Goal: Task Accomplishment & Management: Complete application form

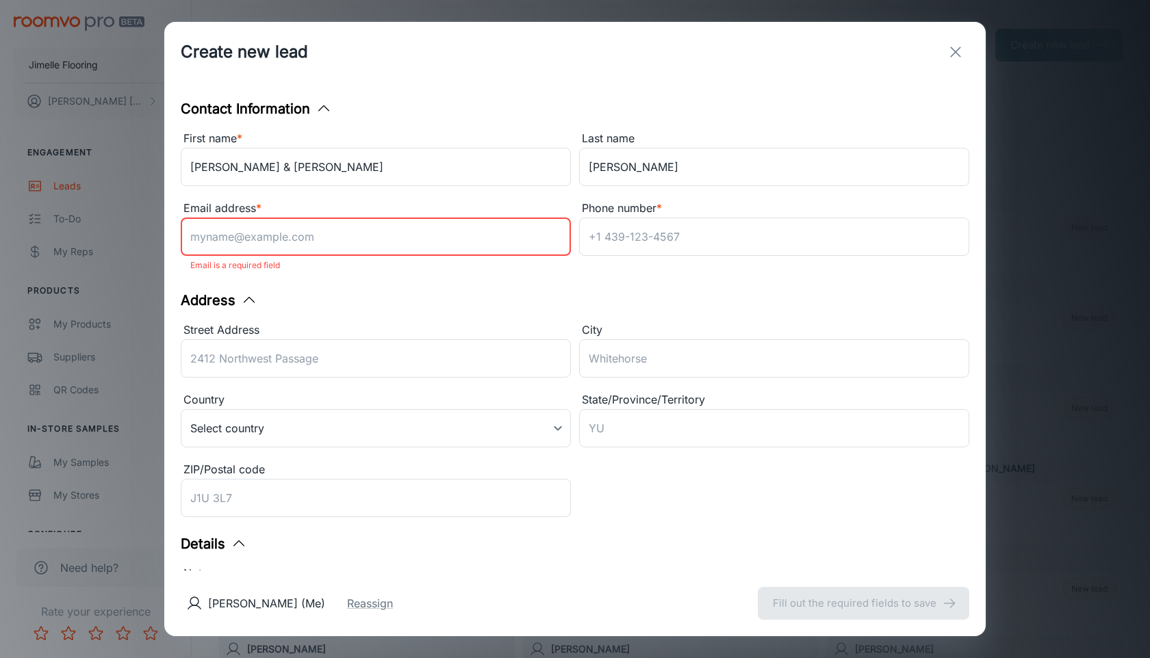
click at [282, 237] on input "Email address *" at bounding box center [376, 237] width 390 height 38
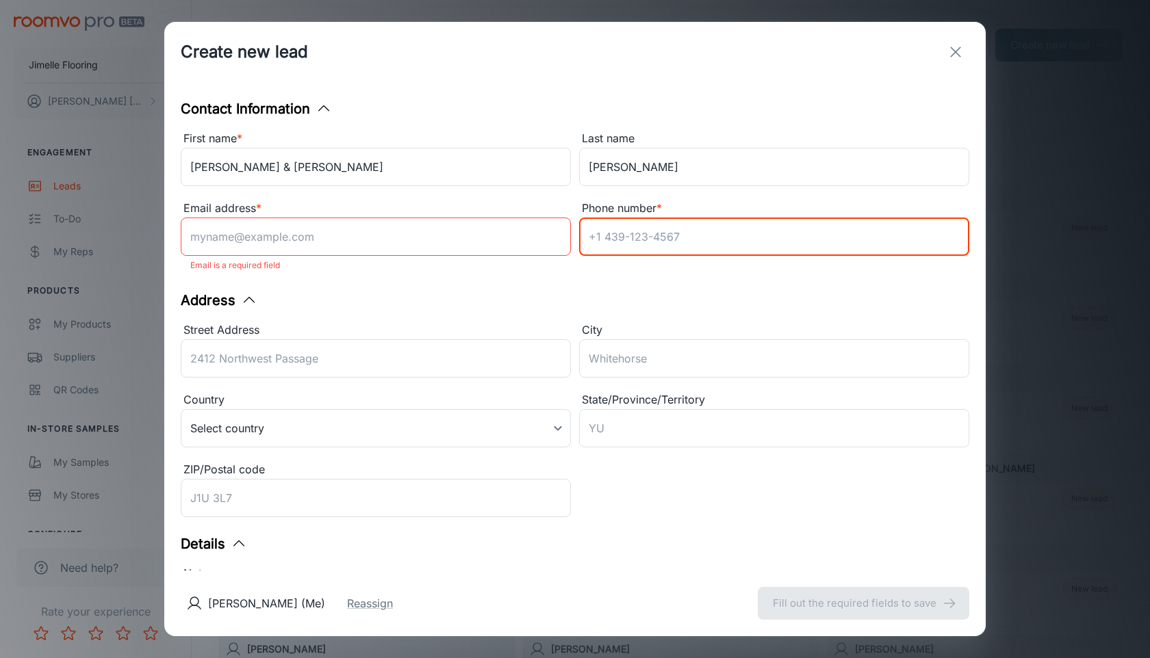
type input "2"
type input "[PHONE_NUMBER]"
click at [275, 354] on input "Street Address" at bounding box center [376, 358] width 390 height 38
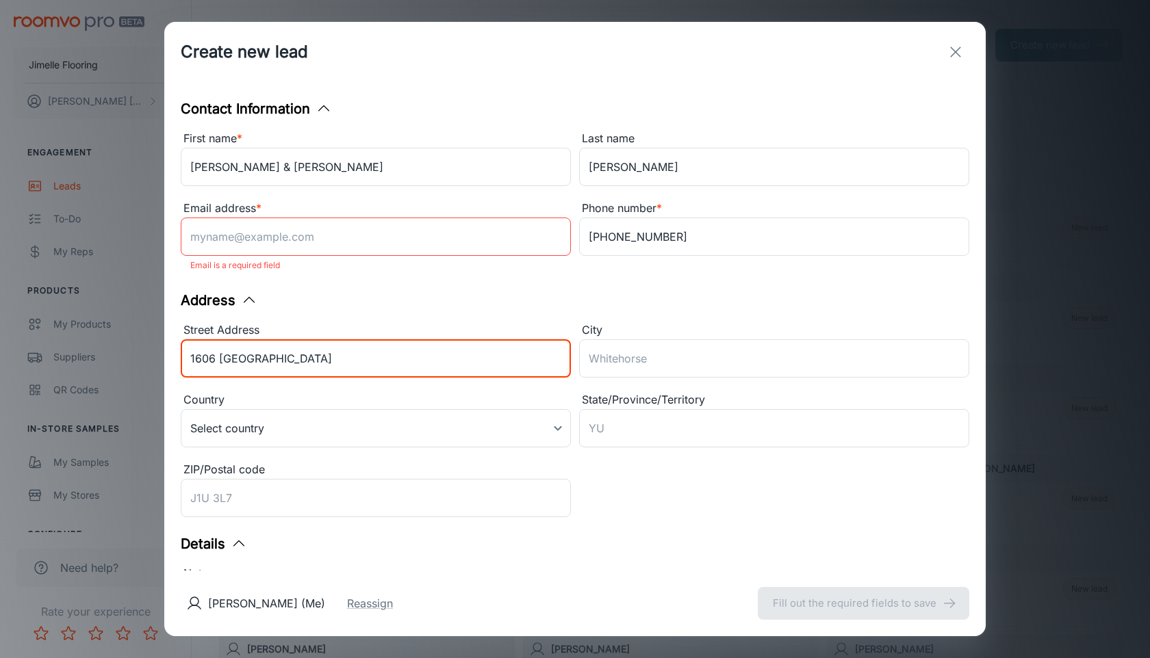
type input "1606 [GEOGRAPHIC_DATA]"
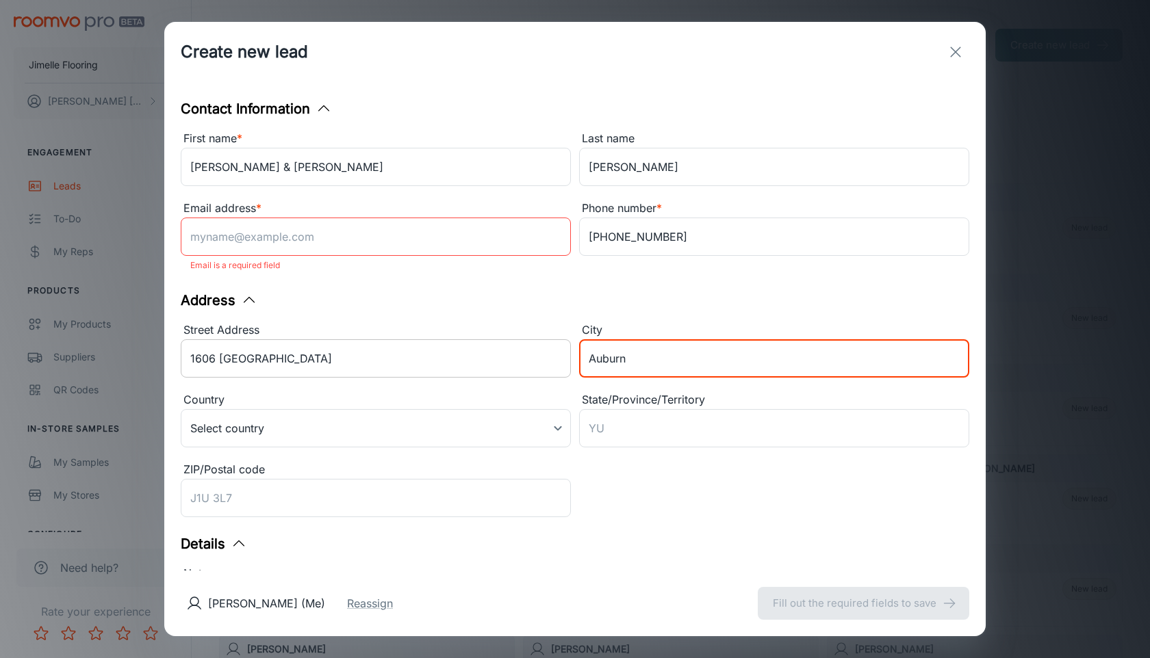
type input "Auburn"
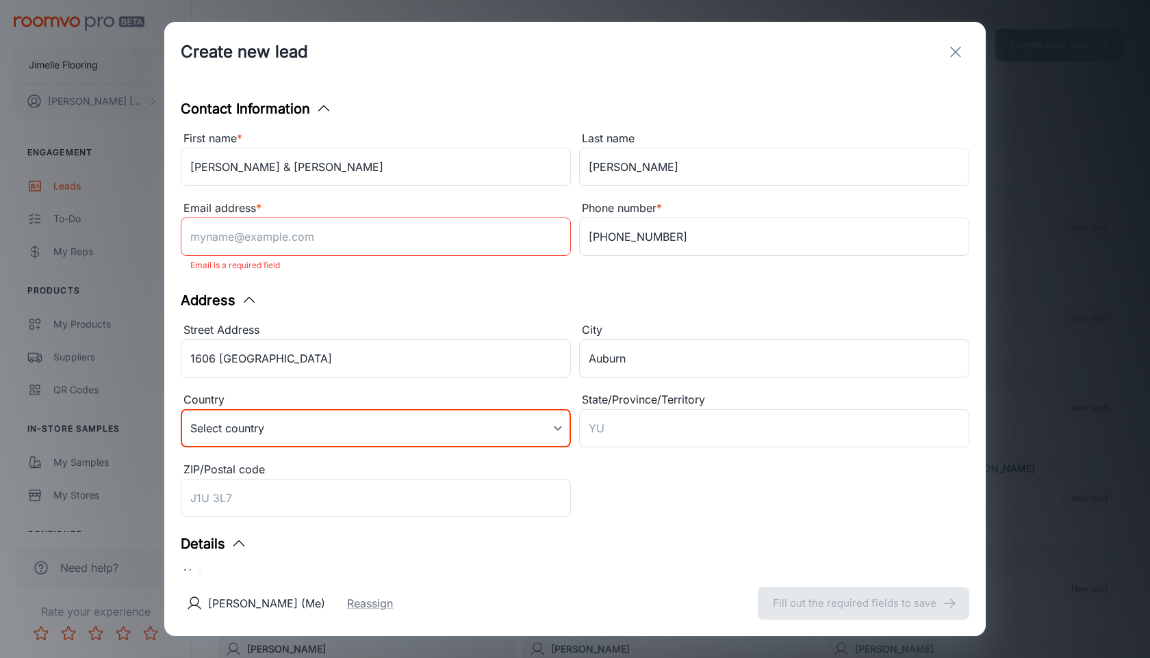
click at [274, 431] on body "Jimelle Flooring [PERSON_NAME] Engagement Leads To-do My Reps Products My Produ…" at bounding box center [575, 329] width 1150 height 658
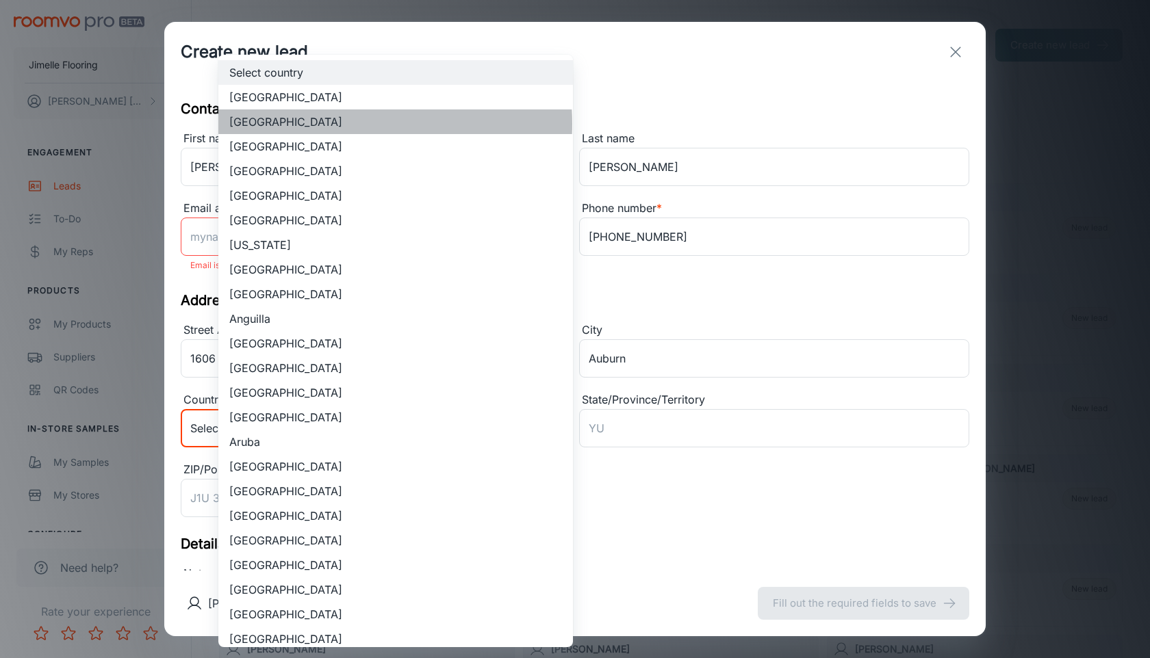
click at [346, 124] on li "[GEOGRAPHIC_DATA]" at bounding box center [395, 122] width 355 height 25
type input "US"
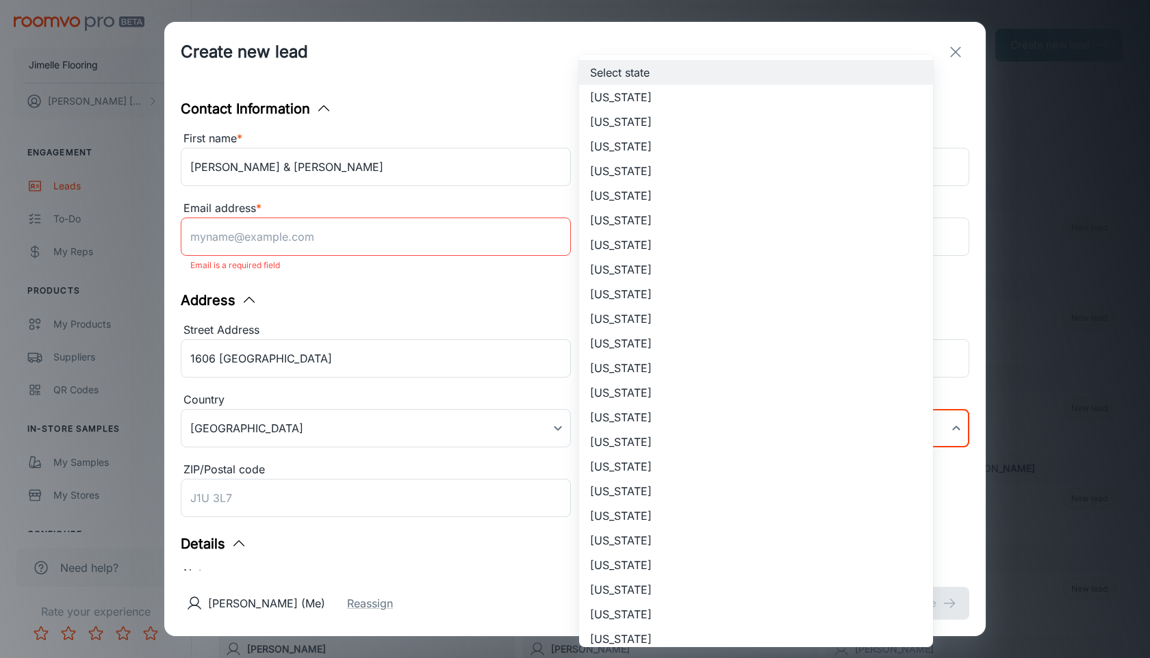
click at [705, 433] on body "Jimelle Flooring [PERSON_NAME] Engagement Leads To-do My Reps Products My Produ…" at bounding box center [575, 329] width 1150 height 658
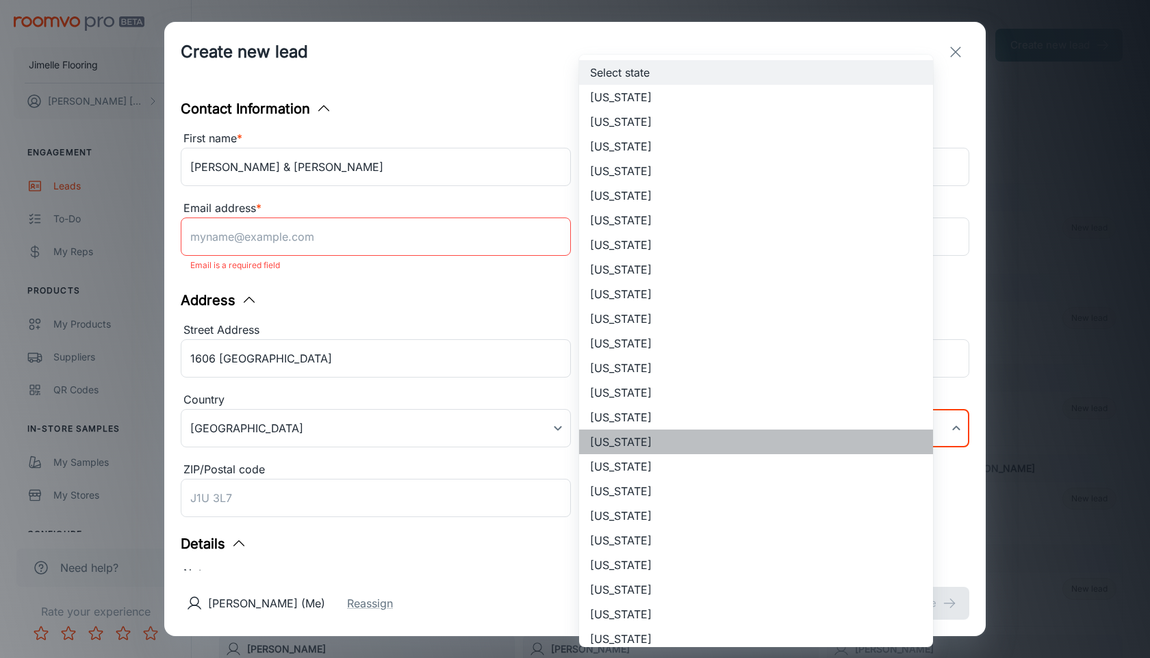
click at [691, 448] on li "[US_STATE]" at bounding box center [756, 442] width 354 height 25
type input "[US_STATE]"
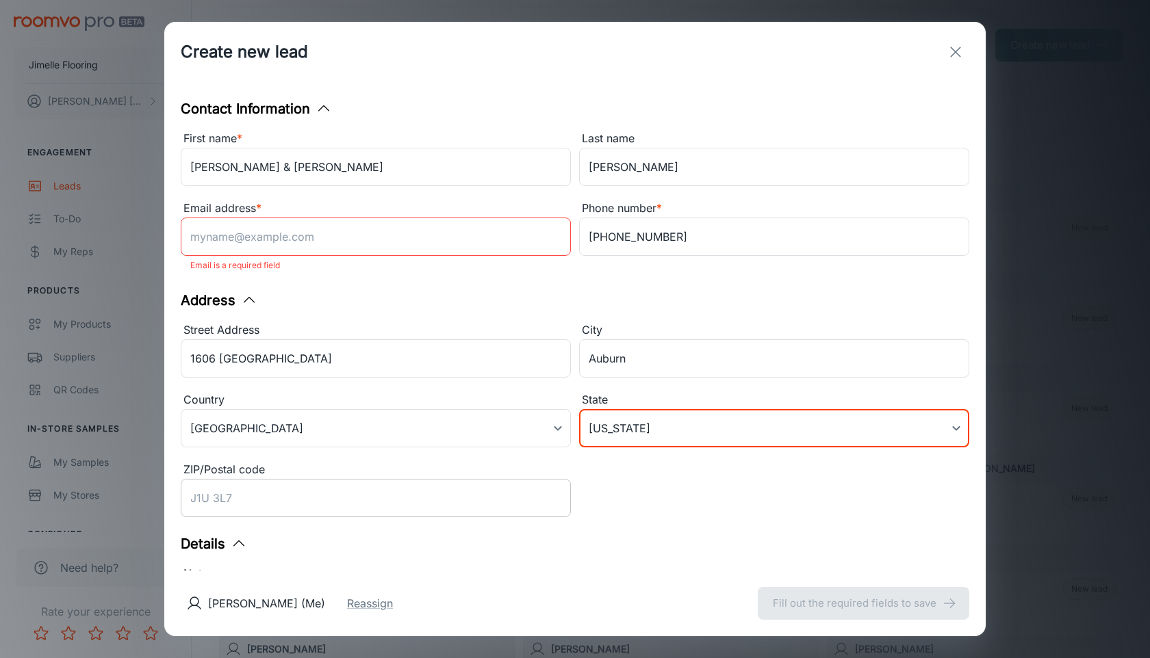
click at [462, 503] on input "ZIP/Postal code" at bounding box center [376, 498] width 390 height 38
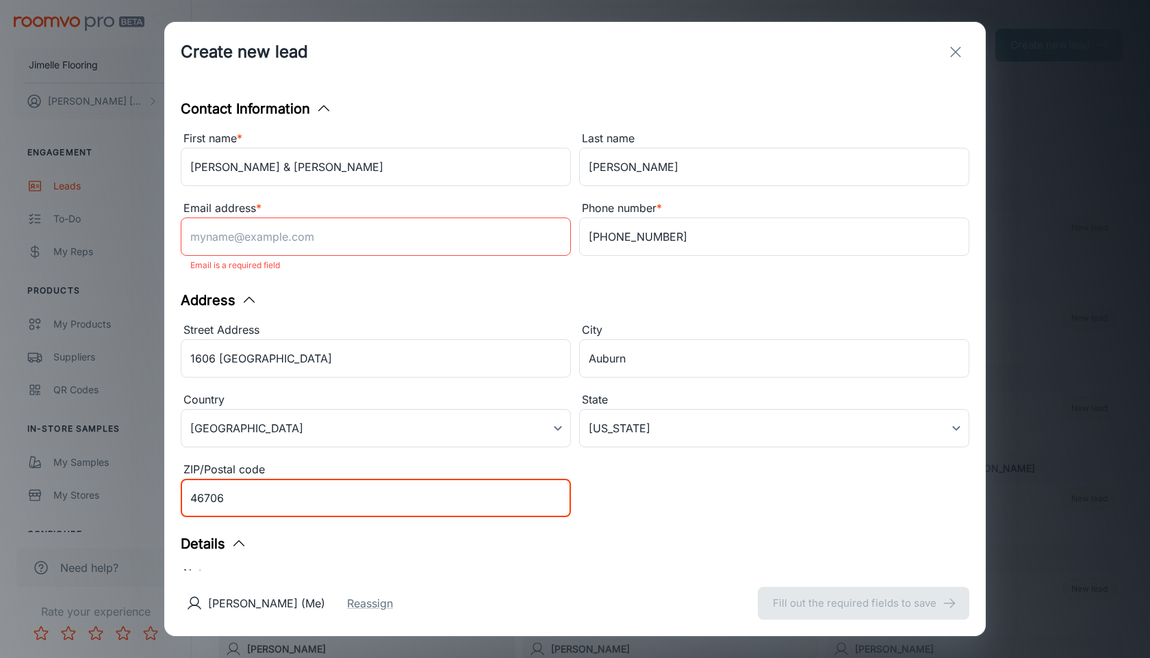
type input "46706"
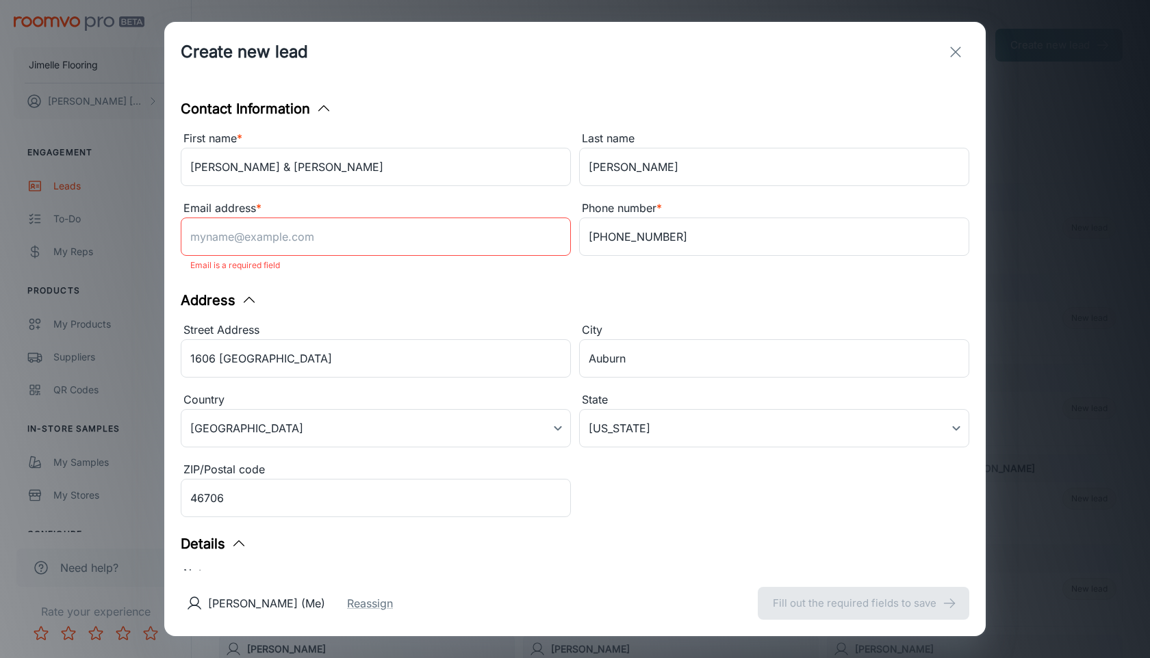
click at [741, 510] on div "Street Address [GEOGRAPHIC_DATA] ​ City [GEOGRAPHIC_DATA] ​ Country [GEOGRAPHIC…" at bounding box center [570, 417] width 797 height 209
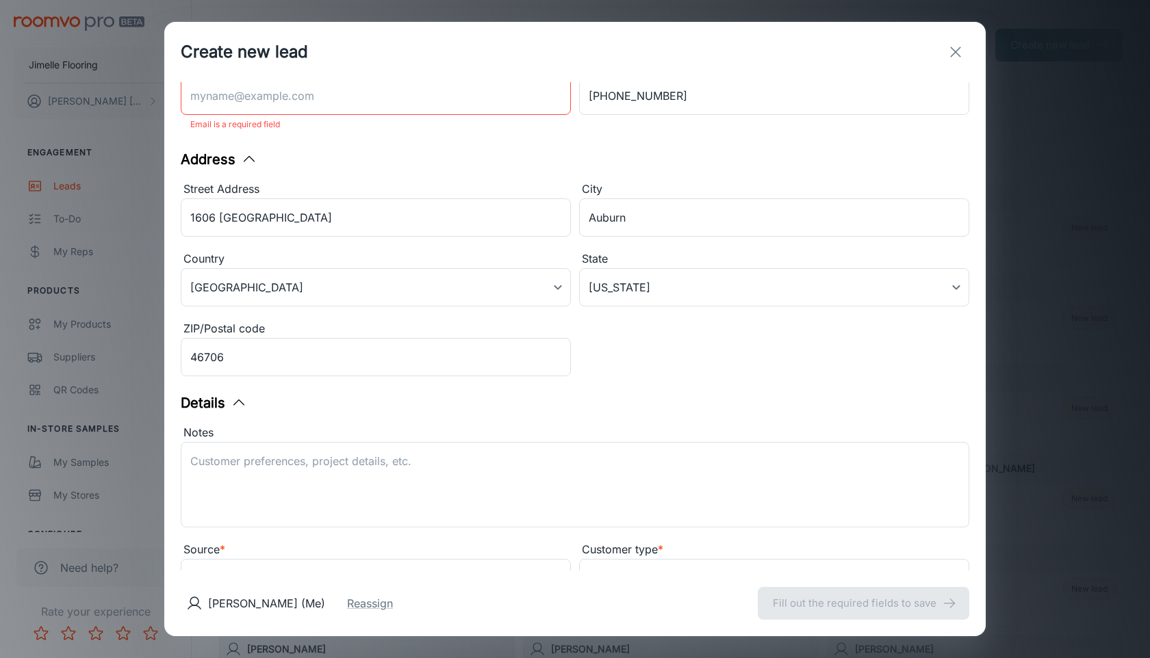
scroll to position [151, 0]
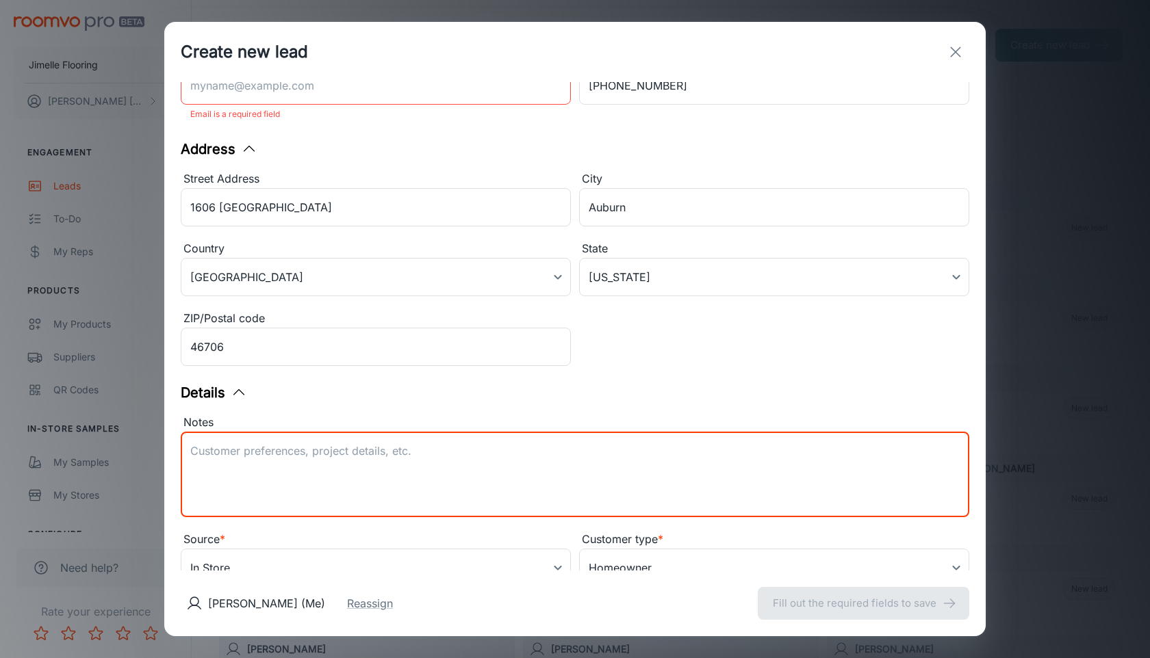
click at [557, 463] on textarea "Notes" at bounding box center [574, 474] width 769 height 63
drag, startPoint x: 567, startPoint y: 447, endPoint x: 266, endPoint y: 439, distance: 301.2
click at [266, 439] on div "Porcelain TIle - Treasure, Qualis Ceramica - Statuario - 12x24 x ​" at bounding box center [575, 475] width 788 height 86
click at [612, 456] on textarea "Porcelain TIle - Treasure, Qualis Ceramica - Statuario - 12x24" at bounding box center [574, 474] width 769 height 63
click at [243, 465] on textarea "Porcelain TIle - Treasure, Qualis Ceramica - Statuario - 12x24" at bounding box center [574, 474] width 769 height 63
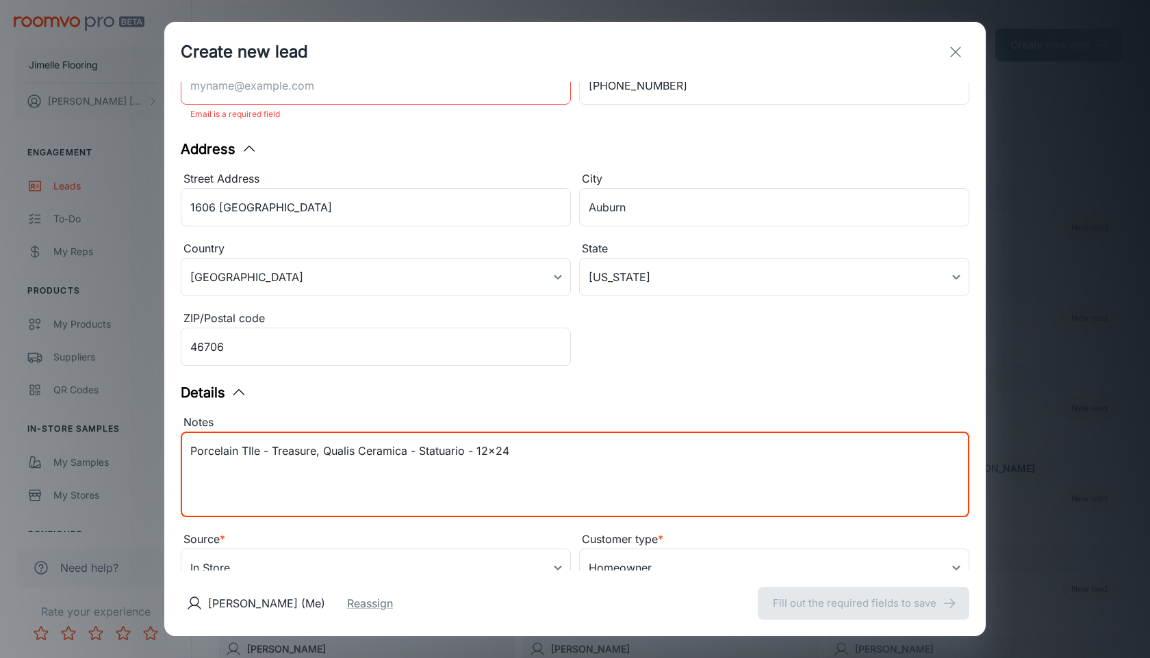
click at [242, 469] on textarea "Porcelain TIle - Treasure, Qualis Ceramica - Statuario - 12x24" at bounding box center [574, 474] width 769 height 63
paste textarea "Porcelain TIle - Treasure, Qualis Ceramica - Statuario - 12x24"
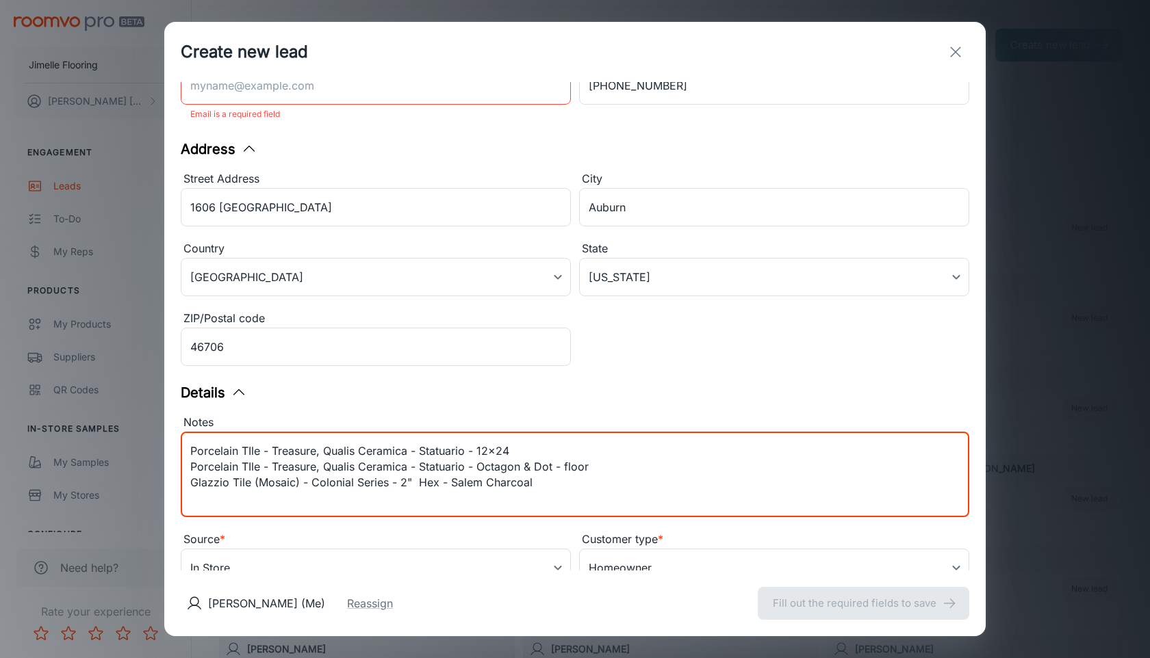
scroll to position [201, 0]
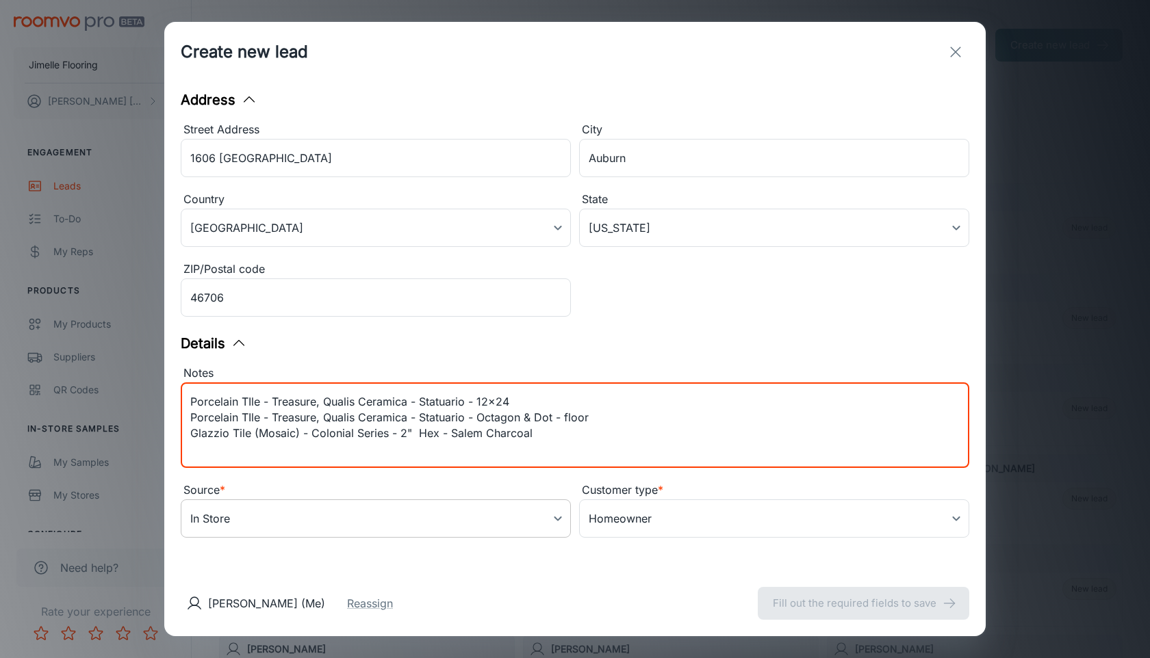
type textarea "Porcelain TIle - Treasure, Qualis Ceramica - Statuario - 12x24 Porcelain TIle -…"
click at [476, 517] on body "Jimelle Flooring [PERSON_NAME] Engagement Leads To-do My Reps Products My Produ…" at bounding box center [575, 329] width 1150 height 658
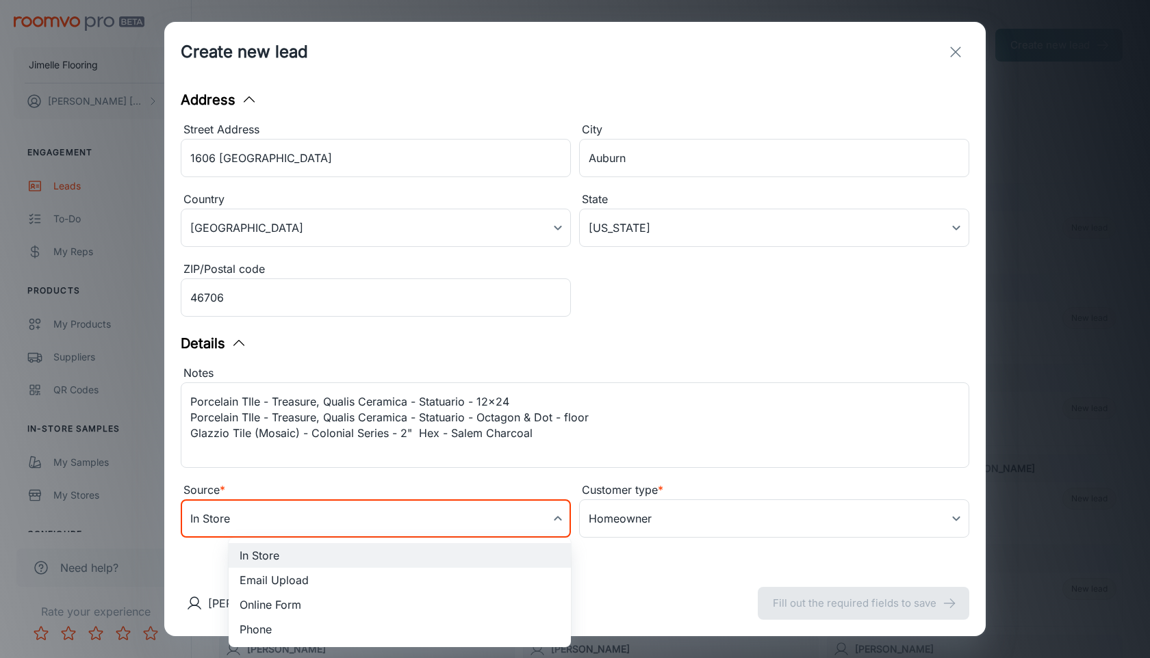
click at [476, 517] on div at bounding box center [575, 329] width 1150 height 658
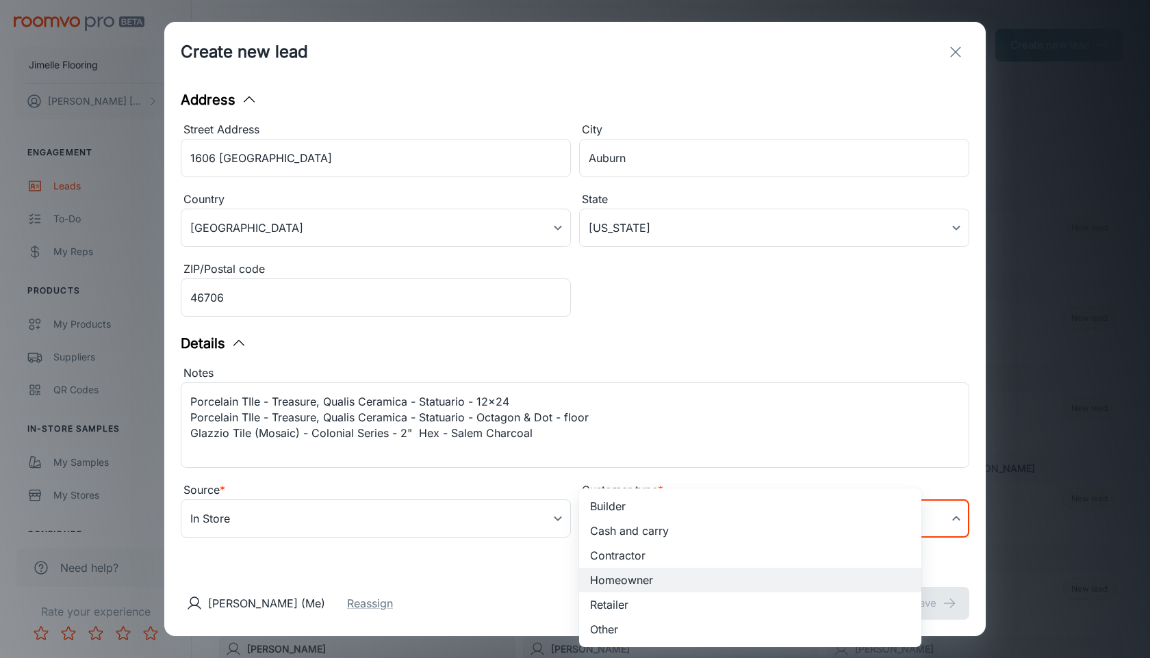
click at [661, 523] on body "Jimelle Flooring [PERSON_NAME] Engagement Leads To-do My Reps Products My Produ…" at bounding box center [575, 329] width 1150 height 658
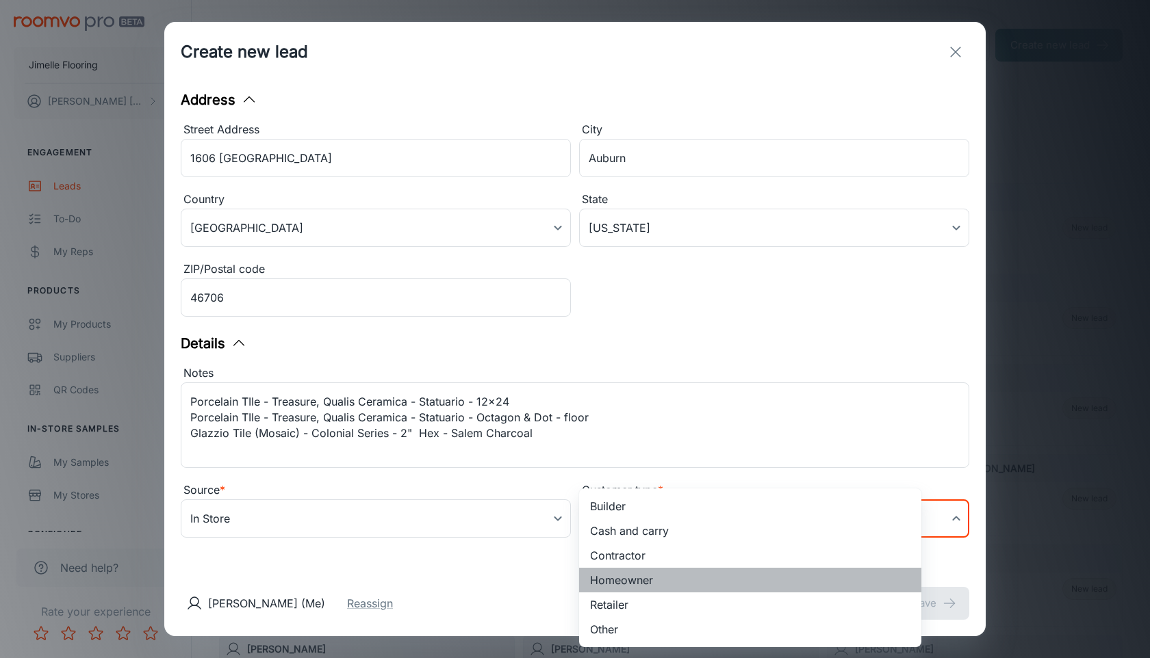
click at [641, 582] on li "Homeowner" at bounding box center [750, 580] width 342 height 25
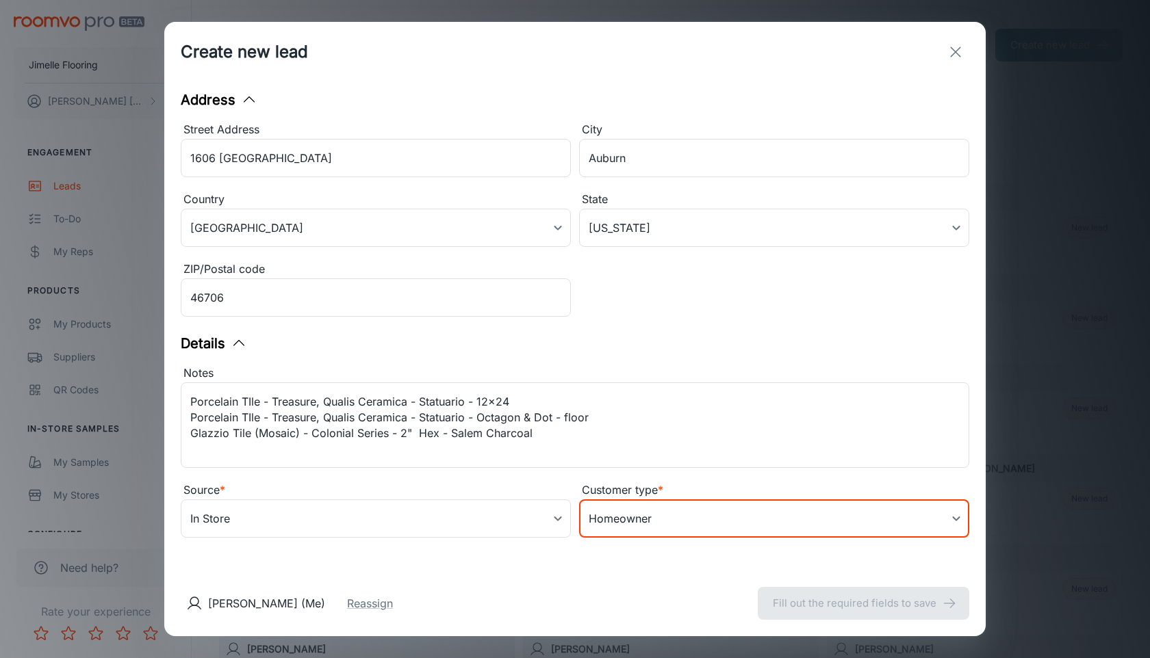
click at [398, 614] on div "[PERSON_NAME] (Me) Reassign" at bounding box center [290, 603] width 218 height 27
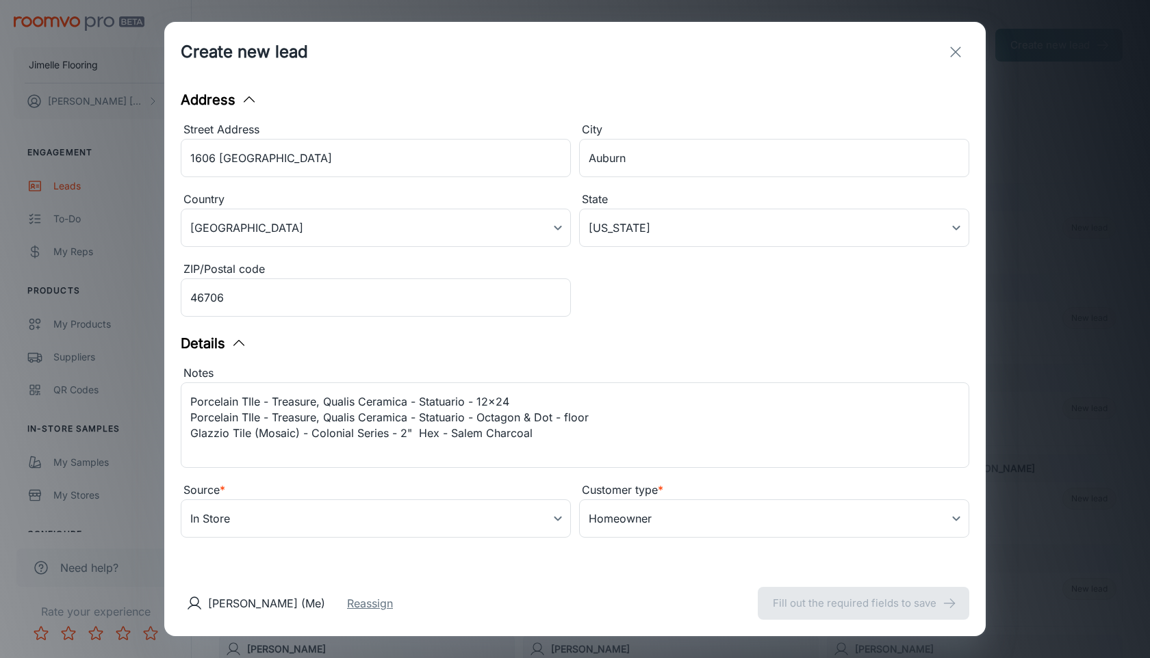
click at [393, 607] on button "Reassign" at bounding box center [370, 603] width 46 height 16
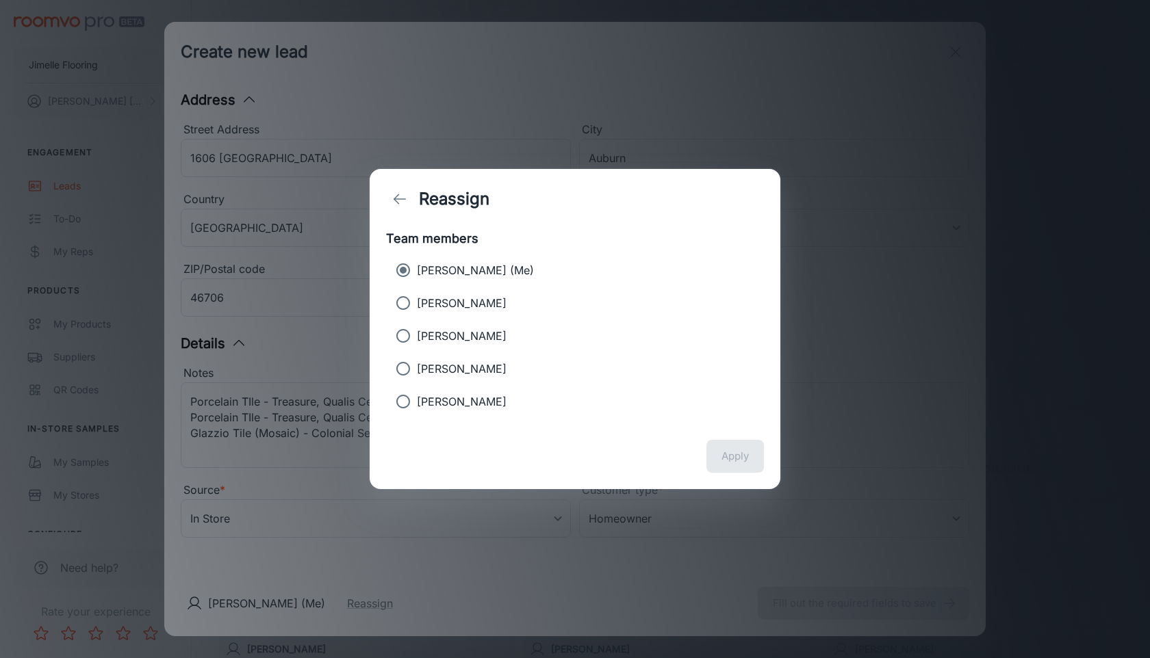
click at [459, 300] on p "[PERSON_NAME]" at bounding box center [462, 303] width 90 height 16
click at [417, 300] on input "[PERSON_NAME]" at bounding box center [402, 302] width 27 height 27
radio input "true"
radio input "false"
click at [730, 459] on button "Apply" at bounding box center [734, 456] width 57 height 33
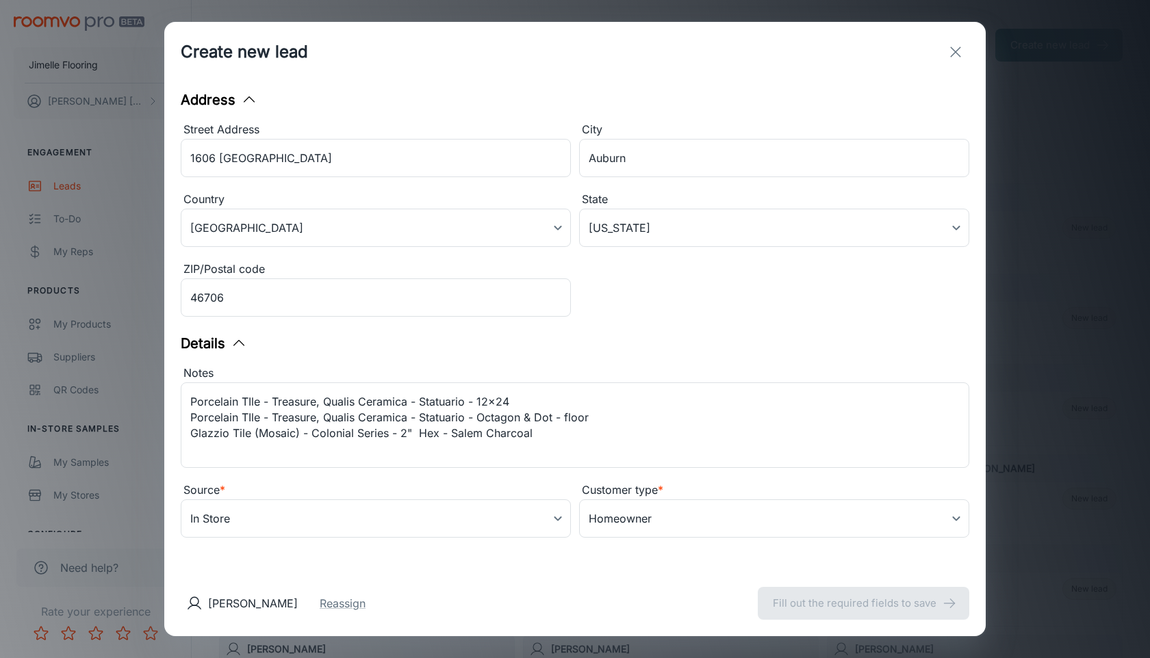
click at [814, 610] on div "[PERSON_NAME] Reassign Fill out the required fields to save" at bounding box center [574, 604] width 821 height 66
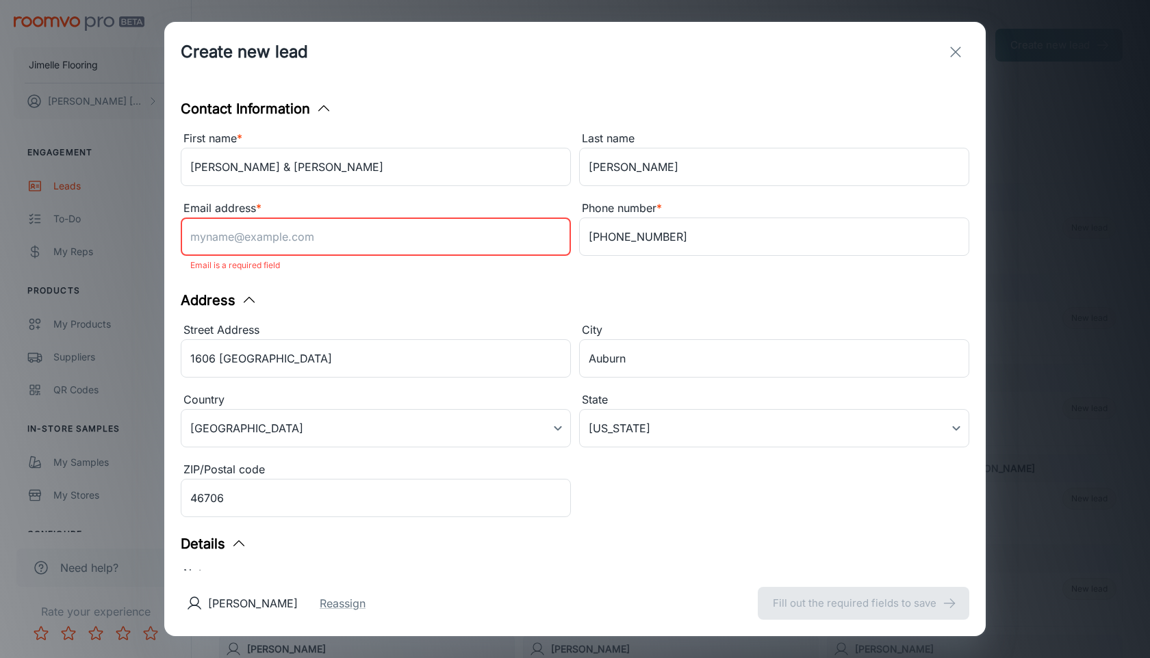
click at [396, 235] on input "Email address *" at bounding box center [376, 237] width 390 height 38
type input "[EMAIL_ADDRESS][DOMAIN_NAME]"
click at [797, 302] on div "Address" at bounding box center [575, 300] width 788 height 21
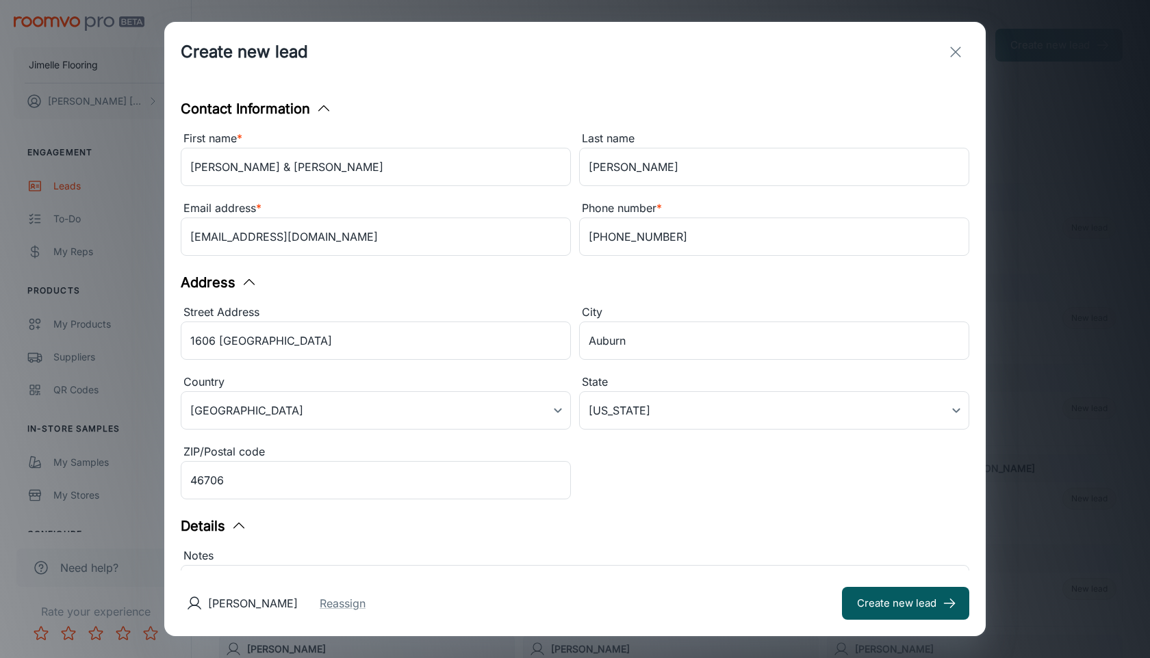
scroll to position [183, 0]
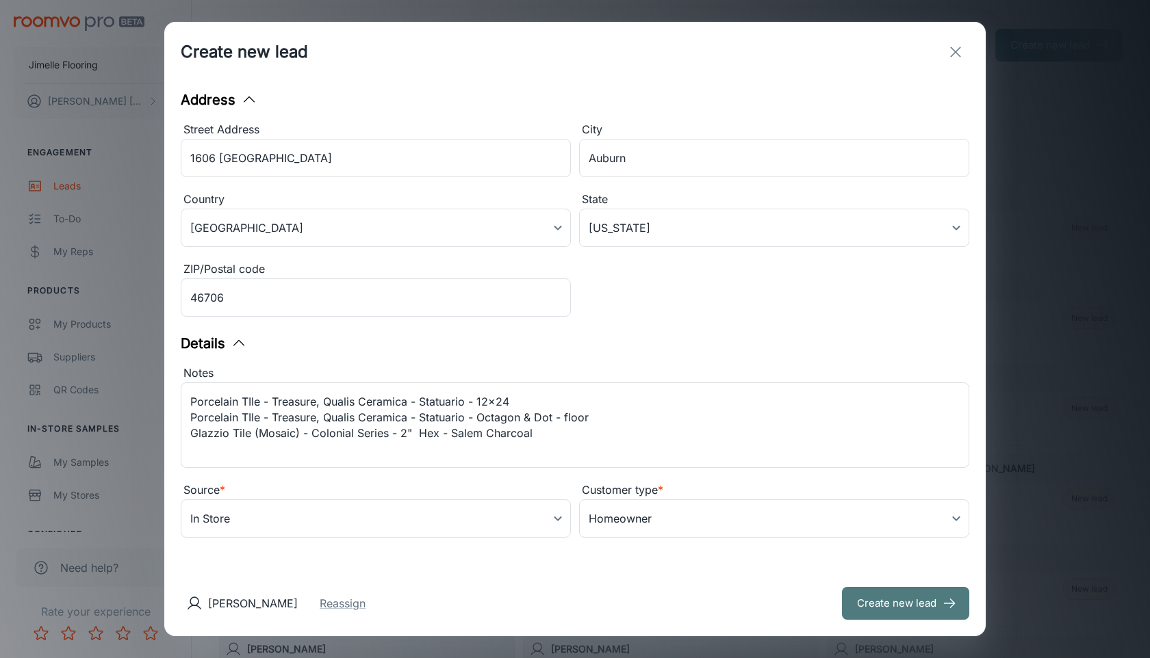
click at [842, 605] on button "Create new lead" at bounding box center [905, 603] width 127 height 33
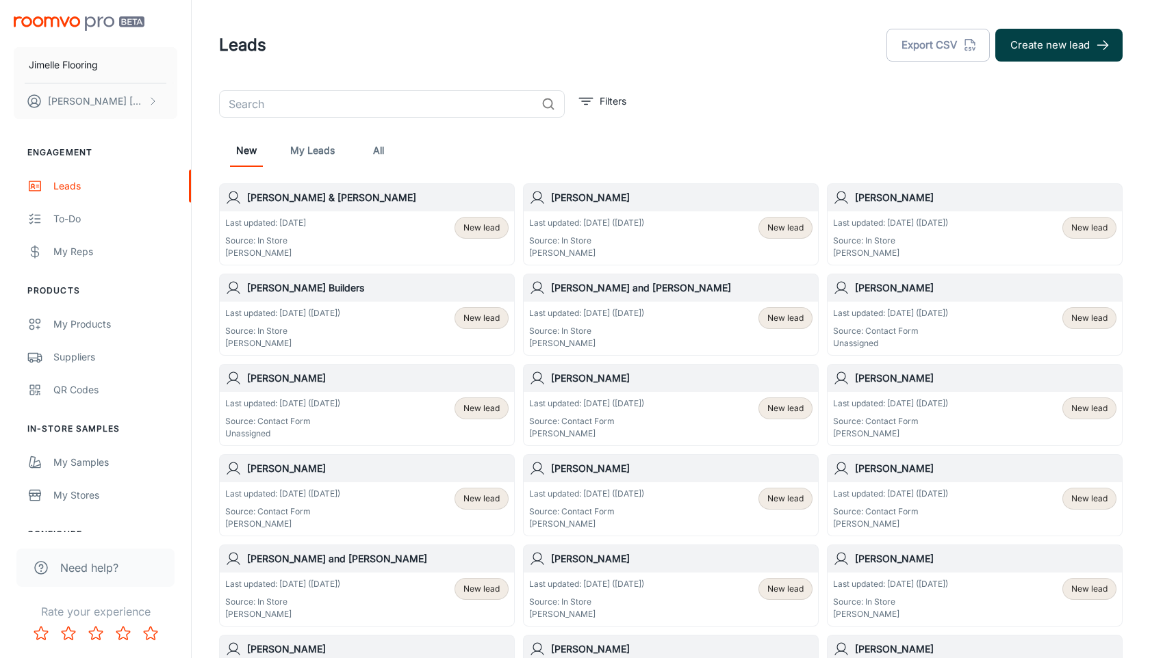
click at [1020, 38] on button "Create new lead" at bounding box center [1058, 45] width 127 height 33
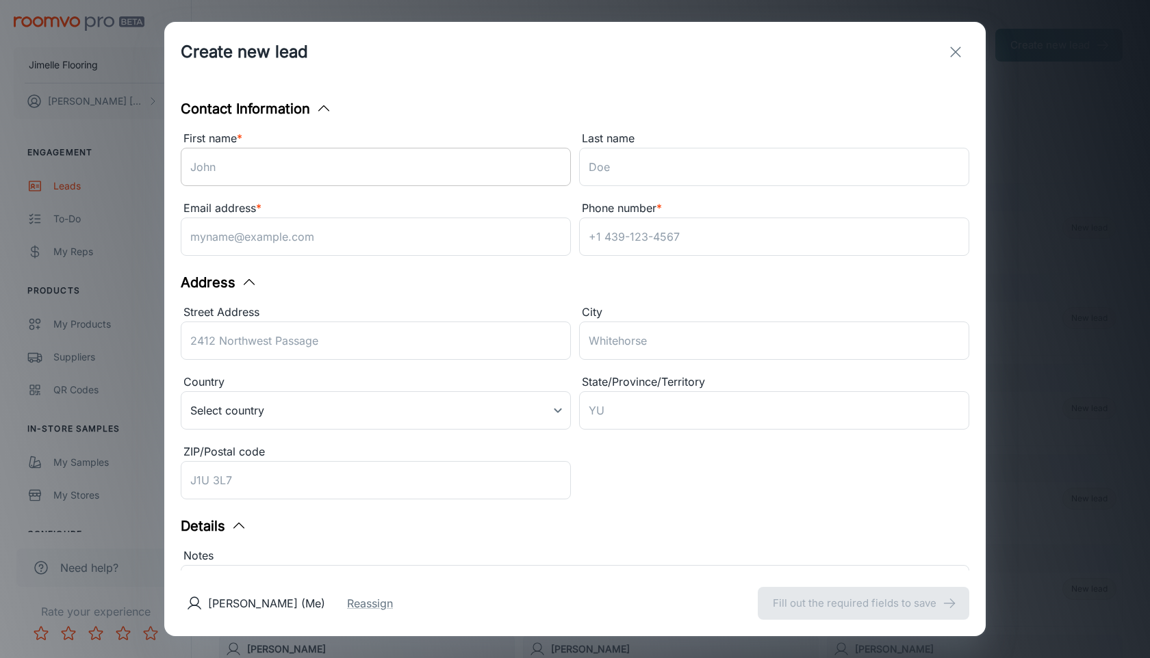
click at [462, 165] on input "First name *" at bounding box center [376, 167] width 390 height 38
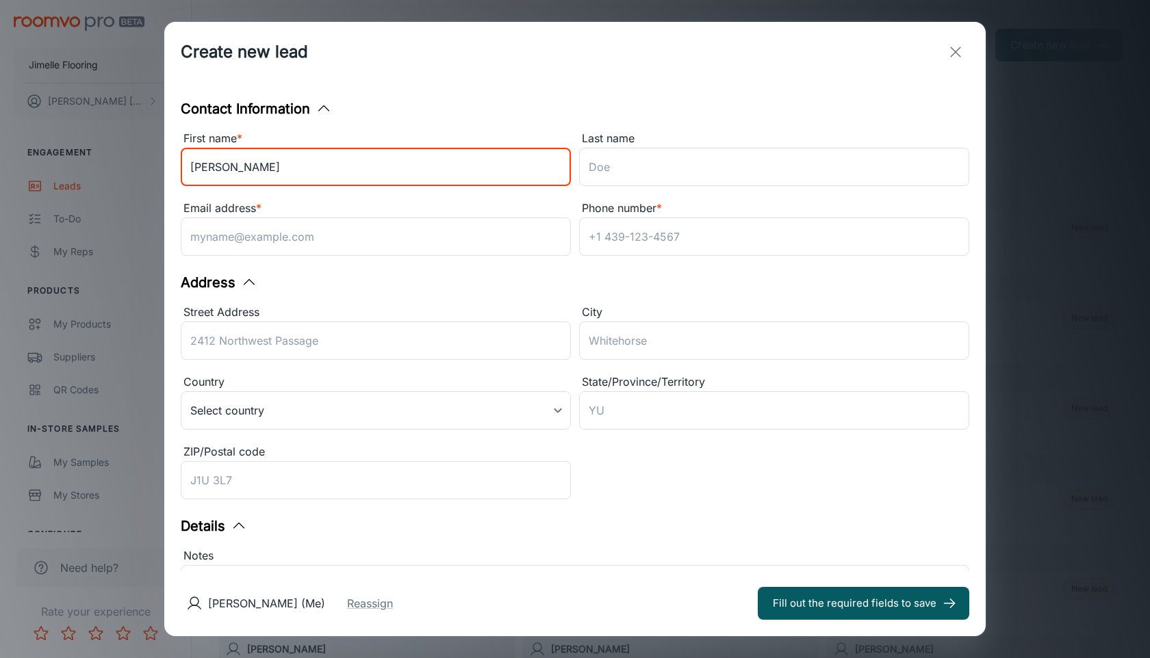
type input "[PERSON_NAME]"
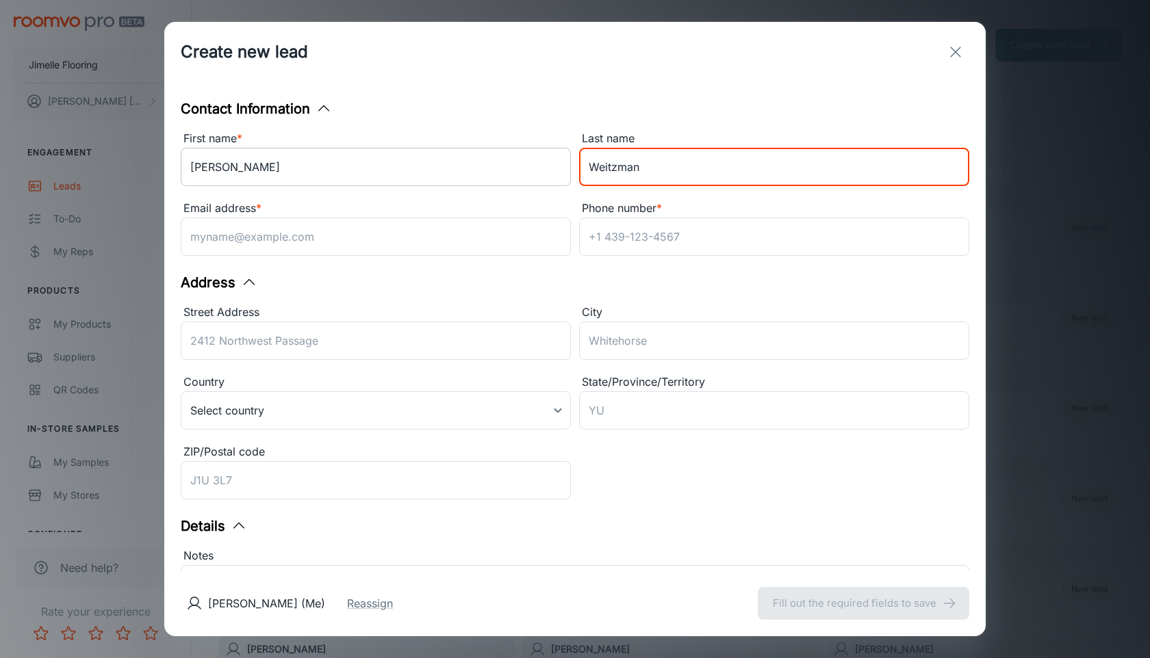
type input "Weitzman"
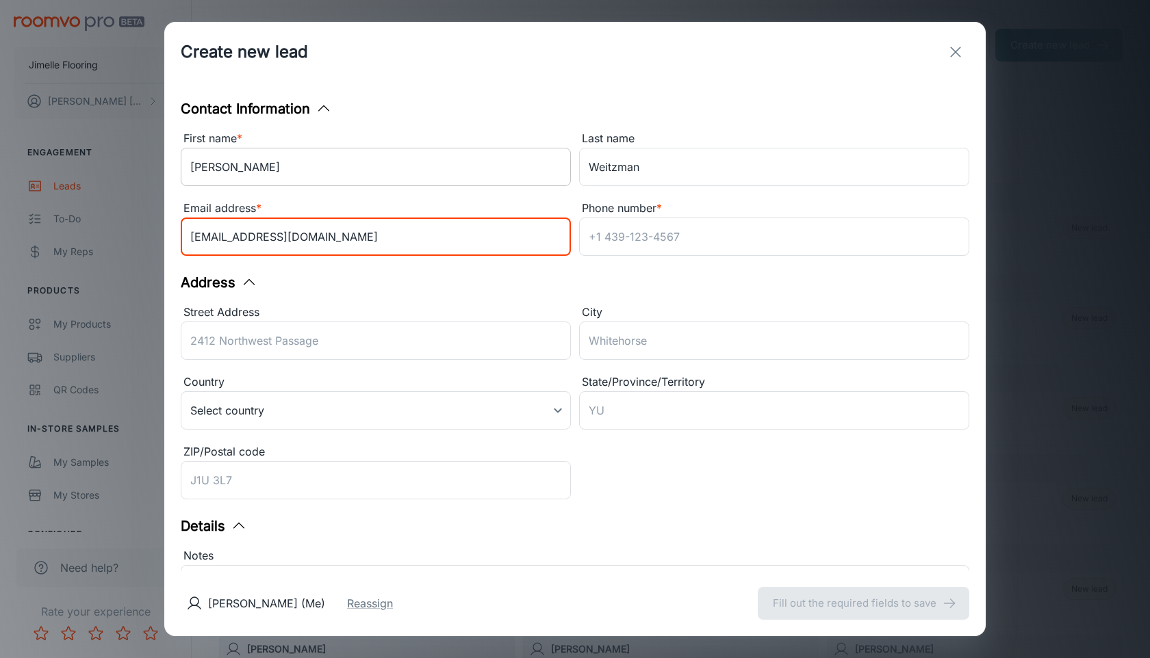
type input "[EMAIL_ADDRESS][DOMAIN_NAME]"
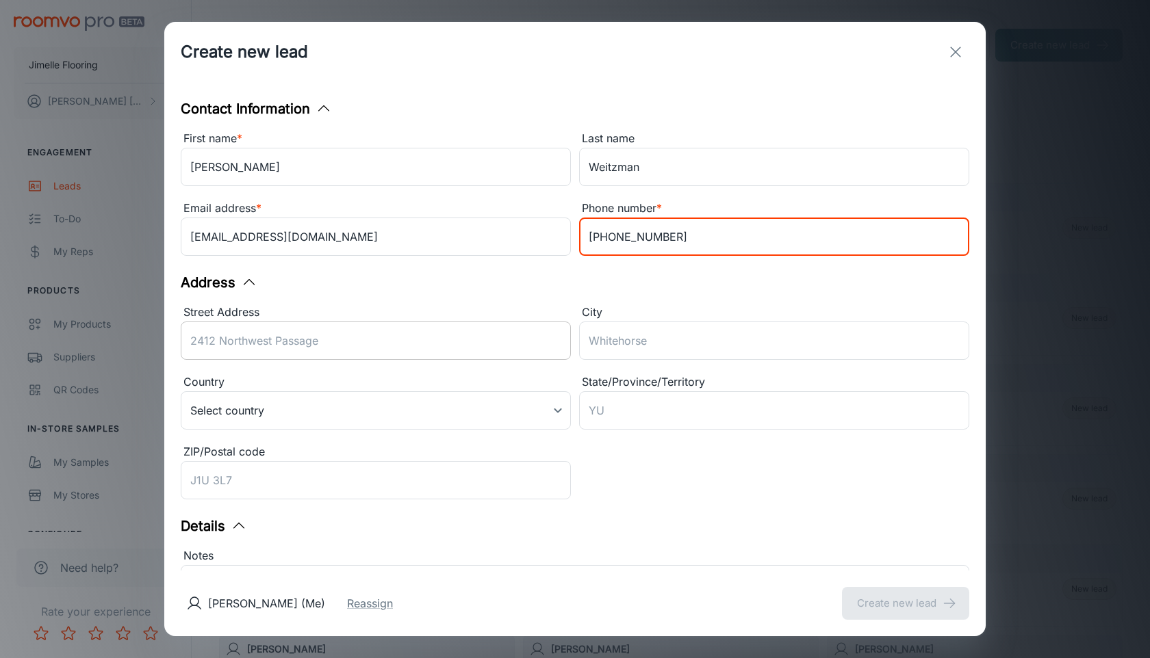
type input "[PHONE_NUMBER]"
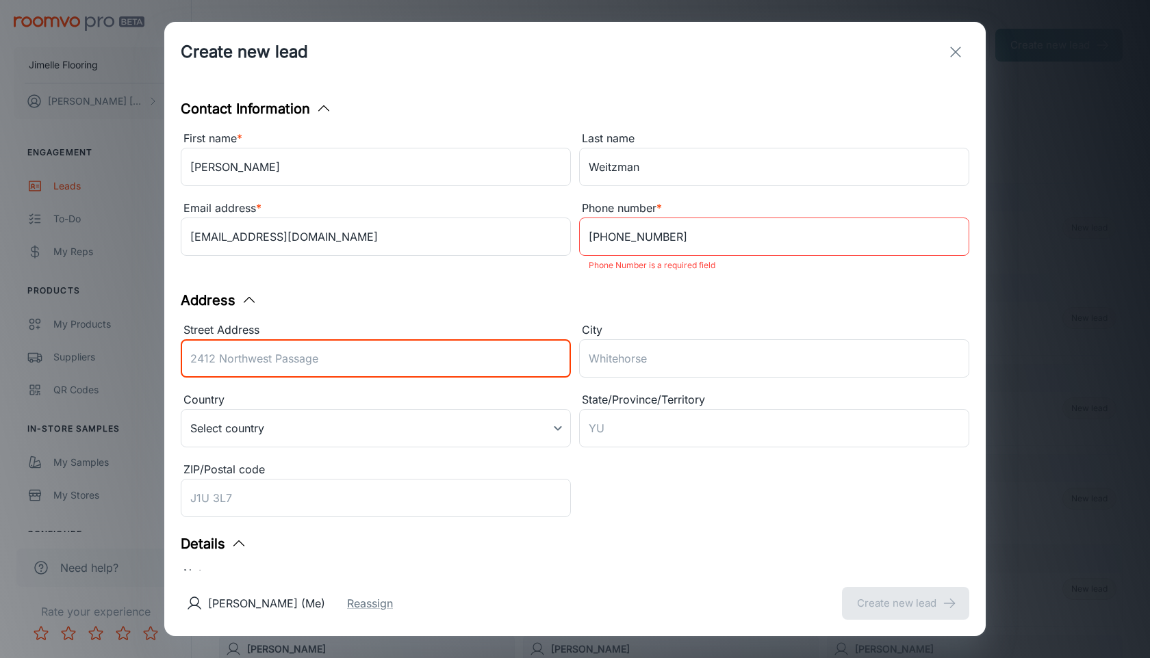
click at [385, 333] on div "Street Address ​" at bounding box center [376, 353] width 390 height 62
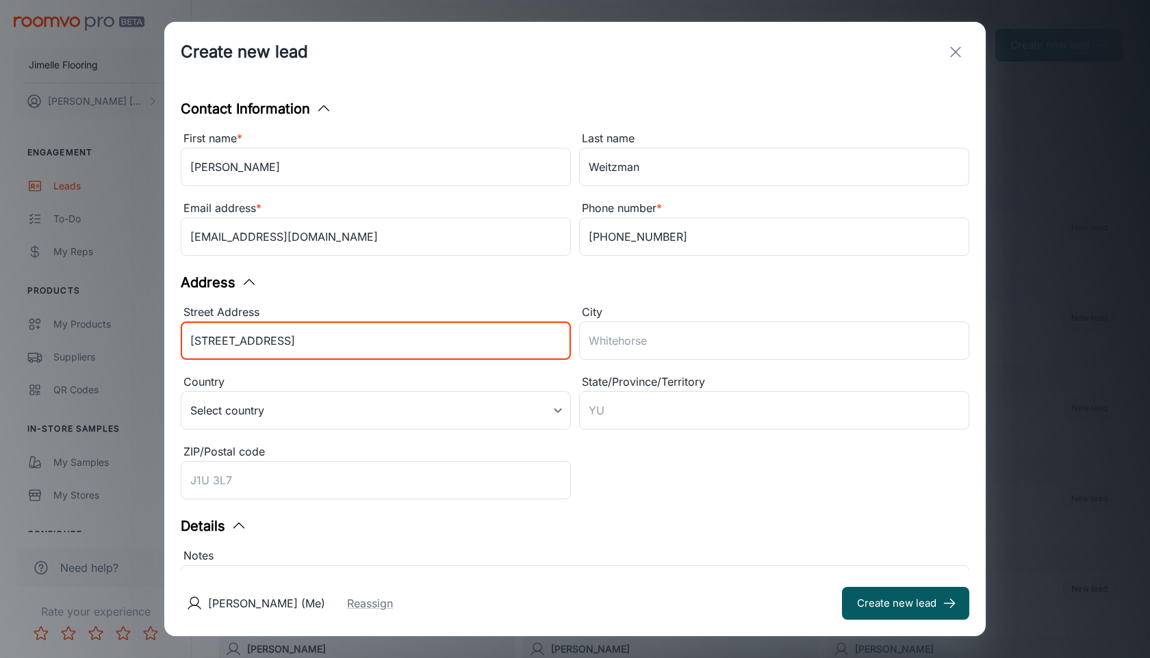
type input "[STREET_ADDRESS]"
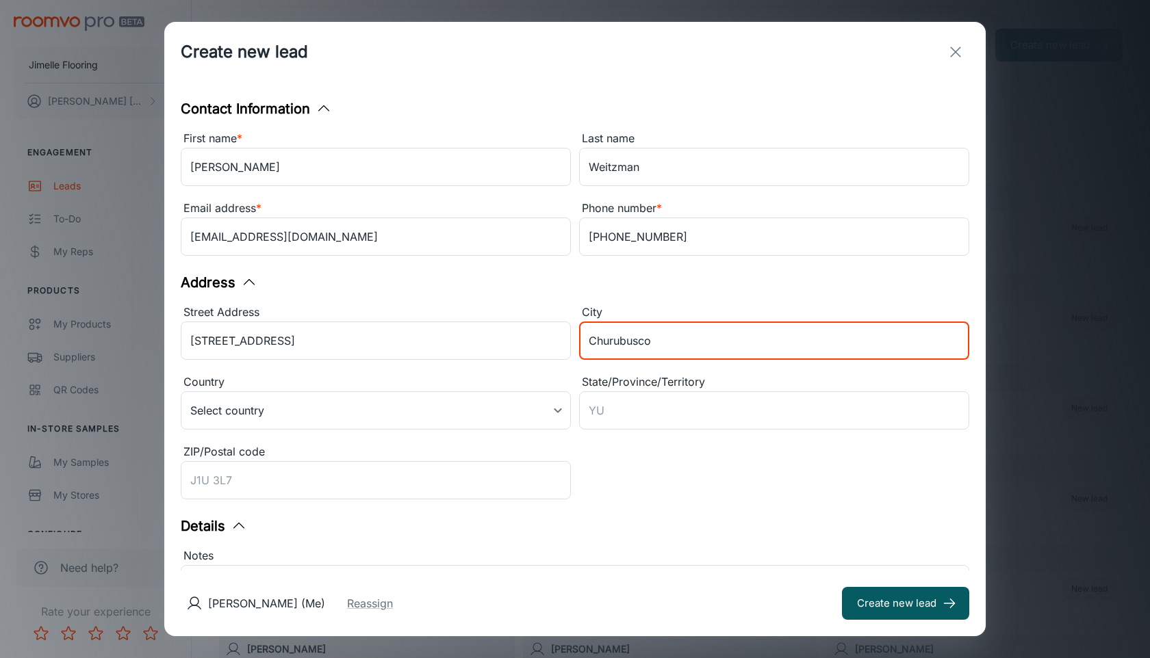
type input "Churubusco"
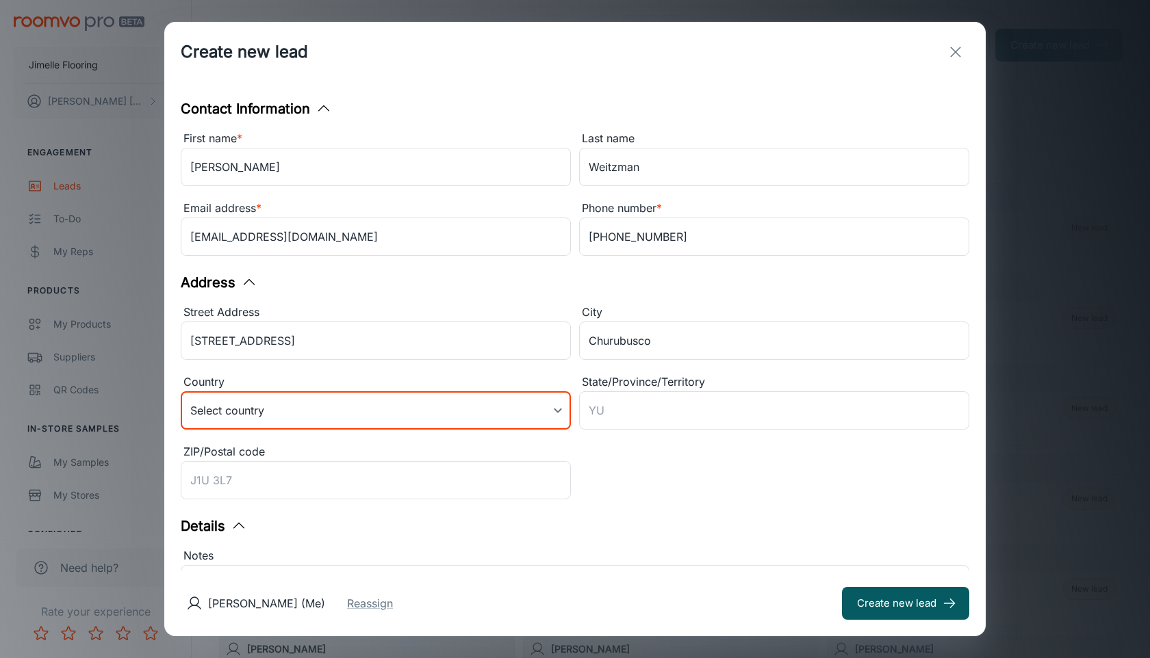
click at [270, 422] on body "Jimelle Flooring [PERSON_NAME] Engagement Leads To-do My Reps Products My Produ…" at bounding box center [575, 329] width 1150 height 658
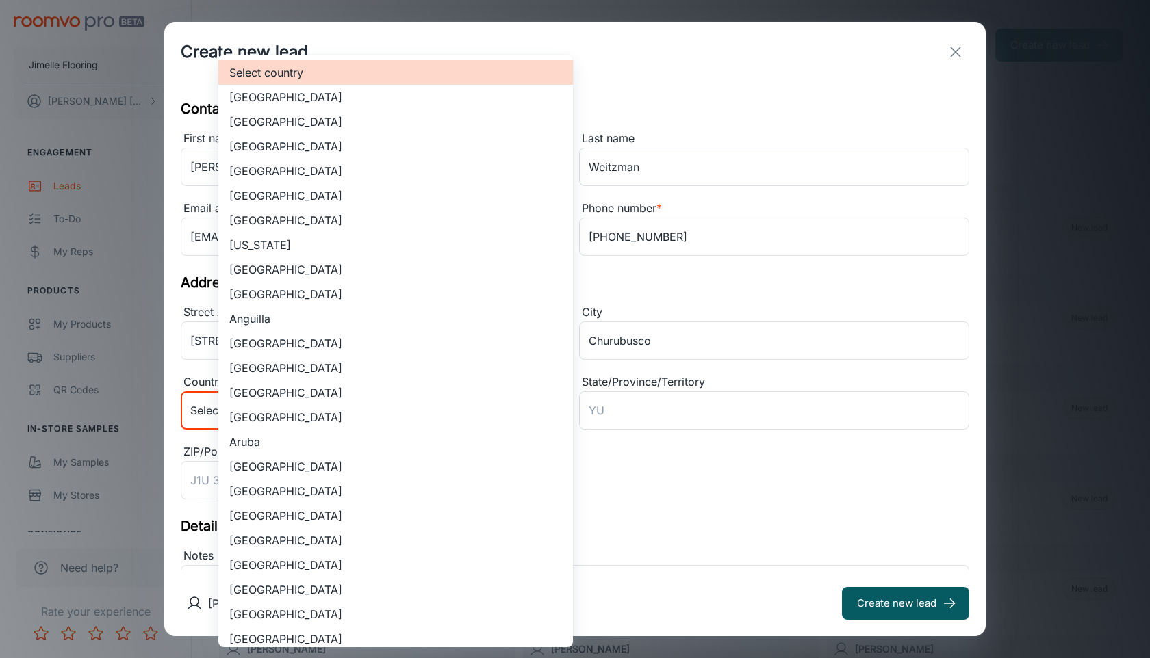
click at [370, 127] on li "[GEOGRAPHIC_DATA]" at bounding box center [395, 122] width 355 height 25
type input "US"
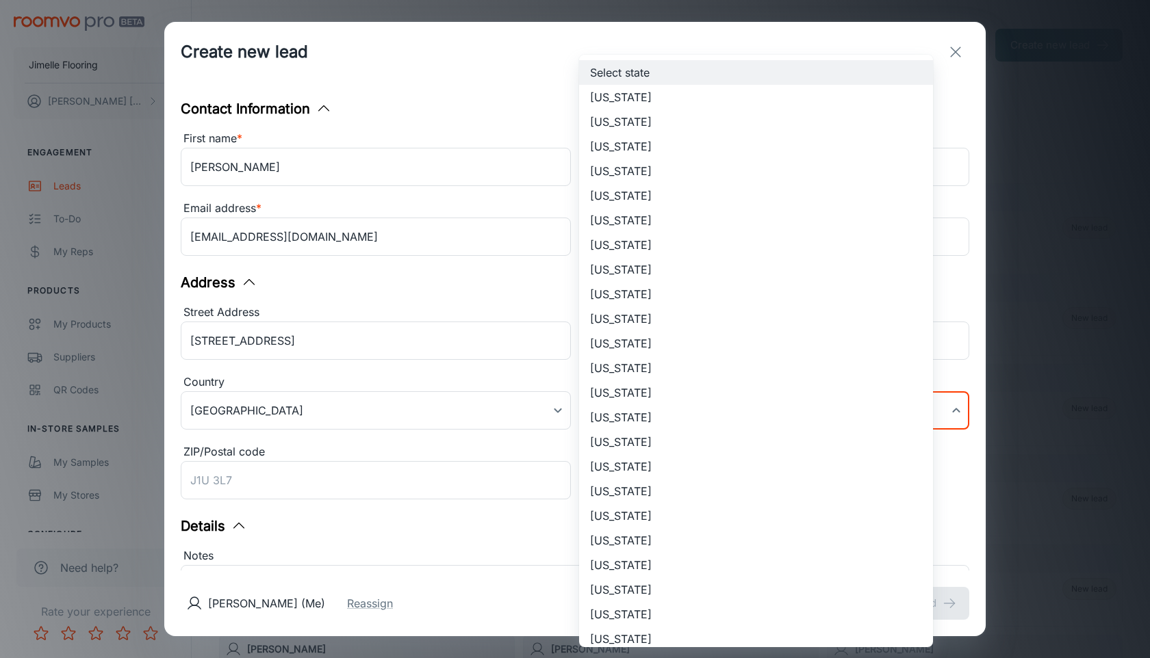
click at [688, 411] on body "Jimelle Flooring [PERSON_NAME] Engagement Leads To-do My Reps Products My Produ…" at bounding box center [575, 329] width 1150 height 658
click at [642, 443] on li "[US_STATE]" at bounding box center [756, 442] width 354 height 25
type input "[US_STATE]"
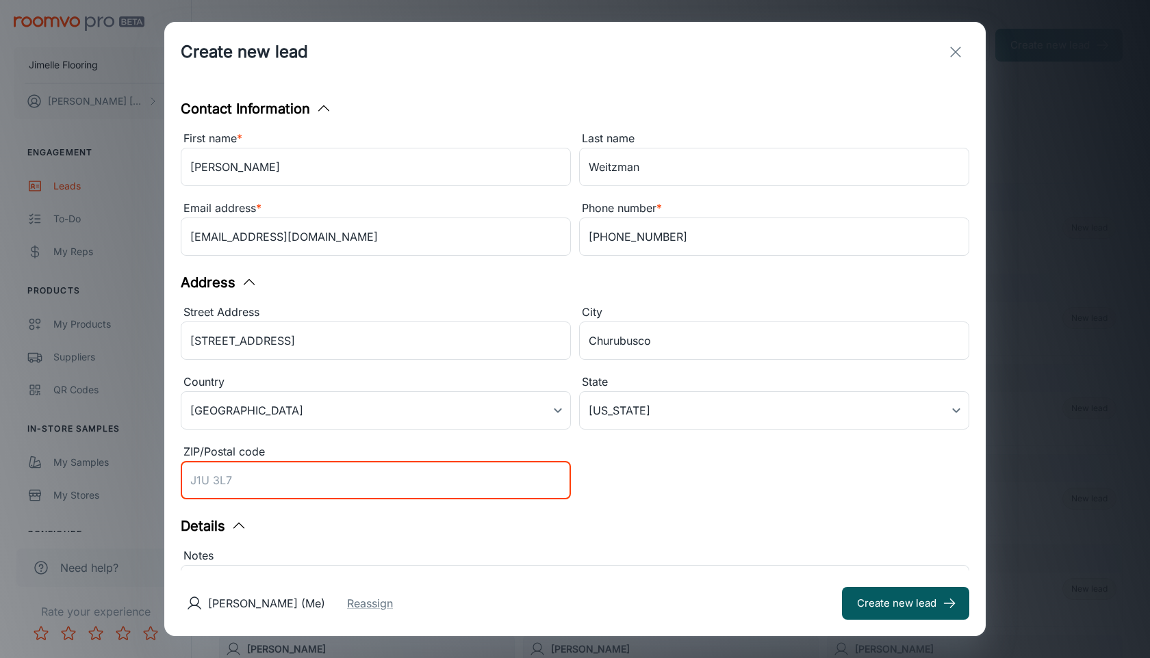
click at [401, 484] on input "ZIP/Postal code" at bounding box center [376, 480] width 390 height 38
type input "46723"
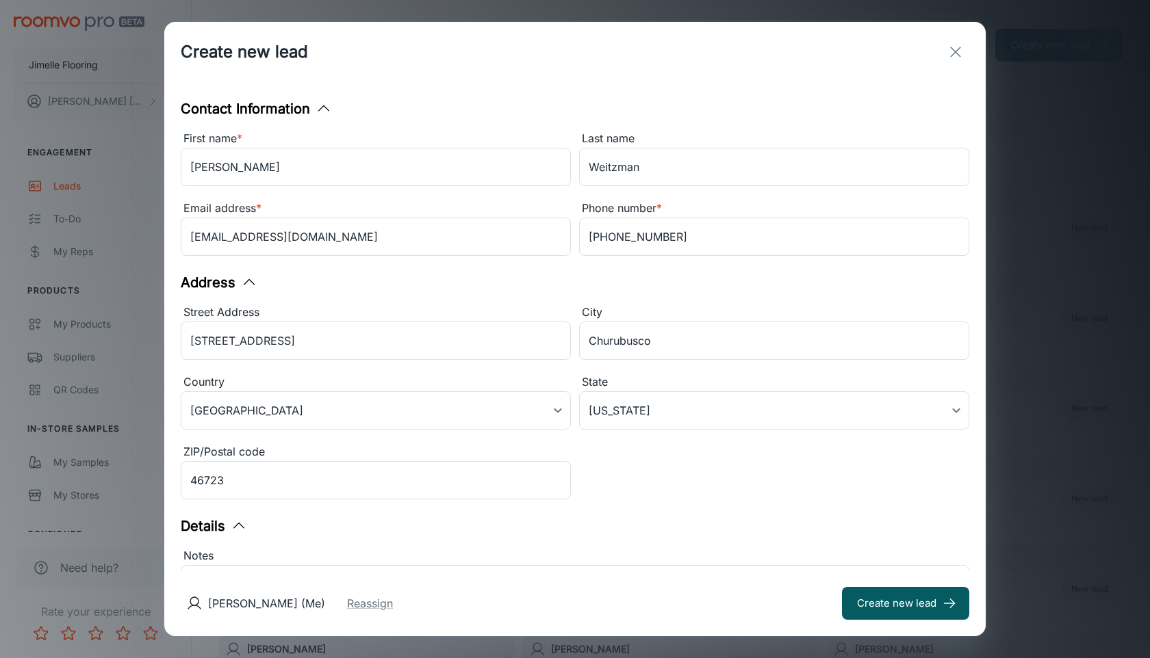
click at [705, 512] on div "Contact Information First name * [PERSON_NAME] ​ Last name [PERSON_NAME] ​ Emai…" at bounding box center [574, 326] width 821 height 489
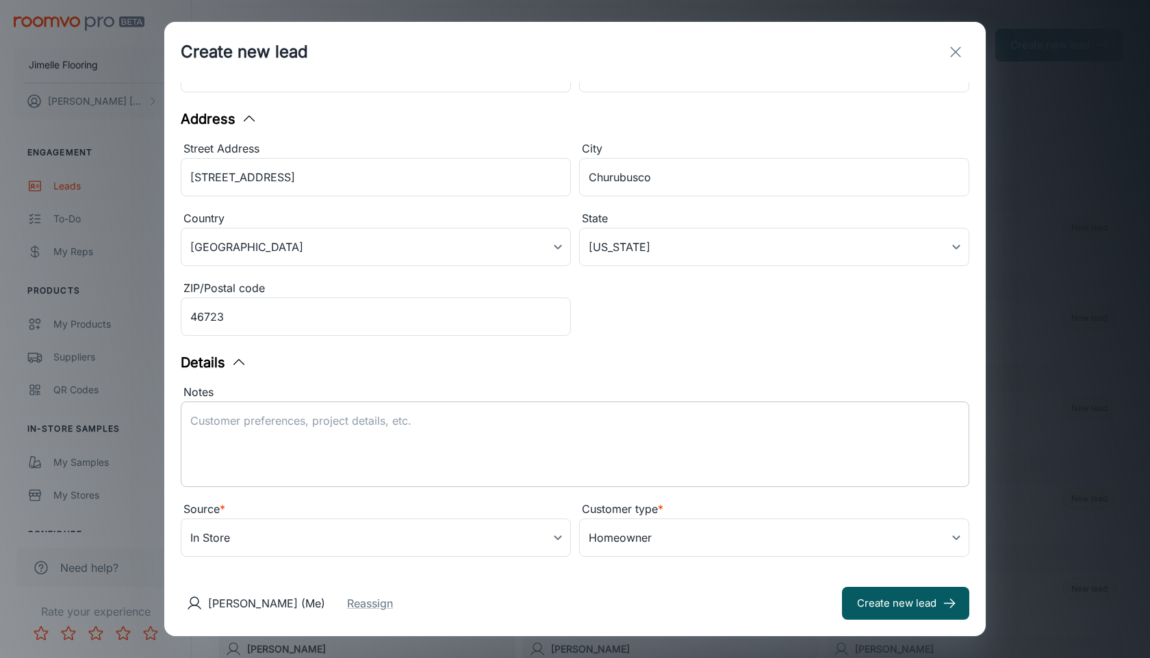
scroll to position [170, 0]
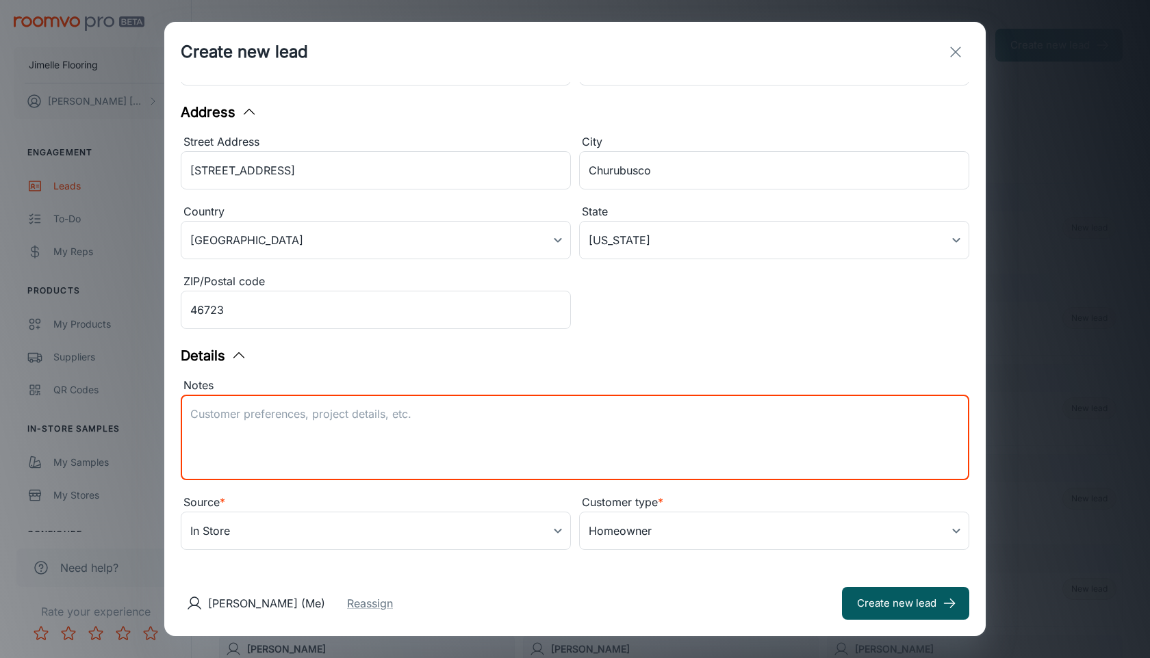
click at [561, 431] on textarea "Notes" at bounding box center [574, 438] width 769 height 63
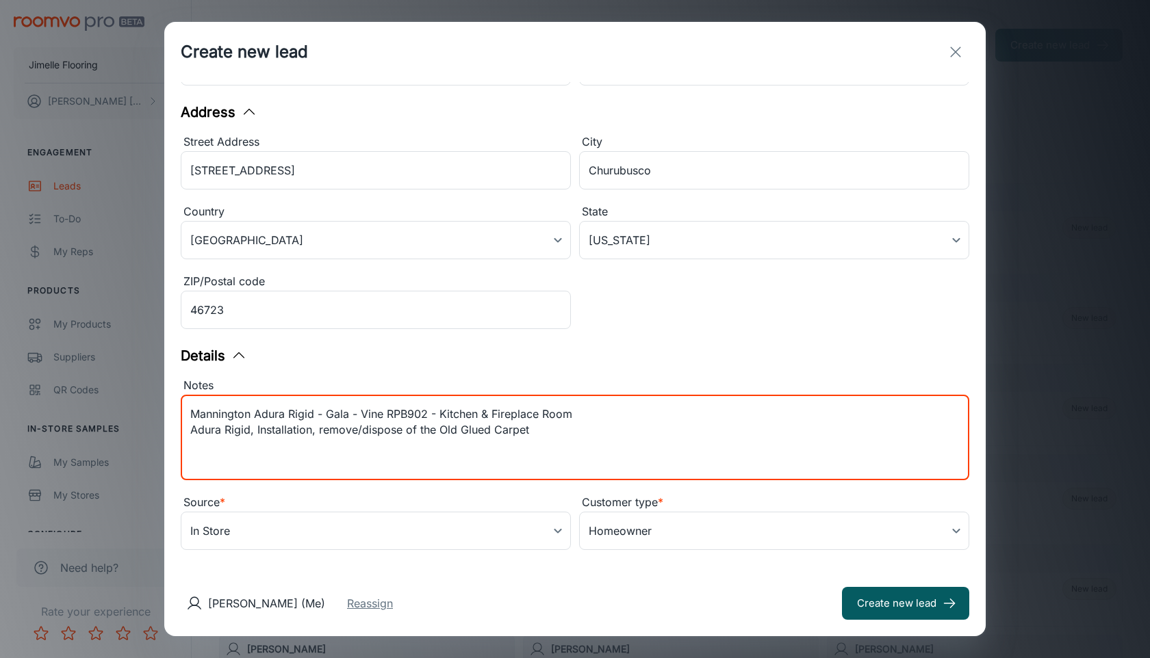
type textarea "Mannington Adura Rigid - Gala - Vine RPB902 - Kitchen & Fireplace Room Adura Ri…"
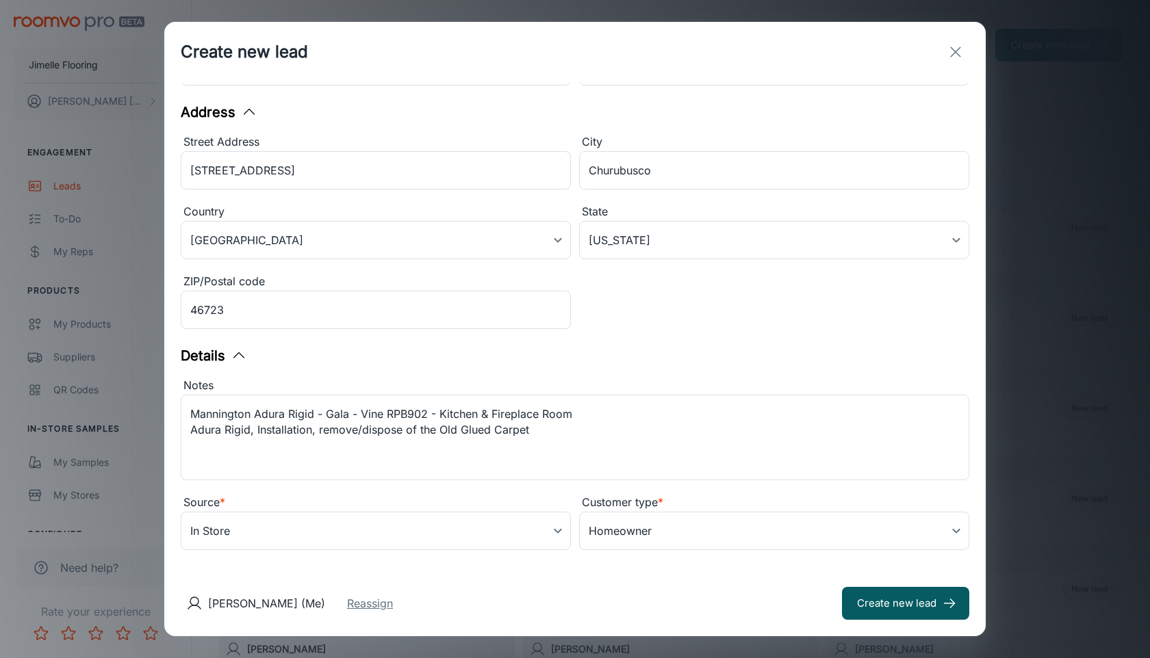
click at [393, 606] on button "Reassign" at bounding box center [370, 603] width 46 height 16
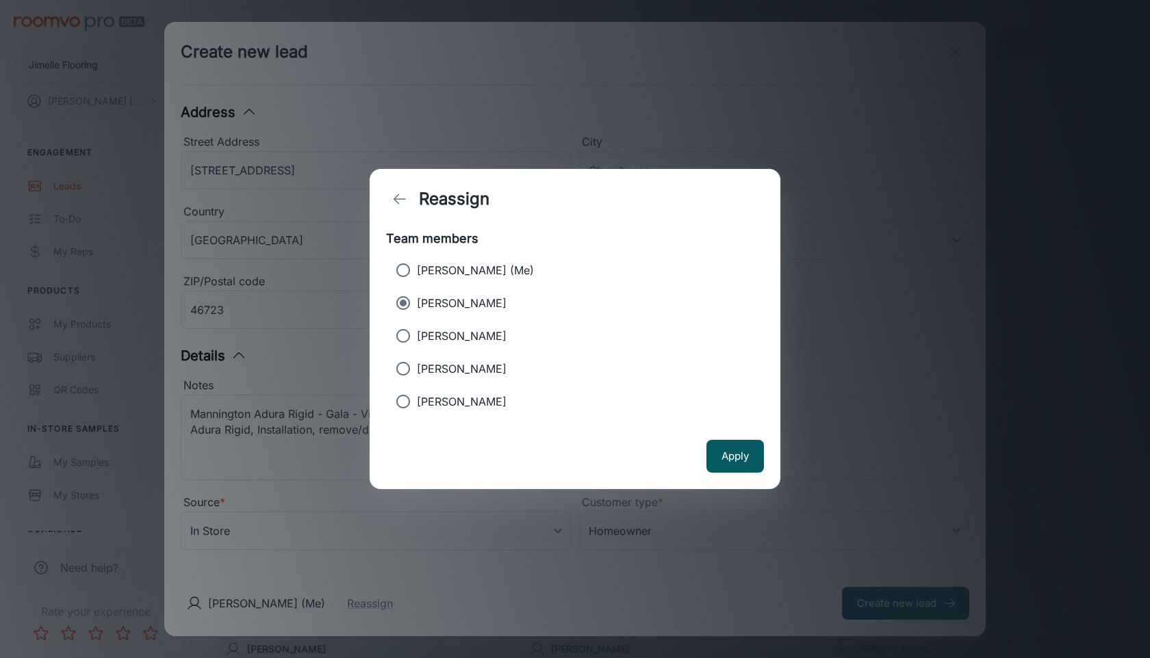
click at [463, 308] on p "[PERSON_NAME]" at bounding box center [462, 303] width 90 height 16
click at [417, 308] on input "[PERSON_NAME]" at bounding box center [402, 302] width 27 height 27
click at [735, 454] on button "Apply" at bounding box center [734, 456] width 57 height 33
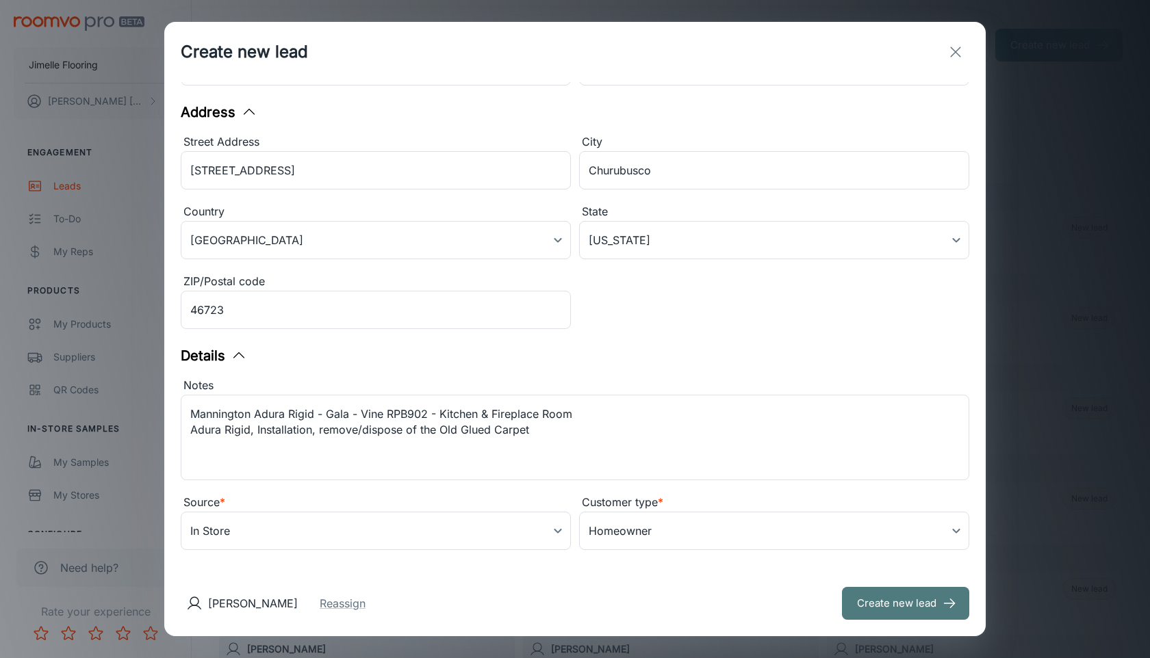
click at [855, 610] on button "Create new lead" at bounding box center [905, 603] width 127 height 33
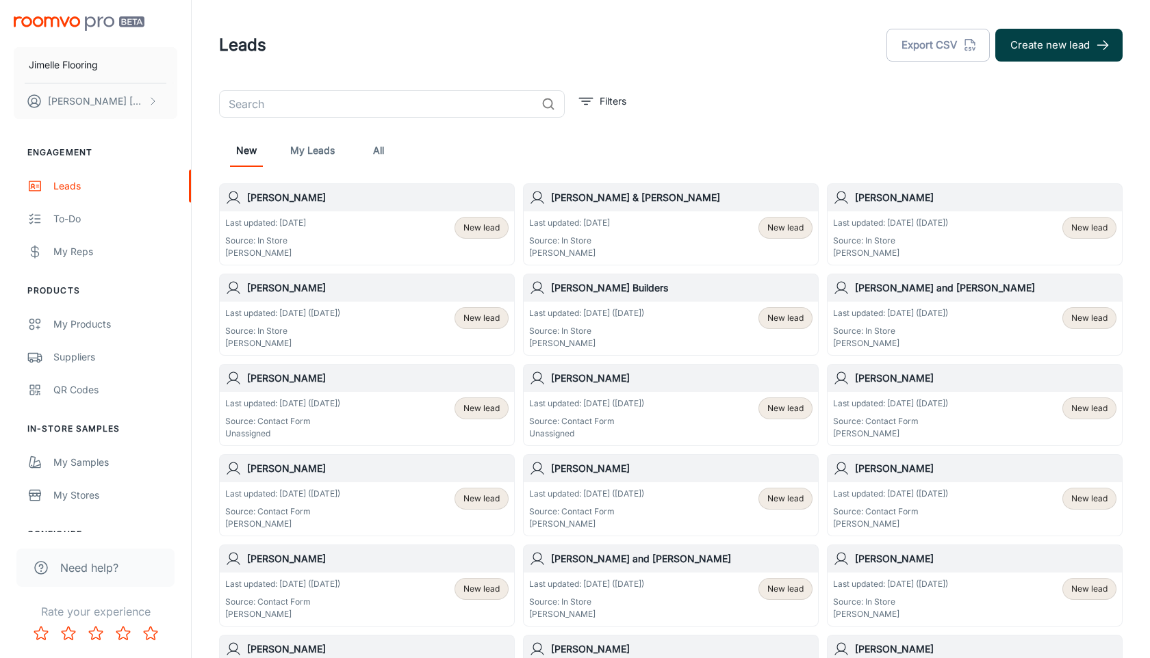
click at [1063, 49] on button "Create new lead" at bounding box center [1058, 45] width 127 height 33
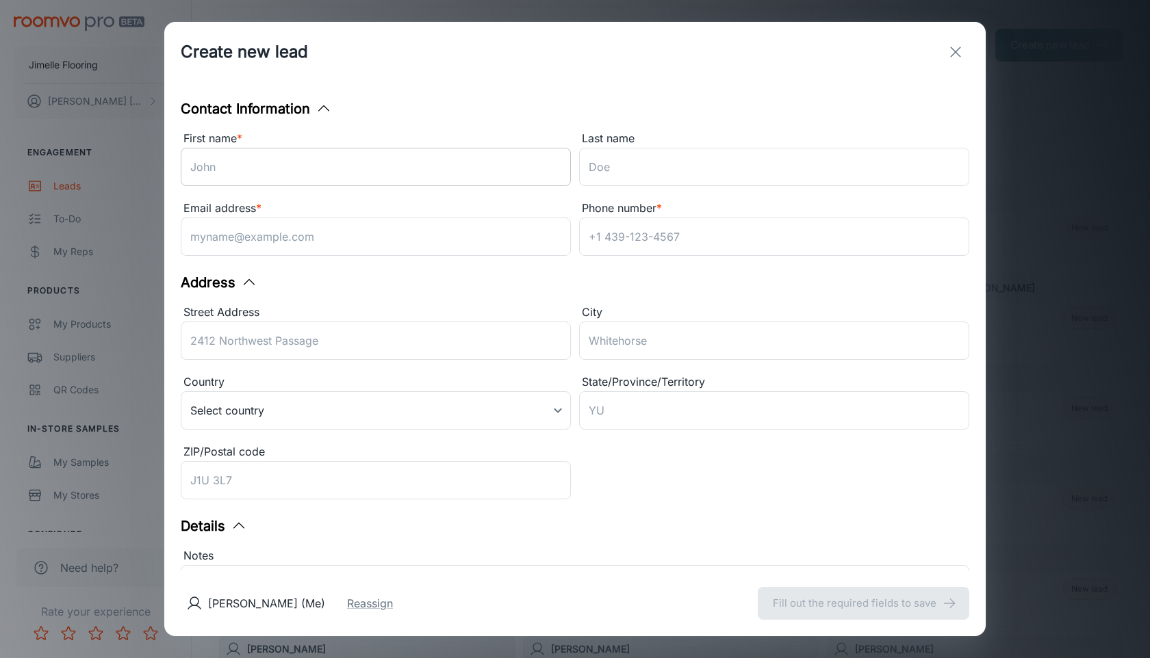
click at [393, 175] on input "First name *" at bounding box center [376, 167] width 390 height 38
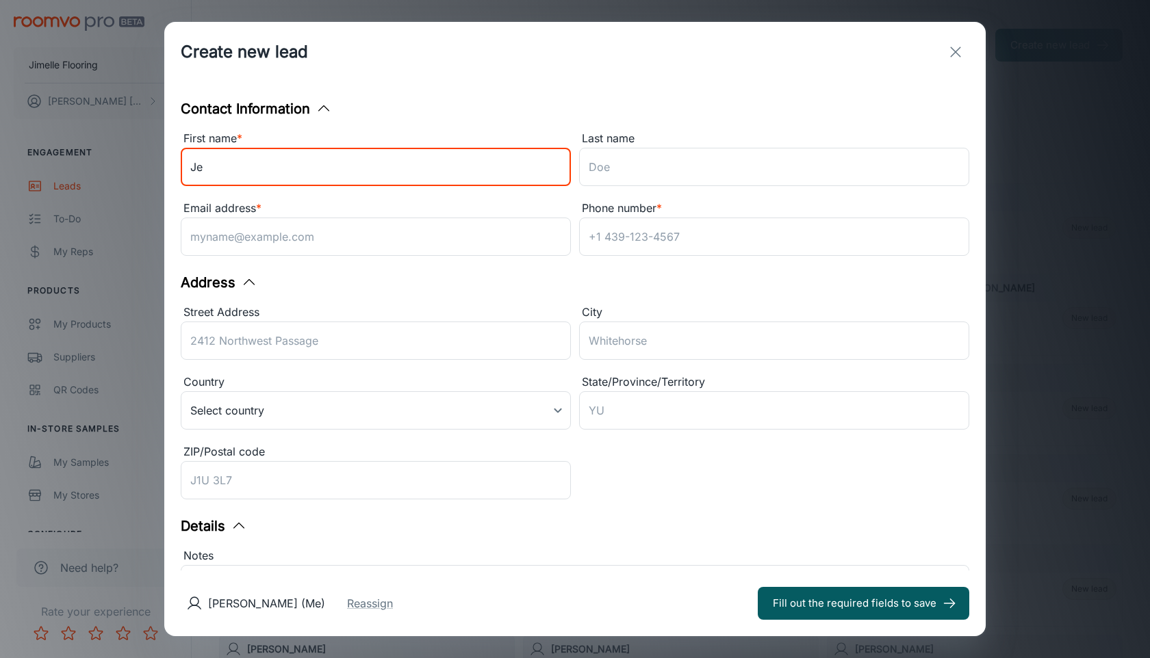
type input "J"
type input "Oscar"
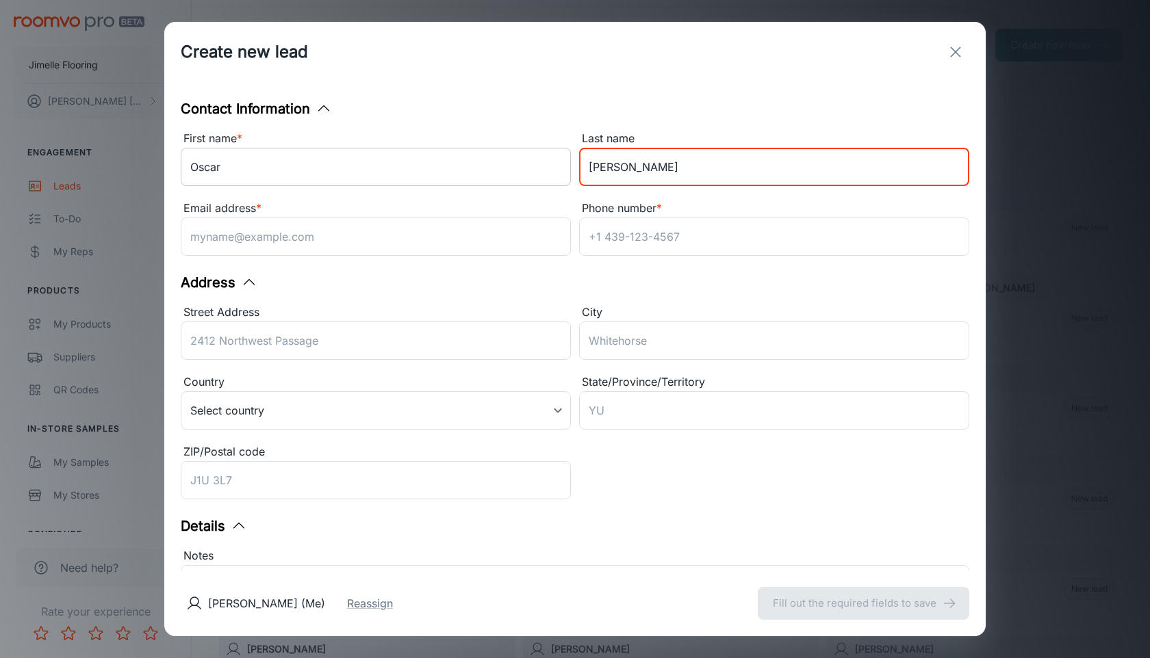
type input "[PERSON_NAME]"
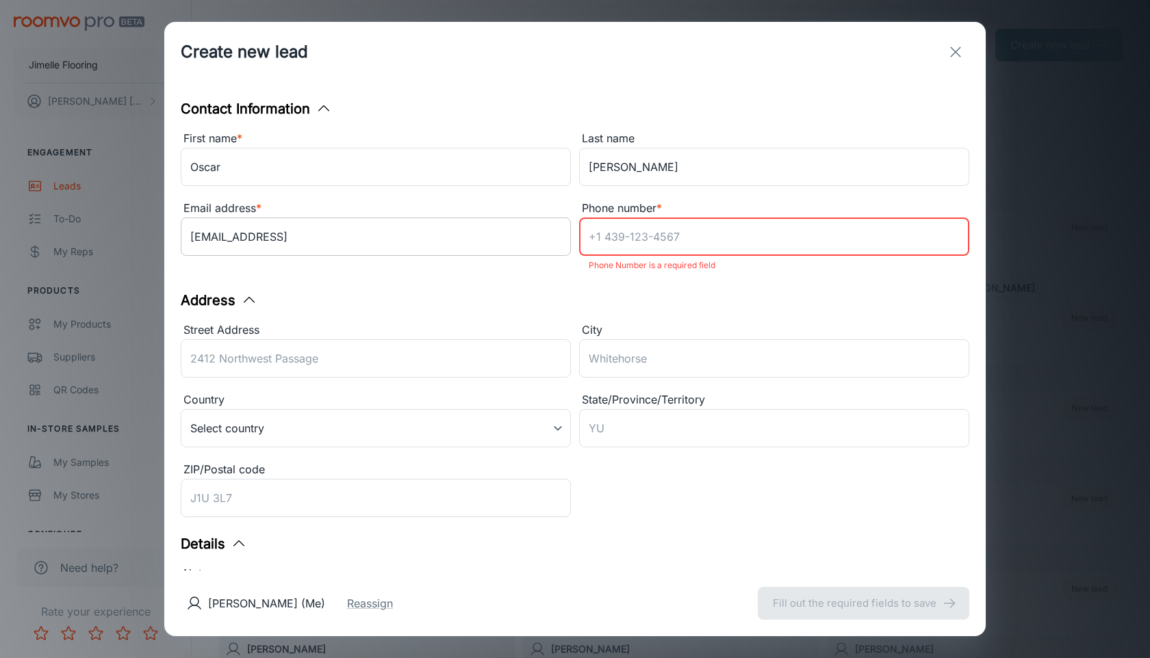
click at [413, 220] on input "[EMAIL_ADDRESS]" at bounding box center [376, 237] width 390 height 38
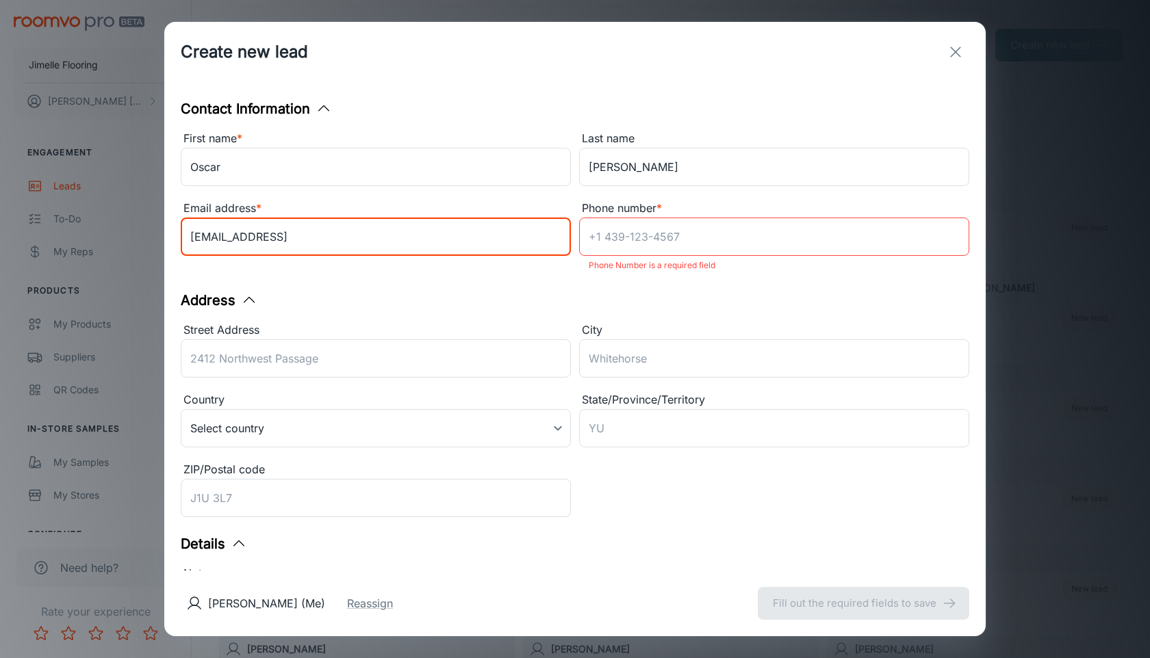
click at [408, 236] on input "[EMAIL_ADDRESS]" at bounding box center [376, 237] width 390 height 38
type input "[EMAIL_ADDRESS][DOMAIN_NAME]"
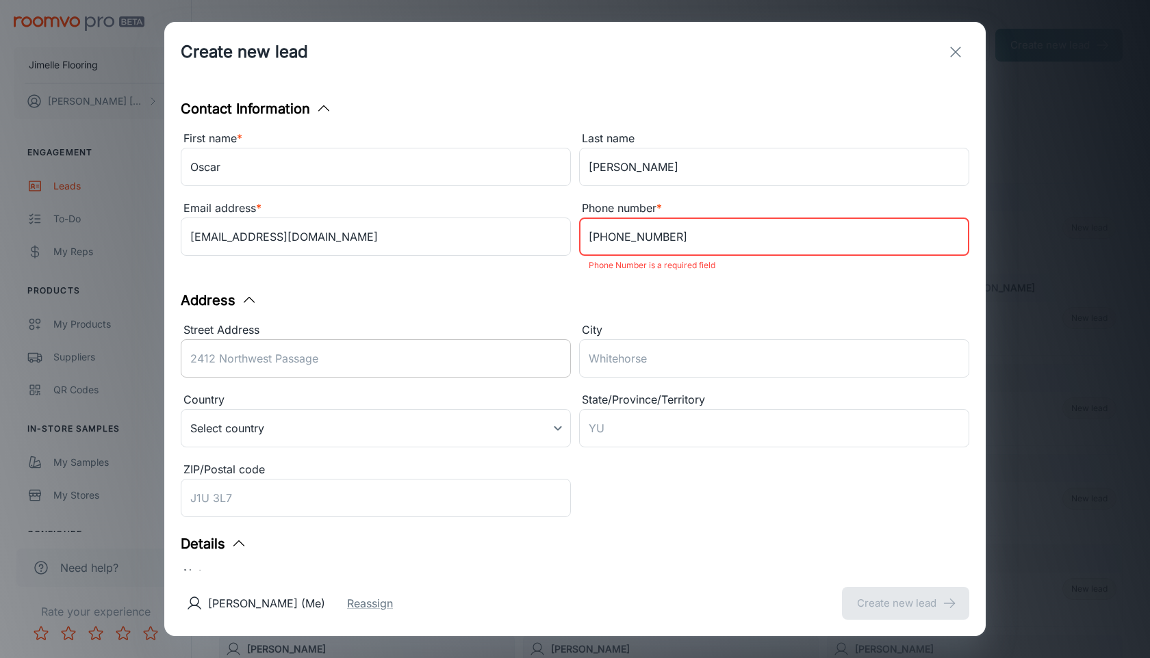
type input "[PHONE_NUMBER]"
click at [374, 357] on input "Street Address" at bounding box center [376, 358] width 390 height 38
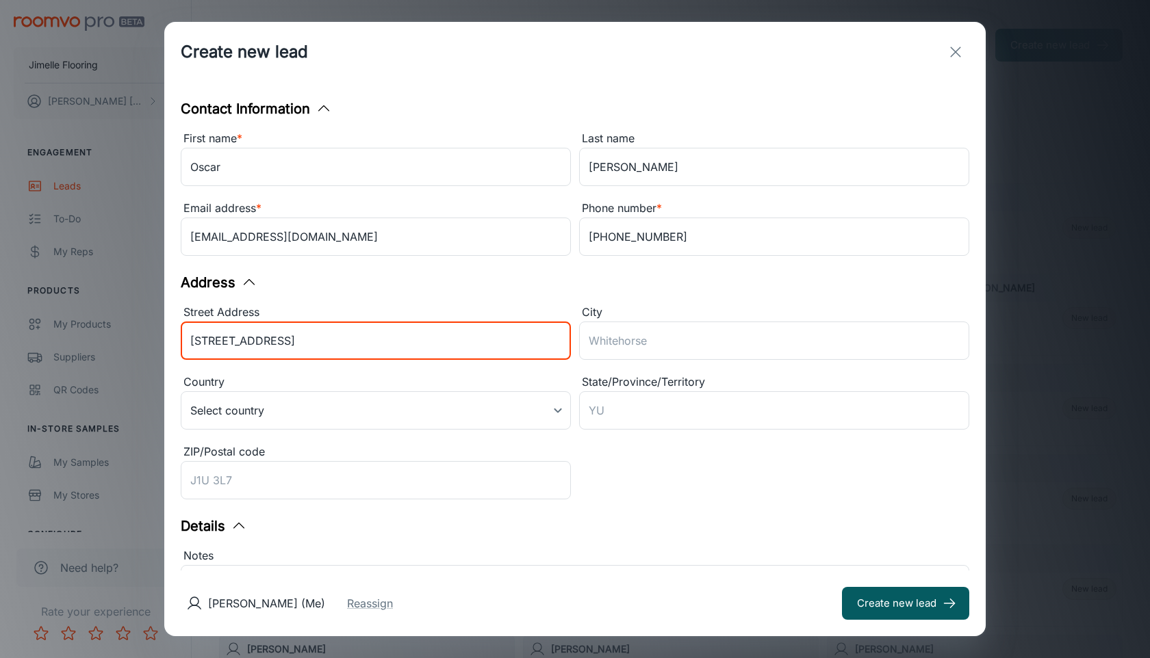
type input "[STREET_ADDRESS]"
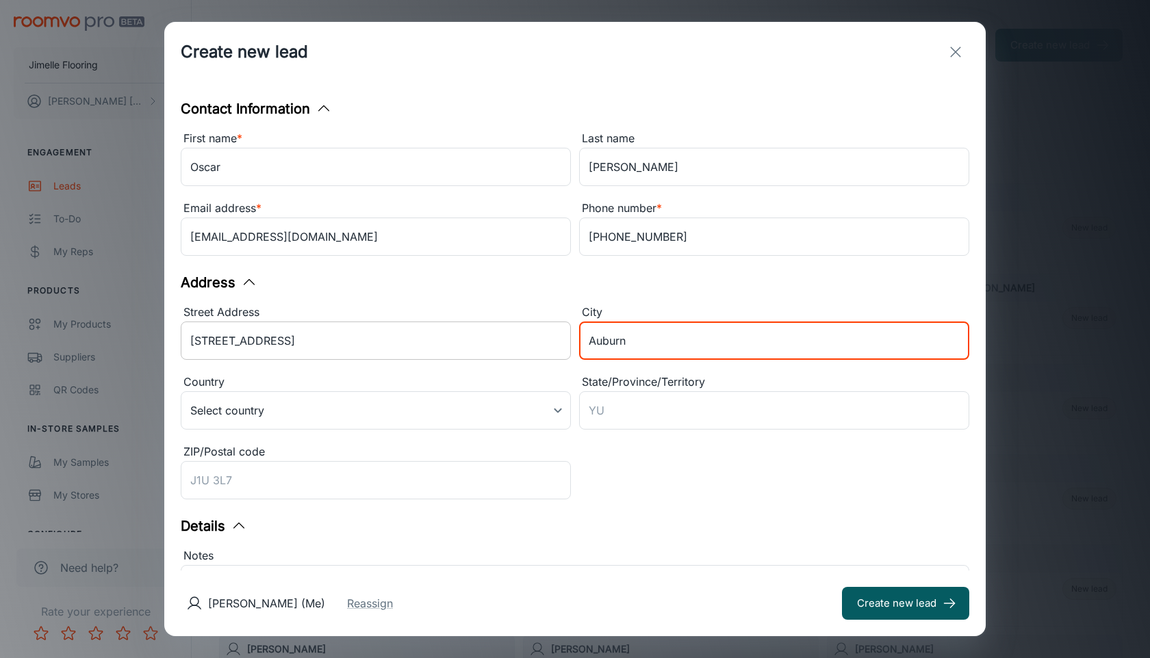
type input "Auburn"
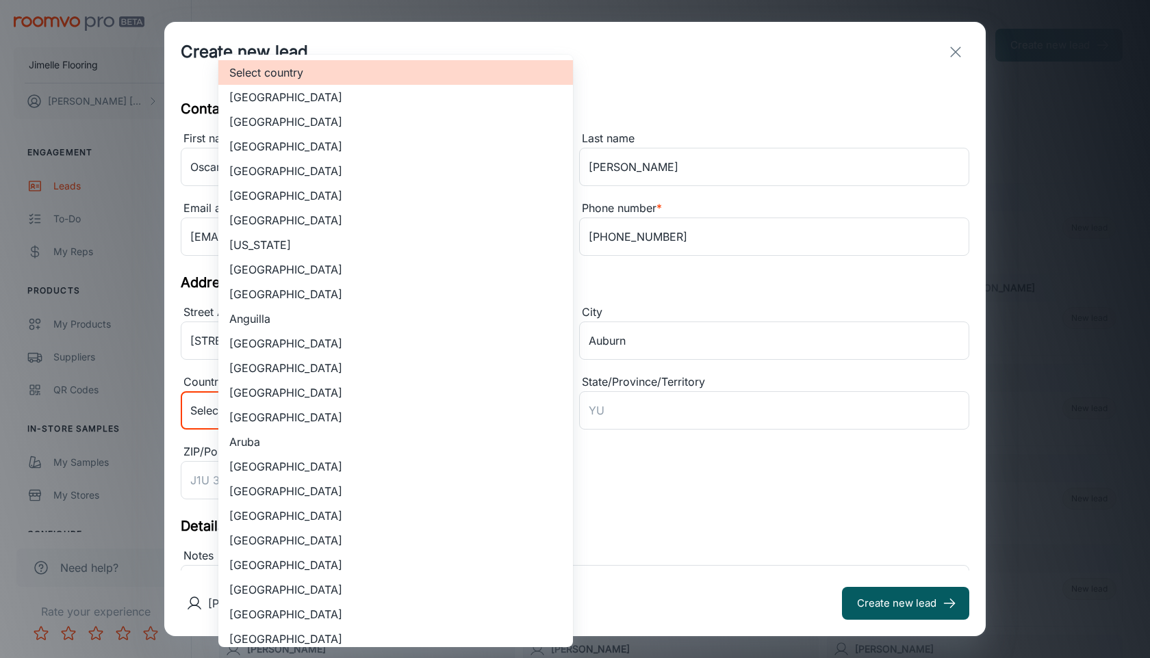
click at [299, 417] on body "Jimelle Flooring [PERSON_NAME] Engagement Leads To-do My Reps Products My Produ…" at bounding box center [575, 329] width 1150 height 658
click at [386, 115] on li "[GEOGRAPHIC_DATA]" at bounding box center [395, 122] width 355 height 25
type input "US"
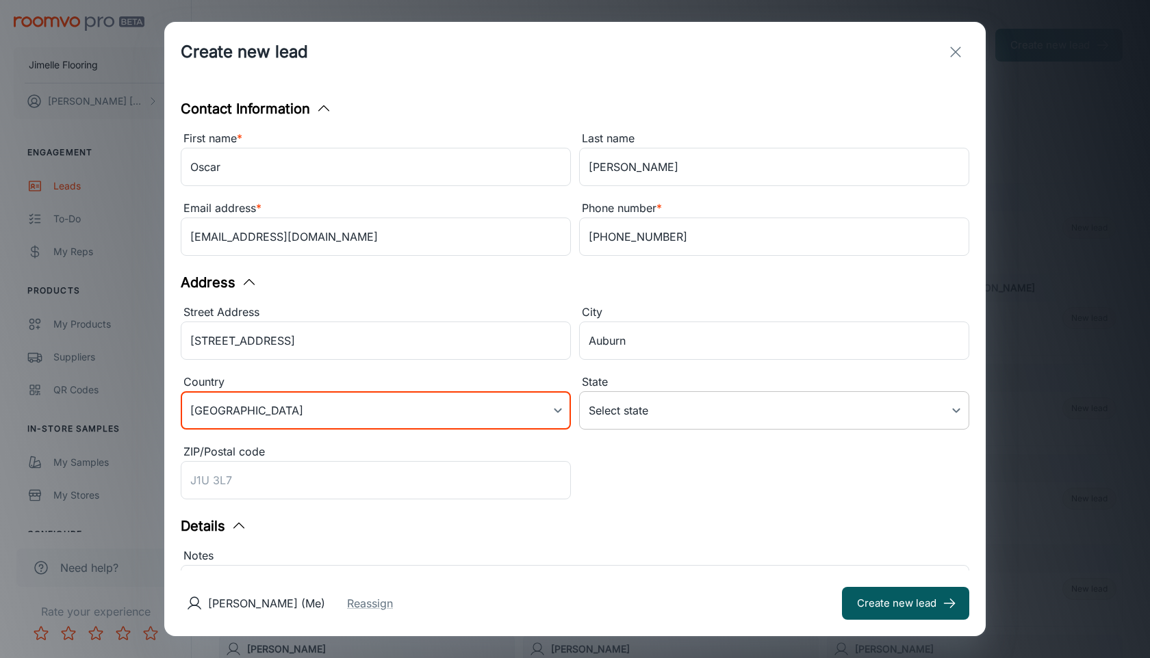
click at [630, 409] on body "Jimelle Flooring [PERSON_NAME] Engagement Leads To-do My Reps Products My Produ…" at bounding box center [575, 329] width 1150 height 658
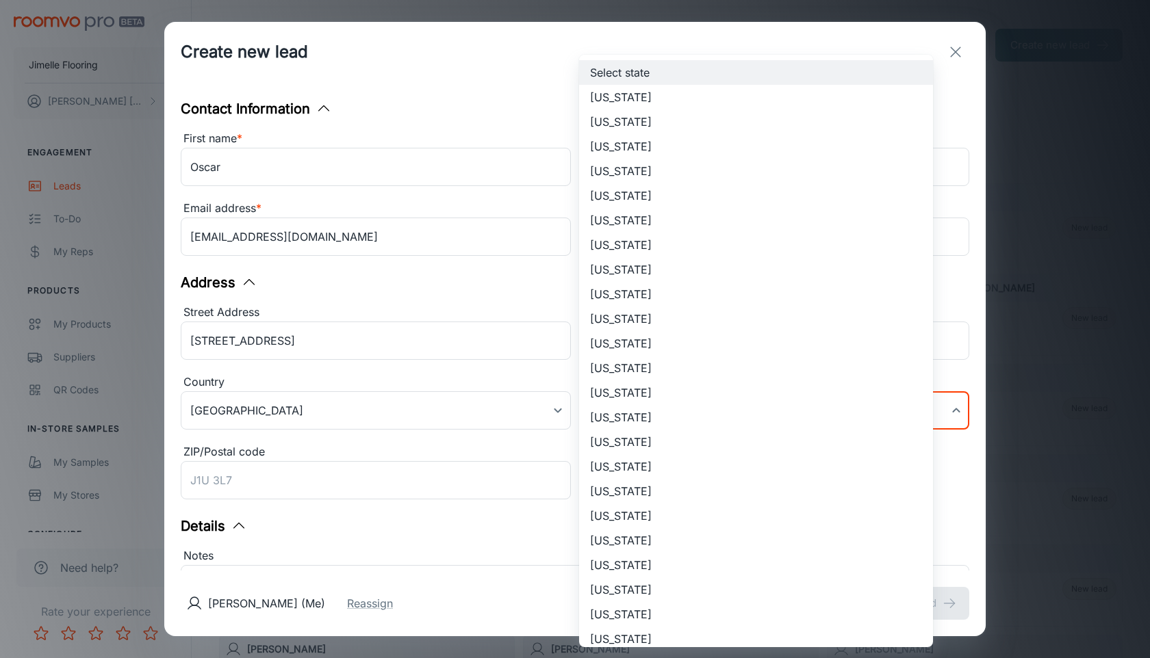
click at [621, 443] on li "[US_STATE]" at bounding box center [756, 442] width 354 height 25
type input "[US_STATE]"
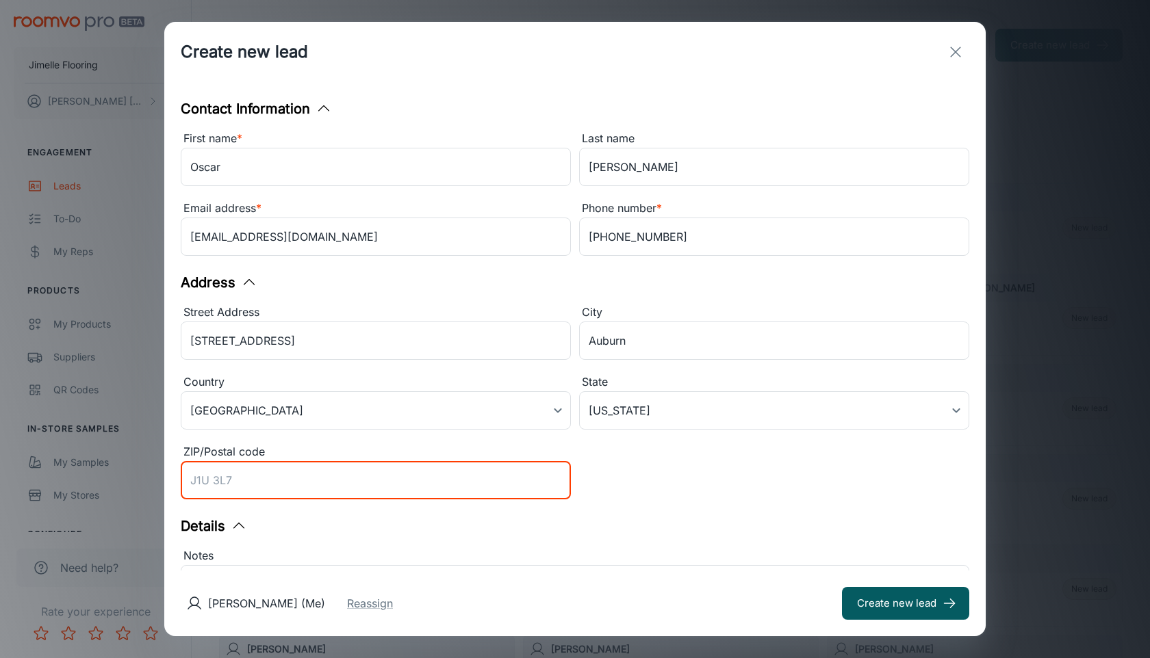
click at [427, 487] on input "ZIP/Postal code" at bounding box center [376, 480] width 390 height 38
type input "46706"
click at [741, 503] on div "Street Address [STREET_ADDRESS] of America [GEOGRAPHIC_DATA] ​ State [US_STATE]…" at bounding box center [570, 400] width 797 height 209
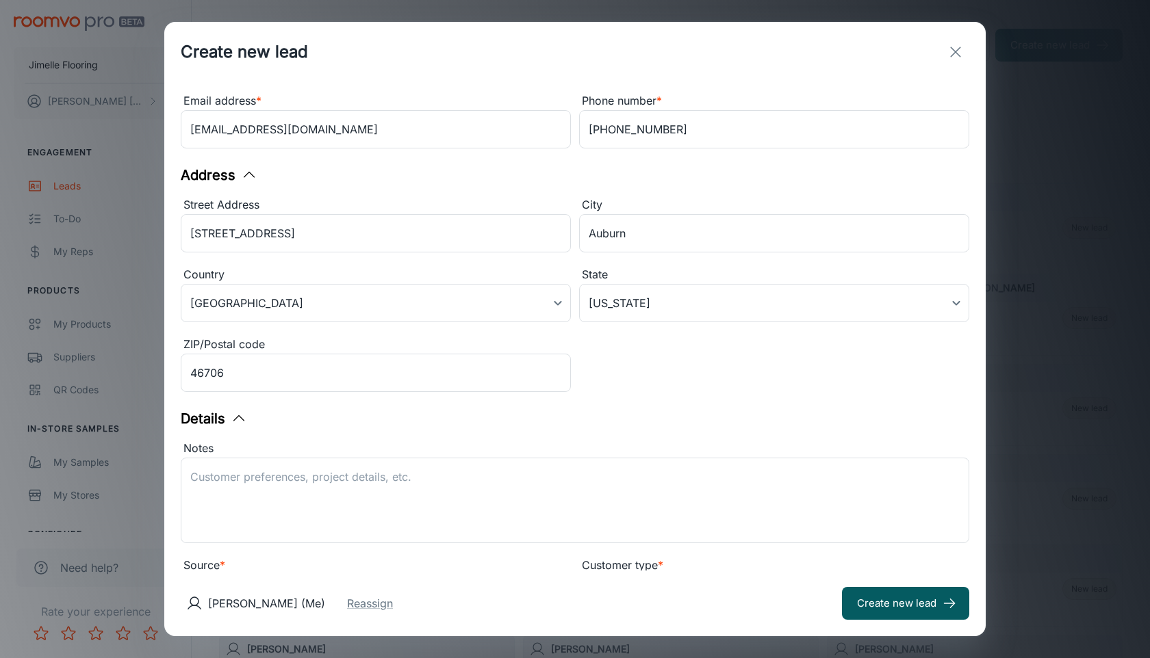
scroll to position [133, 0]
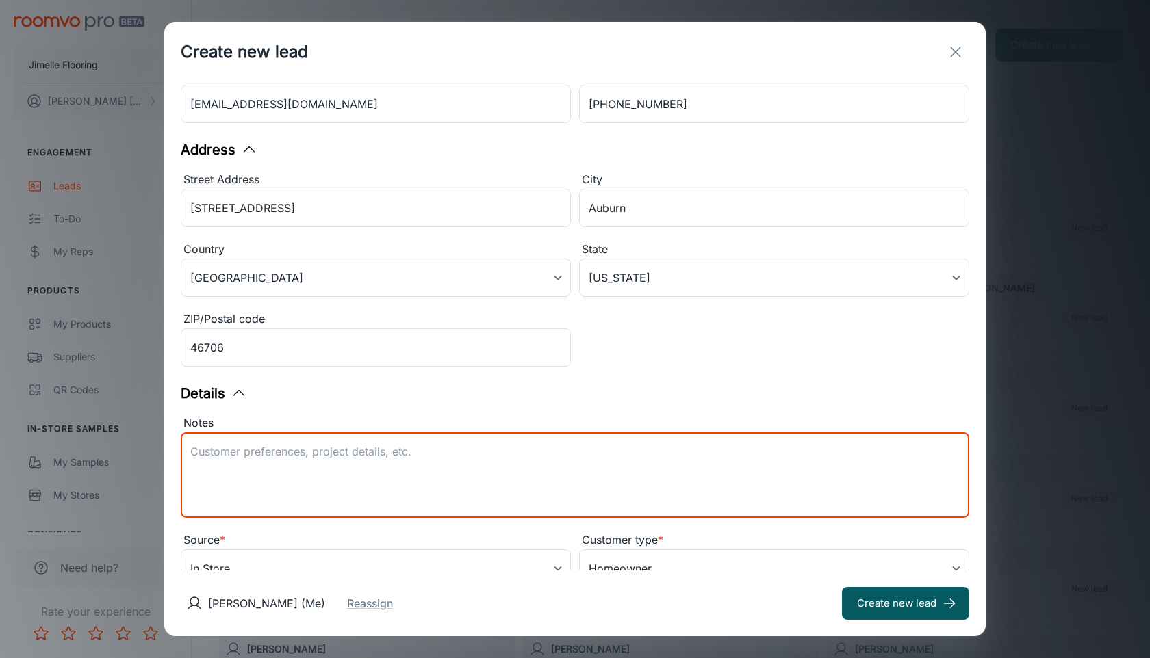
click at [563, 472] on textarea "Notes" at bounding box center [574, 475] width 769 height 63
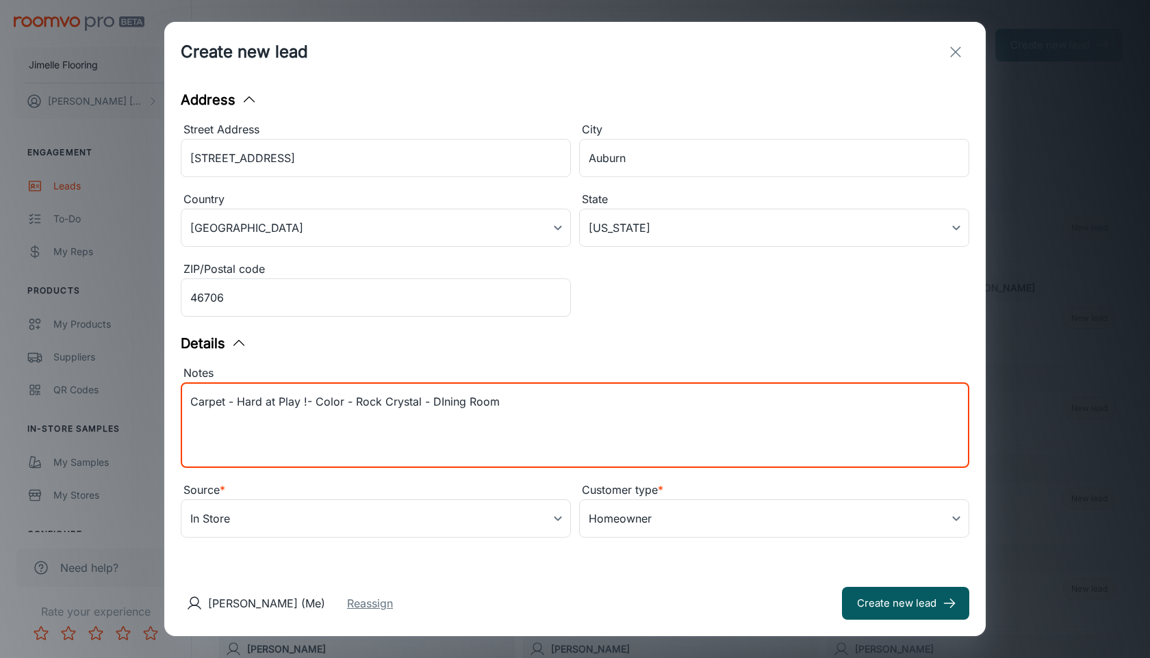
type textarea "Carpet - Hard at Play !- Color - Rock Crystal - DIning Room"
click at [393, 600] on button "Reassign" at bounding box center [370, 603] width 46 height 16
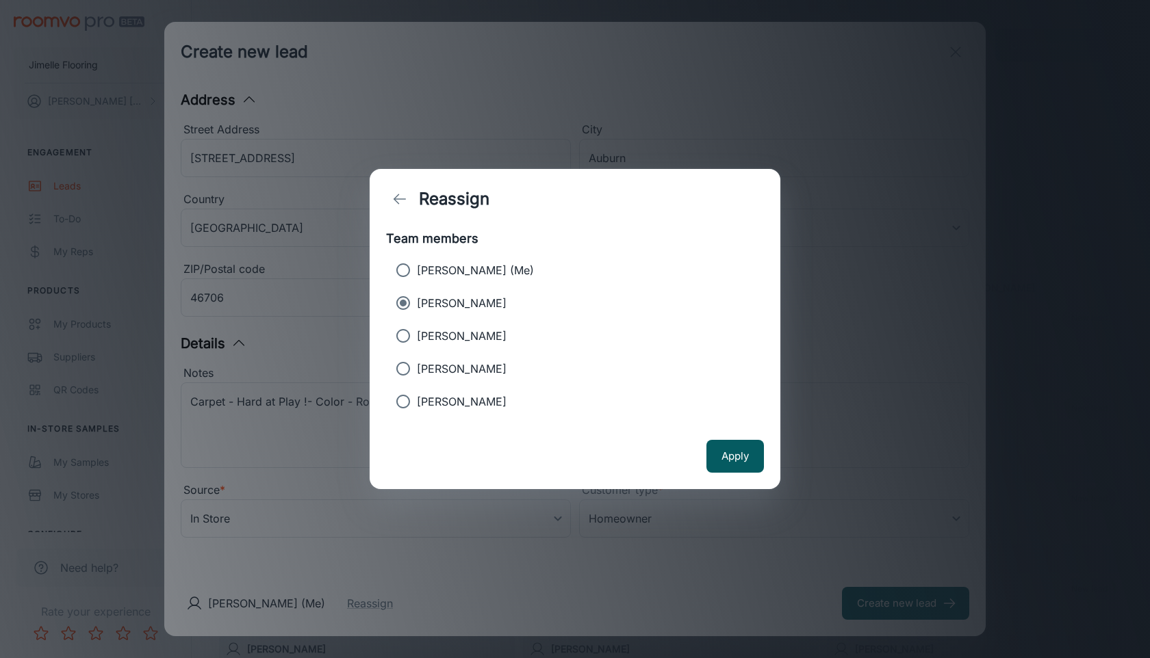
click at [461, 302] on p "[PERSON_NAME]" at bounding box center [462, 303] width 90 height 16
click at [417, 302] on input "[PERSON_NAME]" at bounding box center [402, 302] width 27 height 27
click at [736, 456] on button "Apply" at bounding box center [734, 456] width 57 height 33
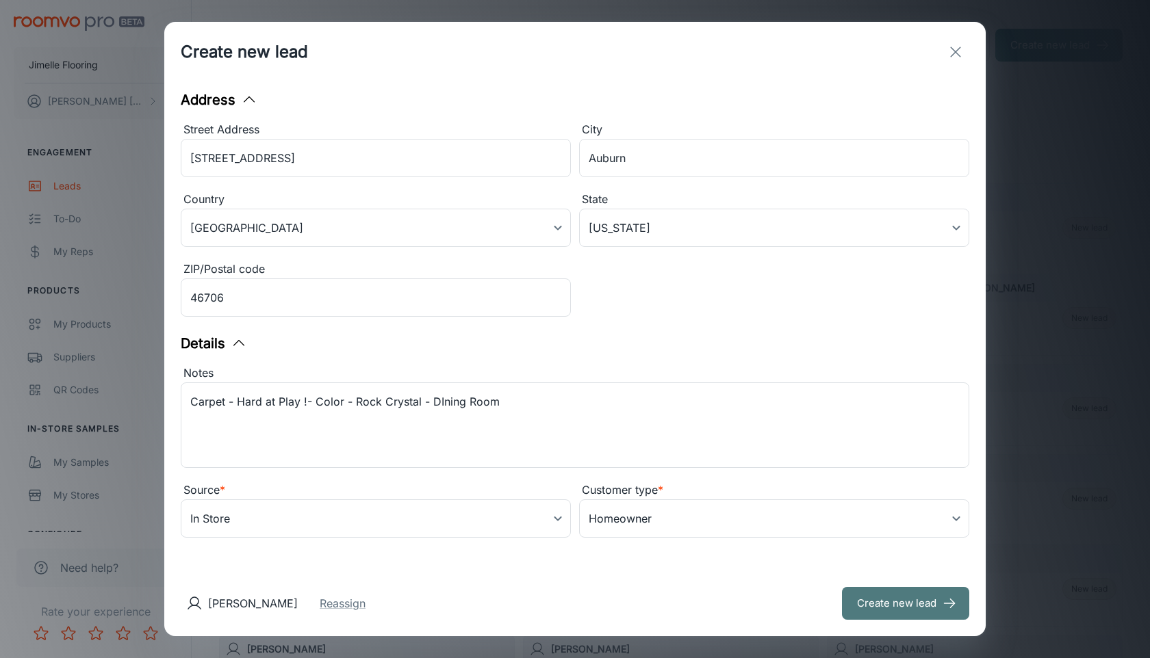
click at [866, 608] on button "Create new lead" at bounding box center [905, 603] width 127 height 33
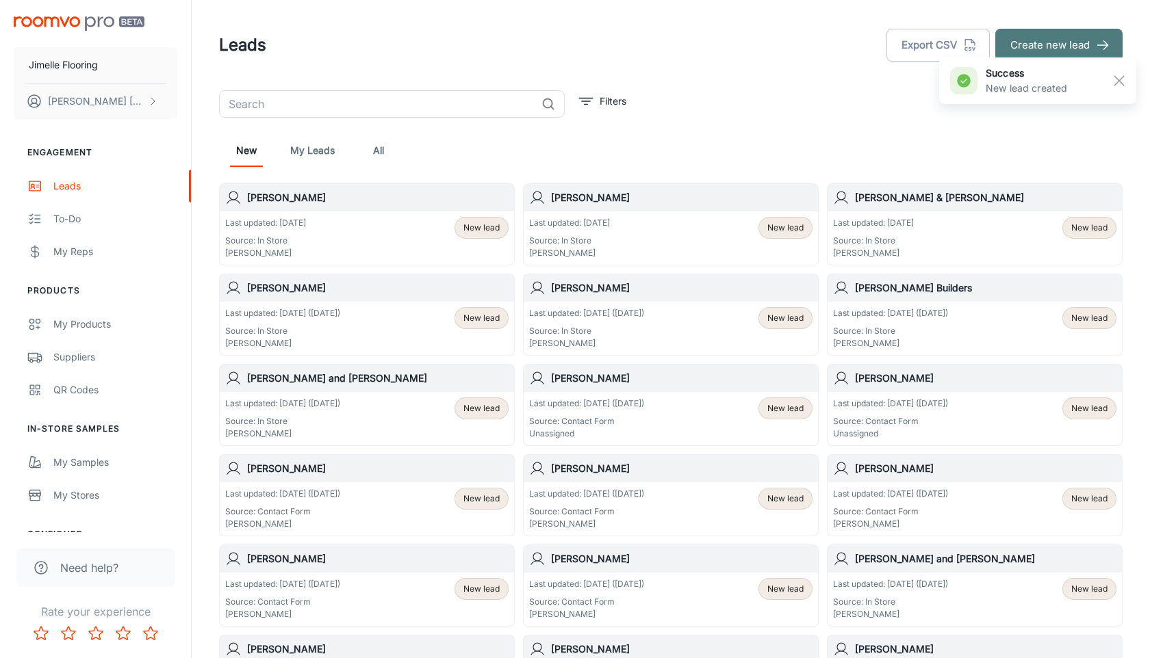
click at [1047, 47] on button "Create new lead" at bounding box center [1058, 45] width 127 height 33
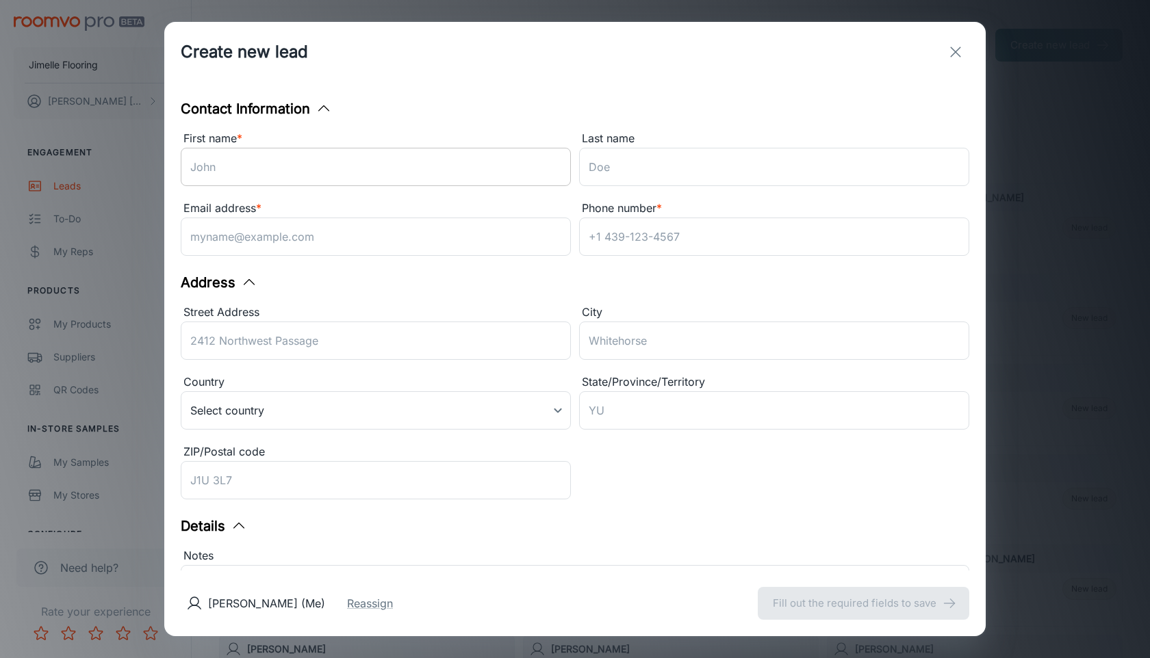
click at [374, 174] on input "First name *" at bounding box center [376, 167] width 390 height 38
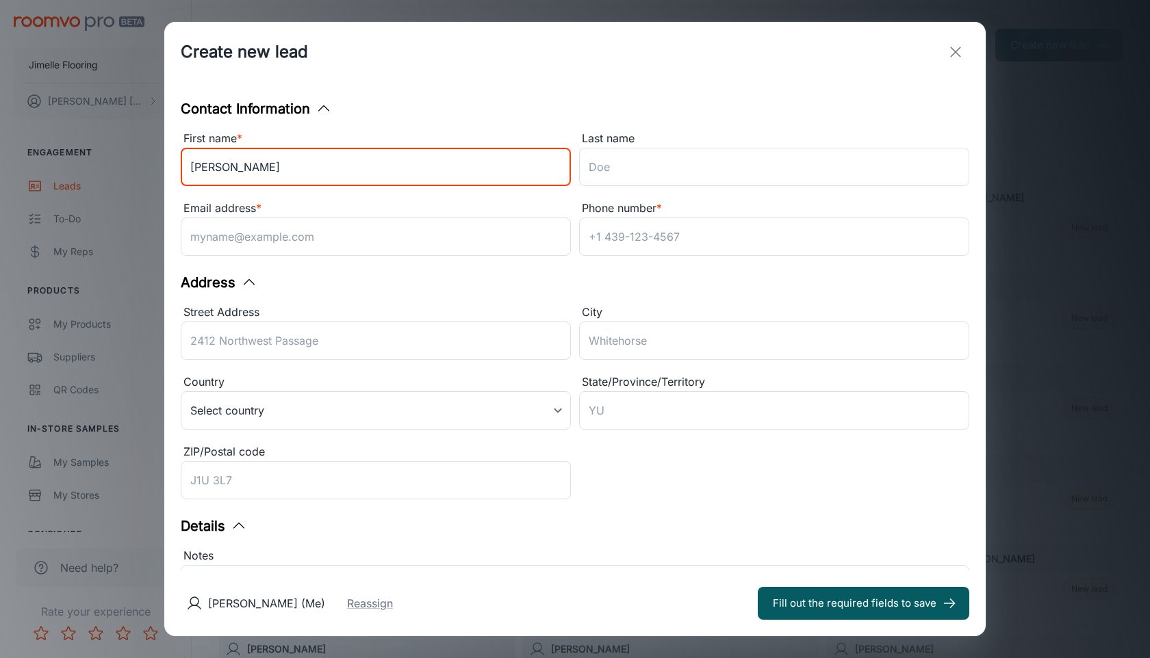
type input "[PERSON_NAME]"
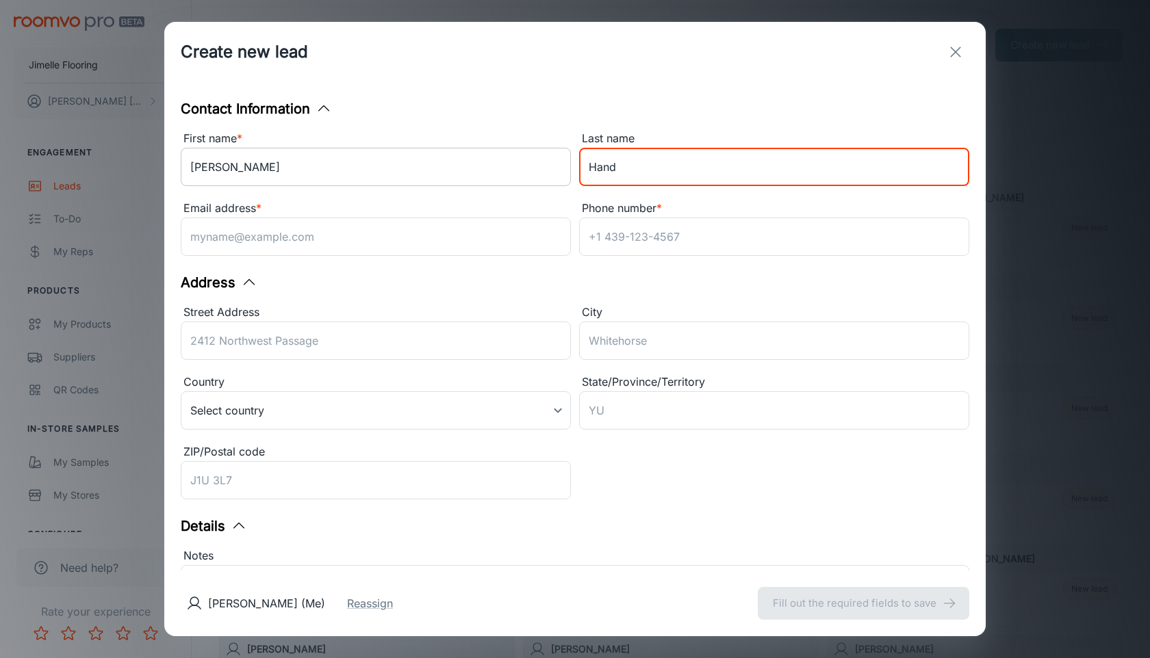
type input "Hand"
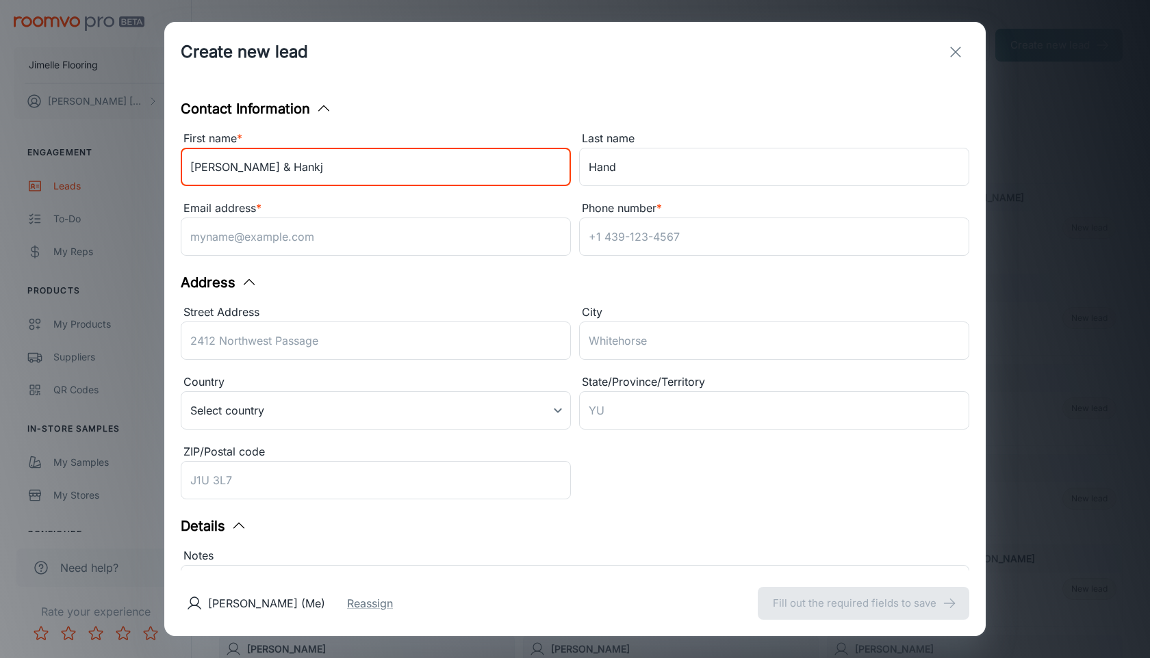
type input "[PERSON_NAME] & Hankj"
type input "[PERSON_NAME] & [PERSON_NAME]"
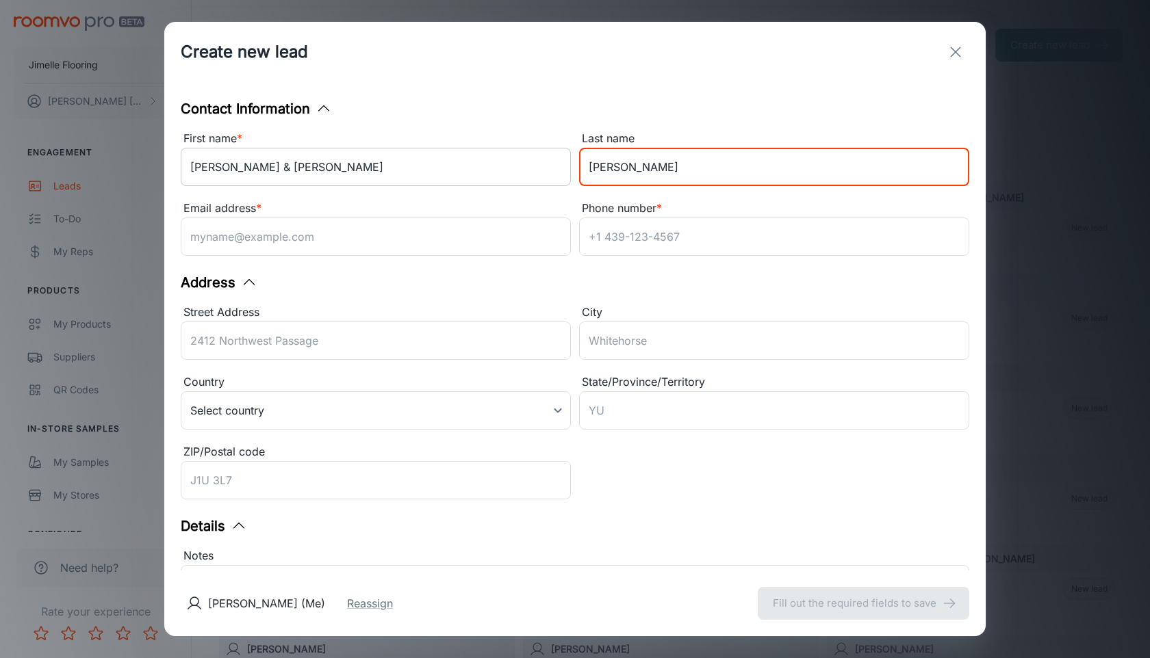
type input "[PERSON_NAME]"
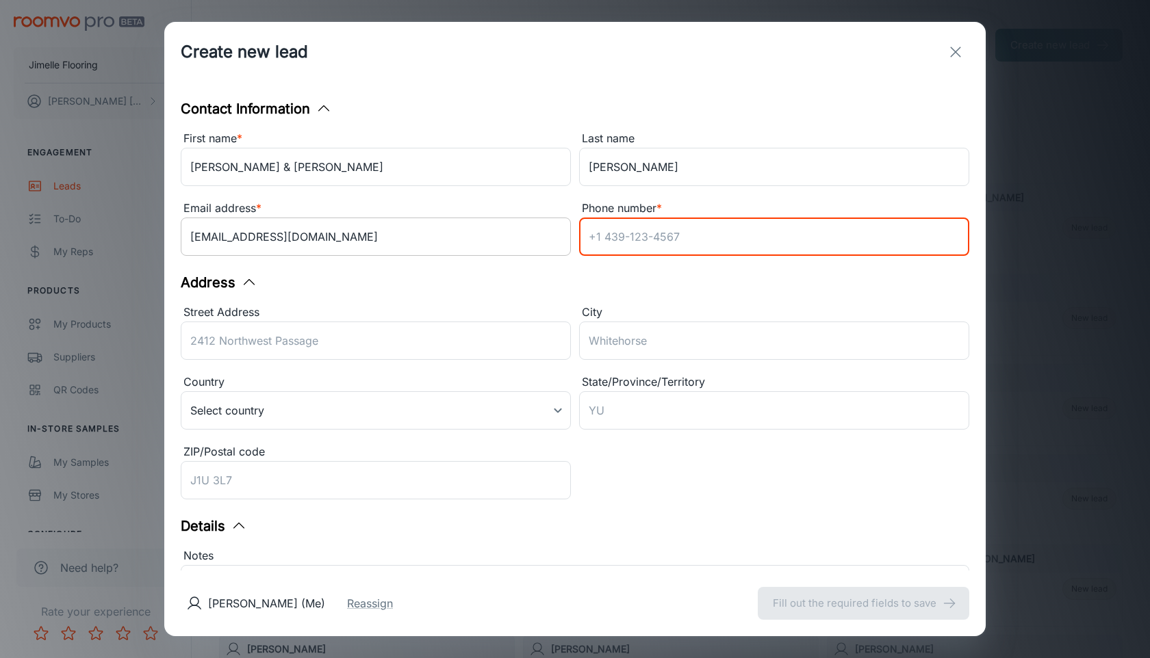
click at [236, 237] on input "[EMAIL_ADDRESS][DOMAIN_NAME]" at bounding box center [376, 237] width 390 height 38
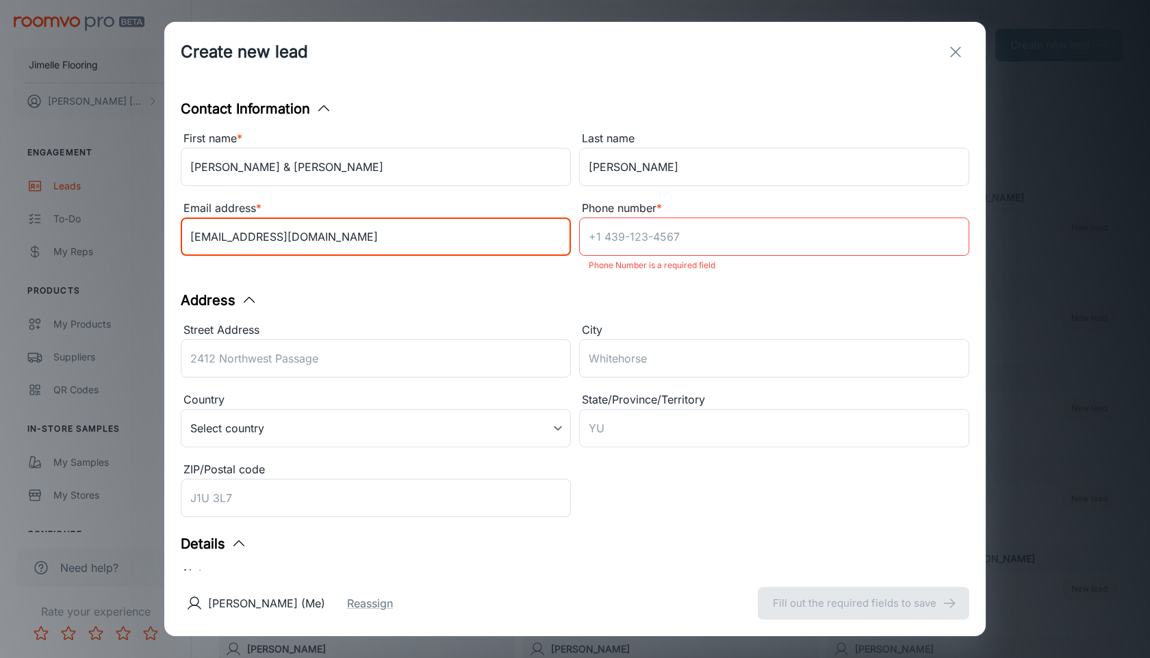
type input "[EMAIL_ADDRESS][DOMAIN_NAME]"
click at [644, 230] on input "Phone number *" at bounding box center [774, 237] width 390 height 38
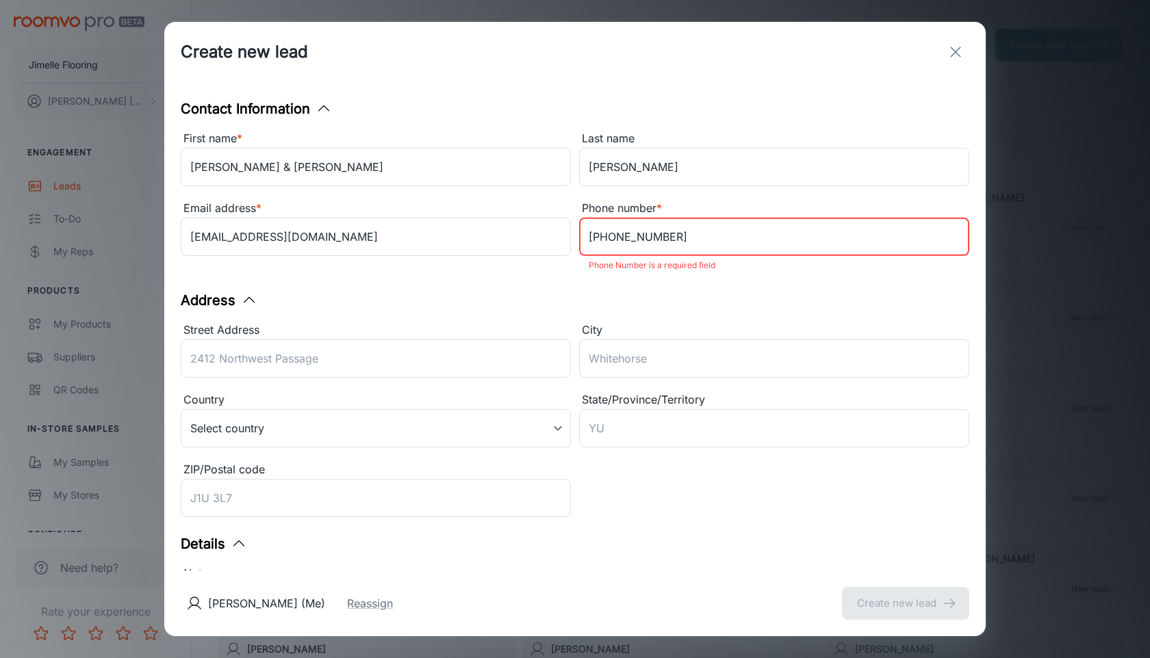
type input "[PHONE_NUMBER]"
click at [660, 302] on div "Address" at bounding box center [575, 300] width 788 height 21
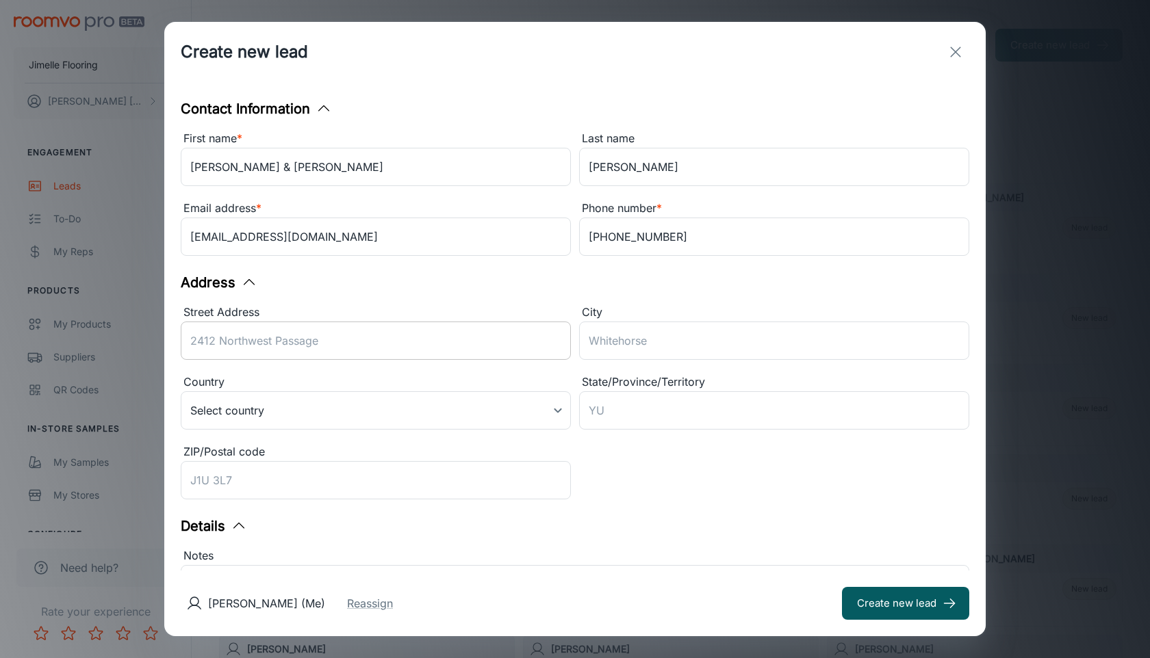
click at [446, 333] on input "Street Address" at bounding box center [376, 341] width 390 height 38
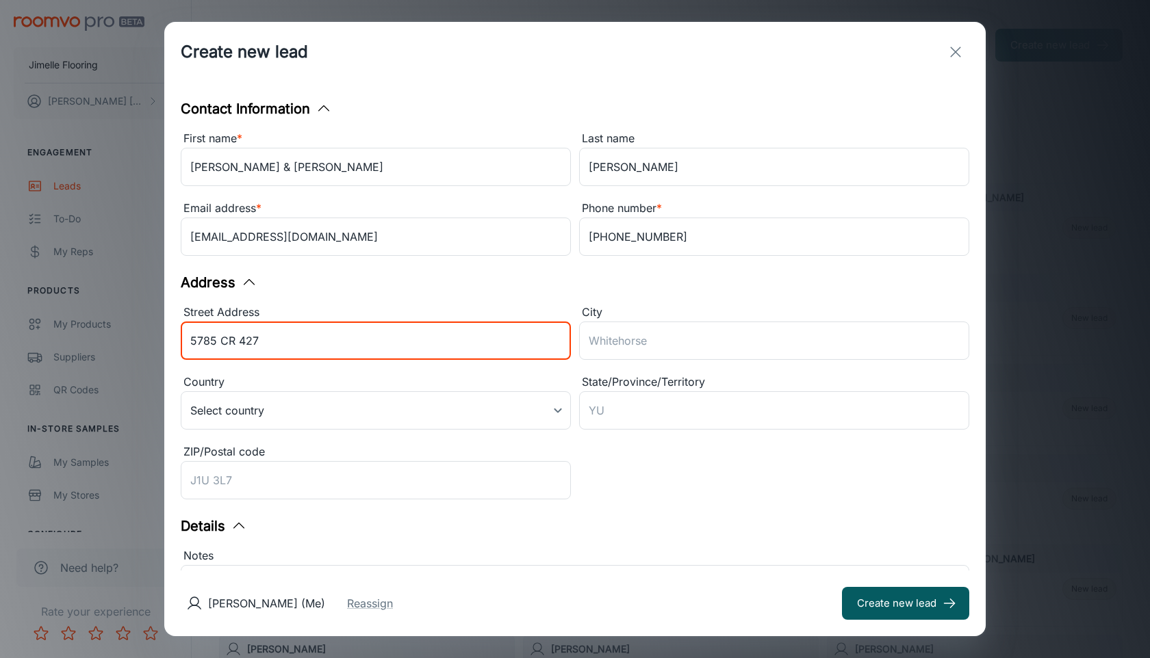
type input "5785 CR 427"
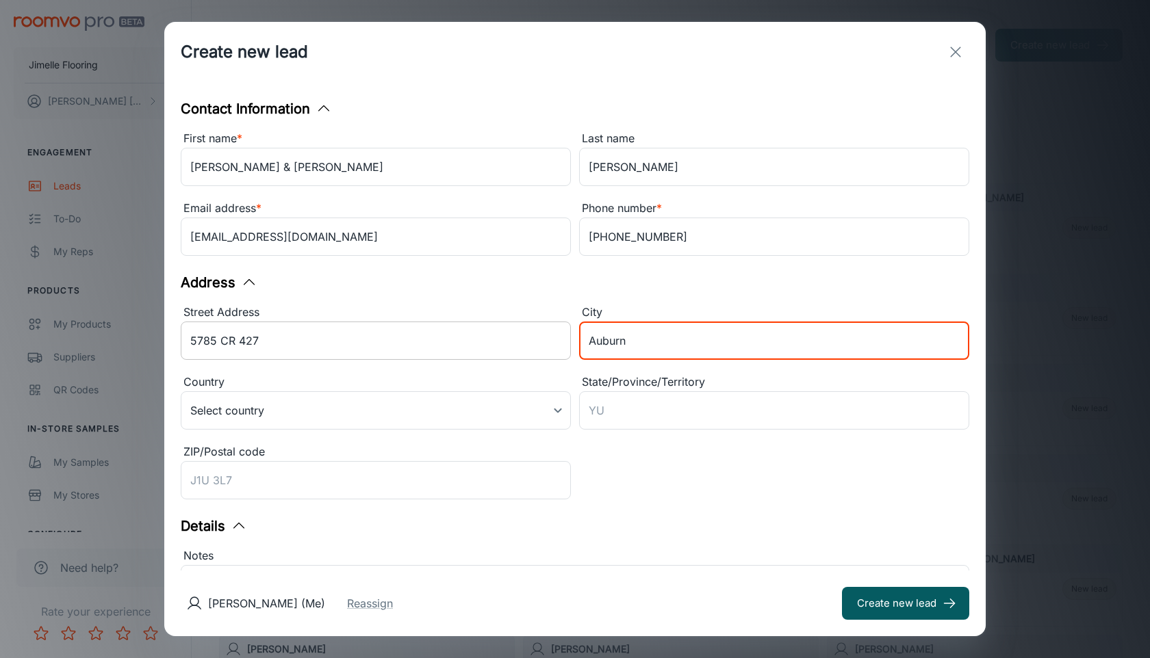
type input "Auburn"
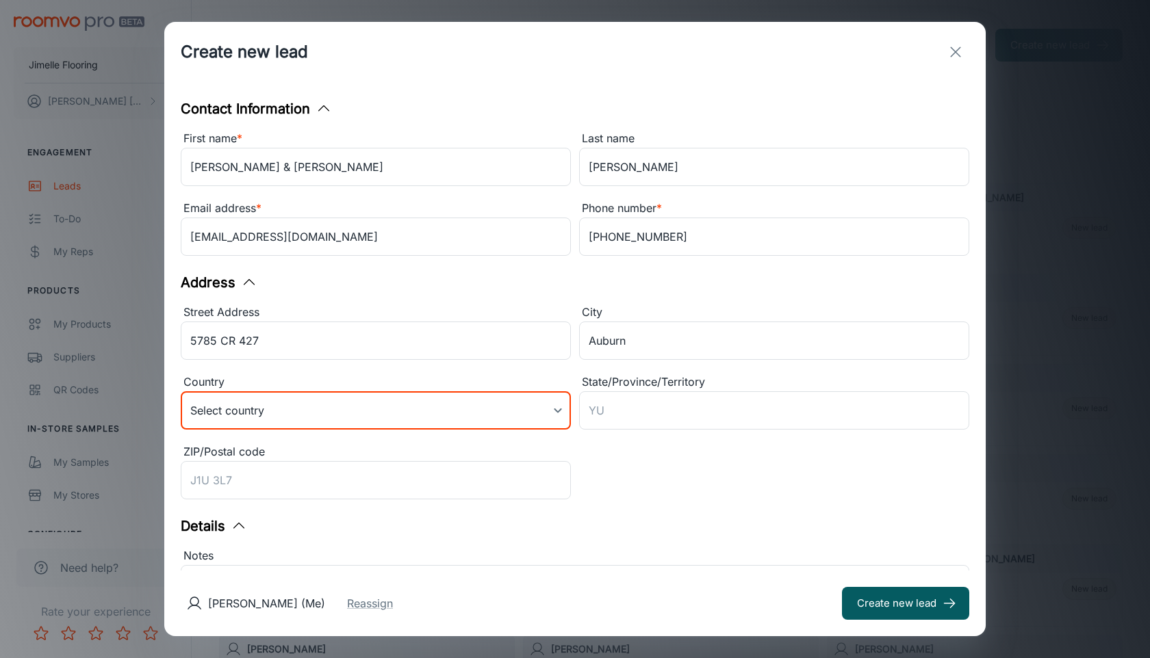
click at [332, 426] on body "Jimelle Flooring [PERSON_NAME] Engagement Leads To-do My Reps Products My Produ…" at bounding box center [575, 329] width 1150 height 658
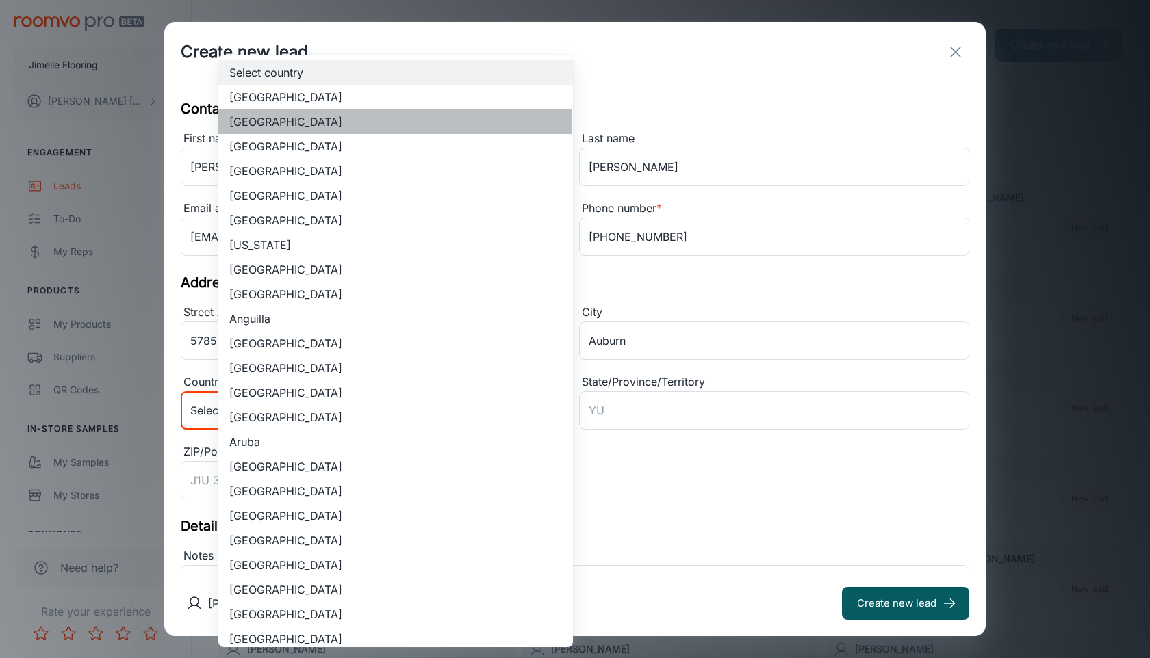
click at [351, 118] on li "[GEOGRAPHIC_DATA]" at bounding box center [395, 122] width 355 height 25
type input "US"
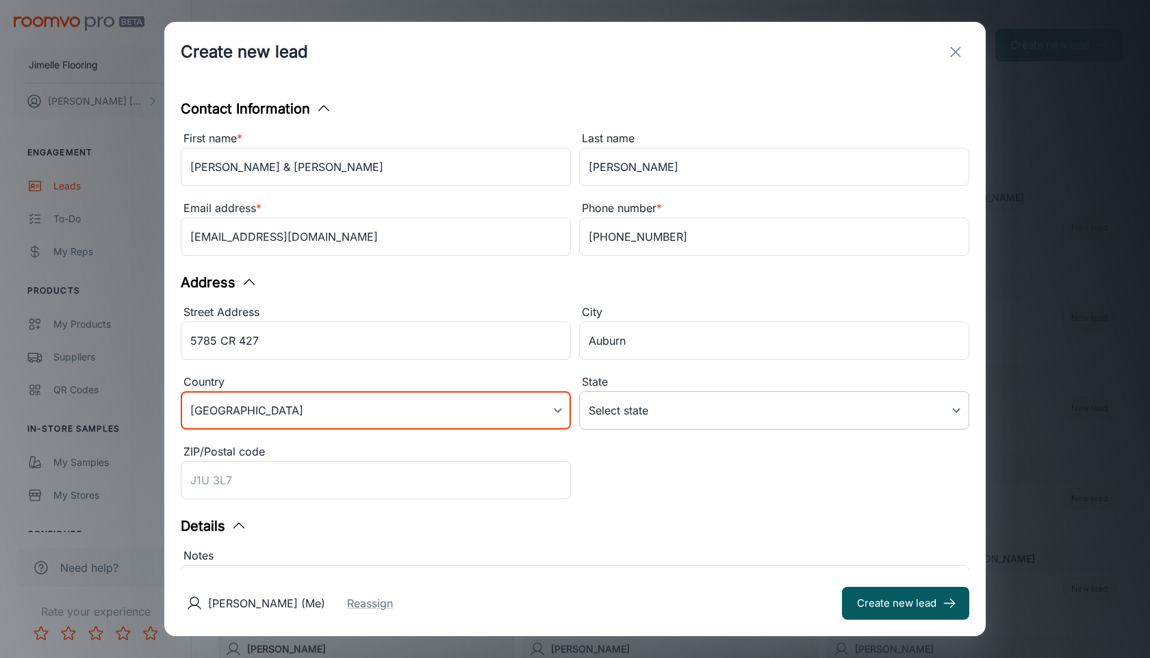
click at [717, 417] on body "Jimelle Flooring [PERSON_NAME] Engagement Leads To-do My Reps Products My Produ…" at bounding box center [575, 329] width 1150 height 658
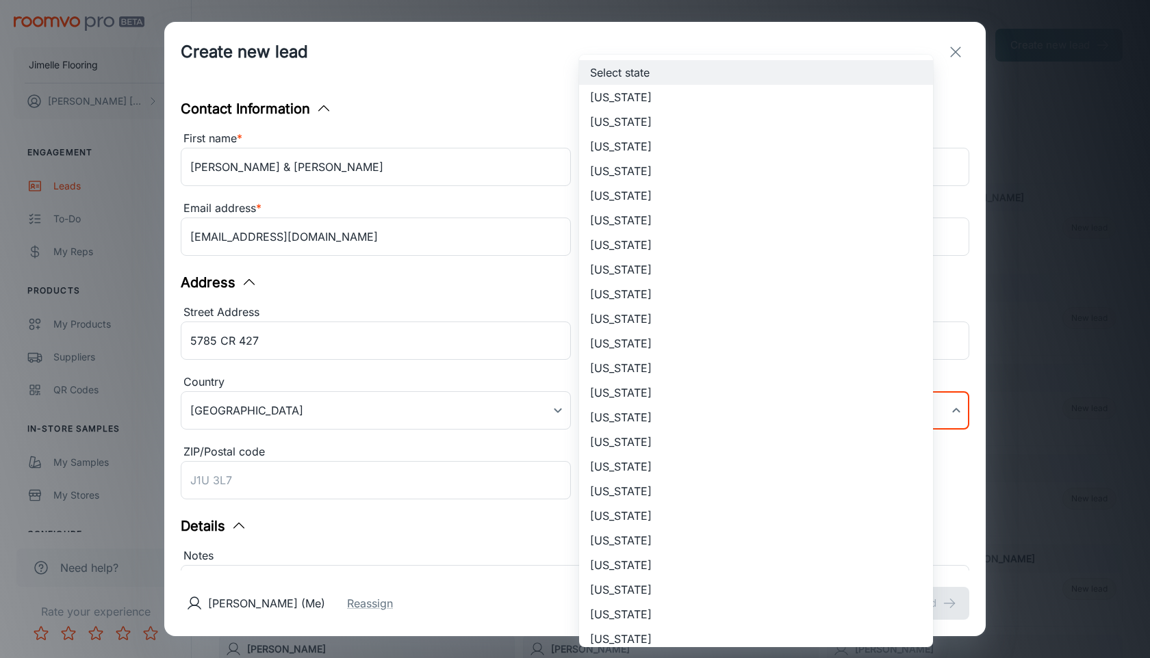
click at [626, 448] on li "[US_STATE]" at bounding box center [756, 442] width 354 height 25
type input "[US_STATE]"
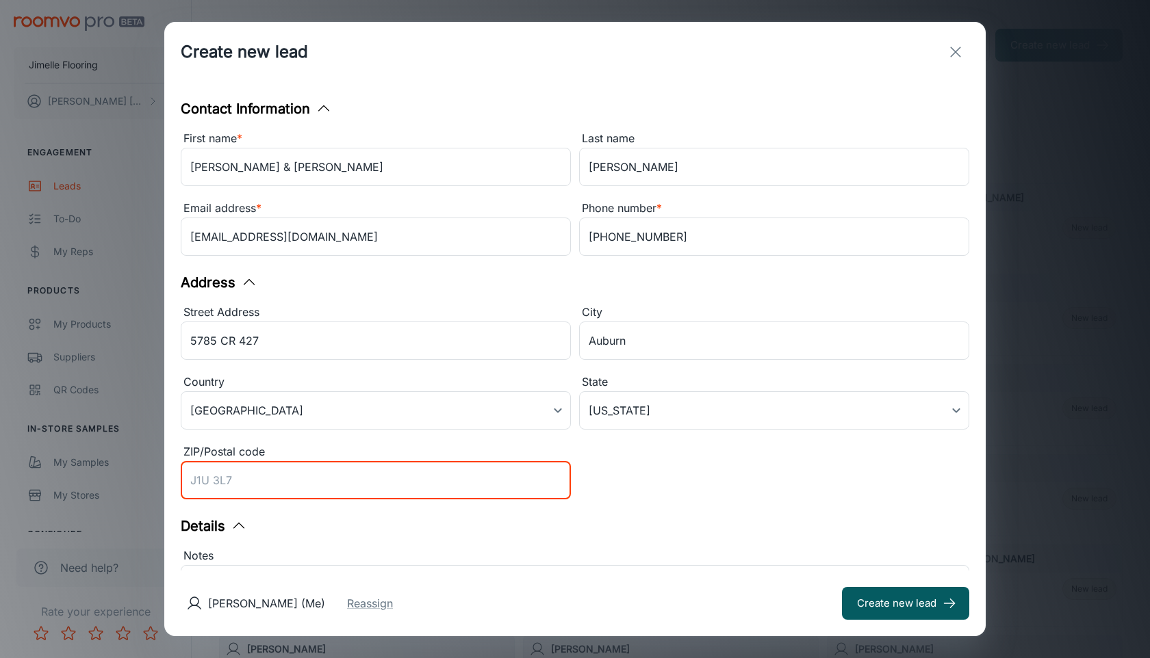
click at [446, 485] on input "ZIP/Postal code" at bounding box center [376, 480] width 390 height 38
type input "46706"
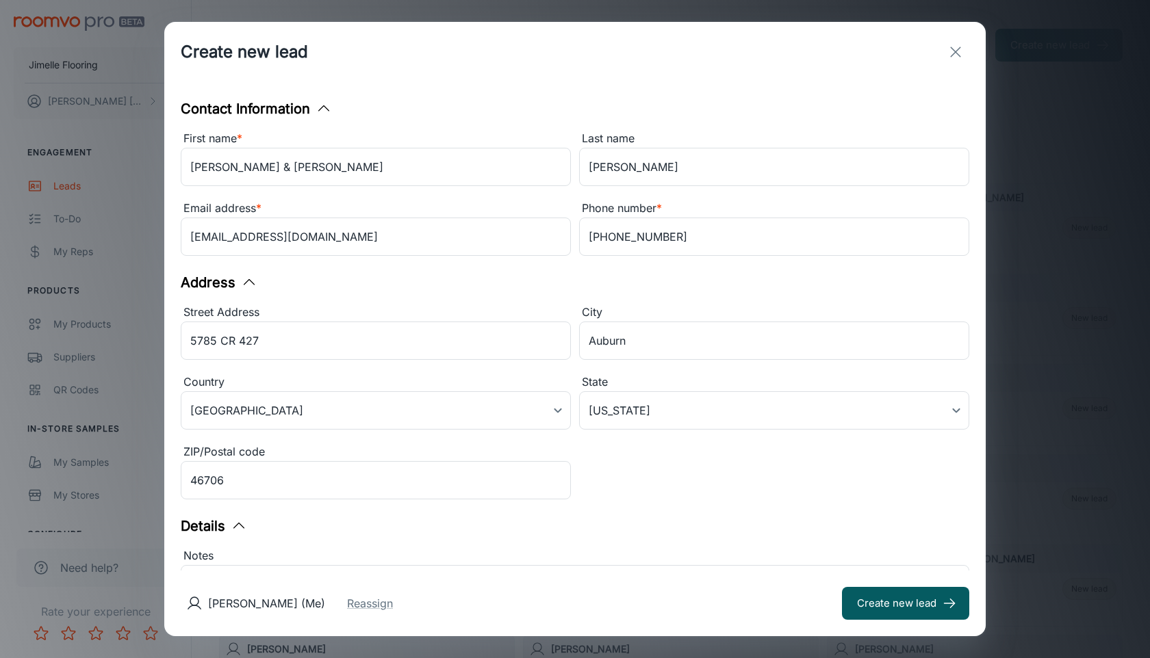
click at [773, 524] on div "Details" at bounding box center [575, 526] width 788 height 21
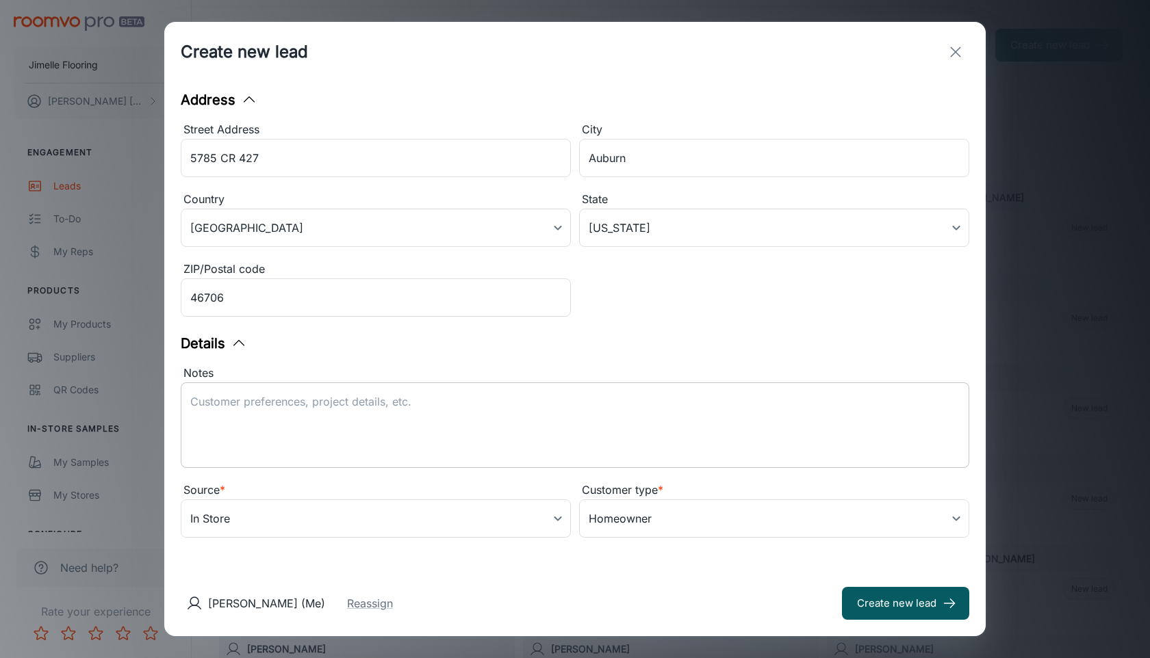
click at [543, 421] on textarea "Notes" at bounding box center [574, 425] width 769 height 63
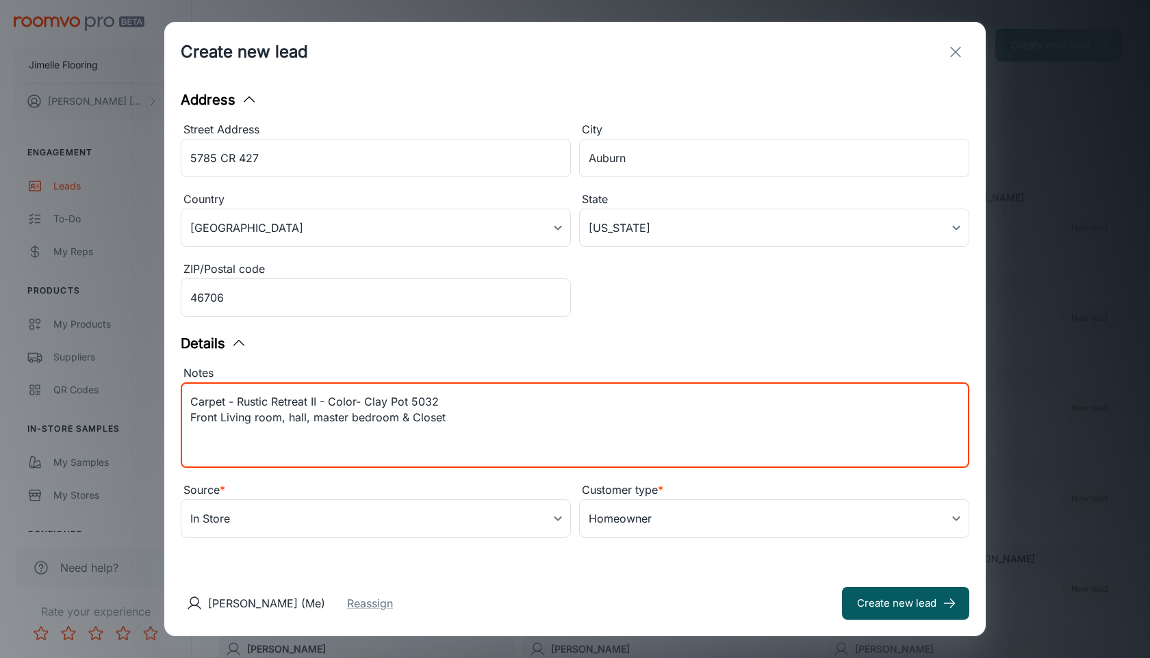
click at [513, 424] on textarea "Carpet - Rustic Retreat II - Color- Clay Pot 5032 Front Living room, hall, mast…" at bounding box center [574, 425] width 769 height 63
type textarea "Carpet - Rustic Retreat II - Color- Clay Pot 5032 Front Living room, hall, mast…"
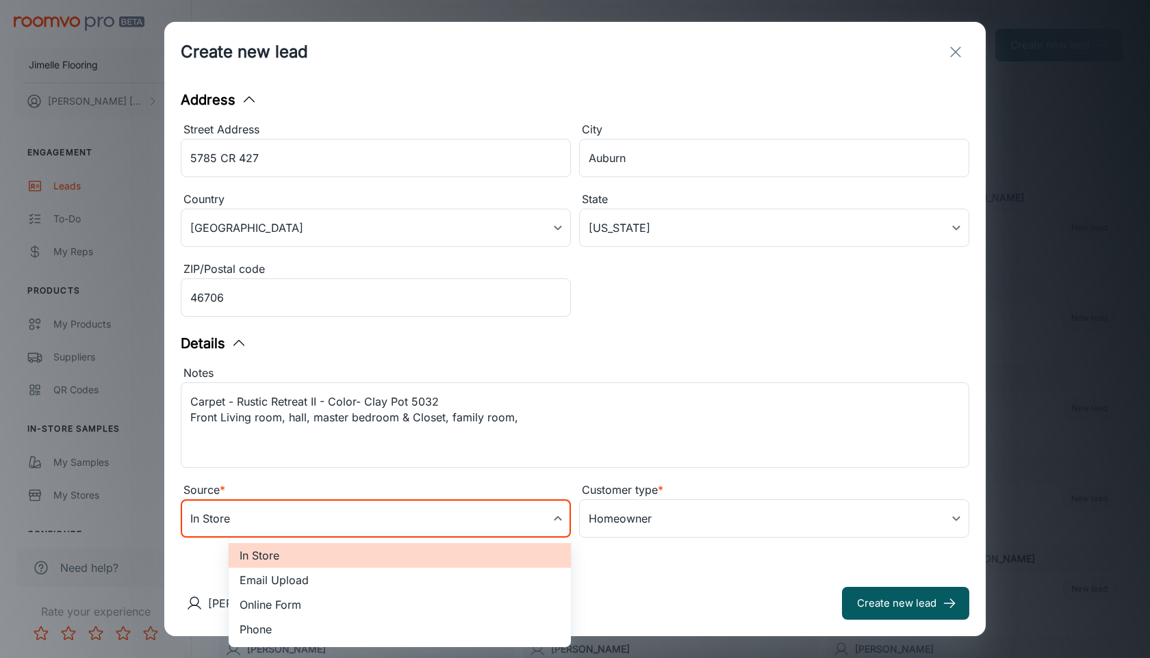
click at [337, 520] on body "Jimelle Flooring [PERSON_NAME] Engagement Leads To-do My Reps Products My Produ…" at bounding box center [575, 329] width 1150 height 658
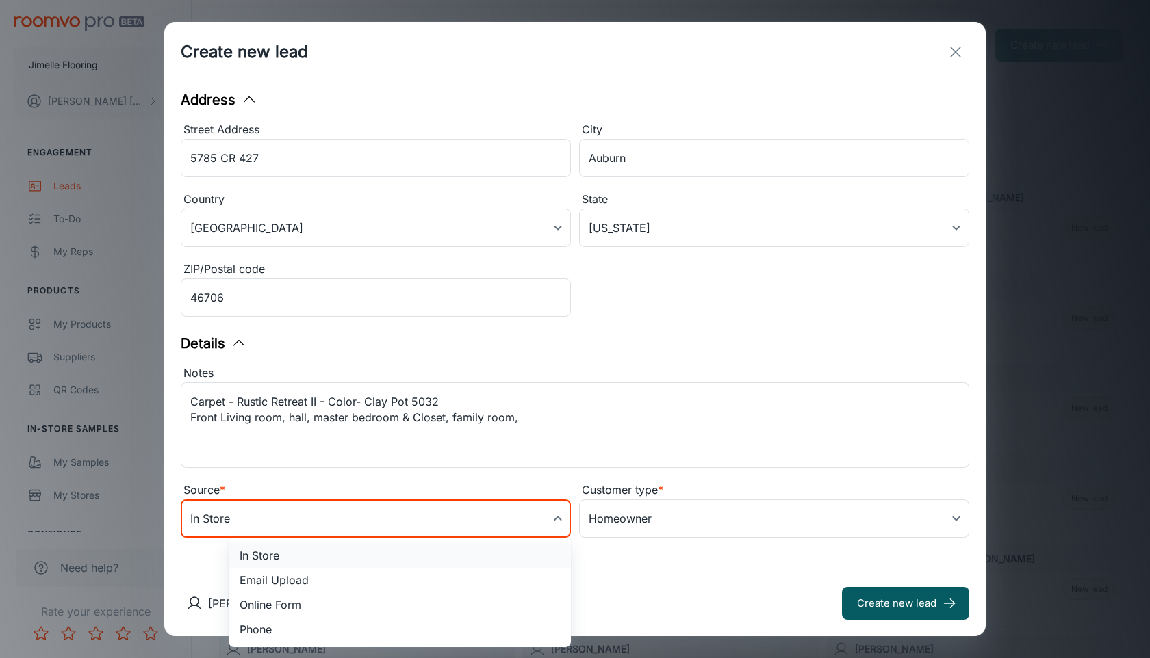
click at [332, 553] on li "In Store" at bounding box center [400, 555] width 342 height 25
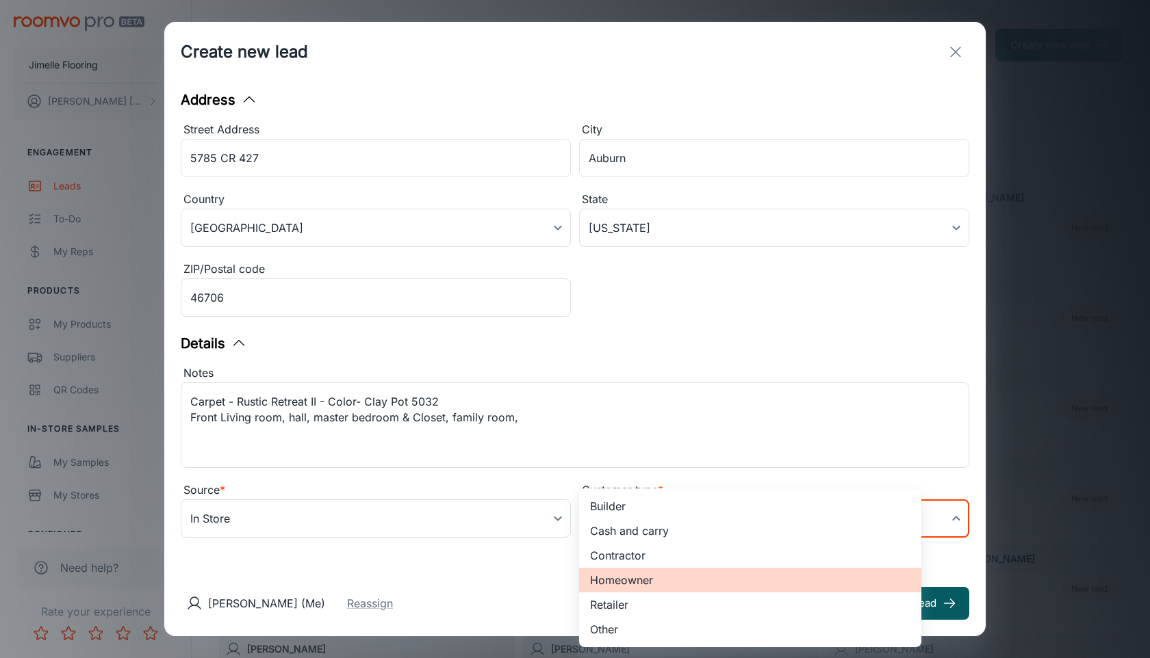
click at [688, 520] on body "Jimelle Flooring [PERSON_NAME] Engagement Leads To-do My Reps Products My Produ…" at bounding box center [575, 329] width 1150 height 658
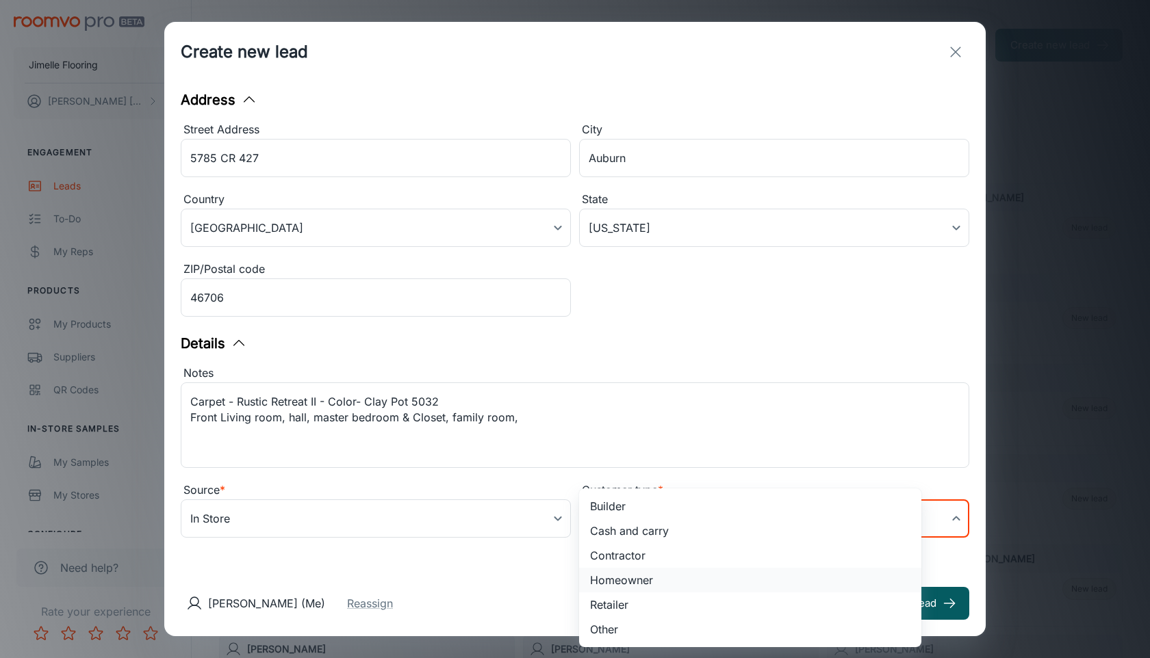
click at [642, 578] on li "Homeowner" at bounding box center [750, 580] width 342 height 25
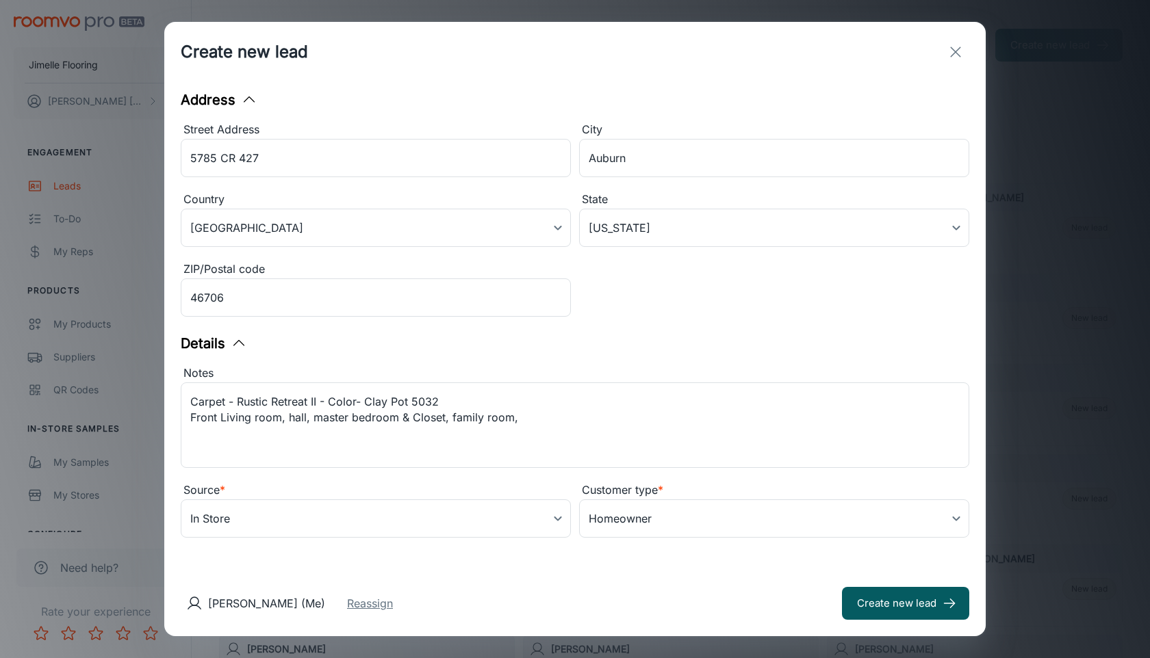
click at [393, 604] on button "Reassign" at bounding box center [370, 603] width 46 height 16
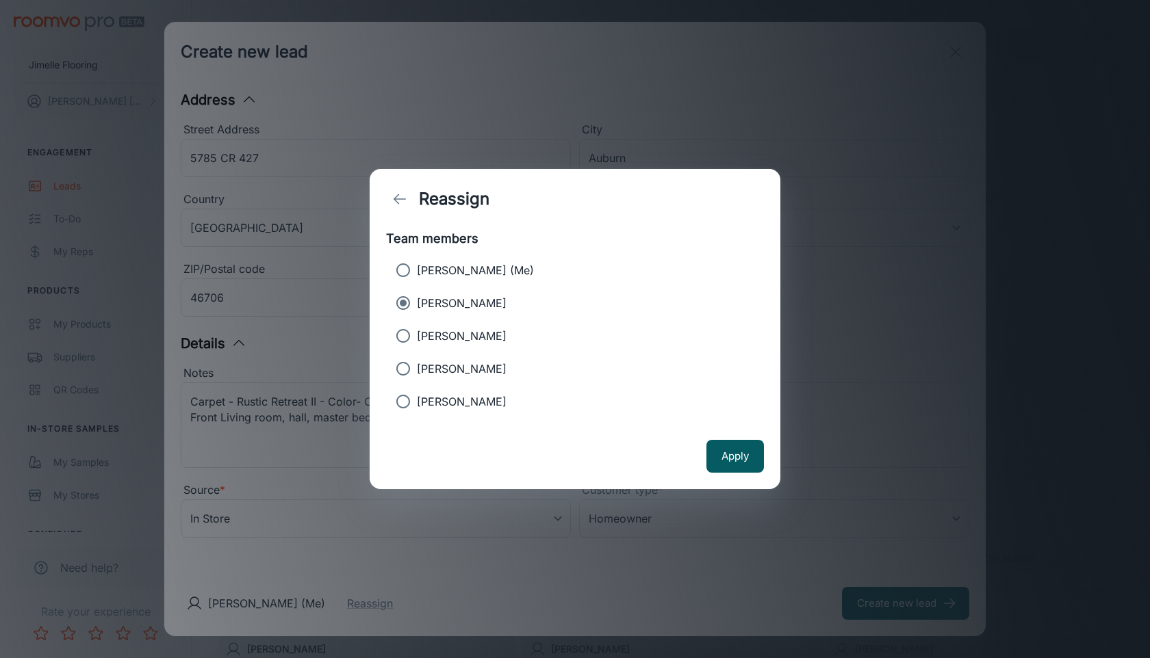
click at [473, 294] on label "[PERSON_NAME]" at bounding box center [565, 302] width 352 height 27
click at [417, 294] on input "[PERSON_NAME]" at bounding box center [402, 302] width 27 height 27
click at [472, 304] on p "[PERSON_NAME]" at bounding box center [462, 303] width 90 height 16
click at [417, 304] on input "[PERSON_NAME]" at bounding box center [402, 302] width 27 height 27
click at [745, 460] on button "Apply" at bounding box center [734, 456] width 57 height 33
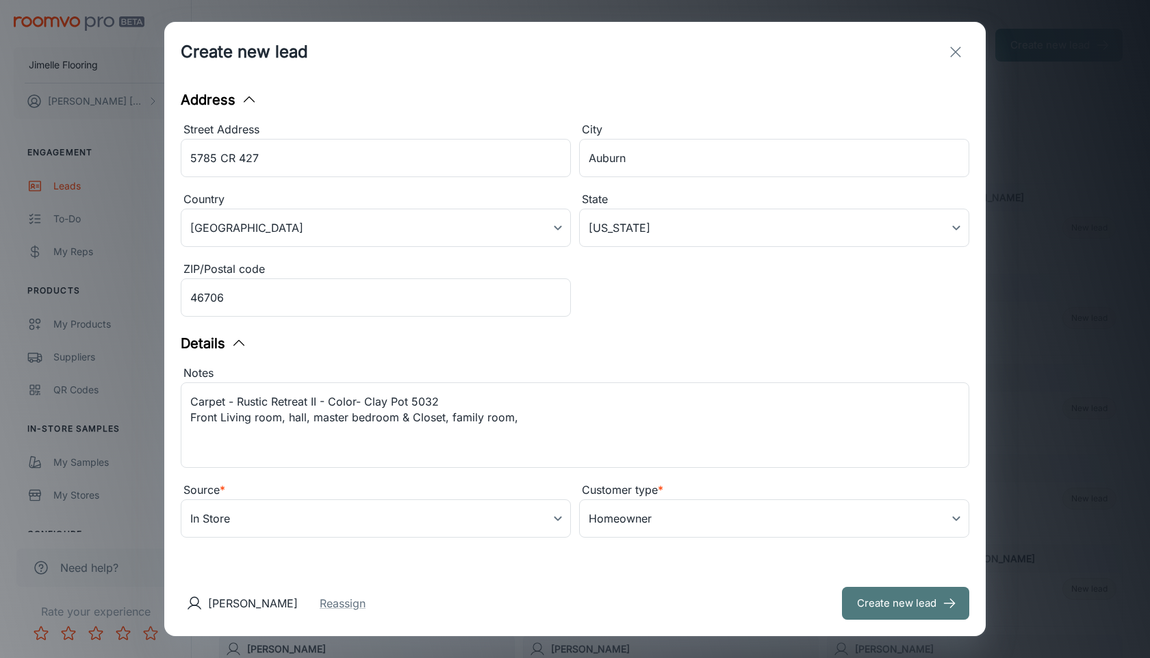
click at [855, 609] on button "Create new lead" at bounding box center [905, 603] width 127 height 33
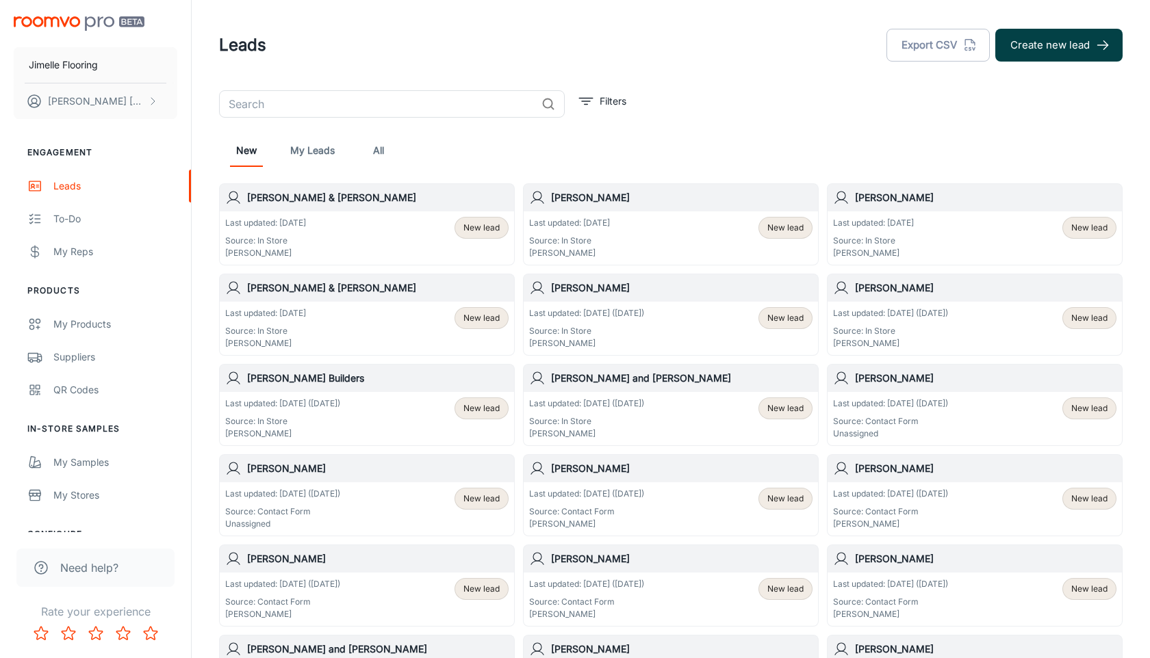
click at [1070, 52] on button "Create new lead" at bounding box center [1058, 45] width 127 height 33
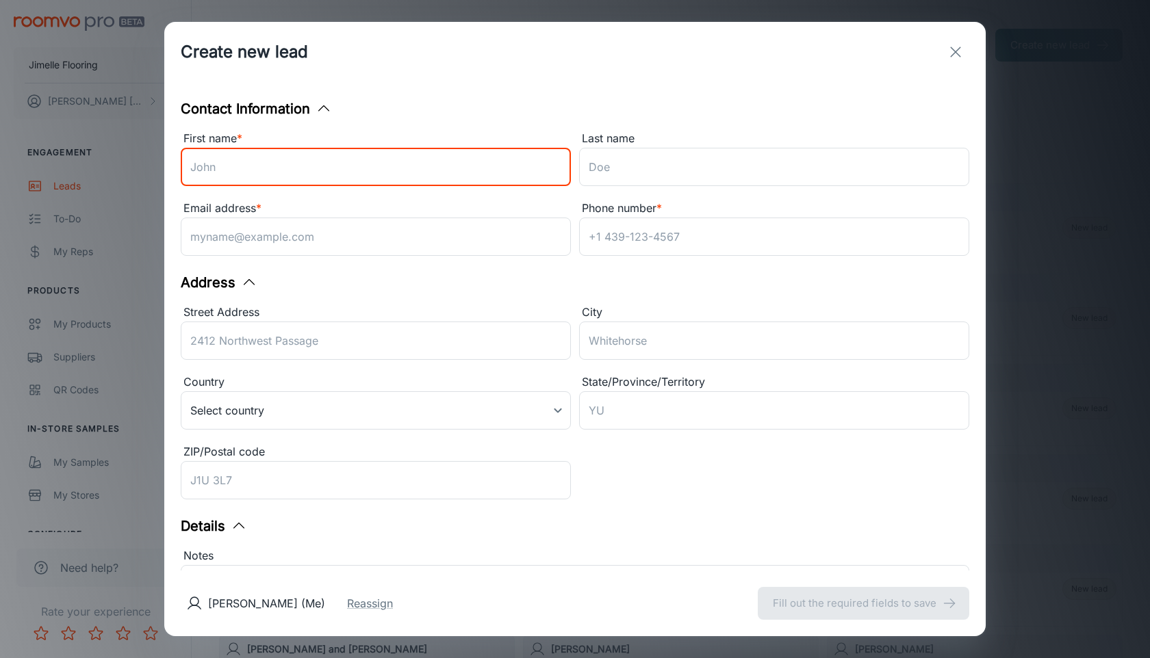
click at [486, 168] on input "First name *" at bounding box center [376, 167] width 390 height 38
type input "[PERSON_NAME]"
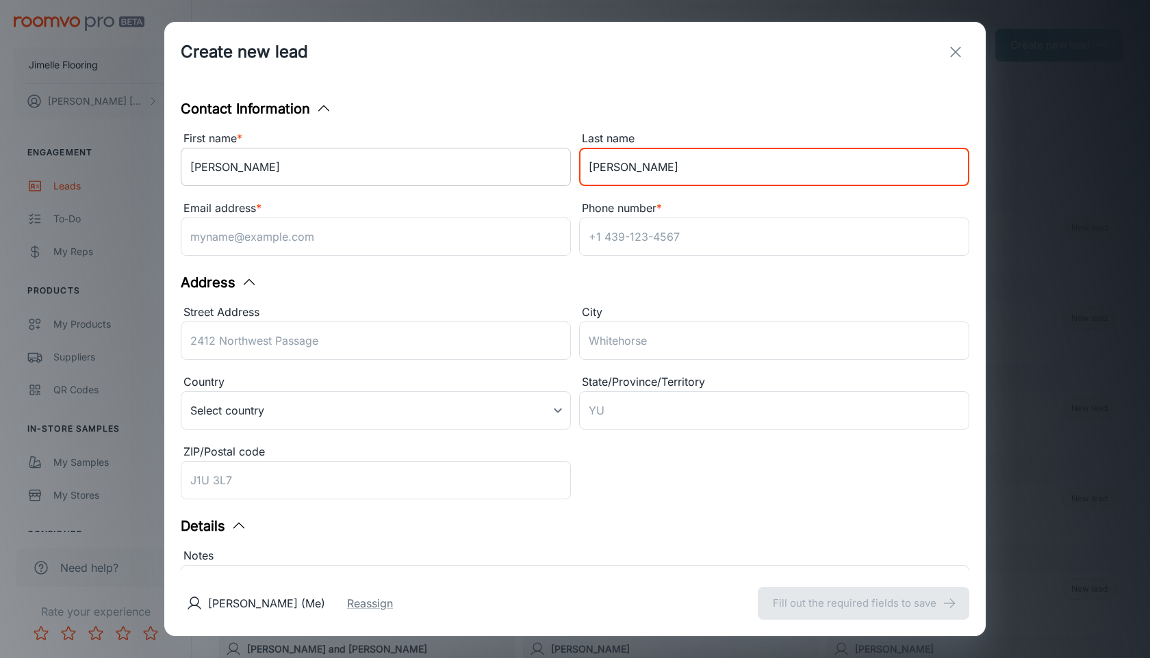
type input "[PERSON_NAME]"
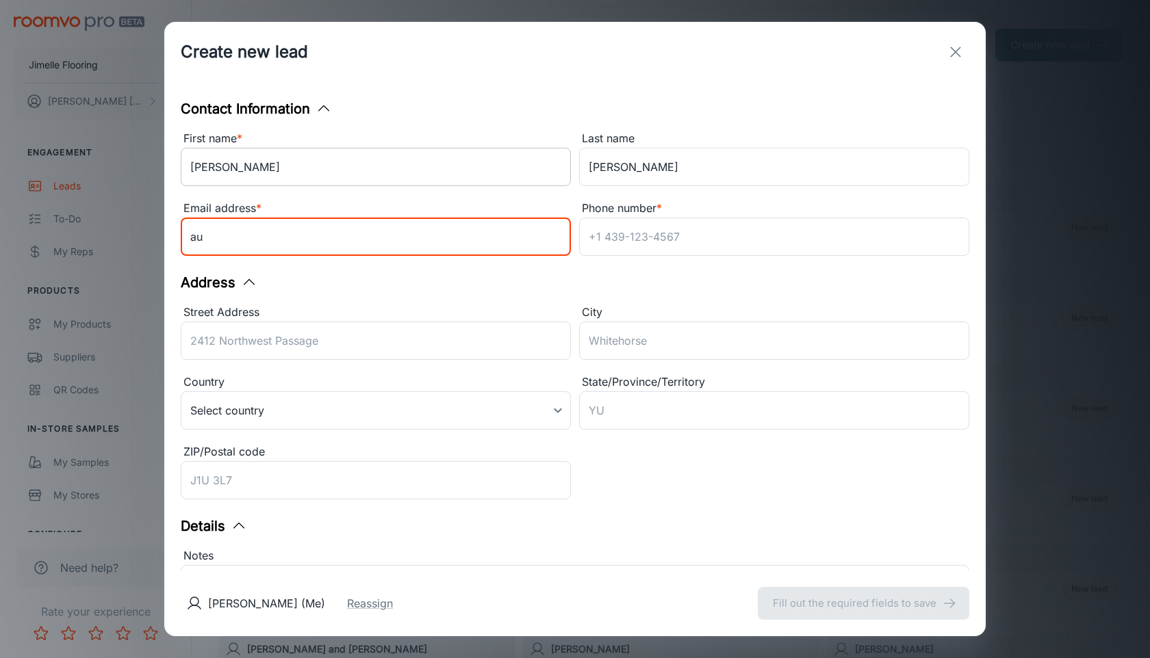
type input "a"
type input "susanobrien@nothing"
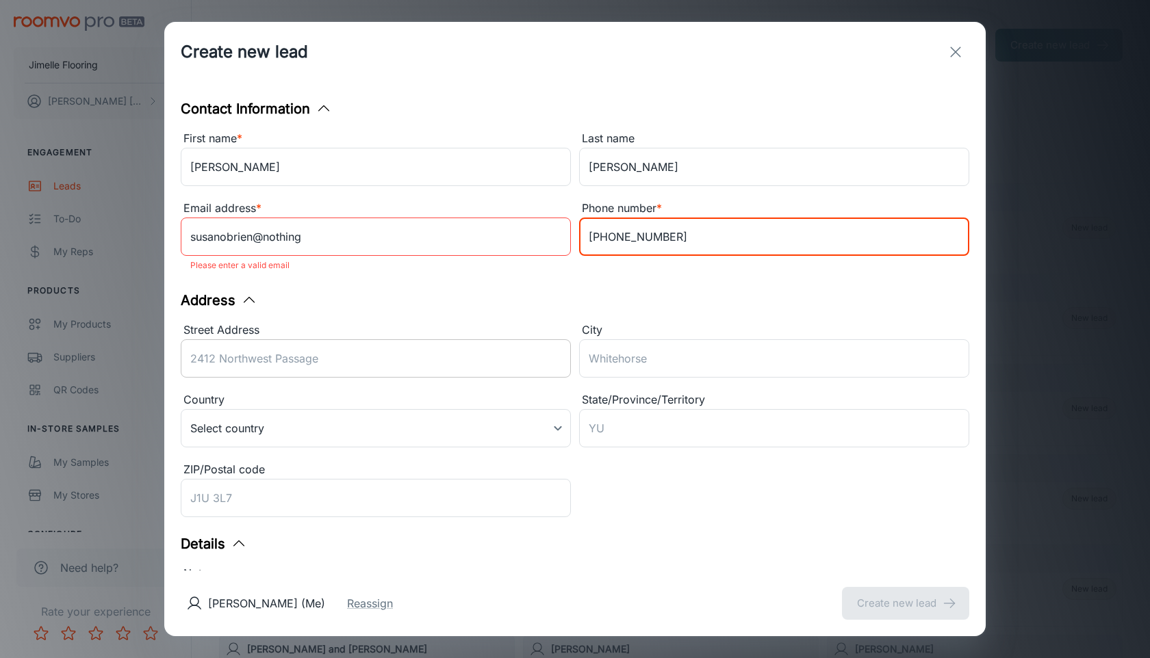
type input "[PHONE_NUMBER]"
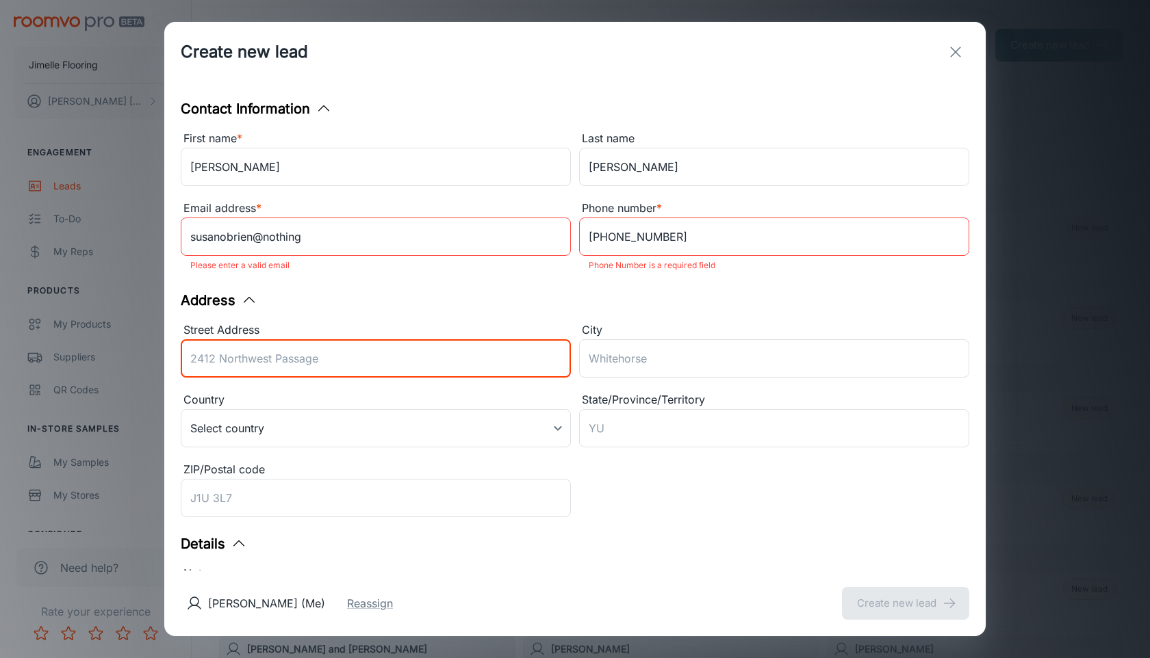
click at [344, 372] on input "Street Address" at bounding box center [376, 358] width 390 height 38
click at [348, 361] on input "Street Address" at bounding box center [376, 358] width 390 height 38
type input "[STREET_ADDRESS]"
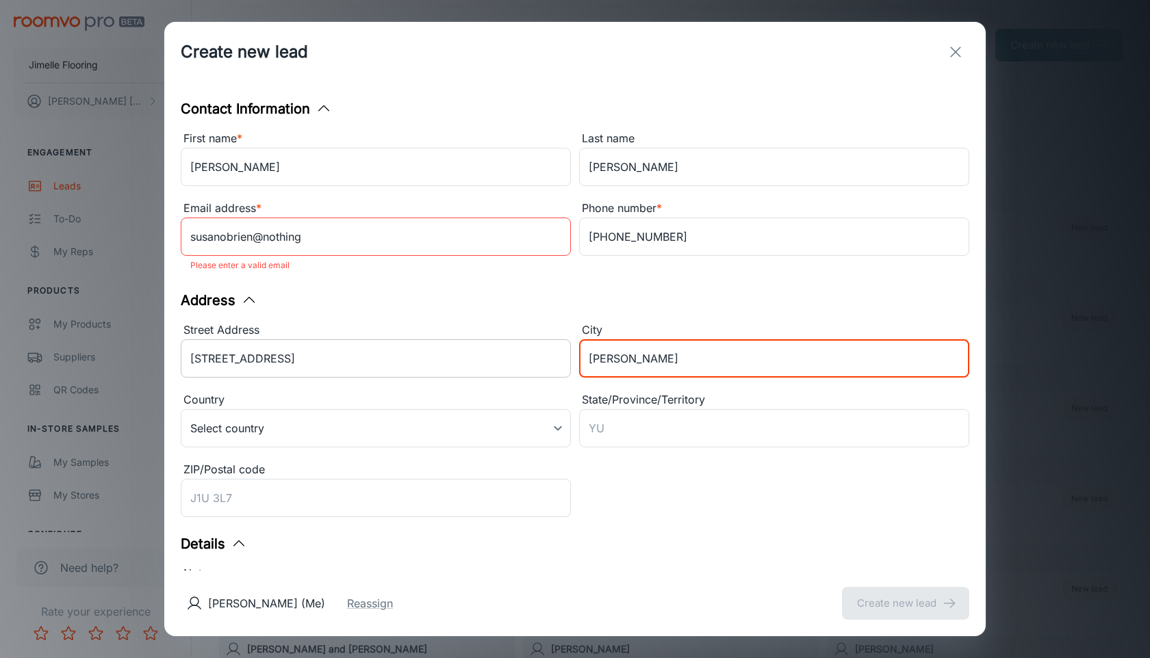
type input "[PERSON_NAME]"
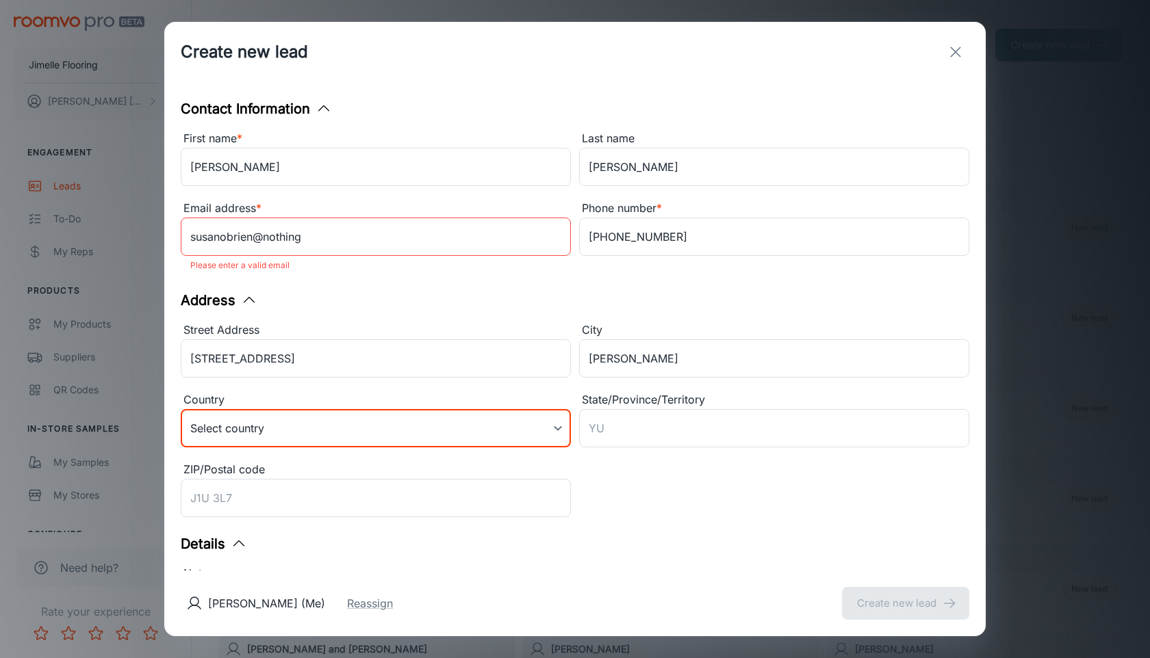
click at [287, 435] on body "Jimelle Flooring [PERSON_NAME] Engagement Leads To-do My Reps Products My Produ…" at bounding box center [575, 329] width 1150 height 658
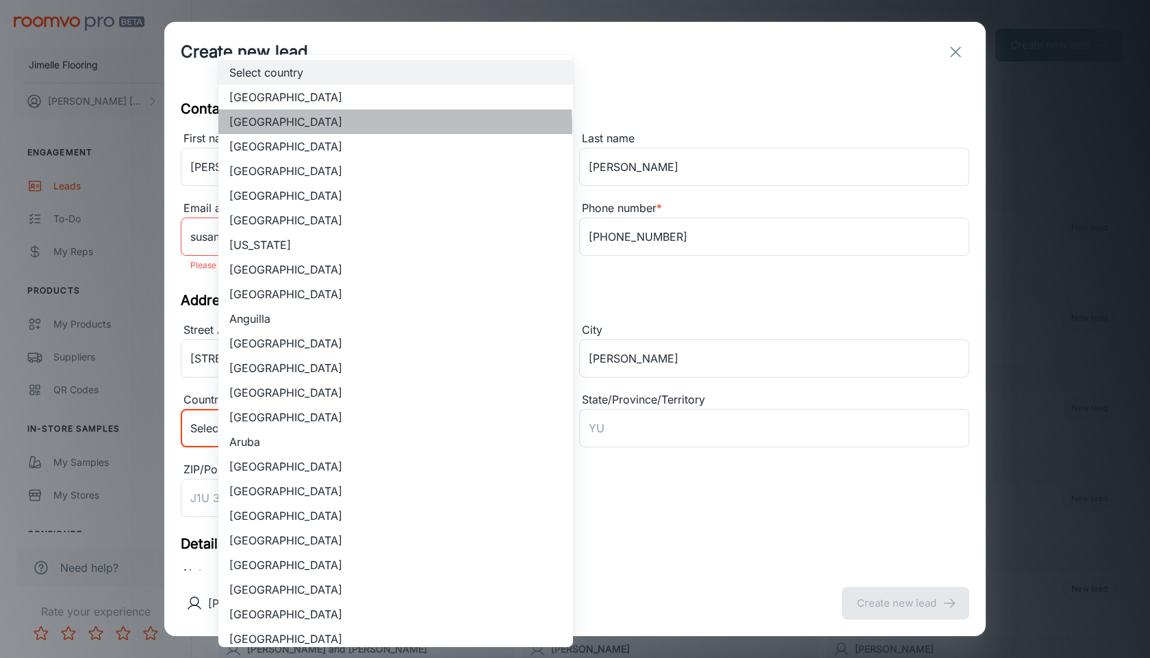
click at [366, 125] on li "[GEOGRAPHIC_DATA]" at bounding box center [395, 122] width 355 height 25
type input "US"
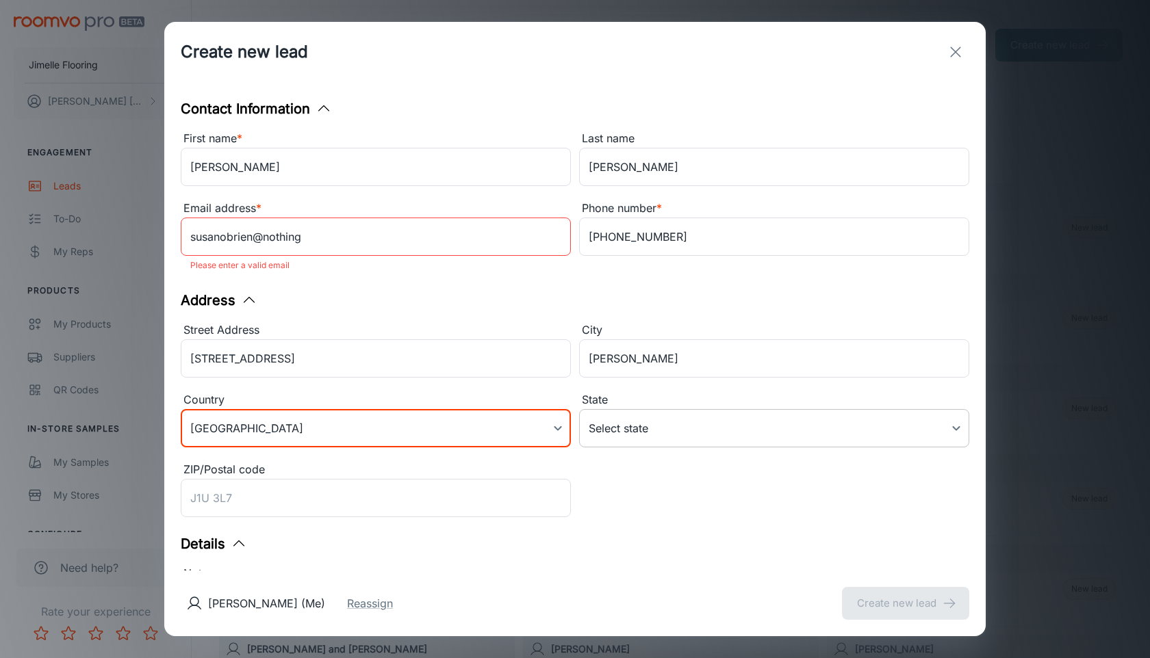
click at [649, 432] on body "Jimelle Flooring [PERSON_NAME] Engagement Leads To-do My Reps Products My Produ…" at bounding box center [575, 329] width 1150 height 658
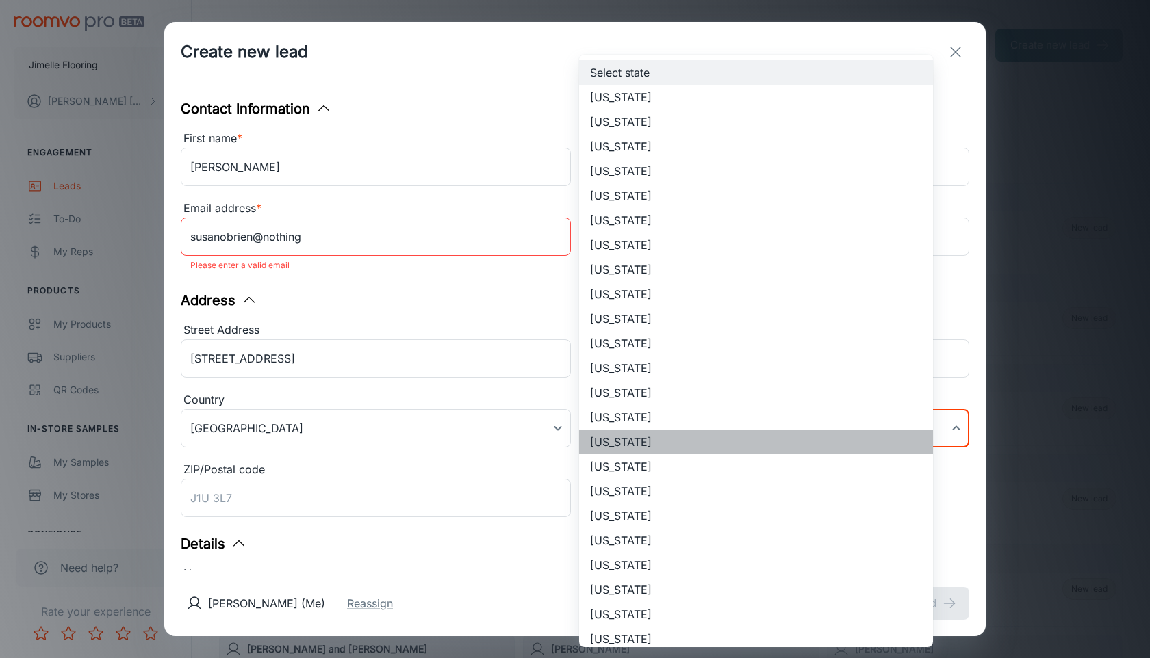
click at [644, 439] on li "[US_STATE]" at bounding box center [756, 442] width 354 height 25
type input "[US_STATE]"
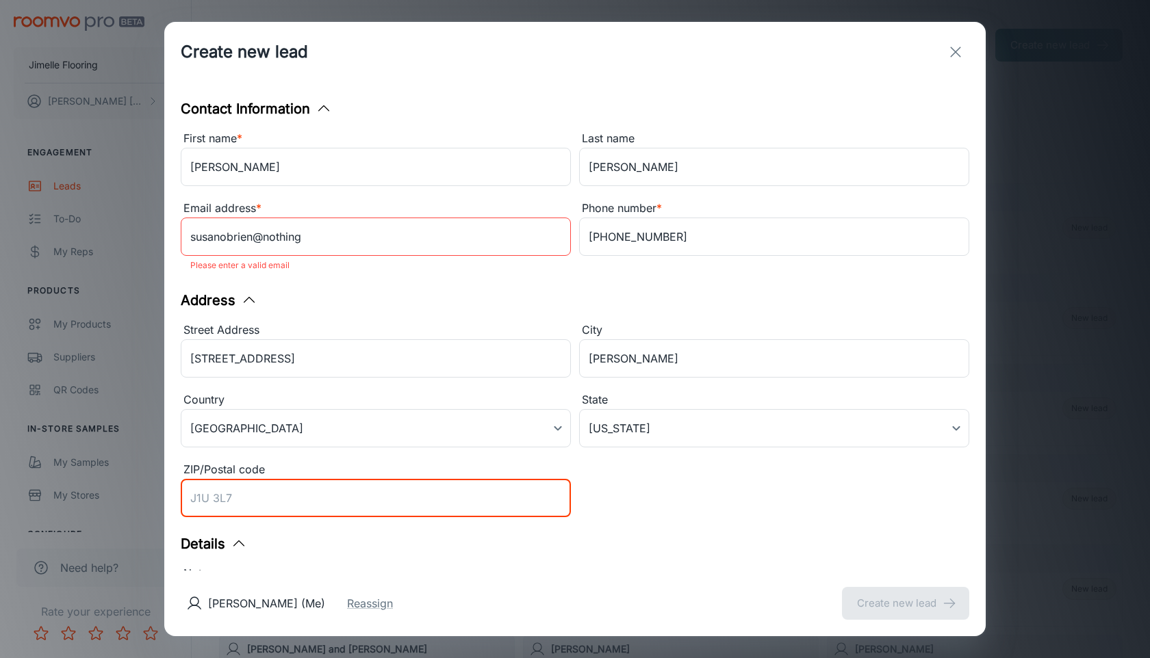
click at [468, 494] on input "ZIP/Postal code" at bounding box center [376, 498] width 390 height 38
type input "46710"
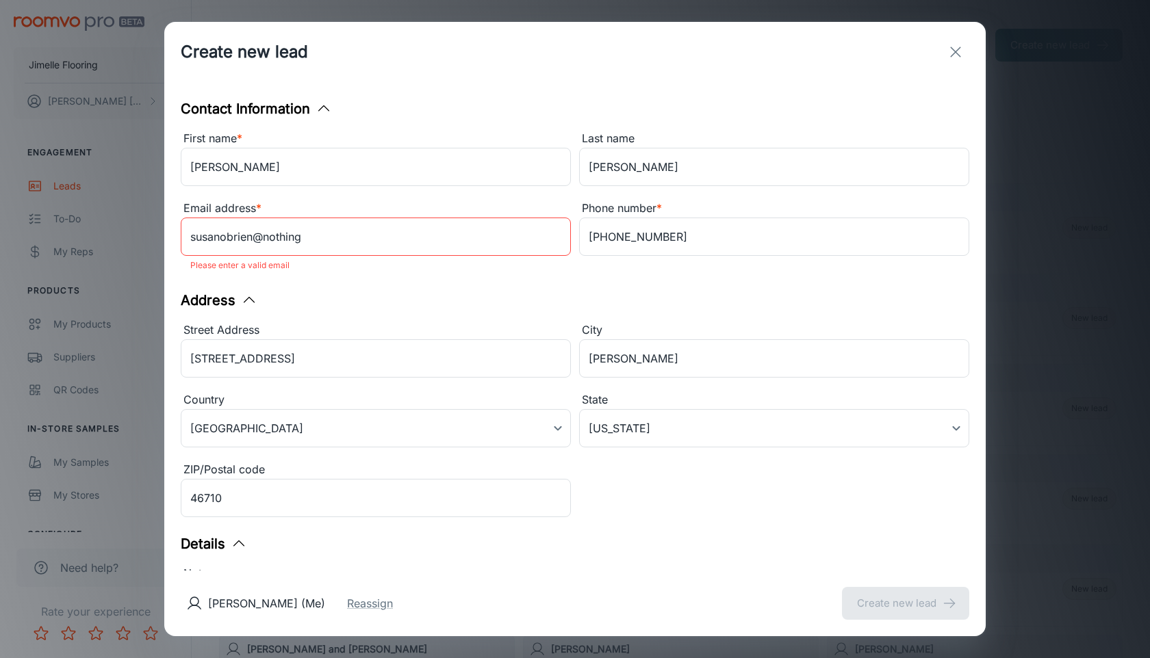
click at [717, 502] on div "Street Address [STREET_ADDRESS] ​ City Avilla ​ Country [GEOGRAPHIC_DATA] [GEOG…" at bounding box center [570, 417] width 797 height 209
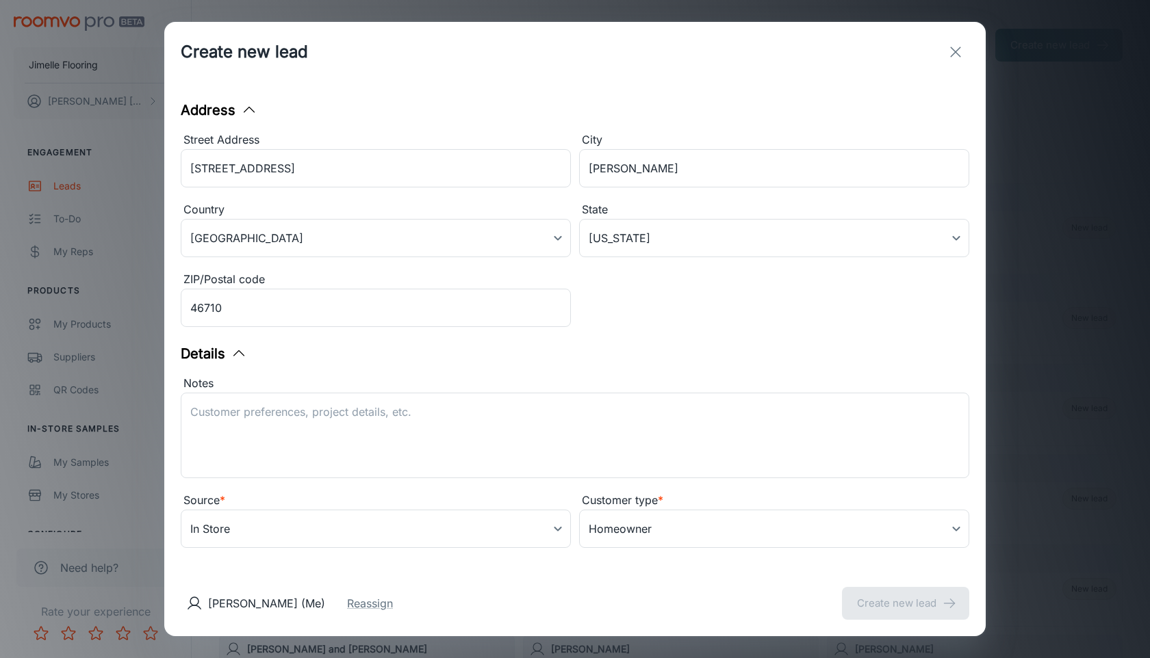
scroll to position [201, 0]
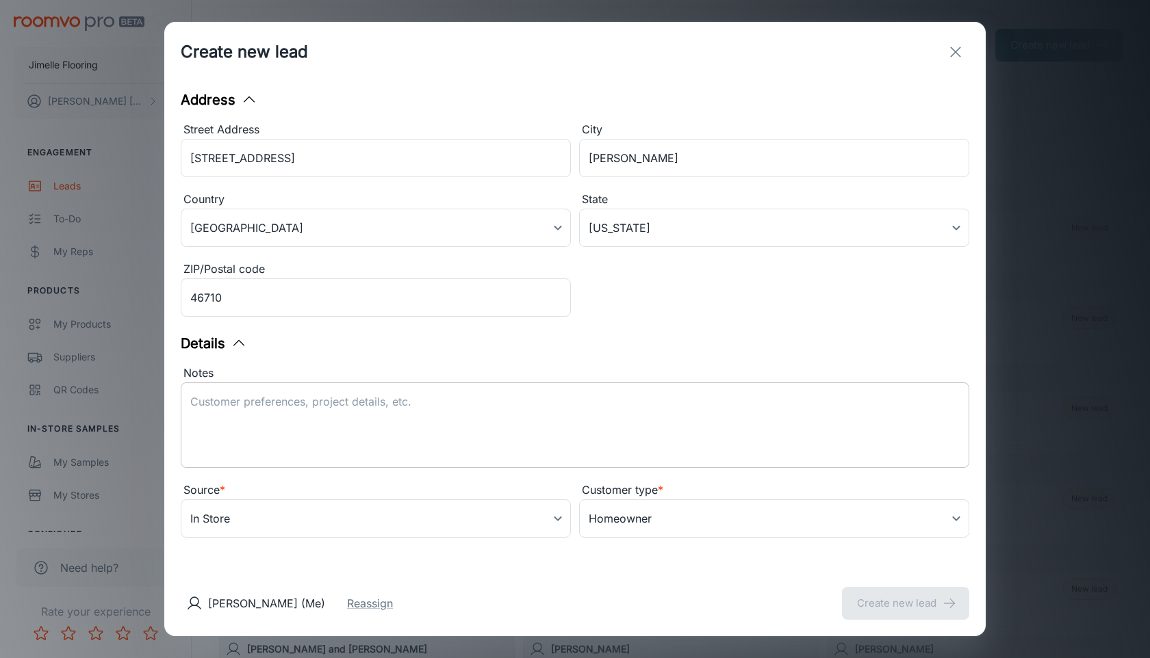
click at [560, 465] on div "x ​" at bounding box center [575, 426] width 788 height 86
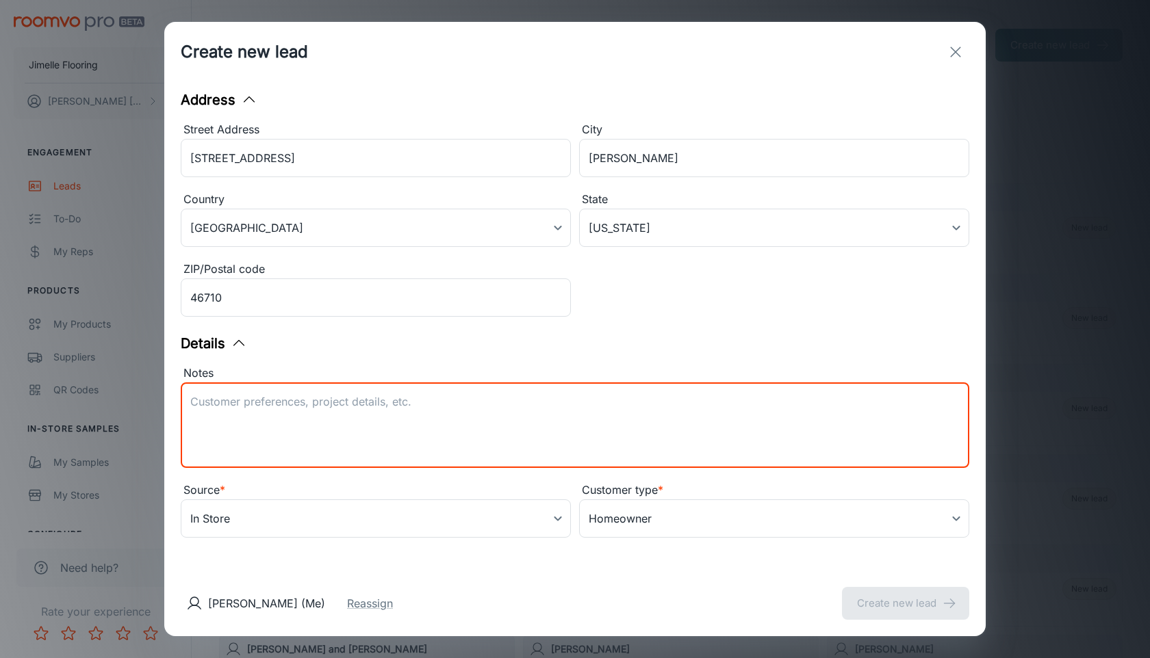
click at [513, 403] on textarea "Notes" at bounding box center [574, 425] width 769 height 63
type textarea "Outdoor Carpet, Softscape I, 00400 Artesian Well,"
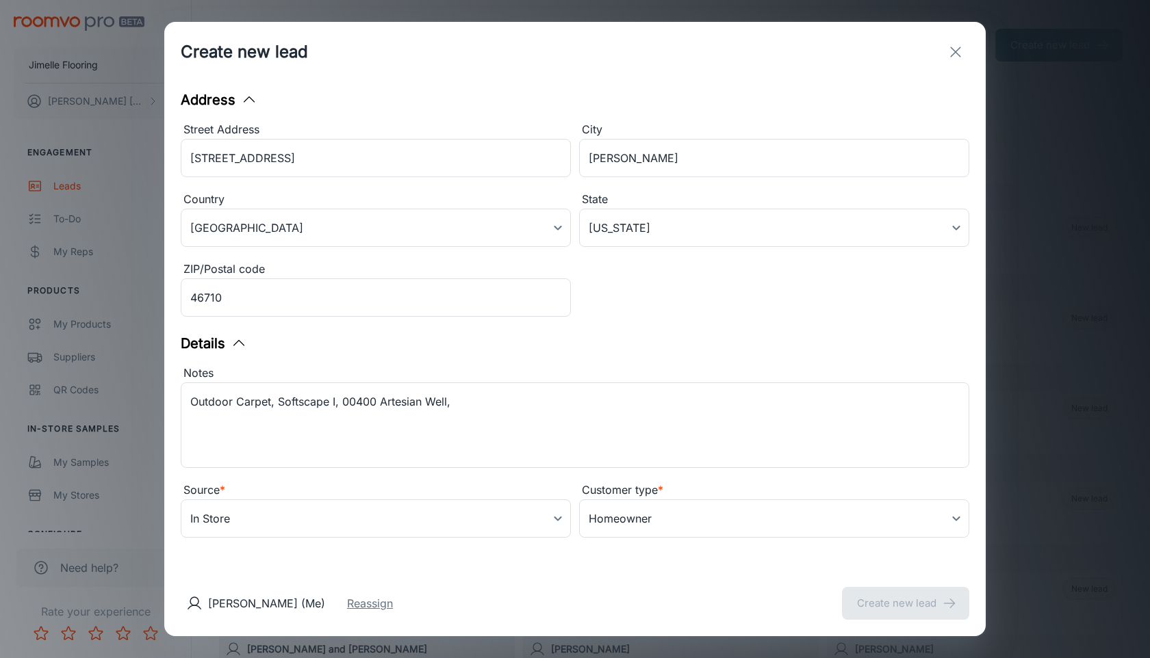
click at [393, 606] on button "Reassign" at bounding box center [370, 603] width 46 height 16
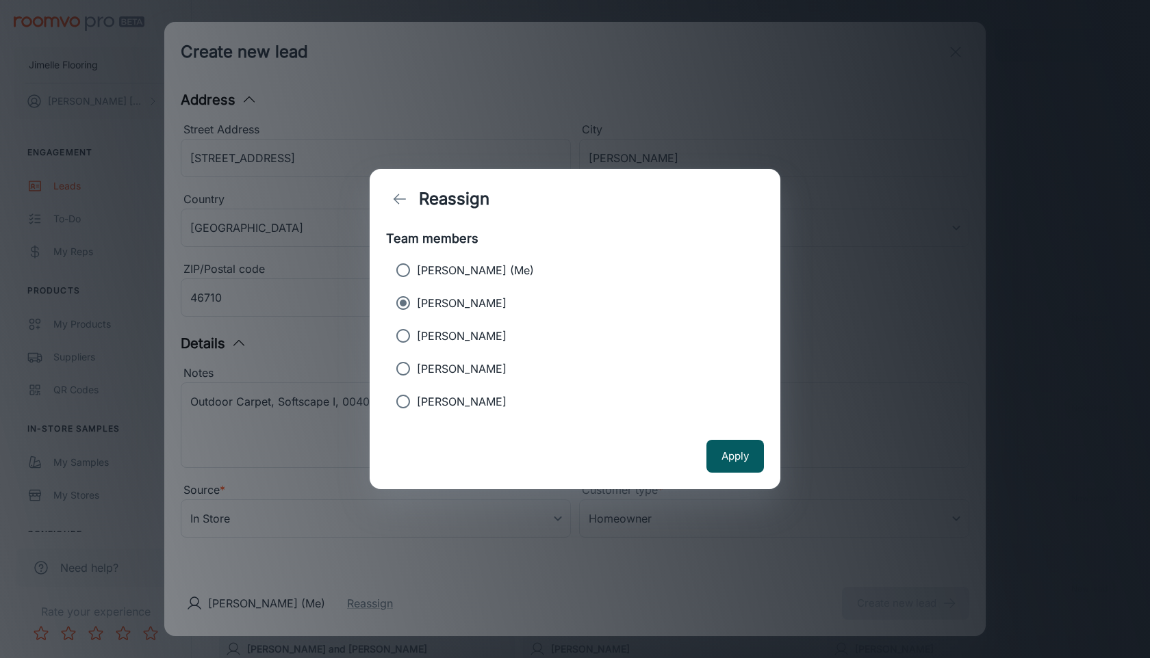
click at [476, 302] on p "[PERSON_NAME]" at bounding box center [462, 303] width 90 height 16
click at [417, 302] on input "[PERSON_NAME]" at bounding box center [402, 302] width 27 height 27
click at [740, 453] on button "Apply" at bounding box center [734, 456] width 57 height 33
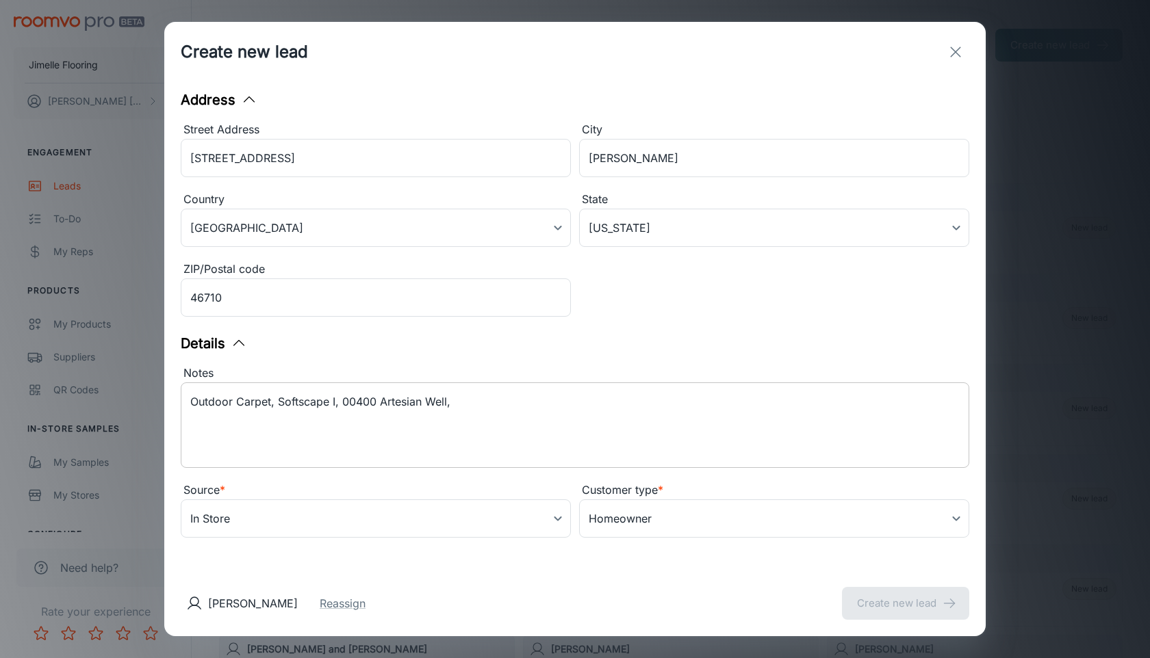
scroll to position [0, 0]
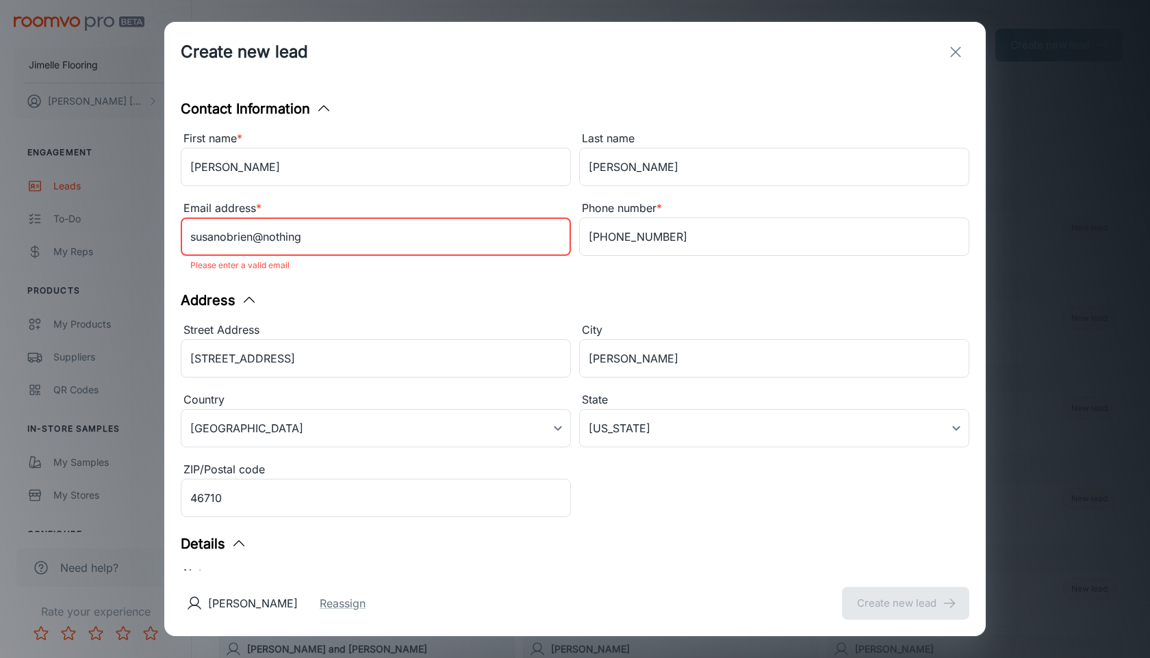
click at [433, 237] on input "susanobrien@nothing" at bounding box center [376, 237] width 390 height 38
type input "[EMAIL_ADDRESS][DOMAIN_NAME]"
click at [414, 298] on div "Address" at bounding box center [575, 300] width 788 height 21
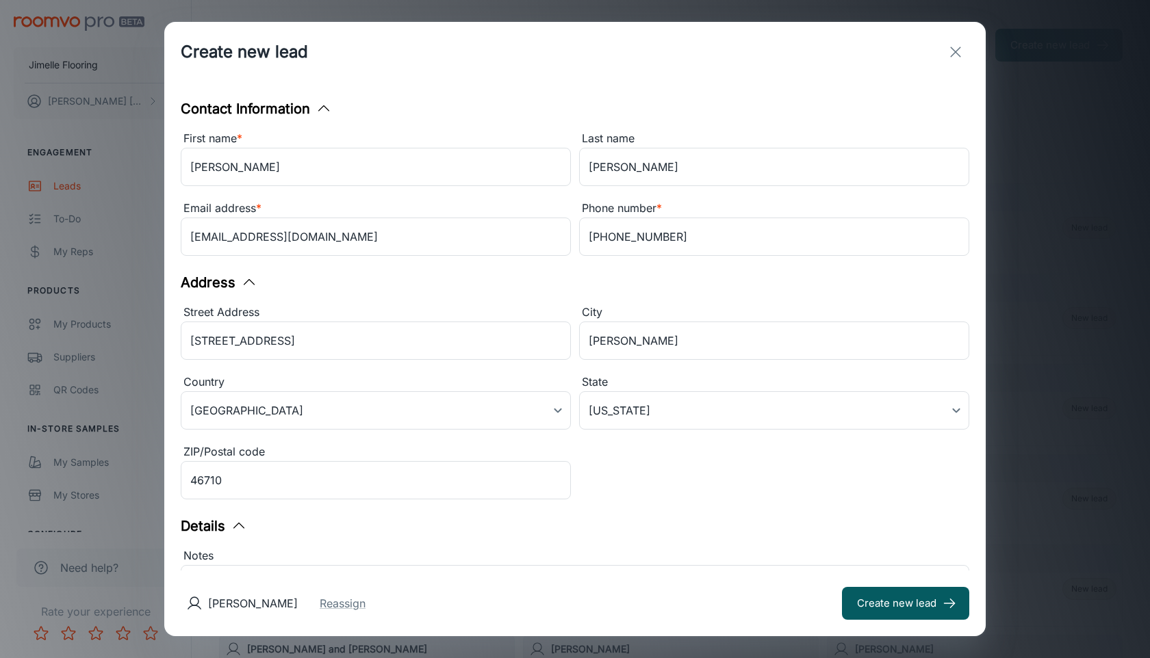
scroll to position [183, 0]
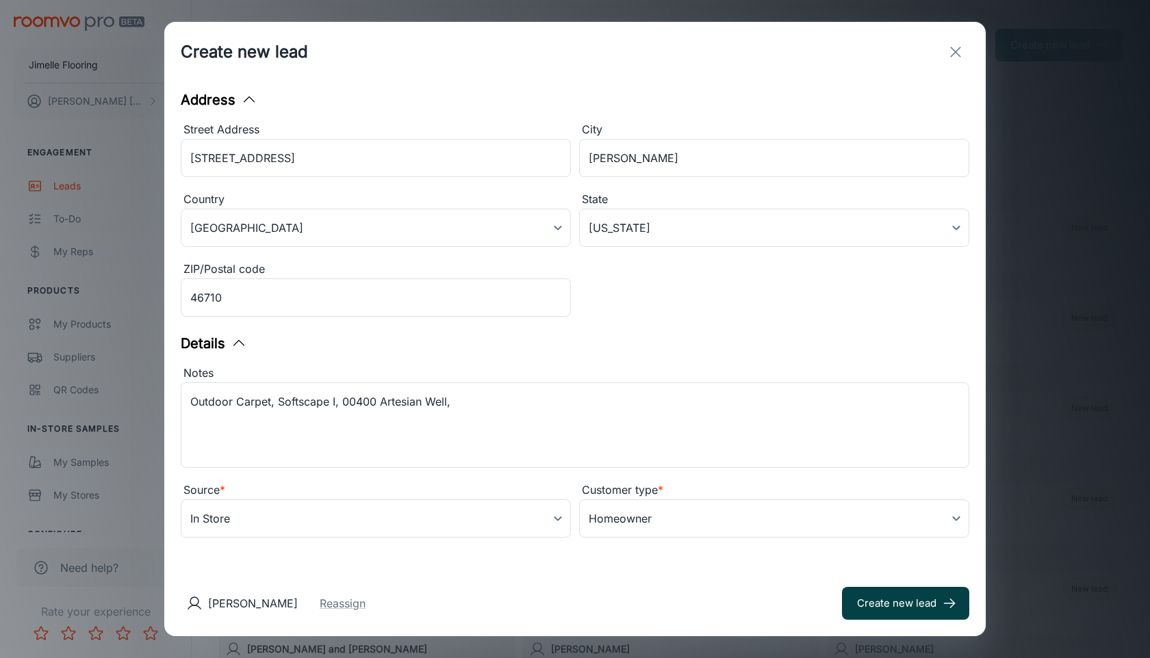
click at [842, 608] on button "Create new lead" at bounding box center [905, 603] width 127 height 33
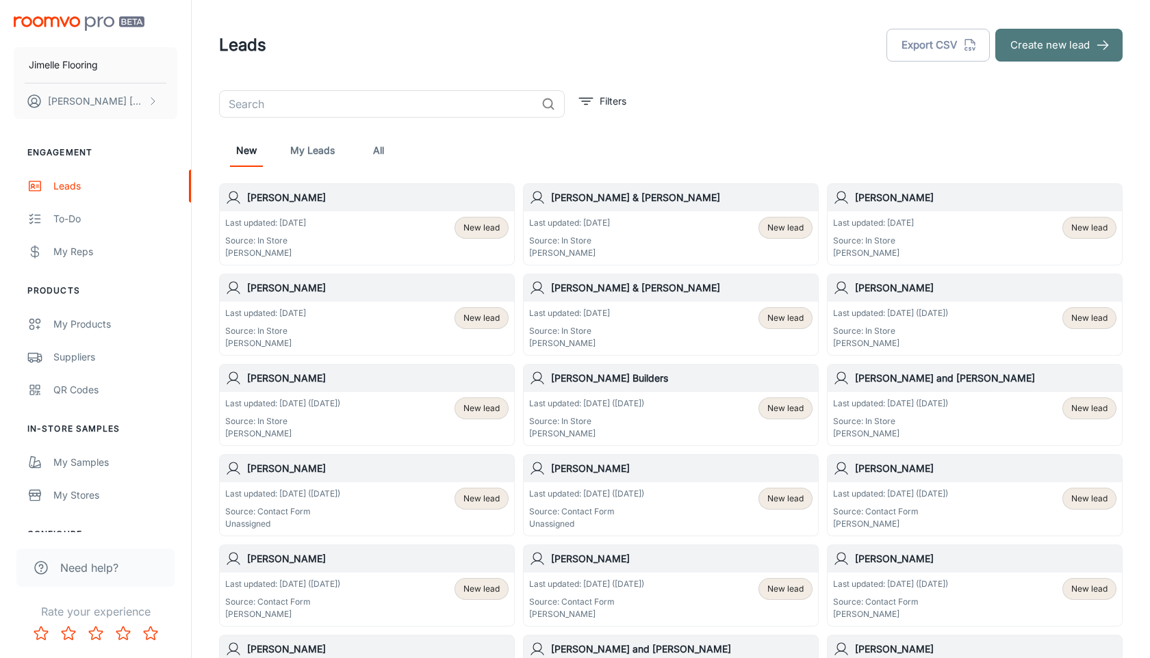
click at [1063, 47] on button "Create new lead" at bounding box center [1058, 45] width 127 height 33
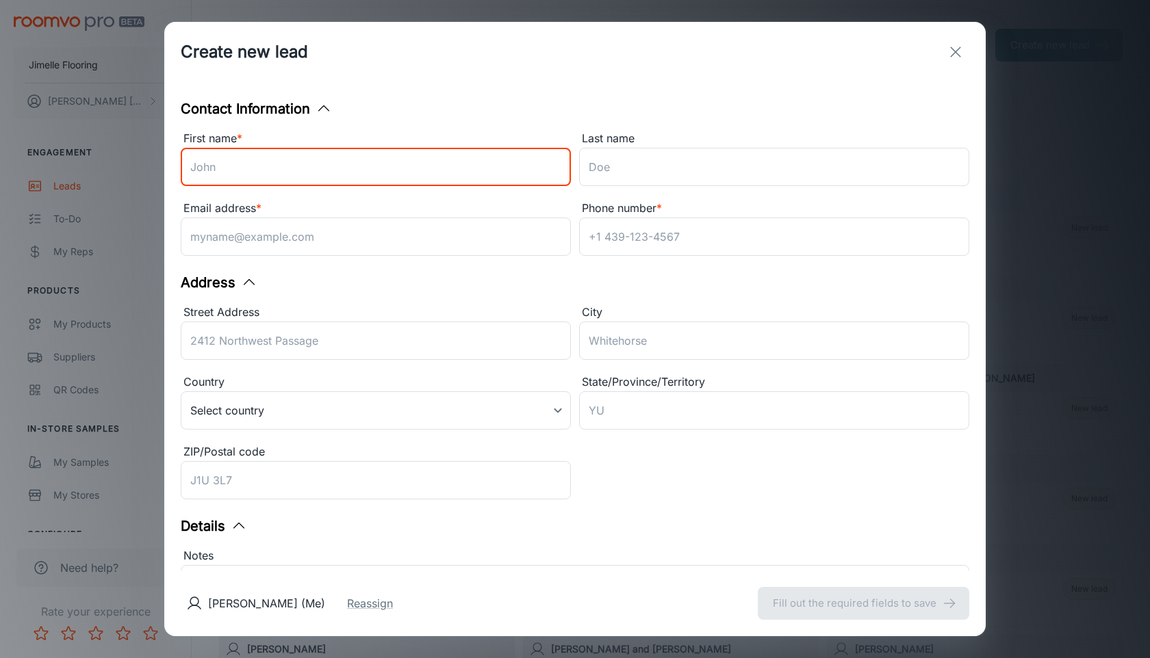
click at [479, 173] on input "First name *" at bounding box center [376, 167] width 390 height 38
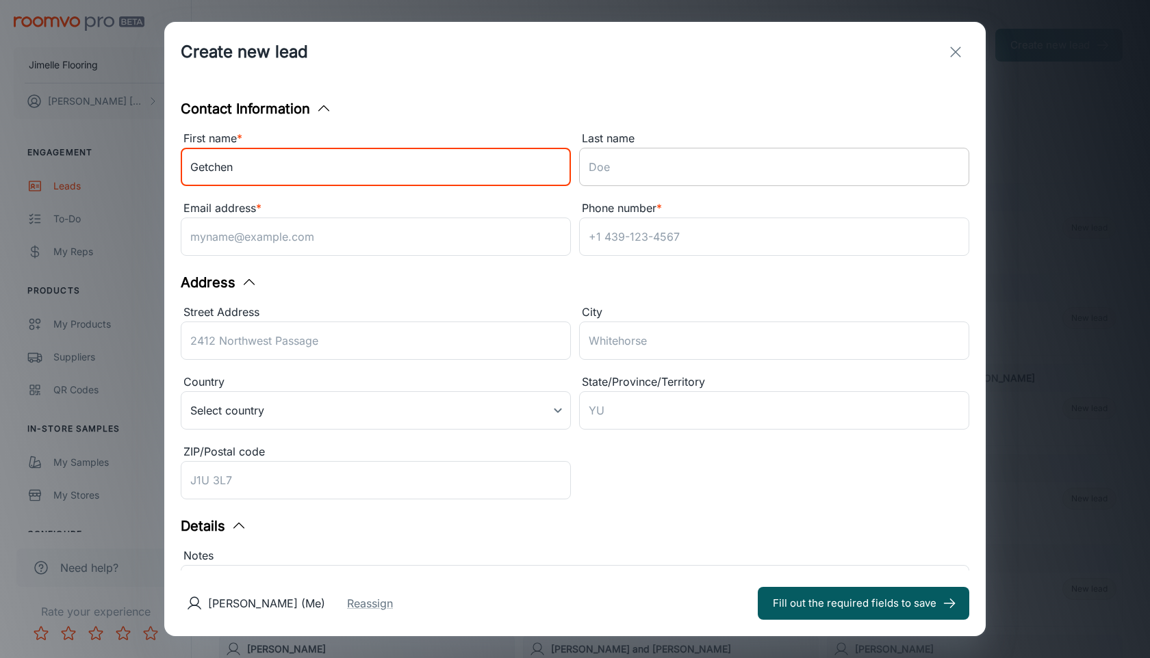
type input "Getchen"
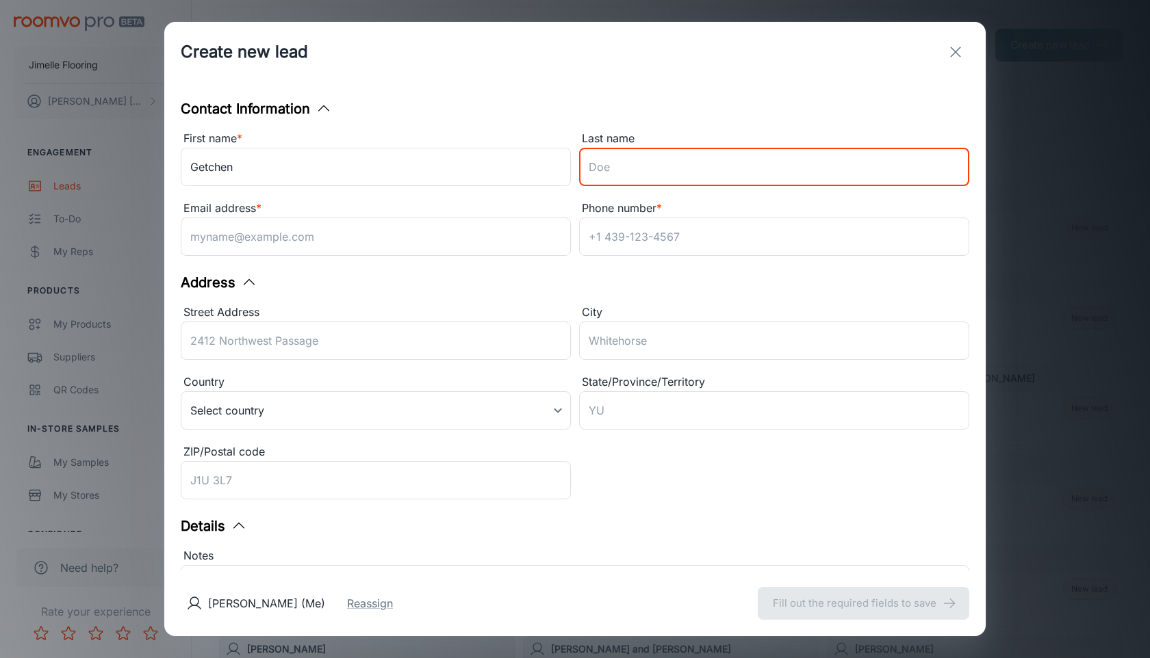
click at [720, 177] on input "Last name" at bounding box center [774, 167] width 390 height 38
type input "[PERSON_NAME]"
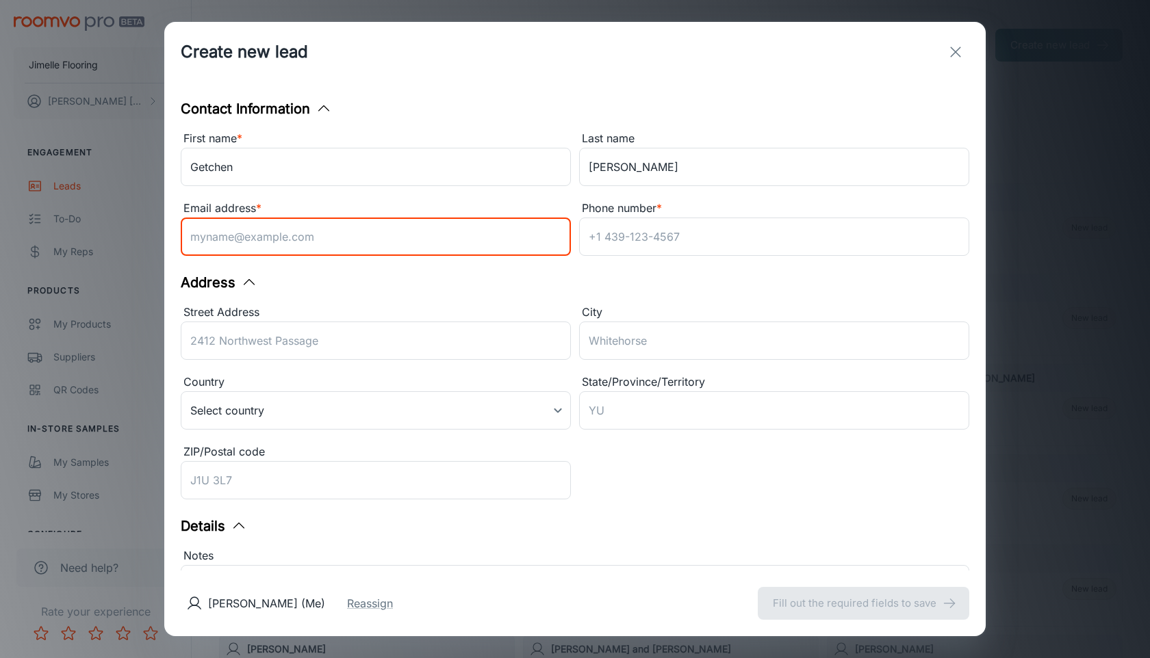
click at [427, 236] on input "Email address *" at bounding box center [376, 237] width 390 height 38
type input "a"
type input "[EMAIL_ADDRESS][DOMAIN_NAME]"
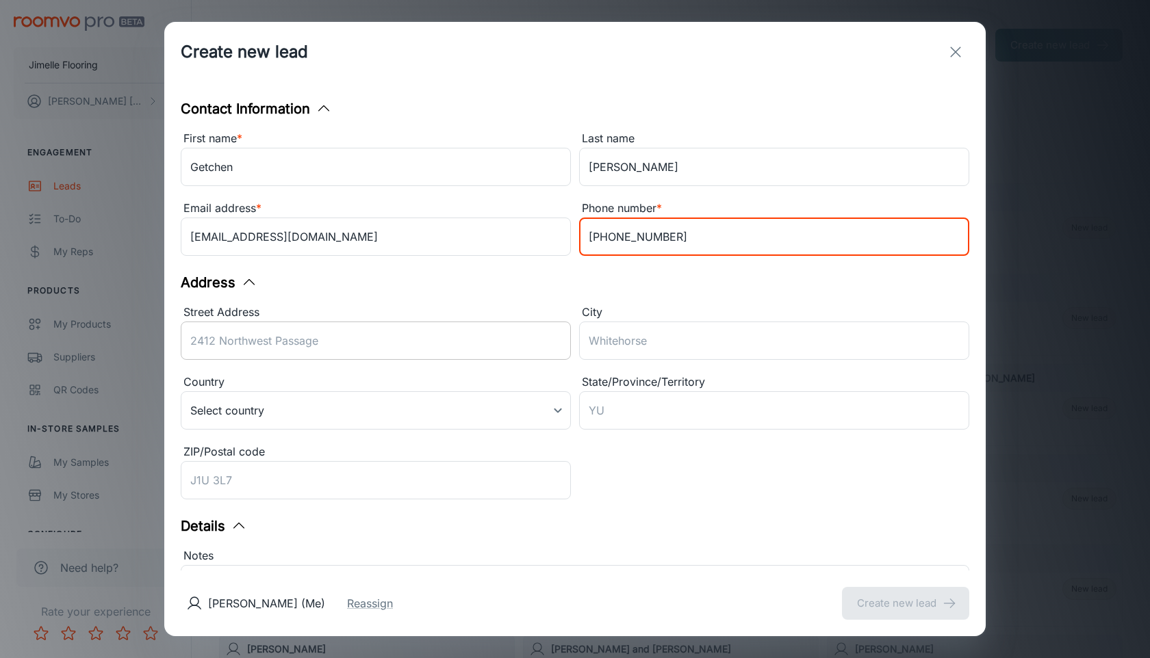
type input "[PHONE_NUMBER]"
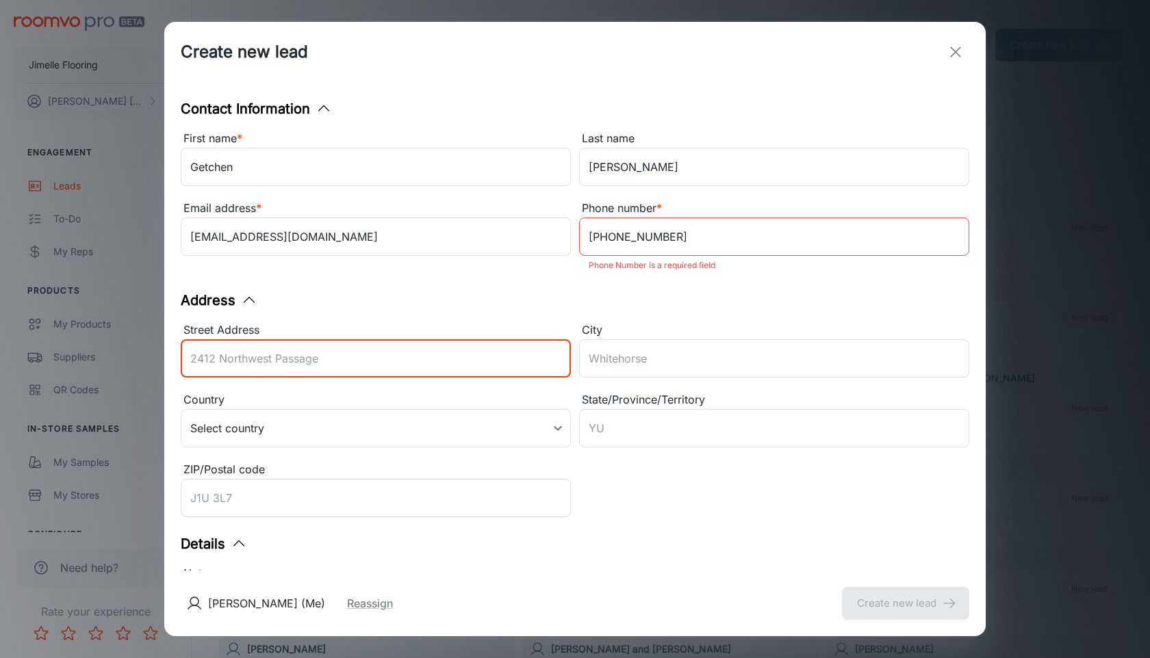
click at [271, 351] on input "Street Address" at bounding box center [376, 358] width 390 height 38
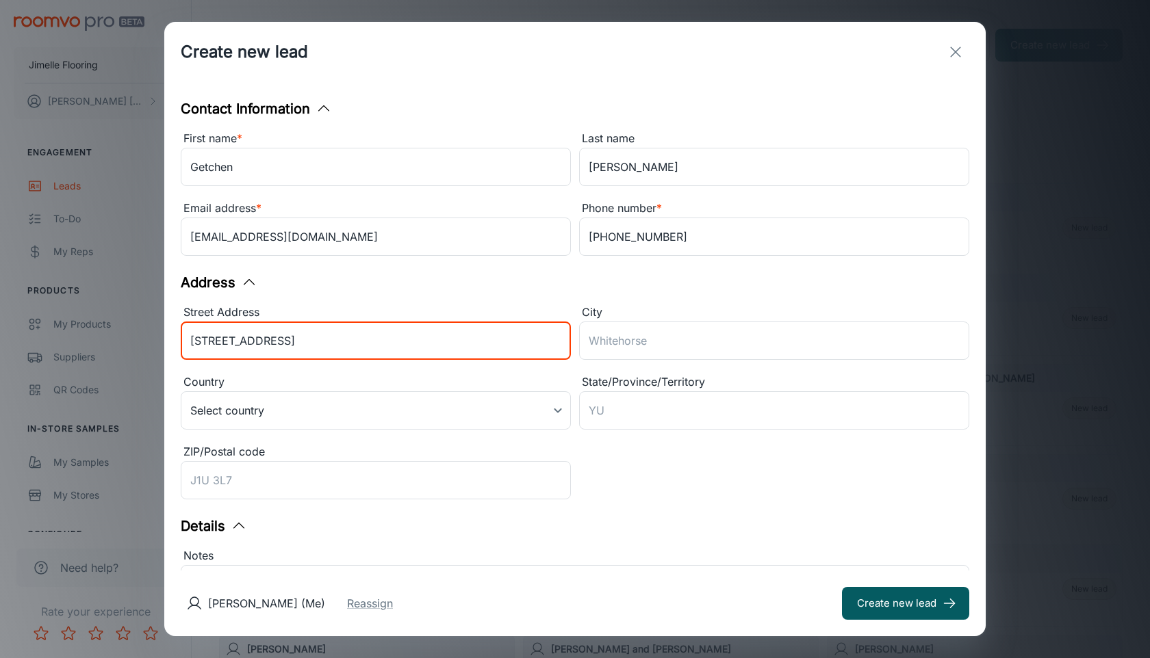
type input "[STREET_ADDRESS]"
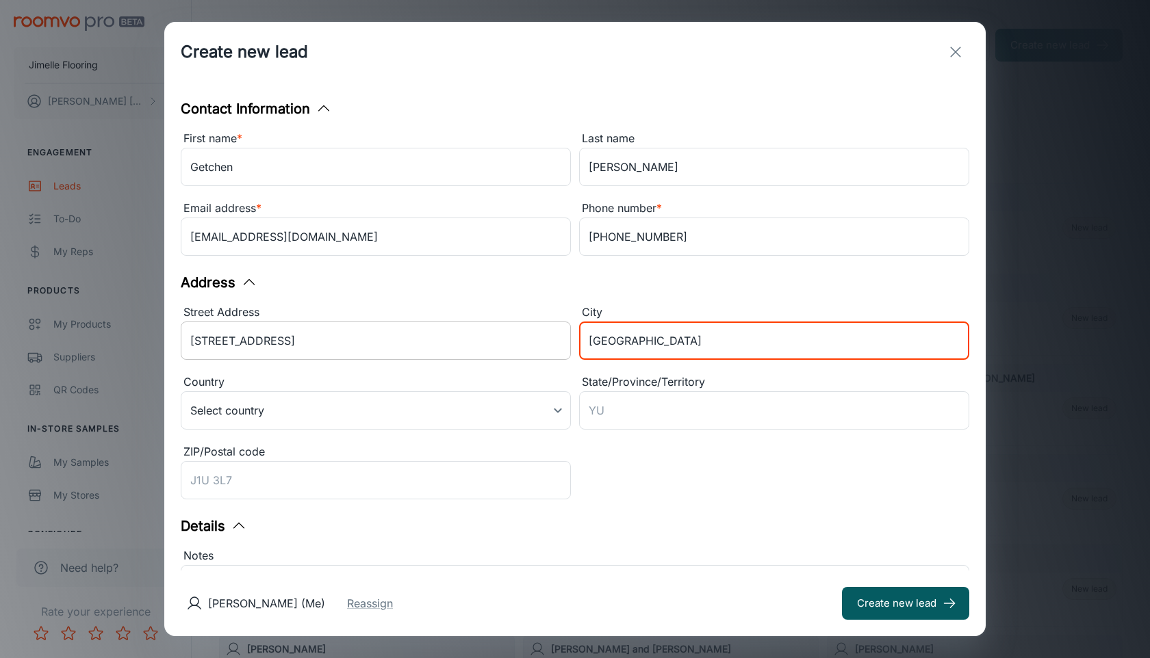
type input "[GEOGRAPHIC_DATA]"
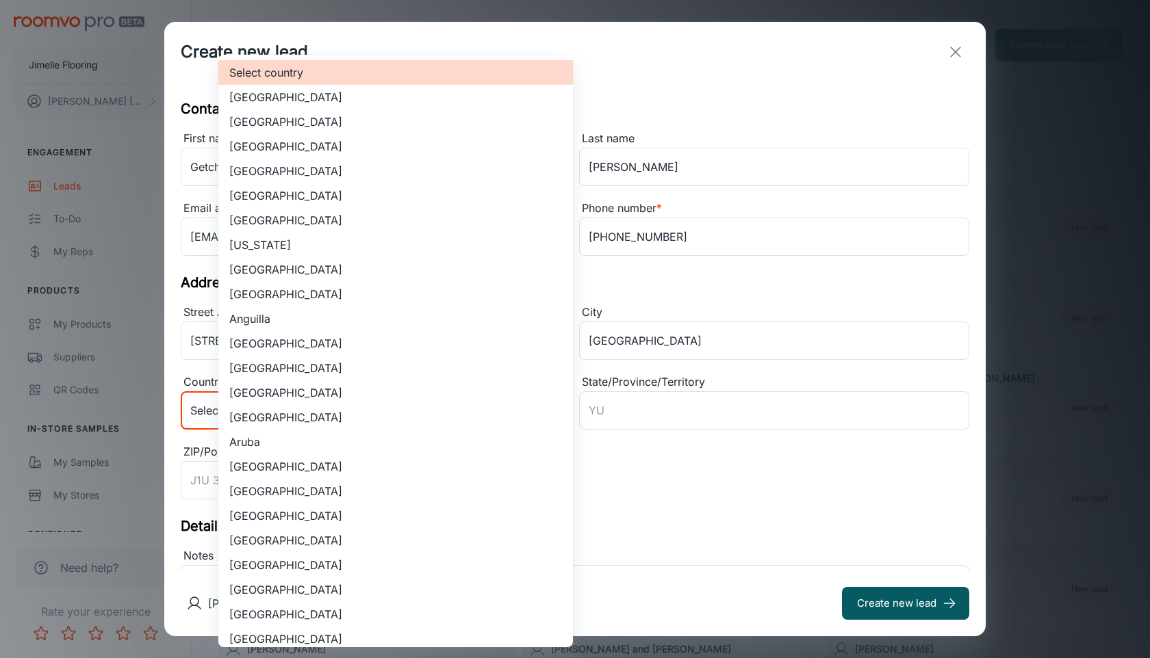
click at [256, 411] on body "Jimelle Flooring [PERSON_NAME] Engagement Leads To-do My Reps Products My Produ…" at bounding box center [575, 329] width 1150 height 658
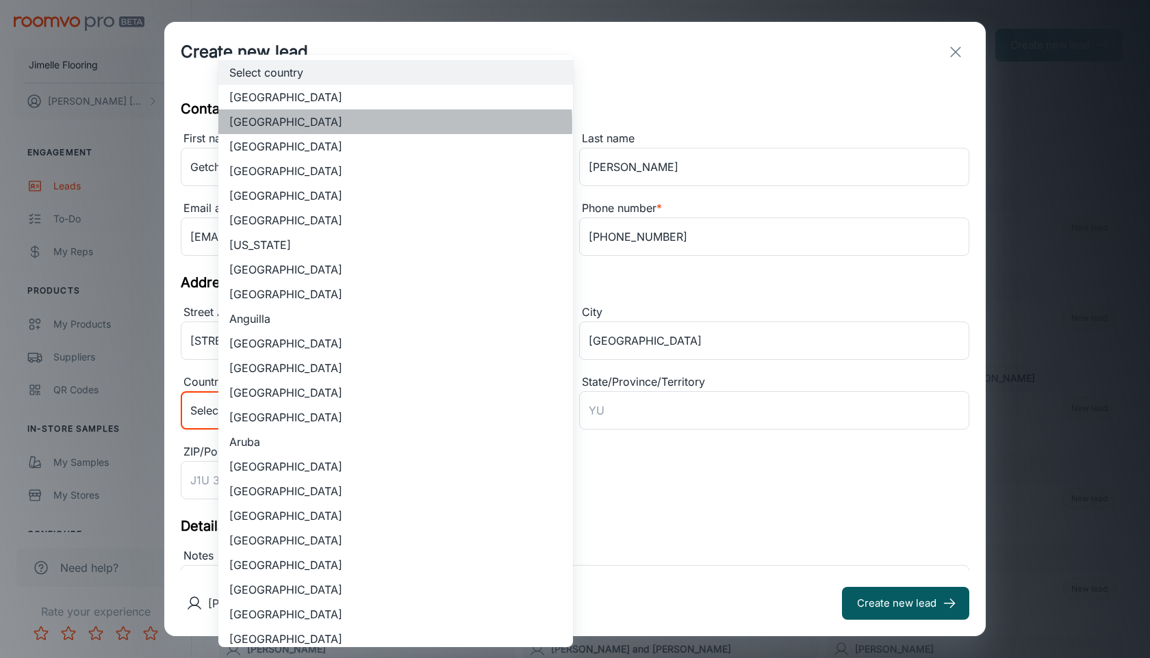
click at [303, 125] on li "[GEOGRAPHIC_DATA]" at bounding box center [395, 122] width 355 height 25
type input "US"
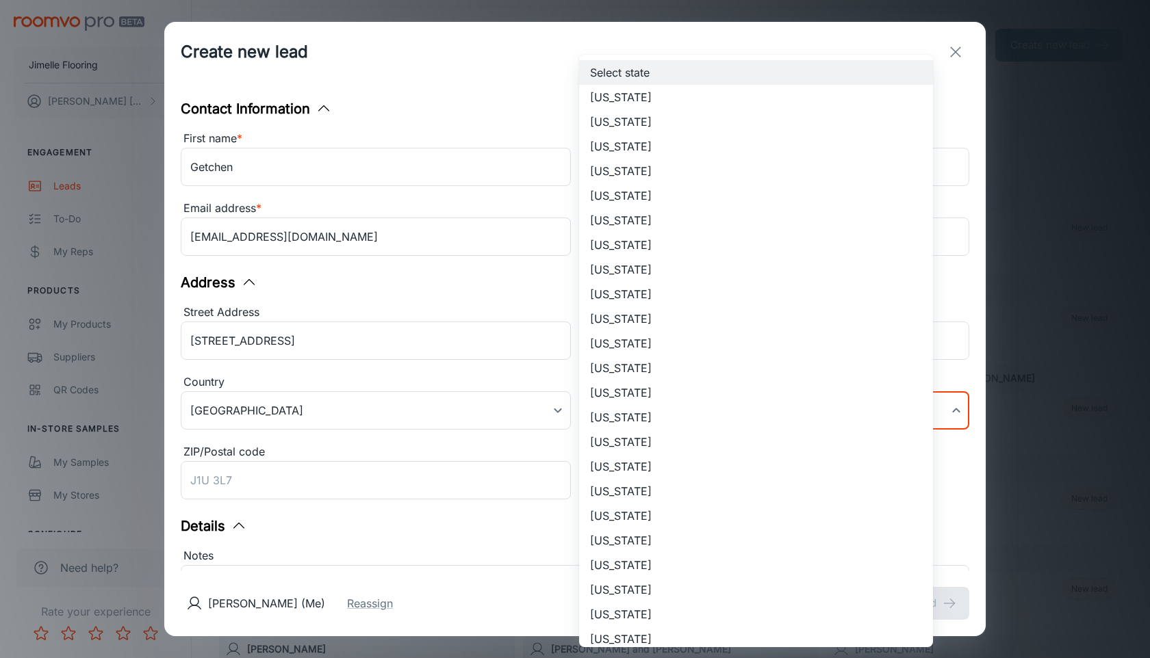
click at [660, 414] on body "Jimelle Flooring [PERSON_NAME] Engagement Leads To-do My Reps Products My Produ…" at bounding box center [575, 329] width 1150 height 658
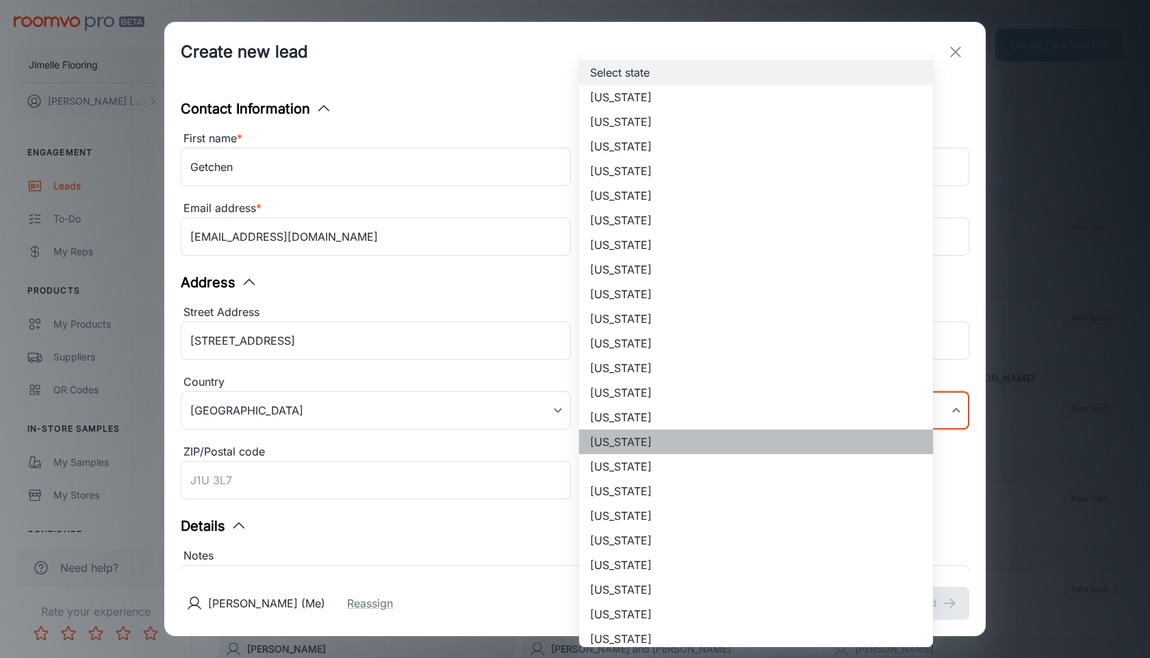
click at [632, 444] on li "[US_STATE]" at bounding box center [756, 442] width 354 height 25
type input "[US_STATE]"
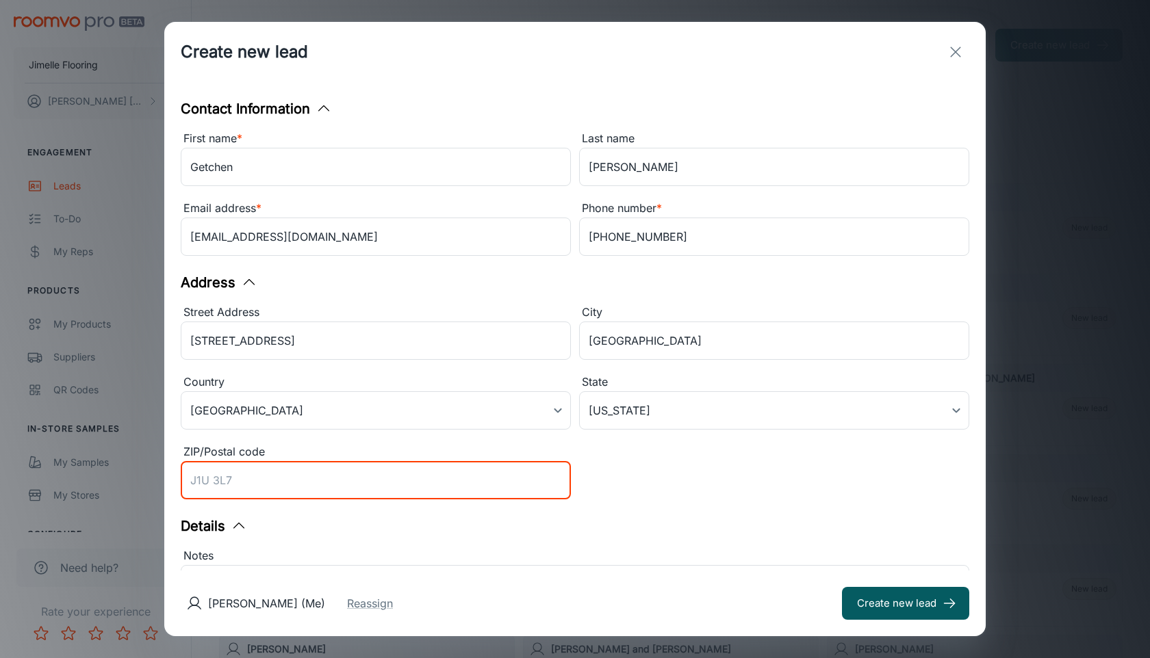
click at [445, 478] on input "ZIP/Postal code" at bounding box center [376, 480] width 390 height 38
type input "46755"
click at [641, 495] on div "Street Address [STREET_ADDRESS] of America [GEOGRAPHIC_DATA] ​ State [US_STATE]…" at bounding box center [570, 400] width 797 height 209
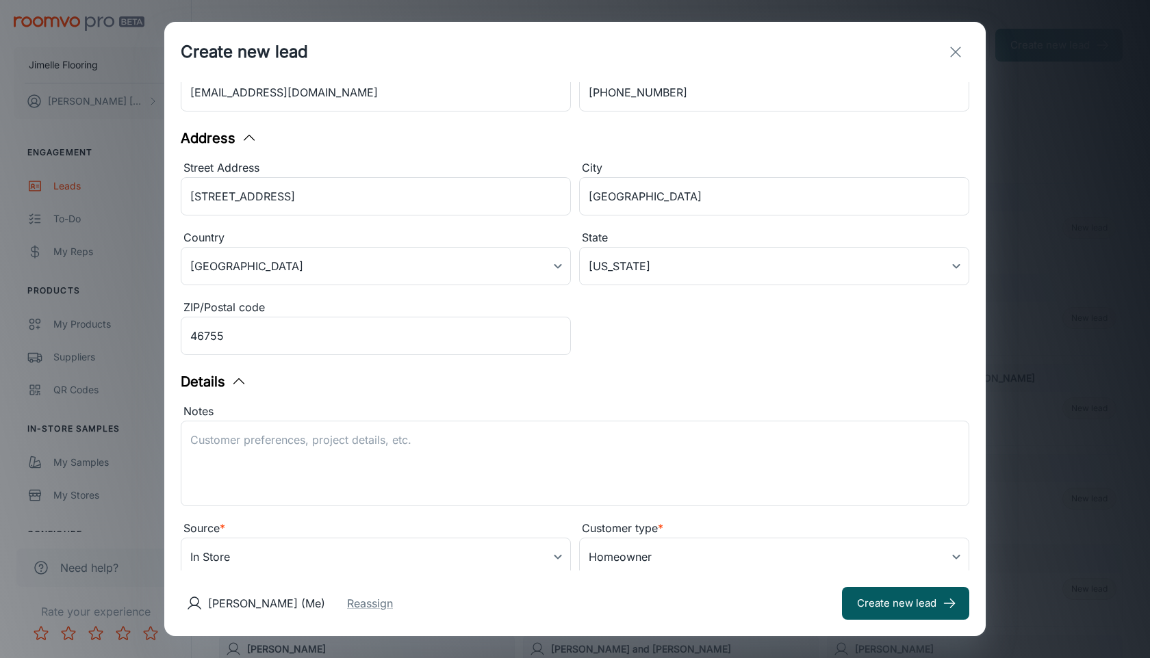
scroll to position [153, 0]
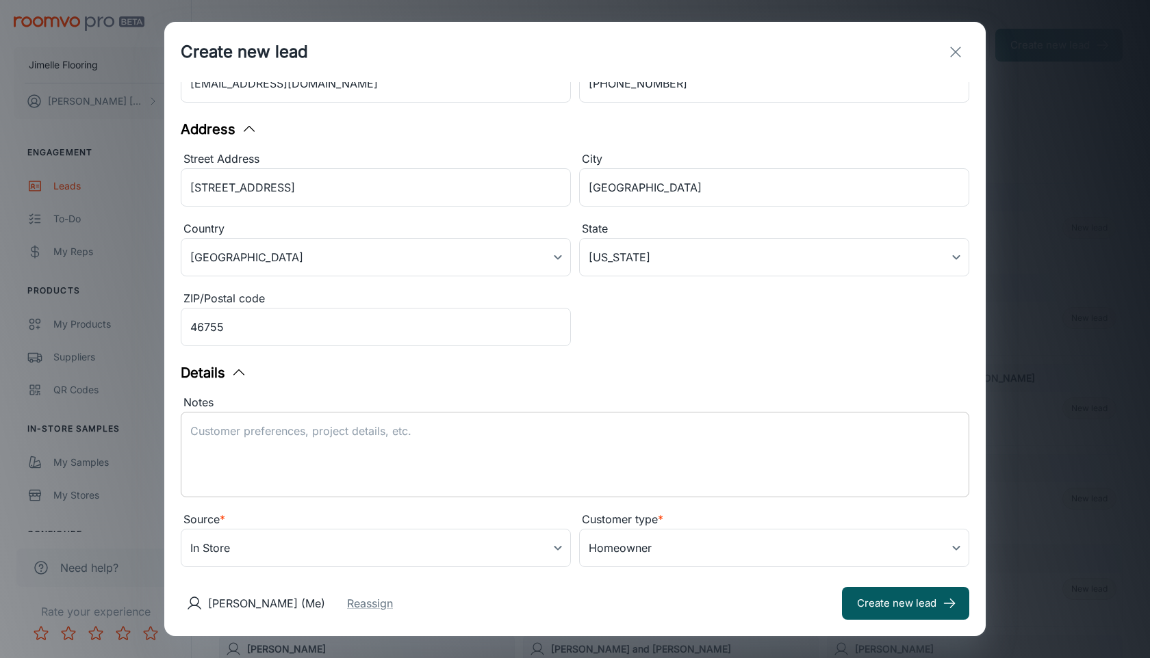
click at [512, 445] on textarea "Notes" at bounding box center [574, 455] width 769 height 63
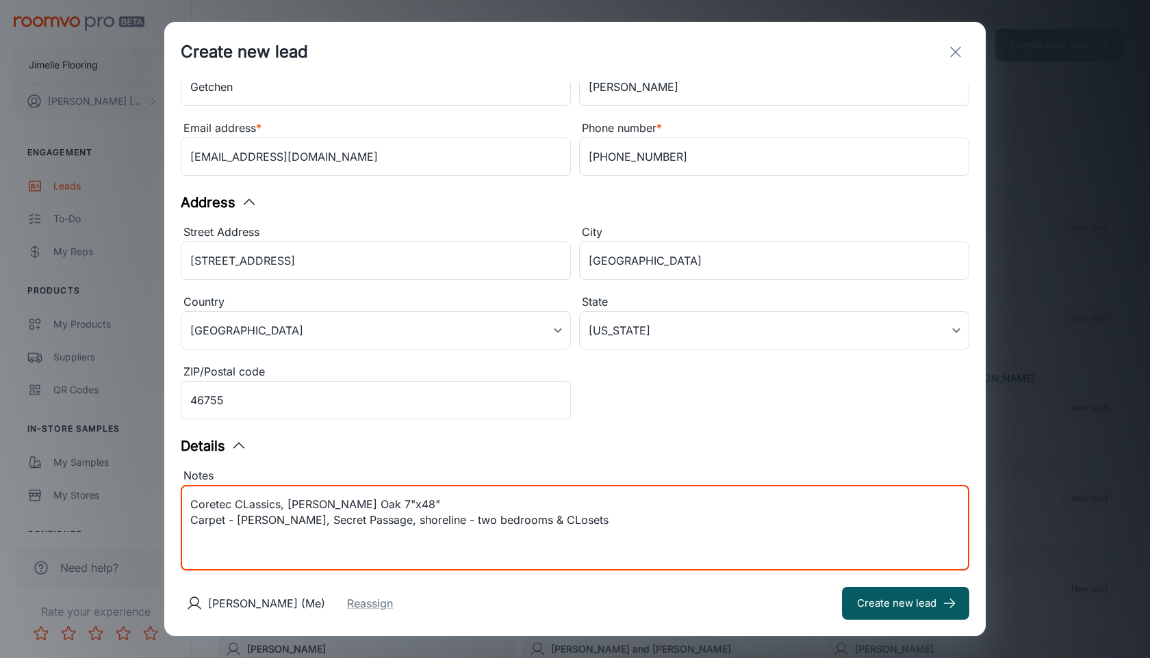
scroll to position [183, 0]
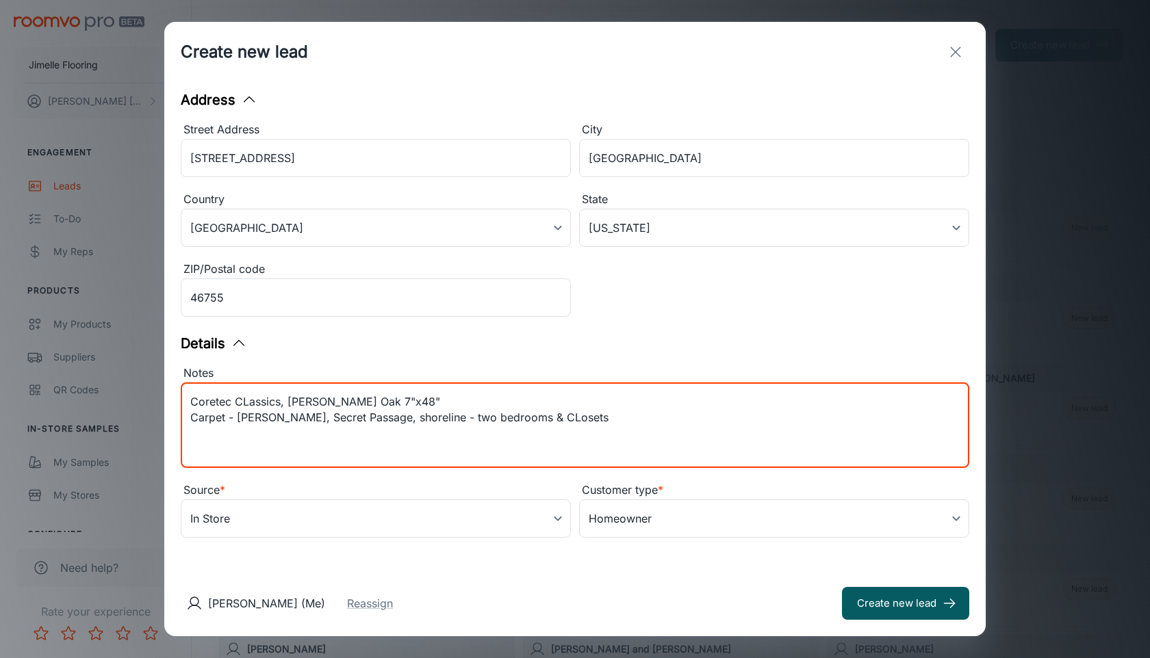
type textarea "Coretec CLassics, [PERSON_NAME] Oak 7"x48" Carpet - [PERSON_NAME], Secret Passa…"
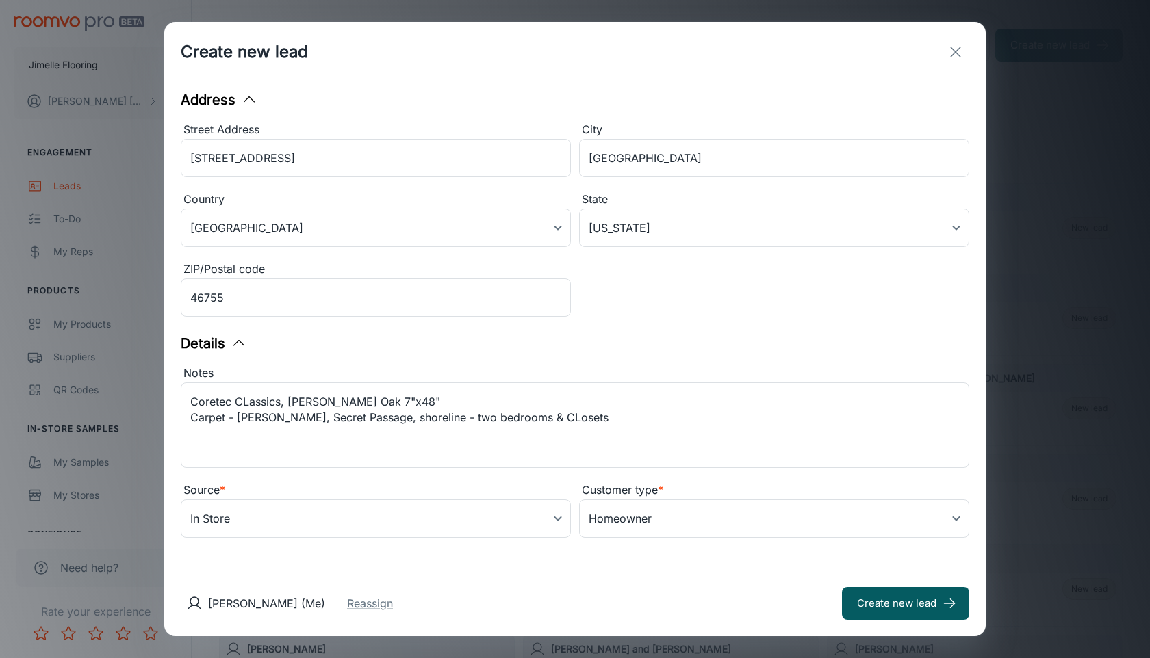
click at [398, 613] on div "[PERSON_NAME] (Me) Reassign" at bounding box center [290, 603] width 218 height 27
click at [393, 604] on button "Reassign" at bounding box center [370, 603] width 46 height 16
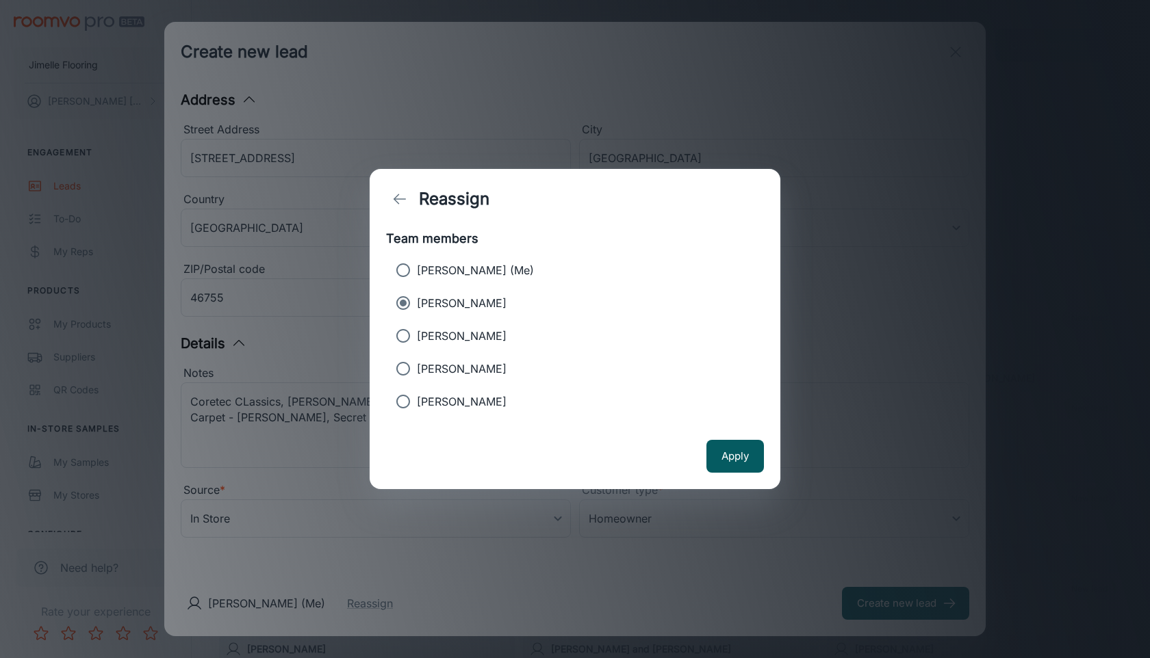
click at [485, 298] on p "[PERSON_NAME]" at bounding box center [462, 303] width 90 height 16
click at [417, 298] on input "[PERSON_NAME]" at bounding box center [402, 302] width 27 height 27
click at [740, 457] on button "Apply" at bounding box center [734, 456] width 57 height 33
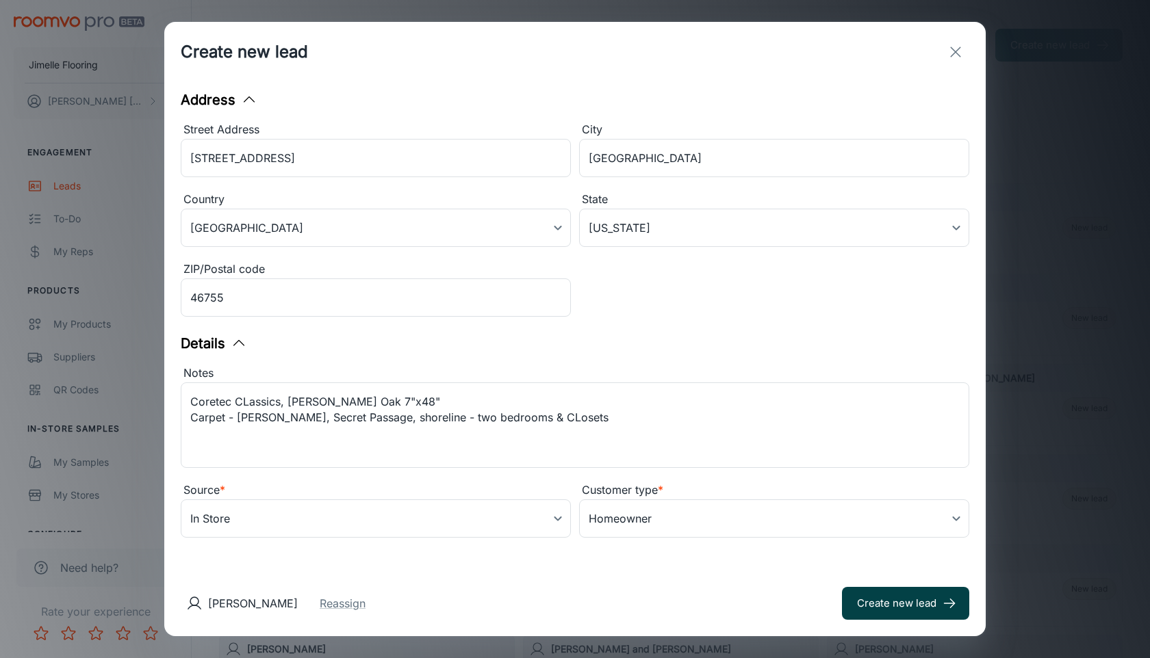
click at [851, 608] on button "Create new lead" at bounding box center [905, 603] width 127 height 33
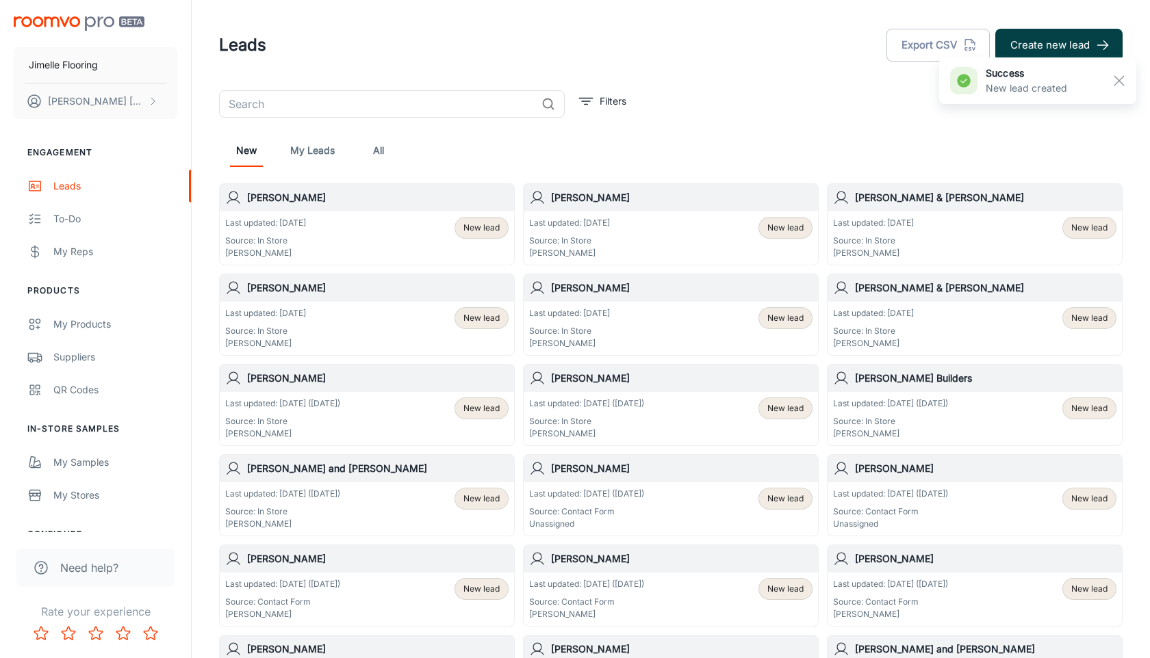
click at [1068, 44] on button "Create new lead" at bounding box center [1058, 45] width 127 height 33
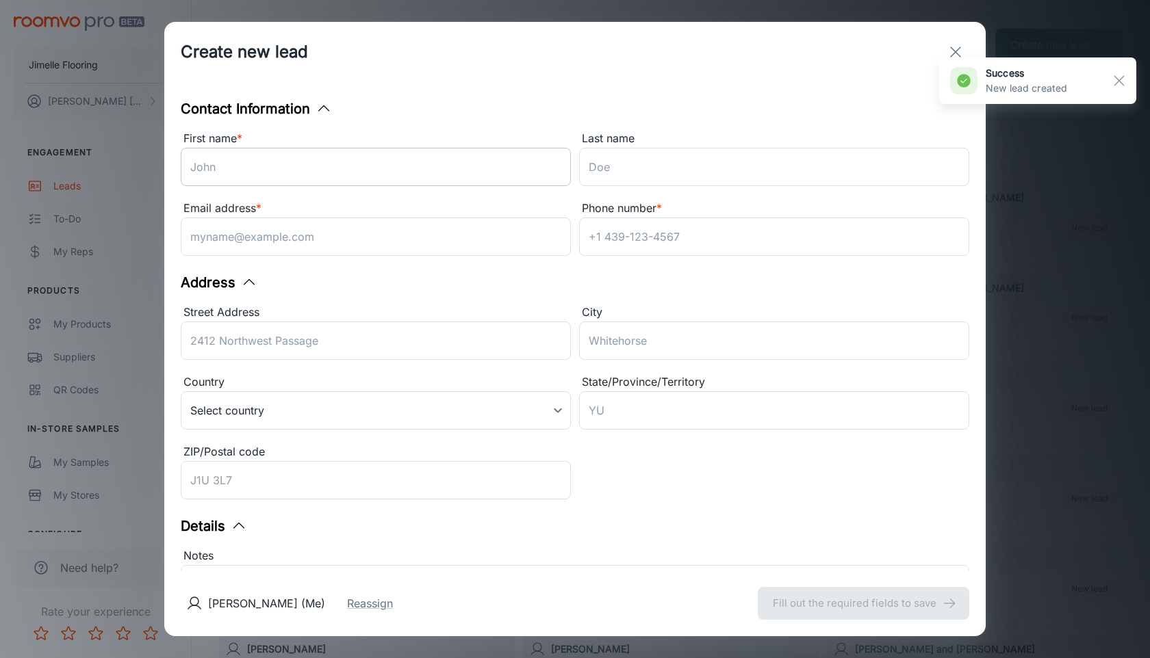
click at [517, 167] on input "First name *" at bounding box center [376, 167] width 390 height 38
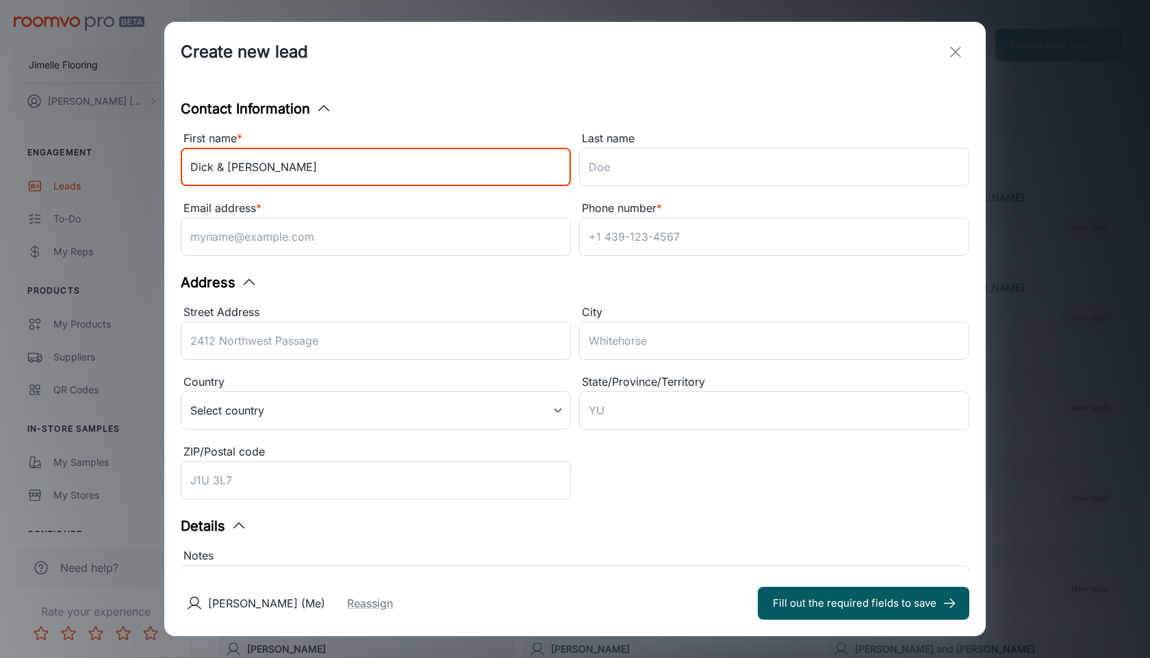
type input "Dick & [PERSON_NAME]"
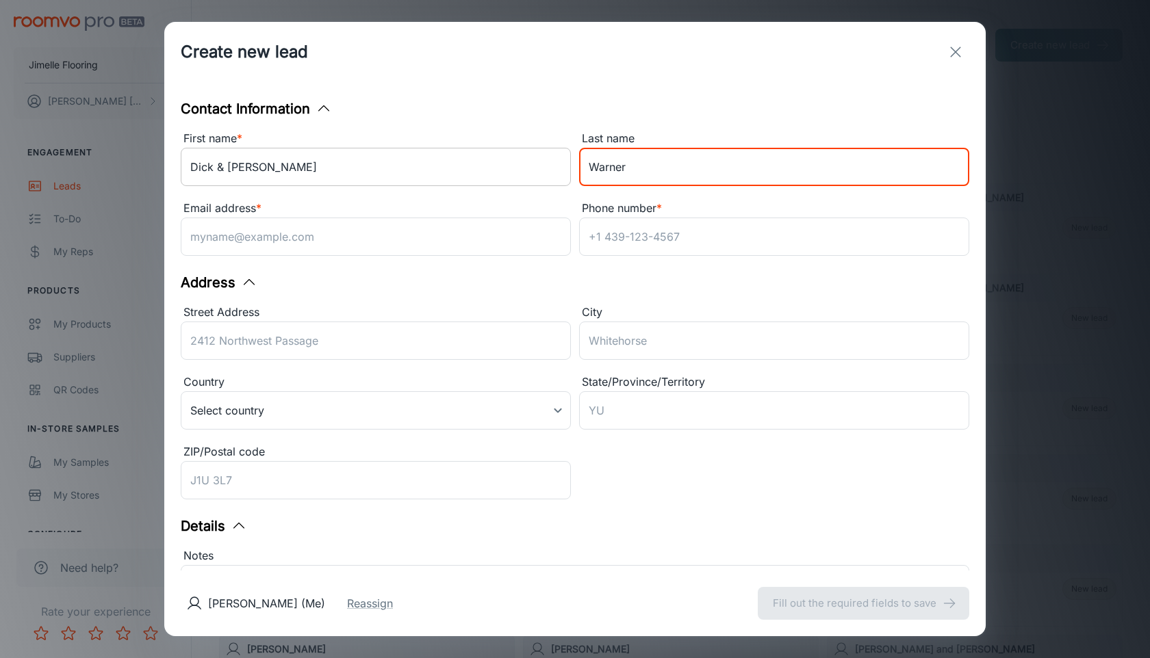
type input "Warner"
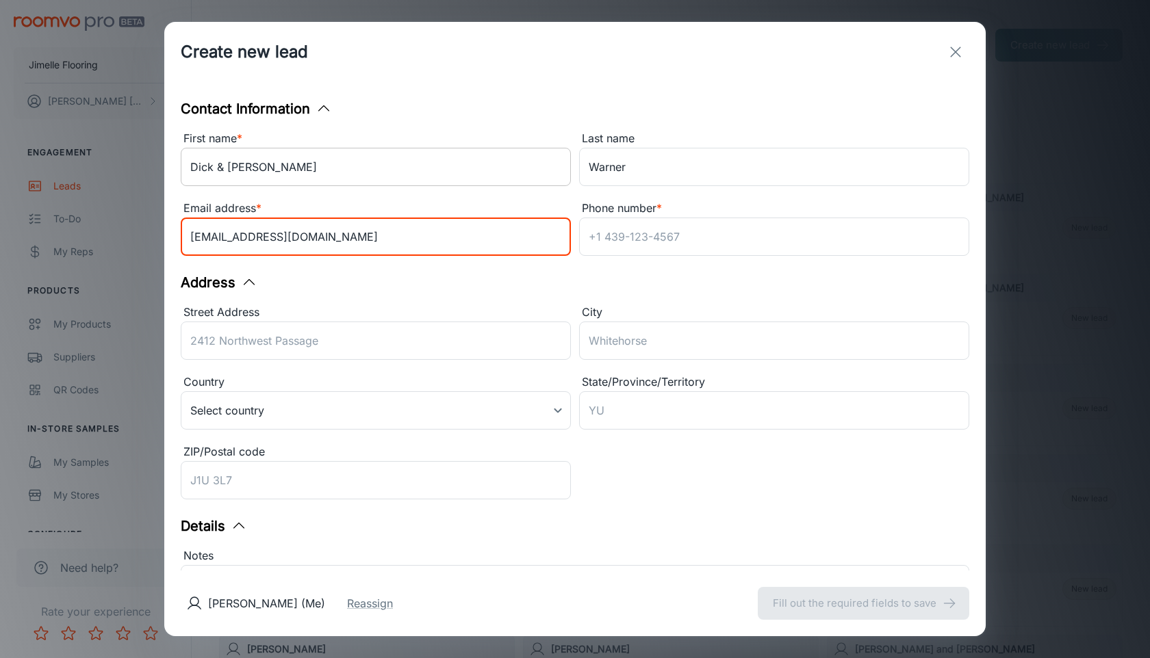
type input "[EMAIL_ADDRESS][DOMAIN_NAME]"
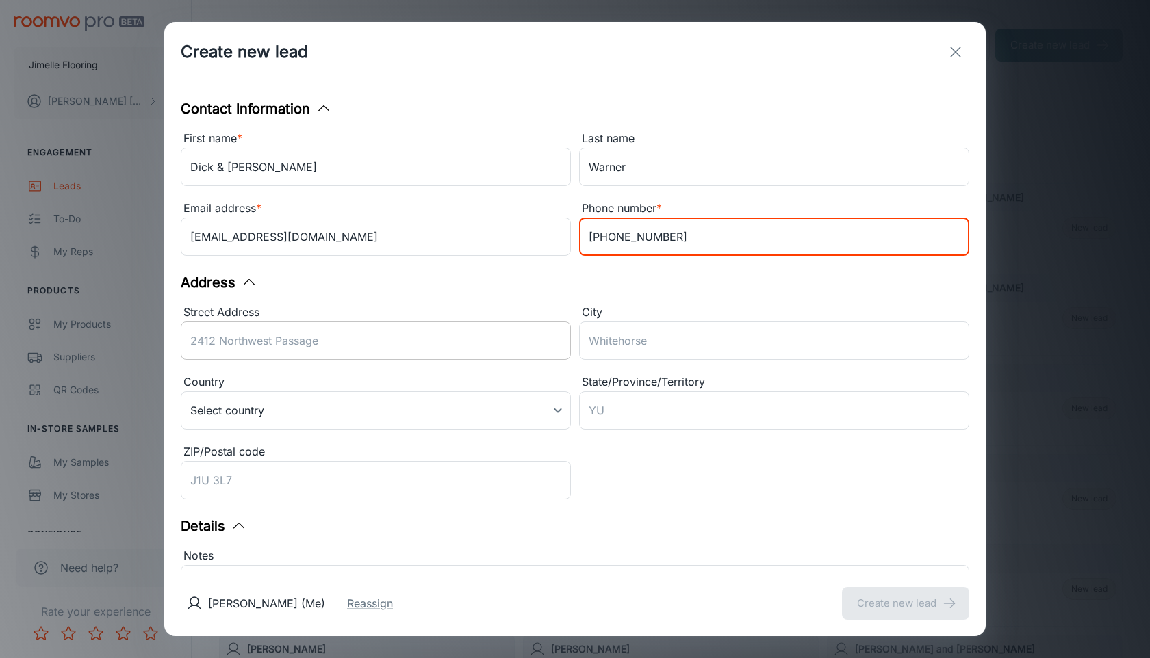
type input "[PHONE_NUMBER]"
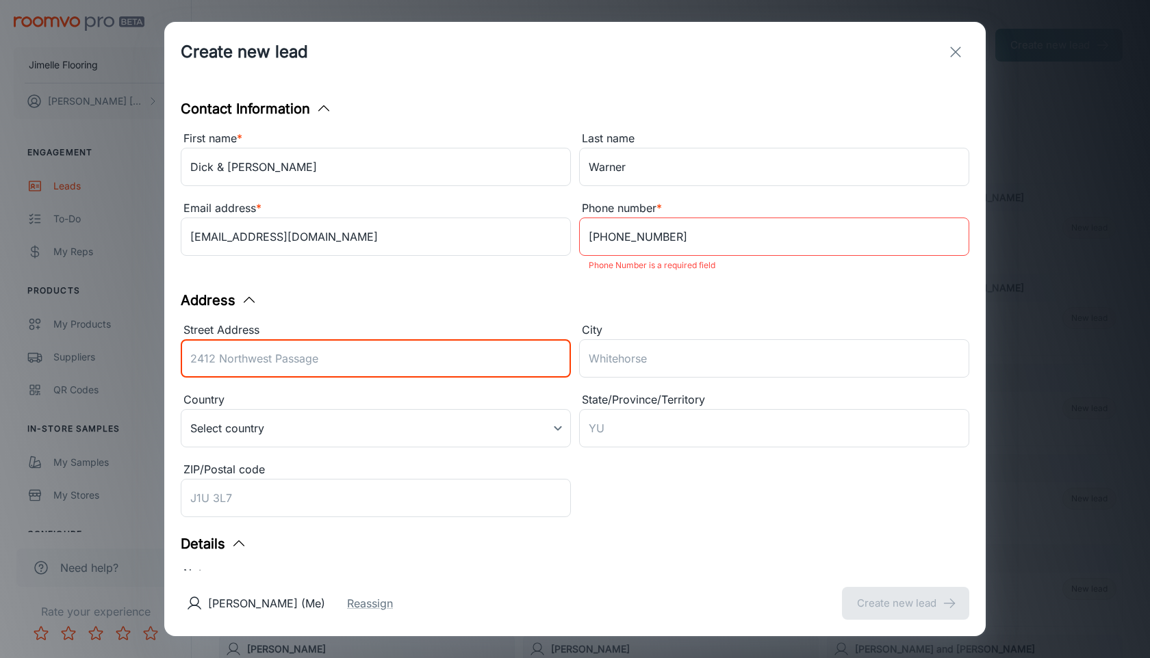
click at [367, 337] on div "Street Address ​" at bounding box center [376, 353] width 390 height 62
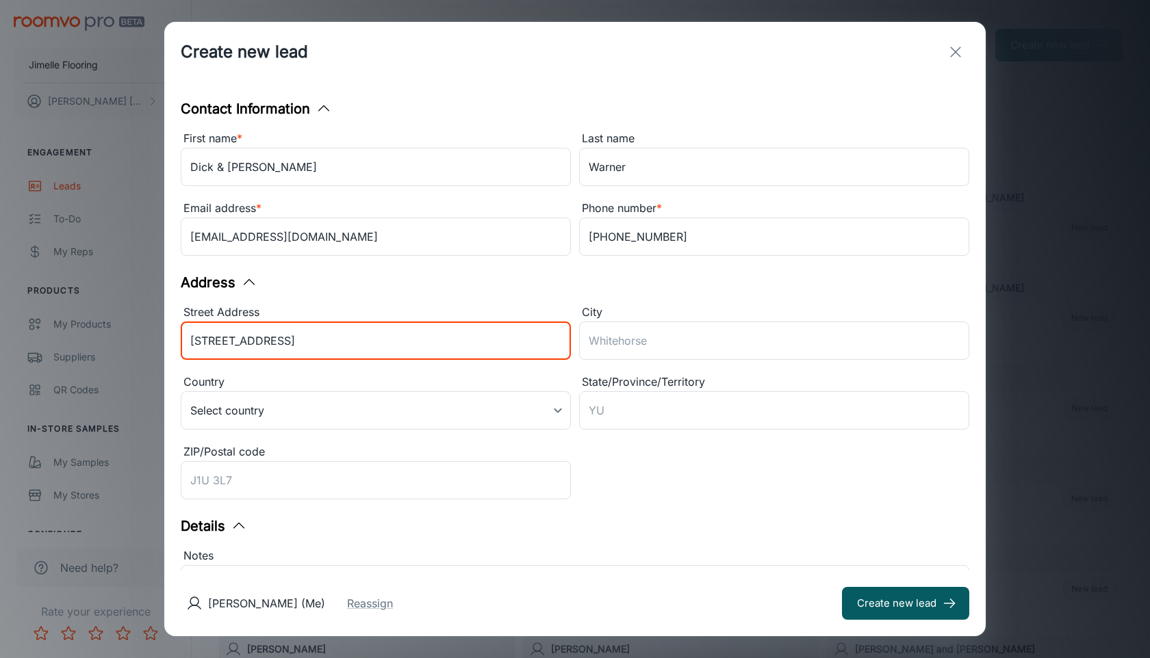
type input "[STREET_ADDRESS]"
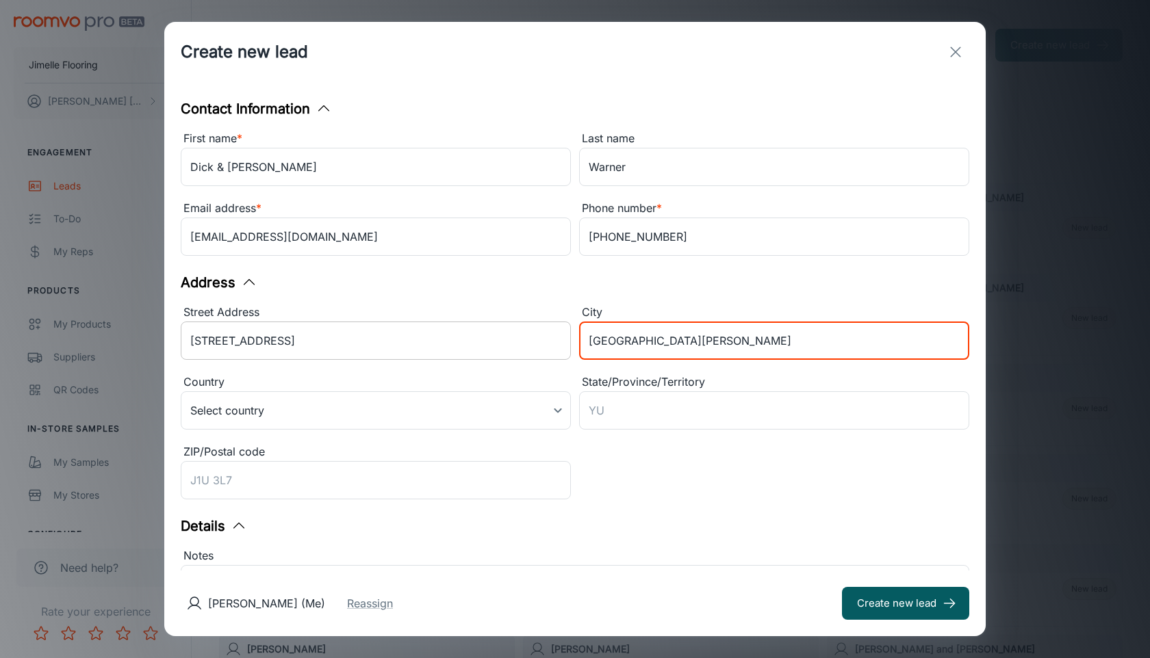
type input "[GEOGRAPHIC_DATA][PERSON_NAME]"
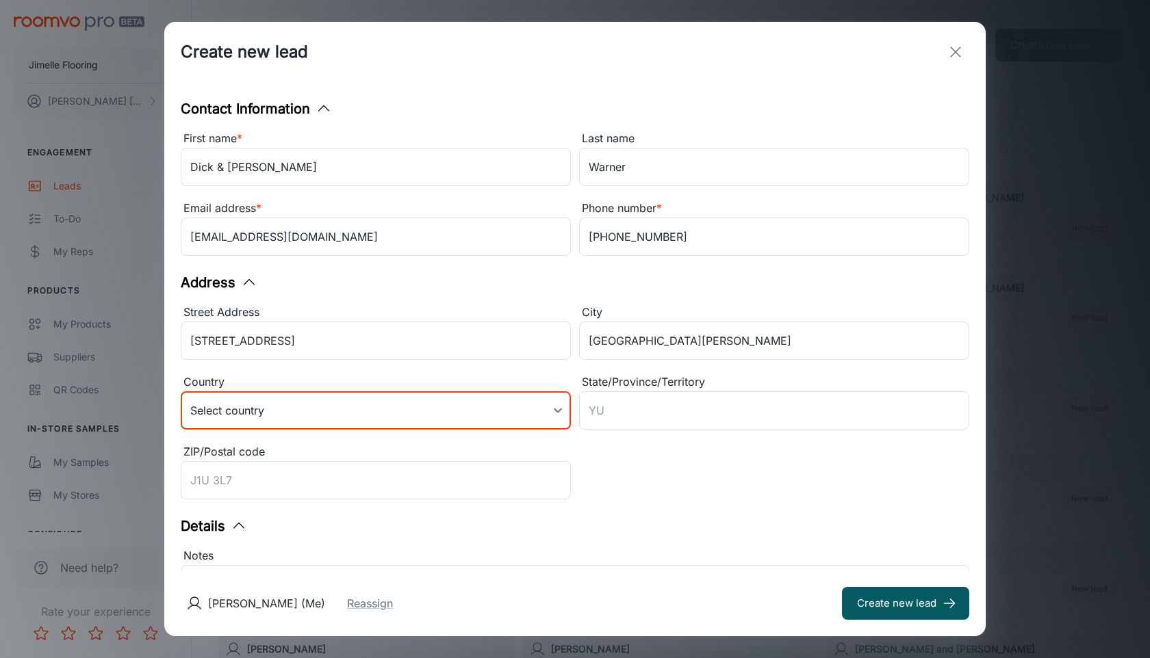
click at [331, 413] on body "Jimelle Flooring [PERSON_NAME] Engagement Leads To-do My Reps Products My Produ…" at bounding box center [575, 329] width 1150 height 658
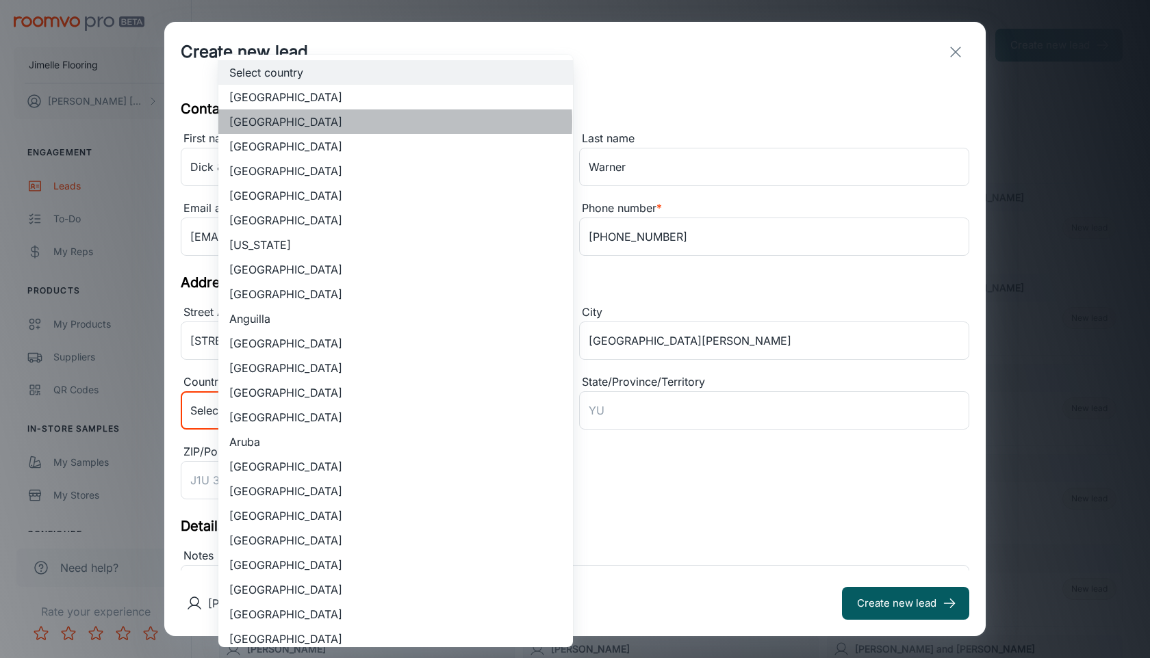
click at [360, 122] on li "[GEOGRAPHIC_DATA]" at bounding box center [395, 122] width 355 height 25
type input "US"
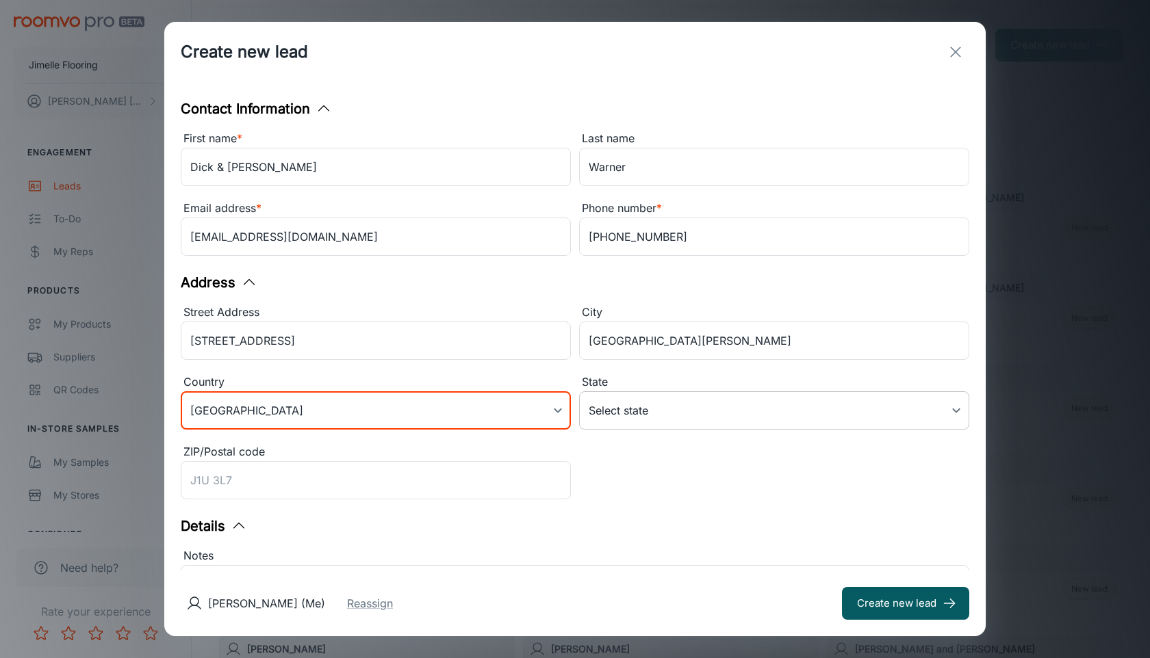
click at [638, 410] on body "Jimelle Flooring [PERSON_NAME] Engagement Leads To-do My Reps Products My Produ…" at bounding box center [575, 329] width 1150 height 658
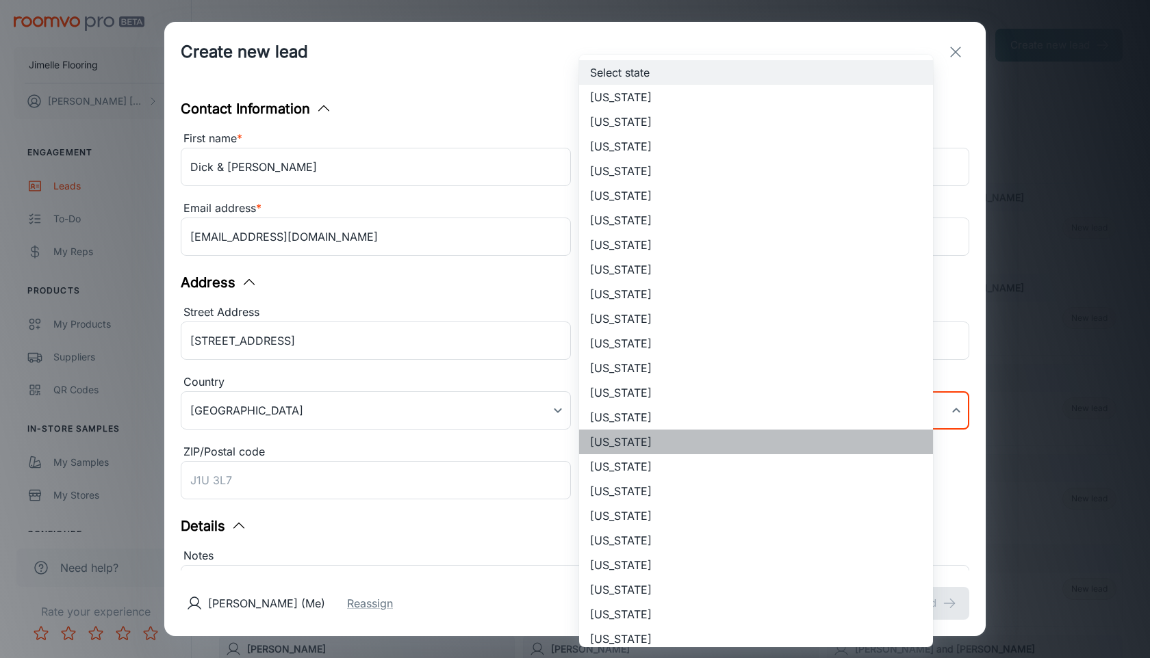
click at [633, 438] on li "[US_STATE]" at bounding box center [756, 442] width 354 height 25
type input "[US_STATE]"
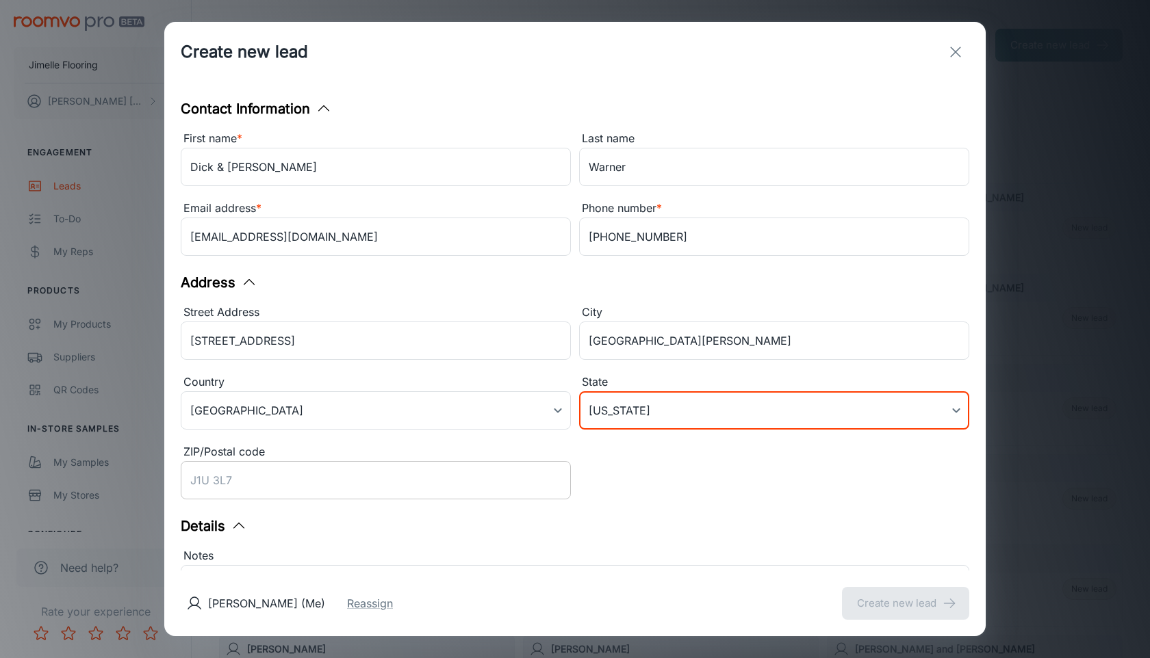
click at [467, 485] on input "ZIP/Postal code" at bounding box center [376, 480] width 390 height 38
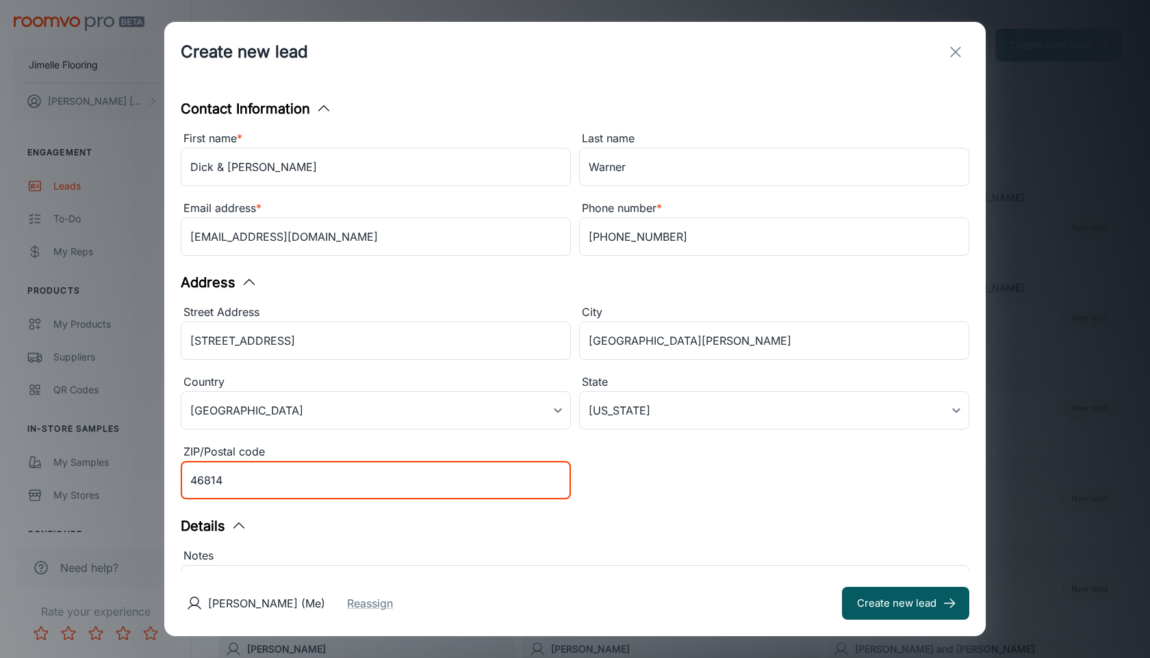
type input "46814"
click at [647, 494] on div "Street Address [STREET_ADDRESS][PERSON_NAME] of America [GEOGRAPHIC_DATA] ​ Sta…" at bounding box center [570, 400] width 797 height 209
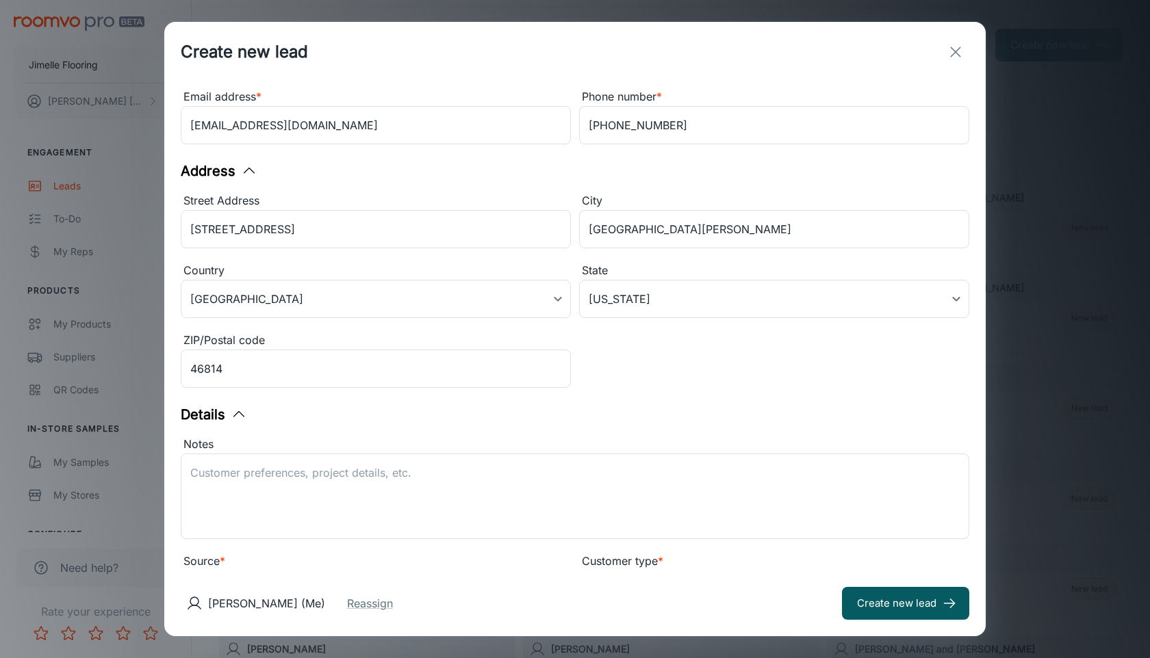
scroll to position [153, 0]
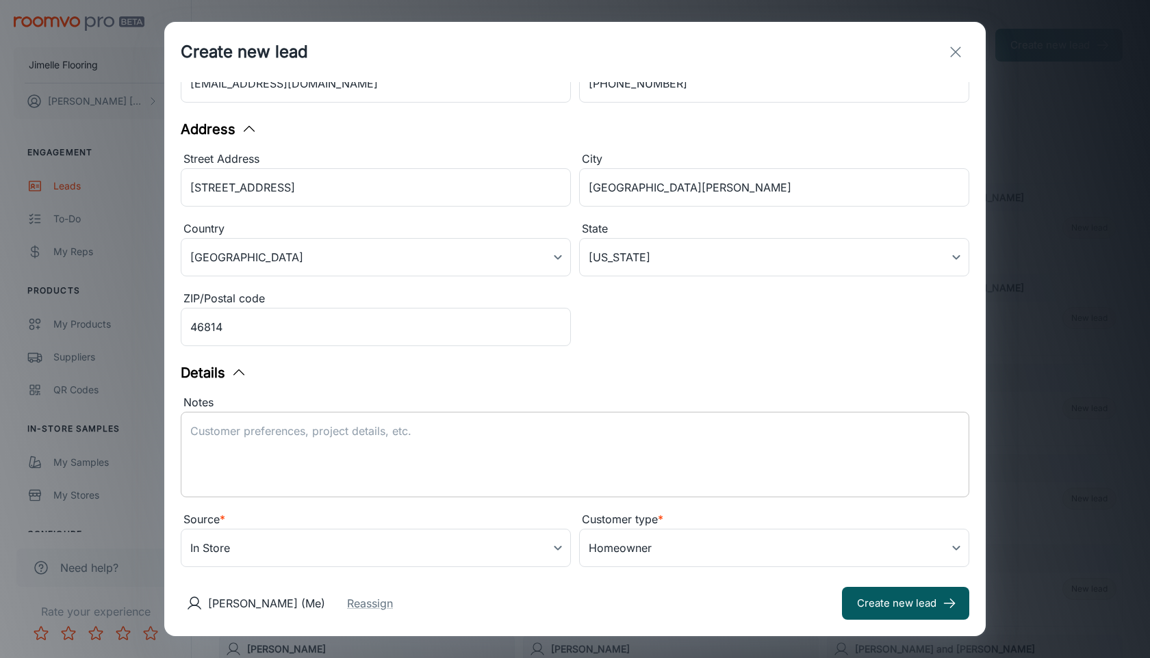
click at [519, 445] on textarea "Notes" at bounding box center [574, 455] width 769 height 63
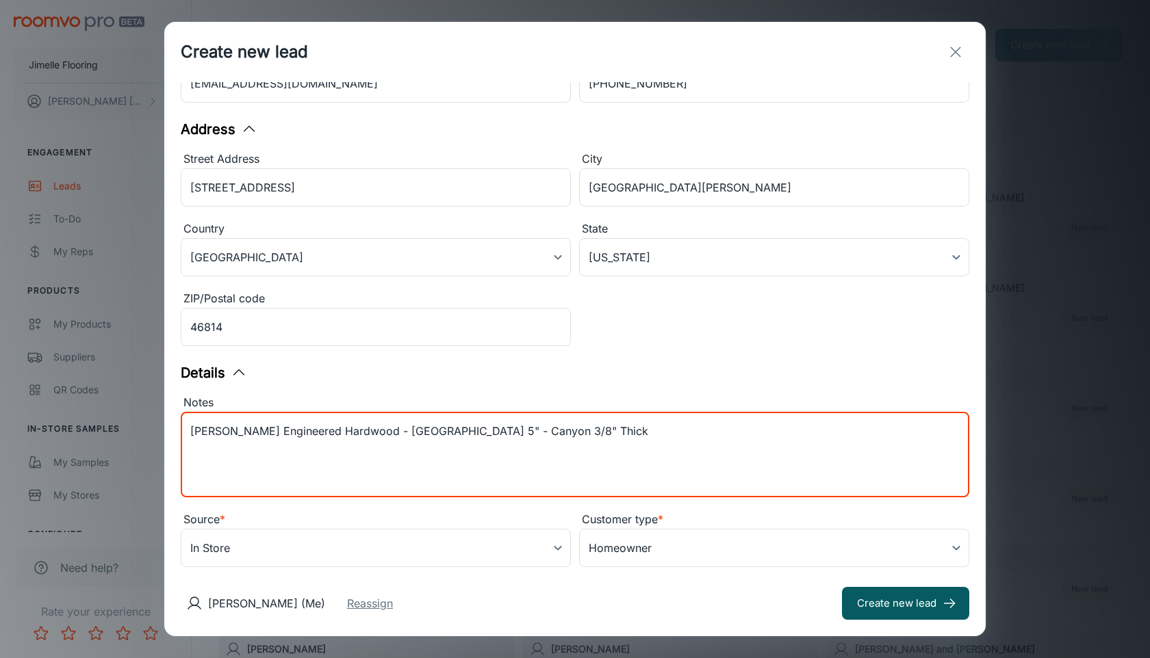
type textarea "[PERSON_NAME] Engineered Hardwood - [GEOGRAPHIC_DATA] 5" - Canyon 3/8" Thick"
click at [393, 609] on button "Reassign" at bounding box center [370, 603] width 46 height 16
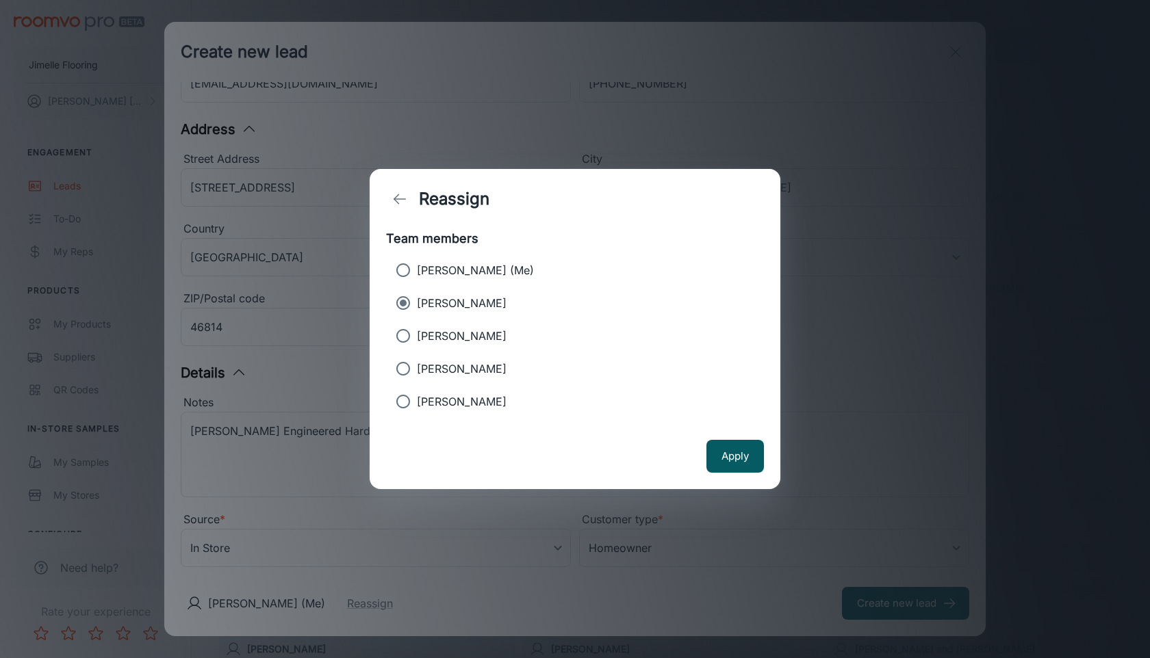
click at [456, 305] on p "[PERSON_NAME]" at bounding box center [462, 303] width 90 height 16
click at [417, 305] on input "[PERSON_NAME]" at bounding box center [402, 302] width 27 height 27
click at [740, 463] on button "Apply" at bounding box center [734, 456] width 57 height 33
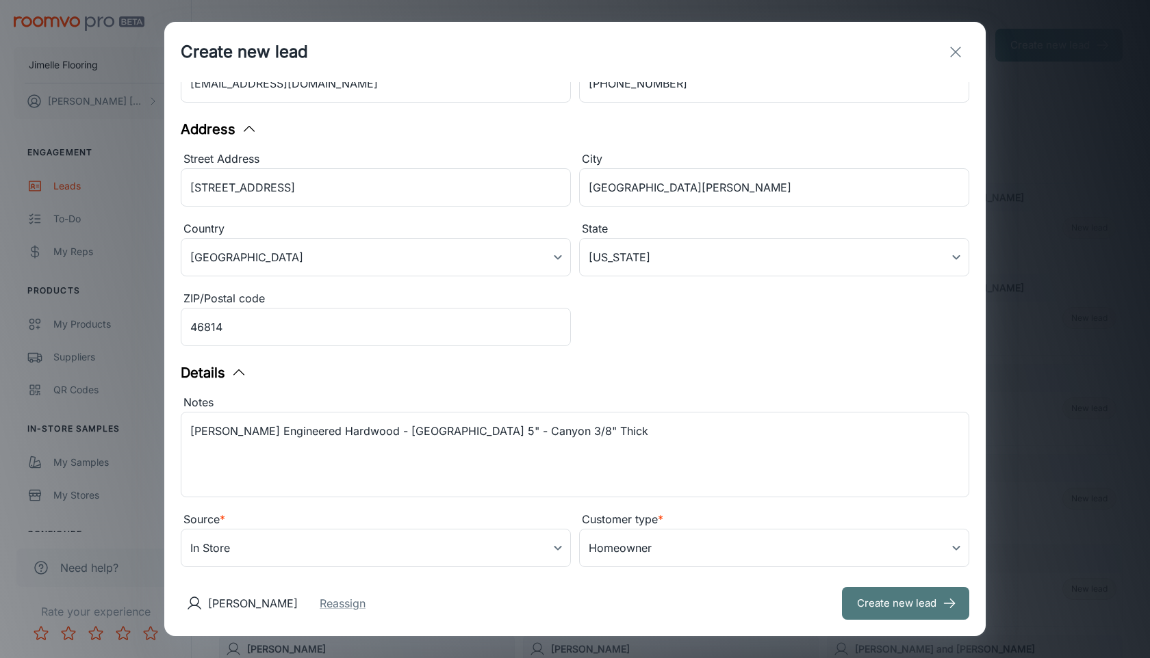
click at [842, 612] on button "Create new lead" at bounding box center [905, 603] width 127 height 33
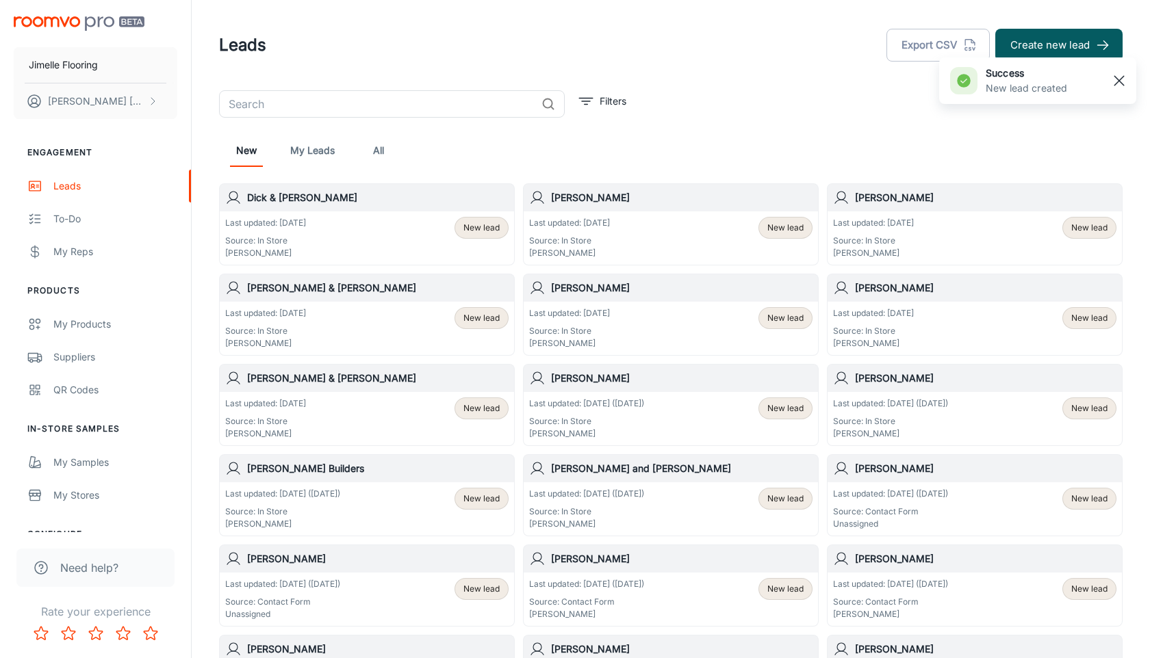
click at [1122, 81] on rect "button" at bounding box center [1119, 81] width 16 height 16
click at [376, 236] on div "Last updated: [DATE] Source: In Store [PERSON_NAME] New lead" at bounding box center [366, 238] width 283 height 42
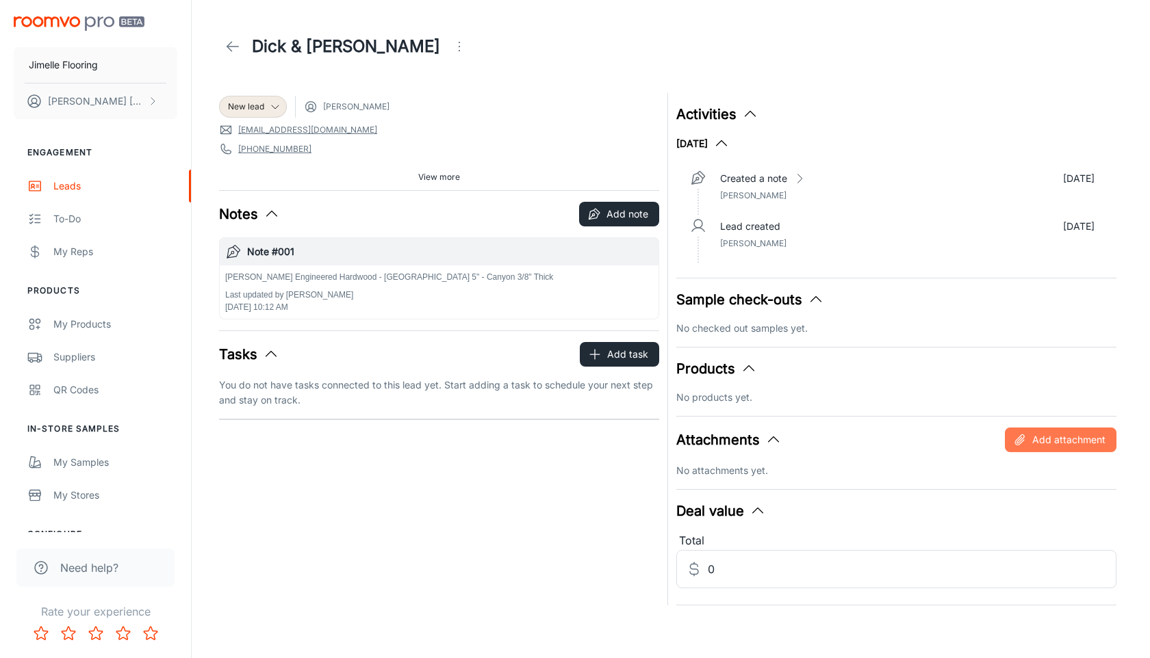
click at [1074, 447] on button "Add attachment" at bounding box center [1061, 440] width 112 height 25
click at [738, 576] on input "0" at bounding box center [912, 569] width 409 height 38
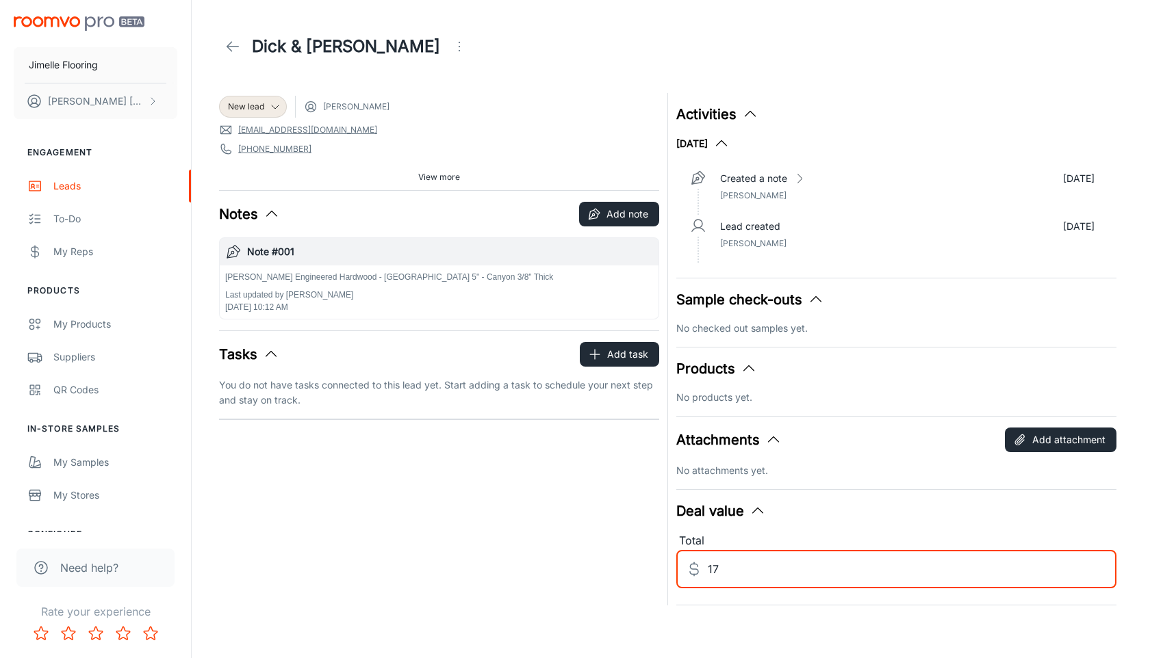
type input "1"
type input "33332.66"
click at [584, 543] on div "New lead [PERSON_NAME] [EMAIL_ADDRESS][DOMAIN_NAME] [PHONE_NUMBER] [STREET_ADDR…" at bounding box center [435, 345] width 448 height 521
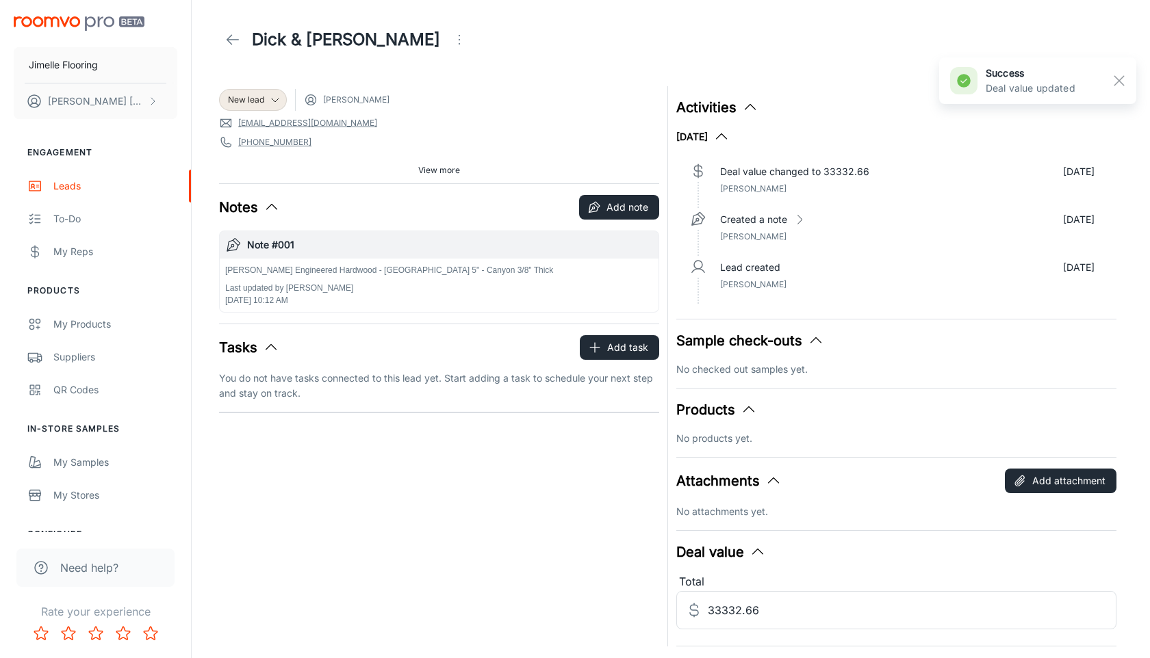
scroll to position [8, 0]
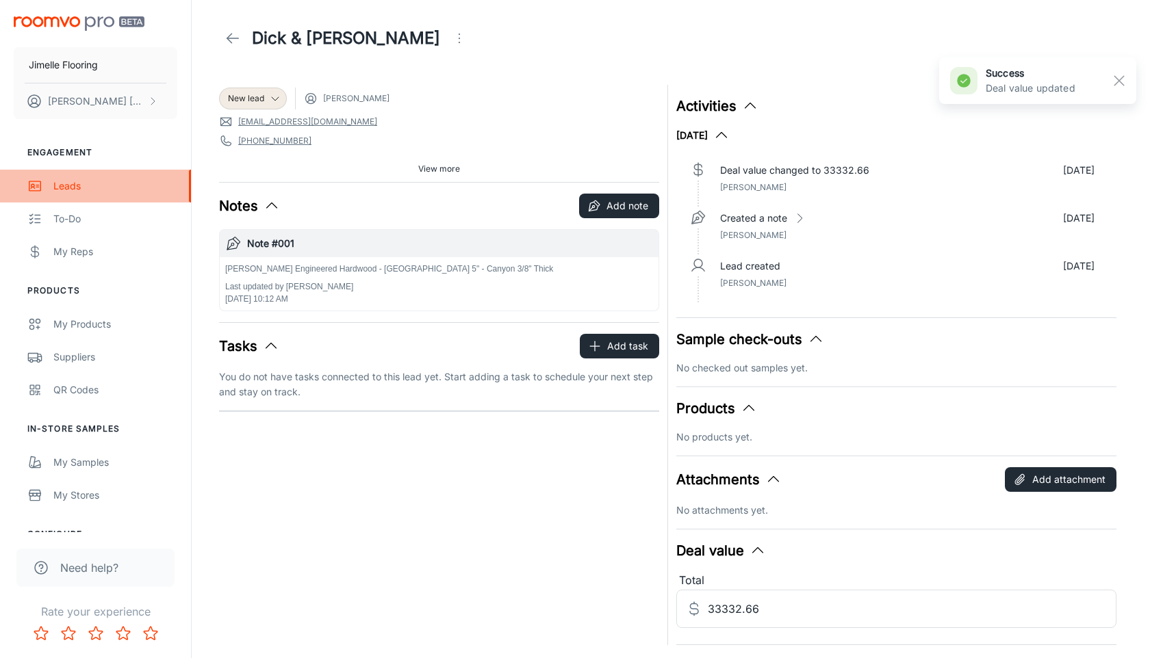
click at [86, 184] on div "Leads" at bounding box center [115, 186] width 124 height 15
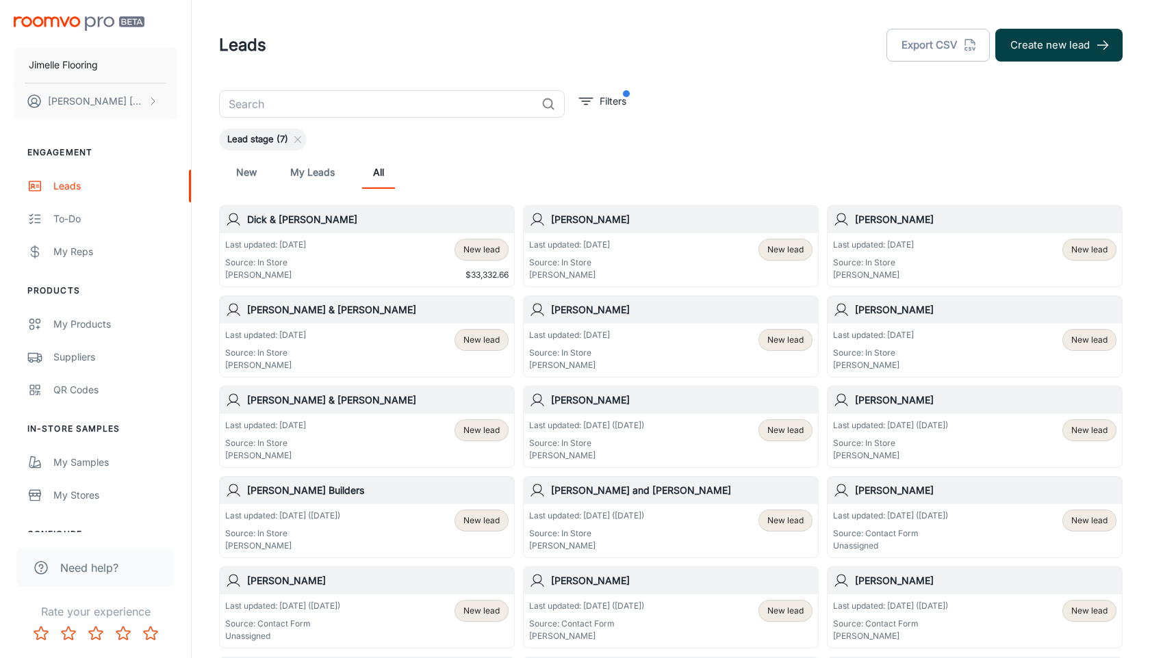
click at [1034, 43] on button "Create new lead" at bounding box center [1058, 45] width 127 height 33
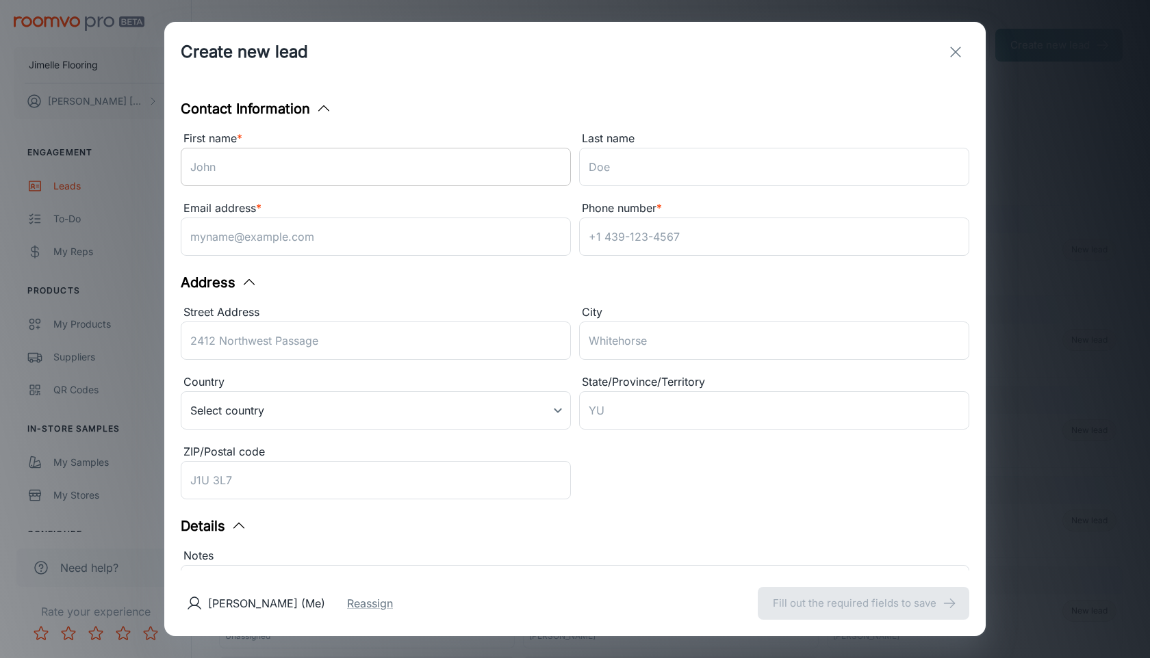
click at [405, 171] on input "First name *" at bounding box center [376, 167] width 390 height 38
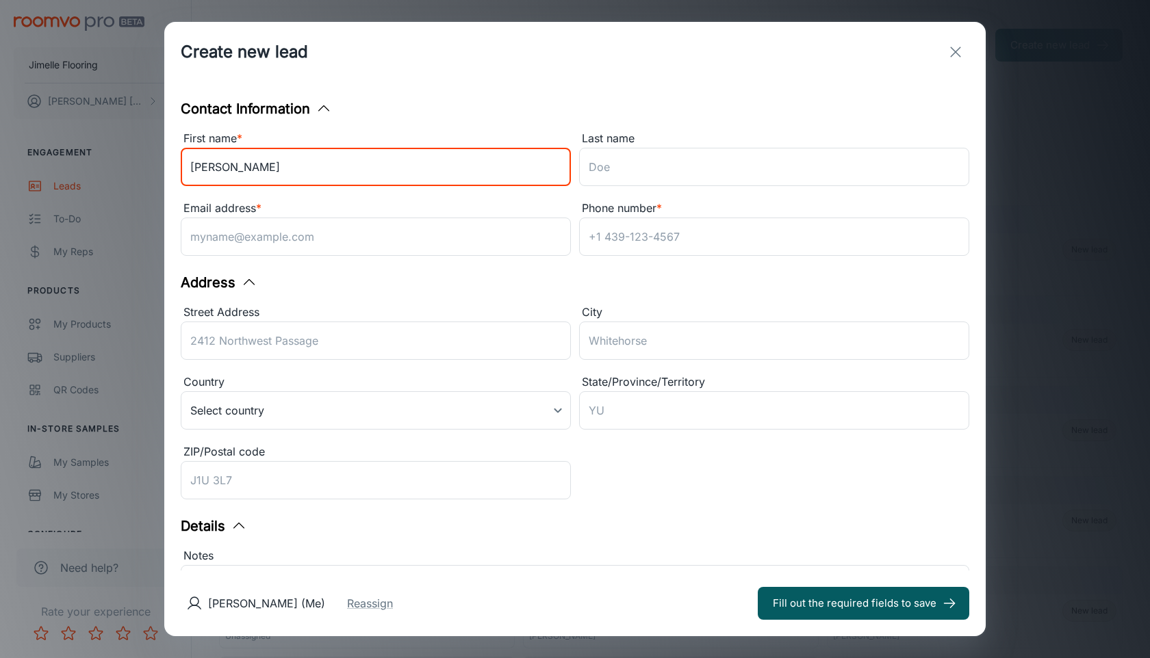
type input "[PERSON_NAME]"
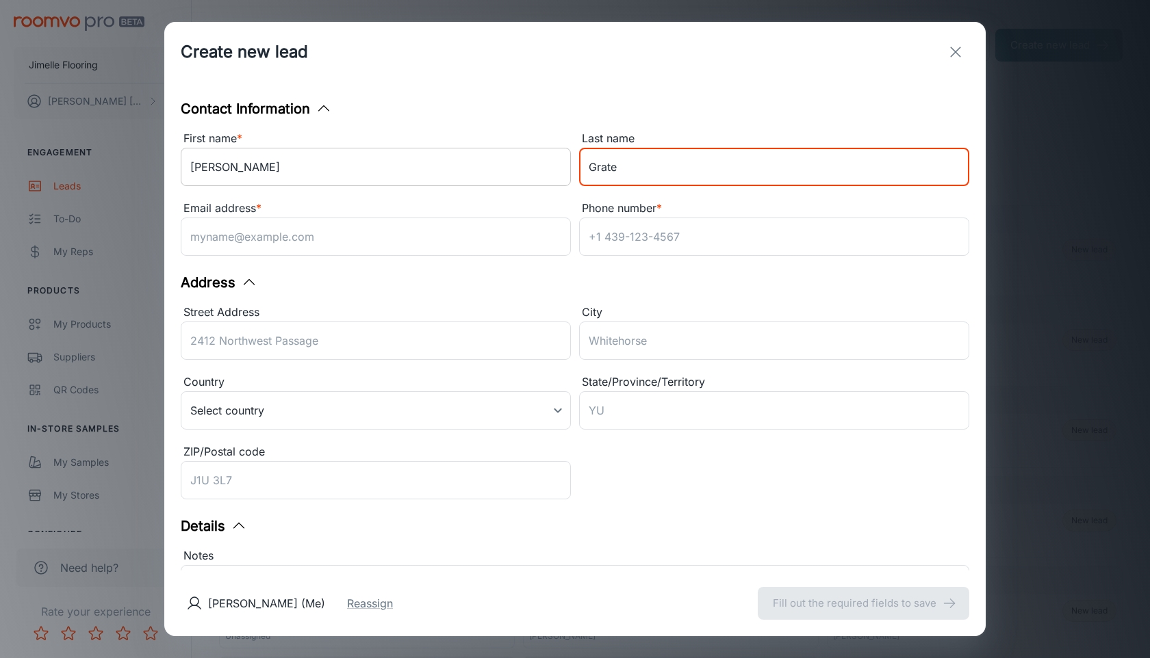
type input "Grate"
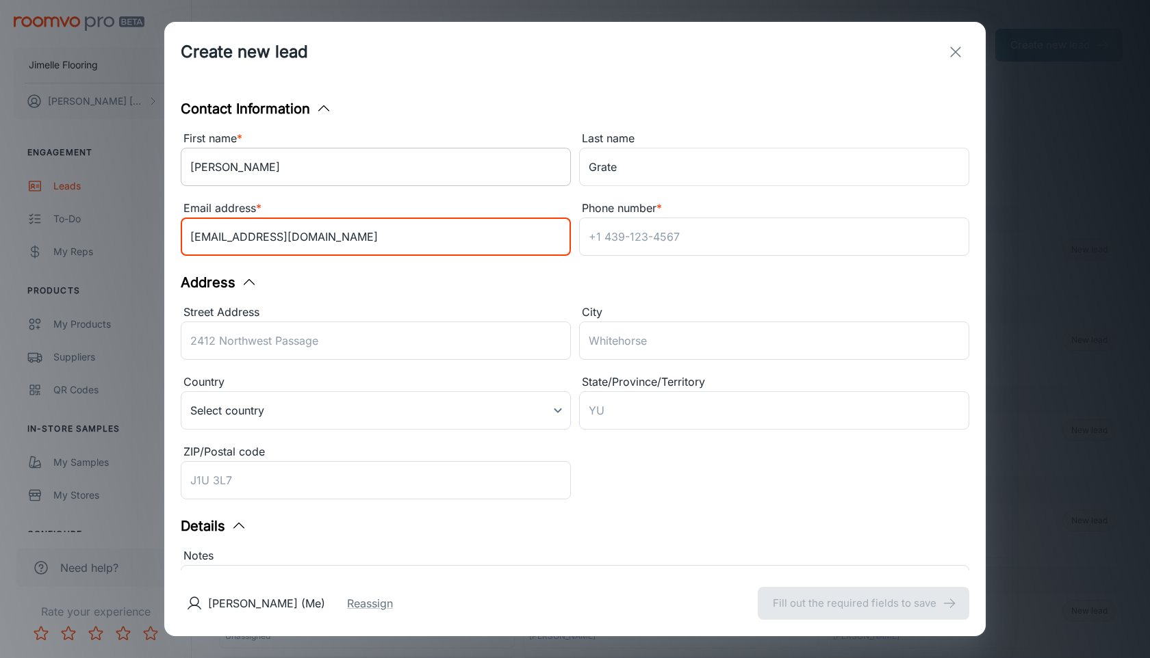
type input "[EMAIL_ADDRESS][DOMAIN_NAME]"
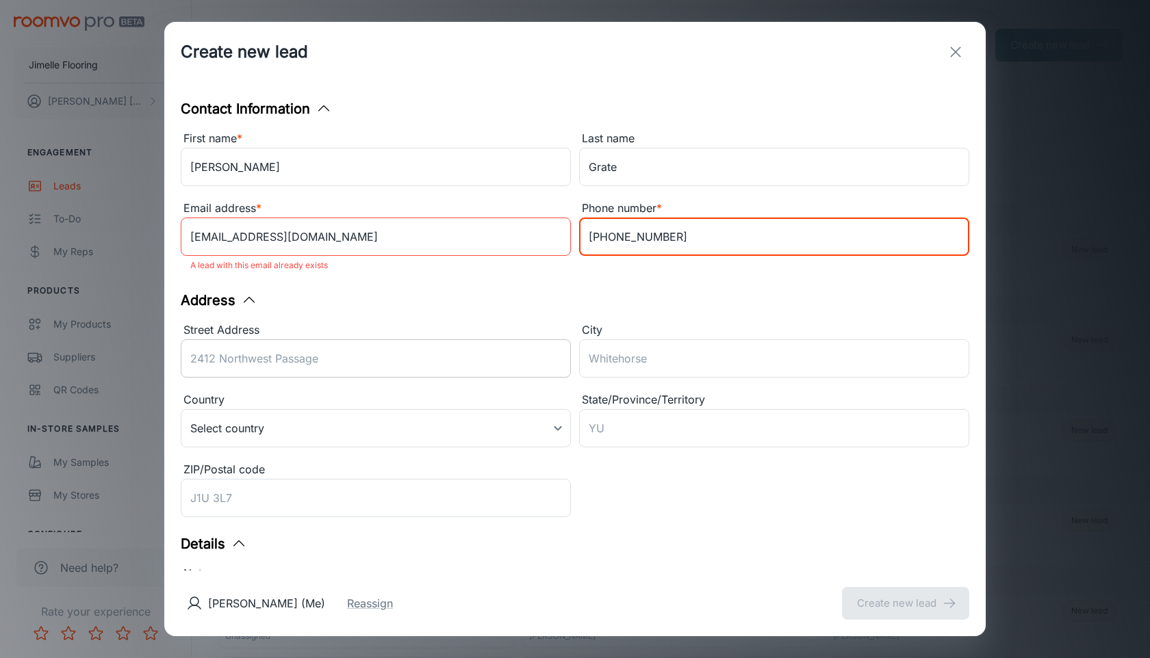
type input "[PHONE_NUMBER]"
click at [313, 357] on input "Street Address" at bounding box center [376, 358] width 390 height 38
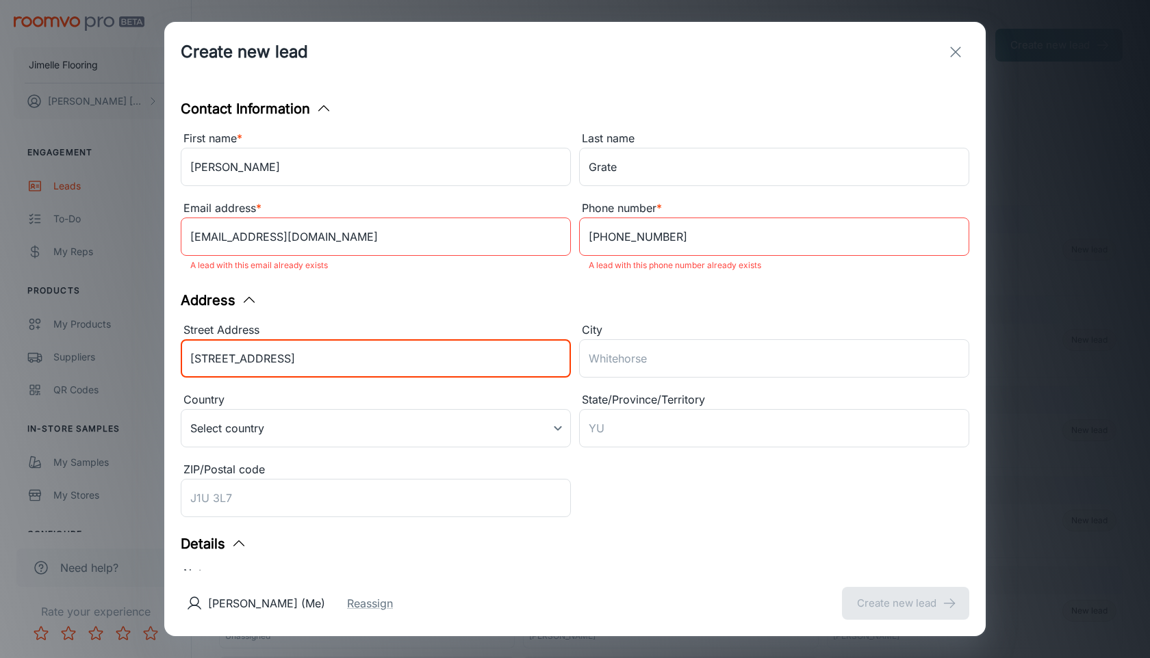
type input "[STREET_ADDRESS]"
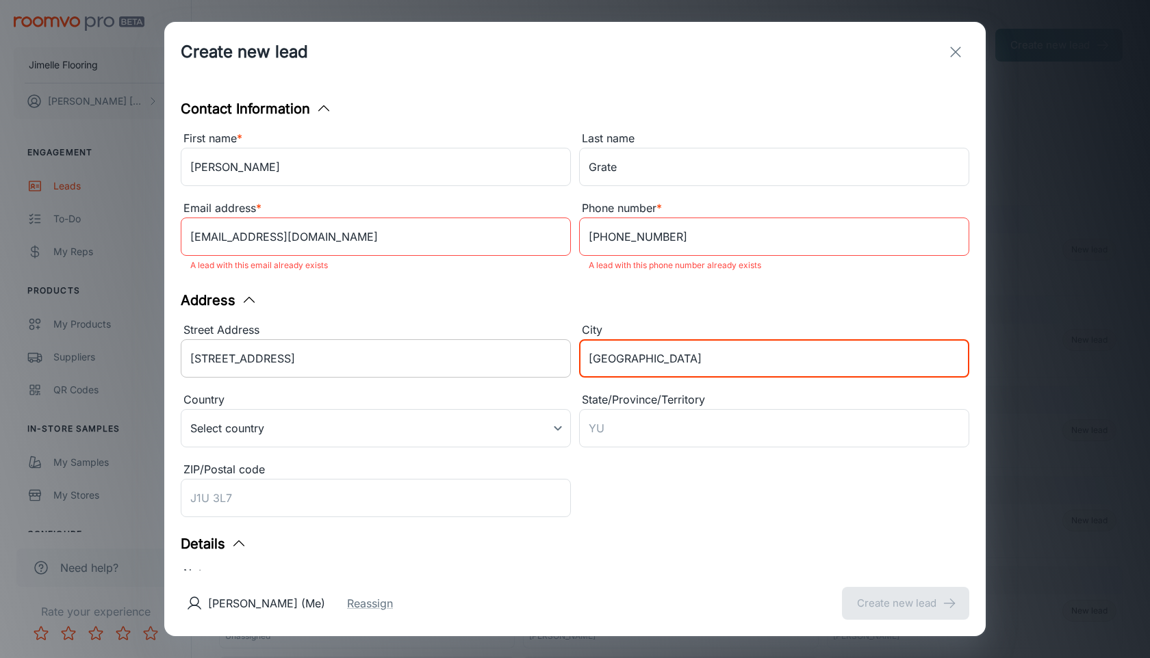
type input "[GEOGRAPHIC_DATA]"
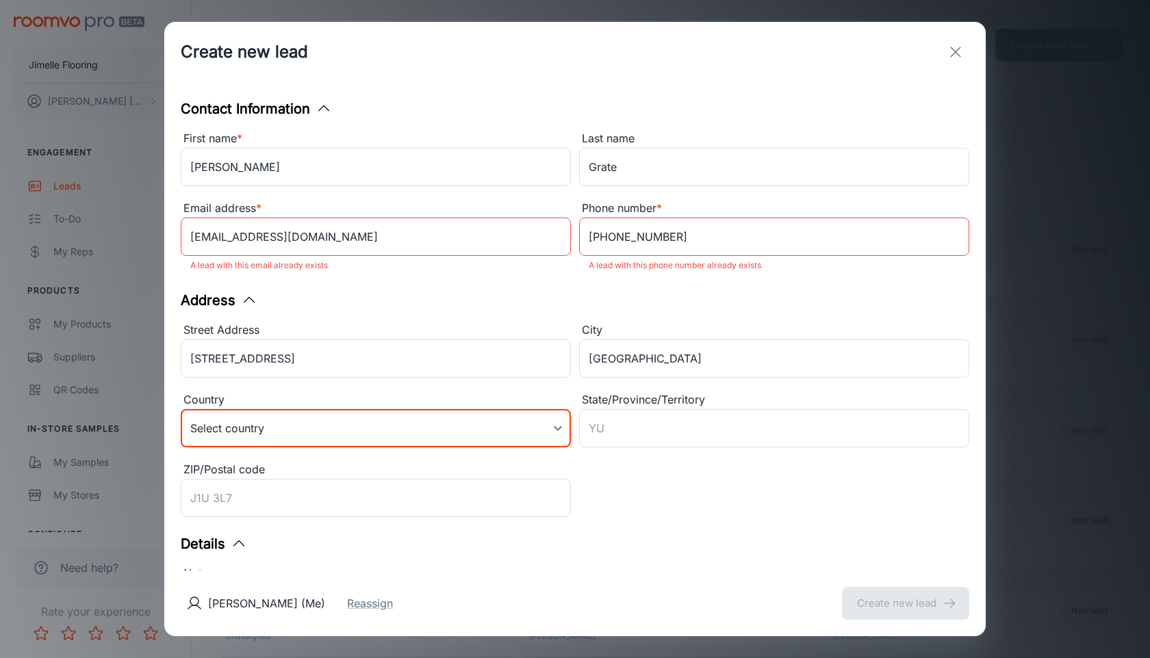
click at [302, 429] on body "Jimelle Flooring [PERSON_NAME] Engagement Leads To-do My Reps Products My Produ…" at bounding box center [575, 329] width 1150 height 658
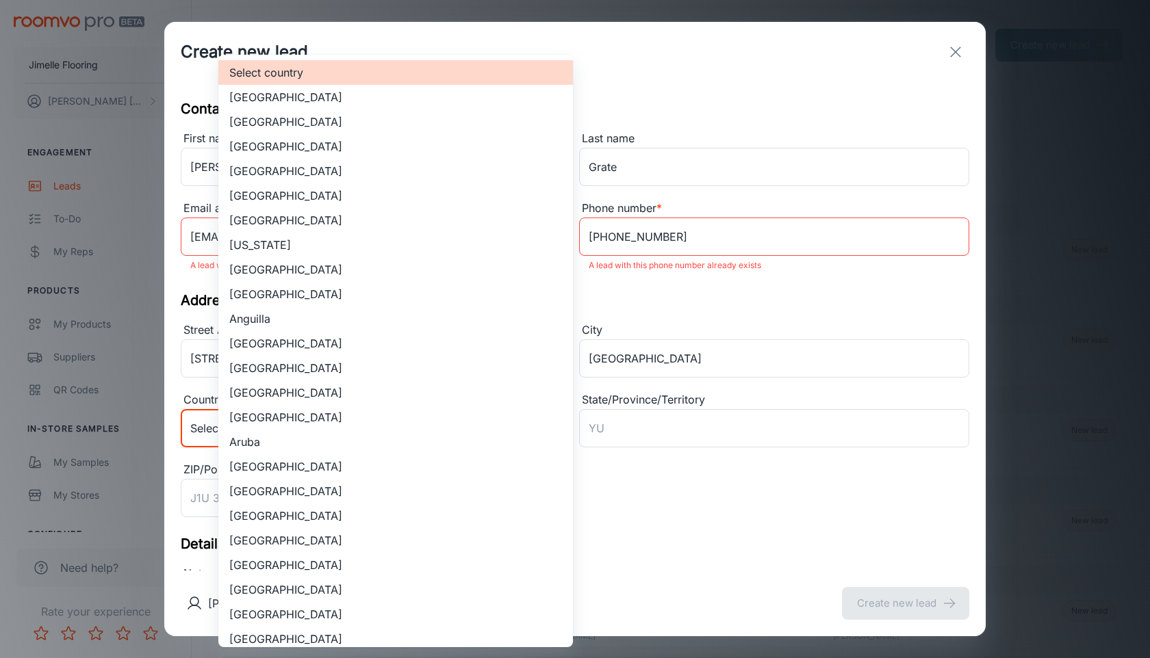
click at [365, 127] on li "[GEOGRAPHIC_DATA]" at bounding box center [395, 122] width 355 height 25
type input "US"
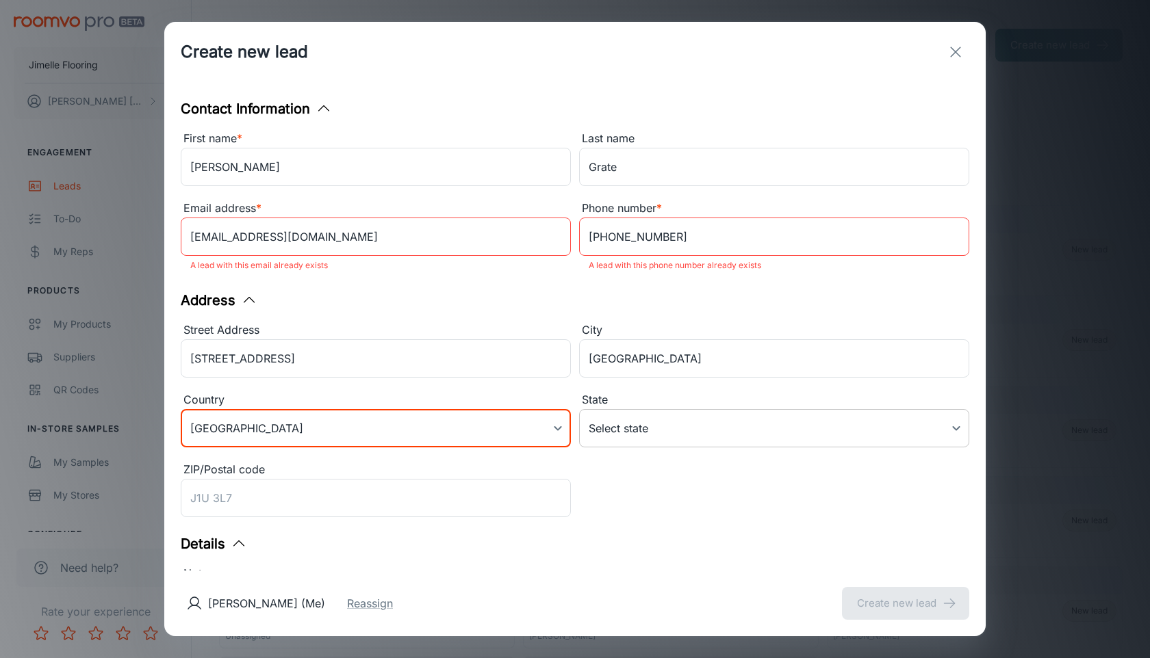
click at [704, 428] on body "Jimelle Flooring [PERSON_NAME] Engagement Leads To-do My Reps Products My Produ…" at bounding box center [575, 329] width 1150 height 658
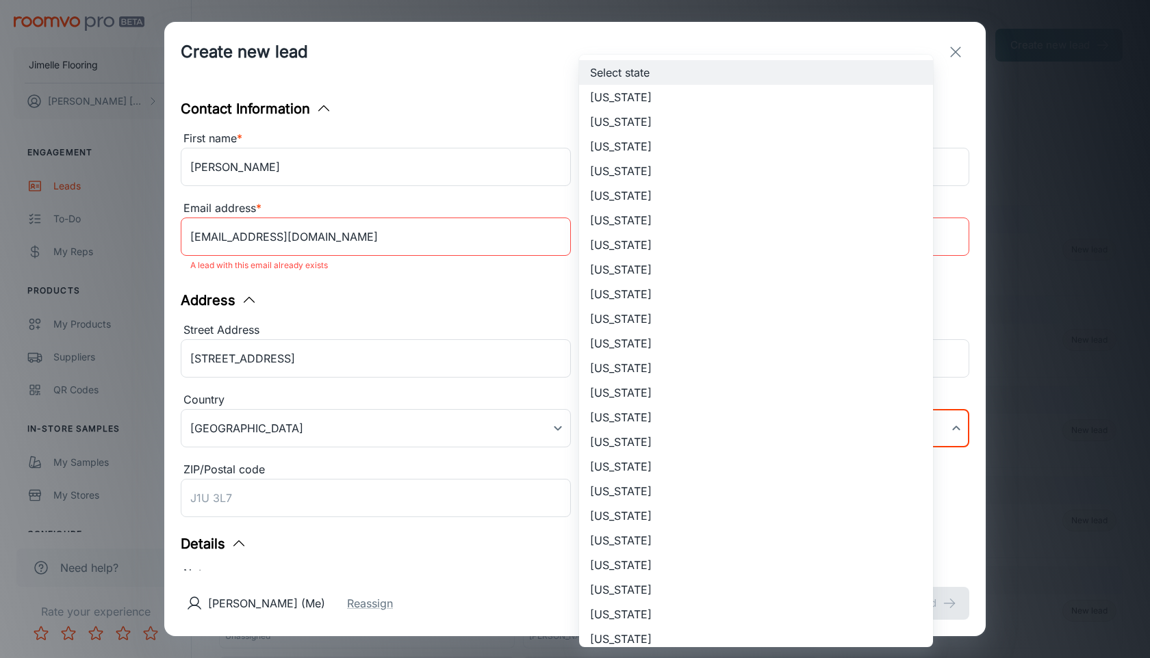
click at [644, 439] on li "[US_STATE]" at bounding box center [756, 442] width 354 height 25
type input "[US_STATE]"
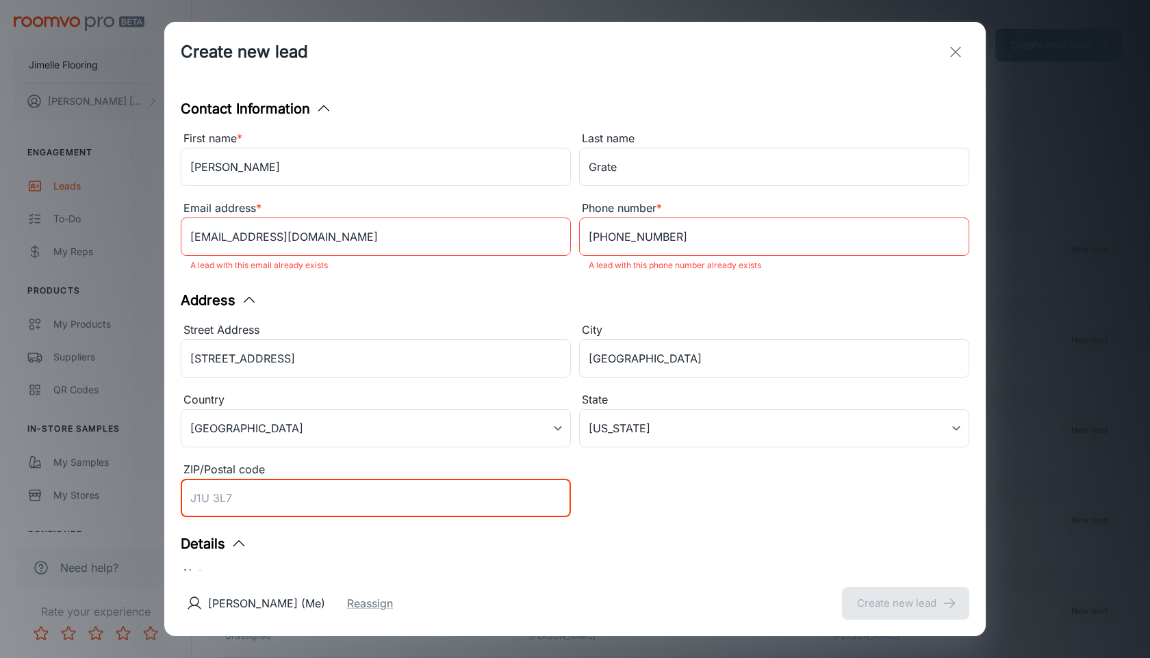
click at [495, 493] on input "ZIP/Postal code" at bounding box center [376, 498] width 390 height 38
type input "46748"
click at [757, 524] on div "Contact Information First name * [PERSON_NAME] ​ Last name [PERSON_NAME] ​ Emai…" at bounding box center [574, 326] width 821 height 489
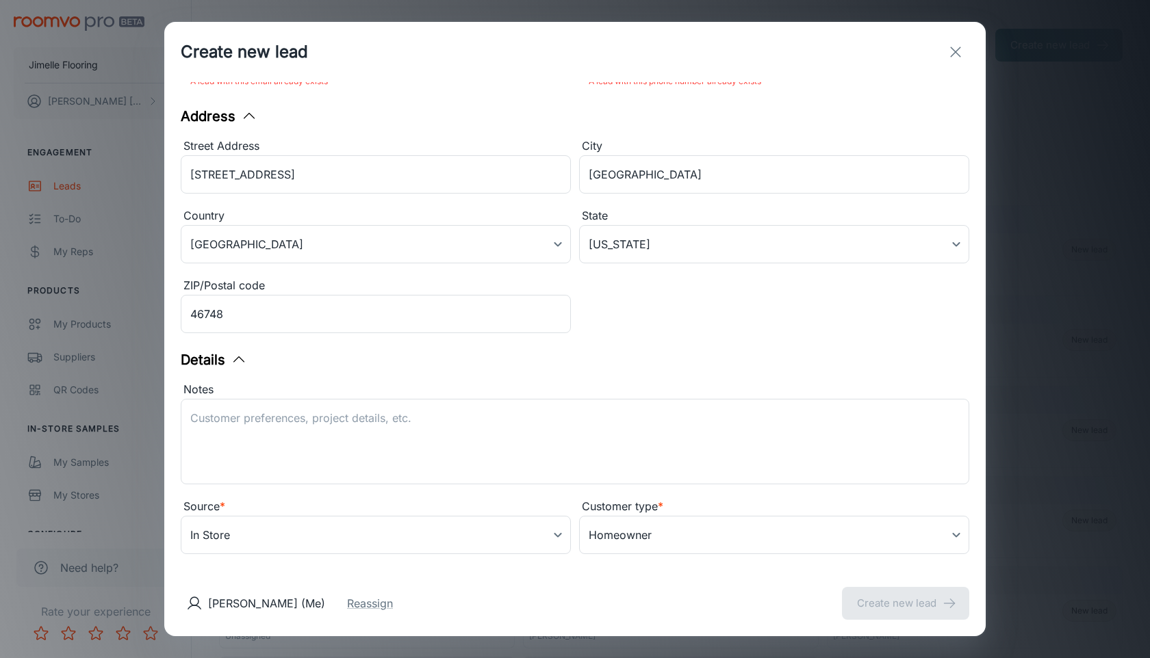
scroll to position [201, 0]
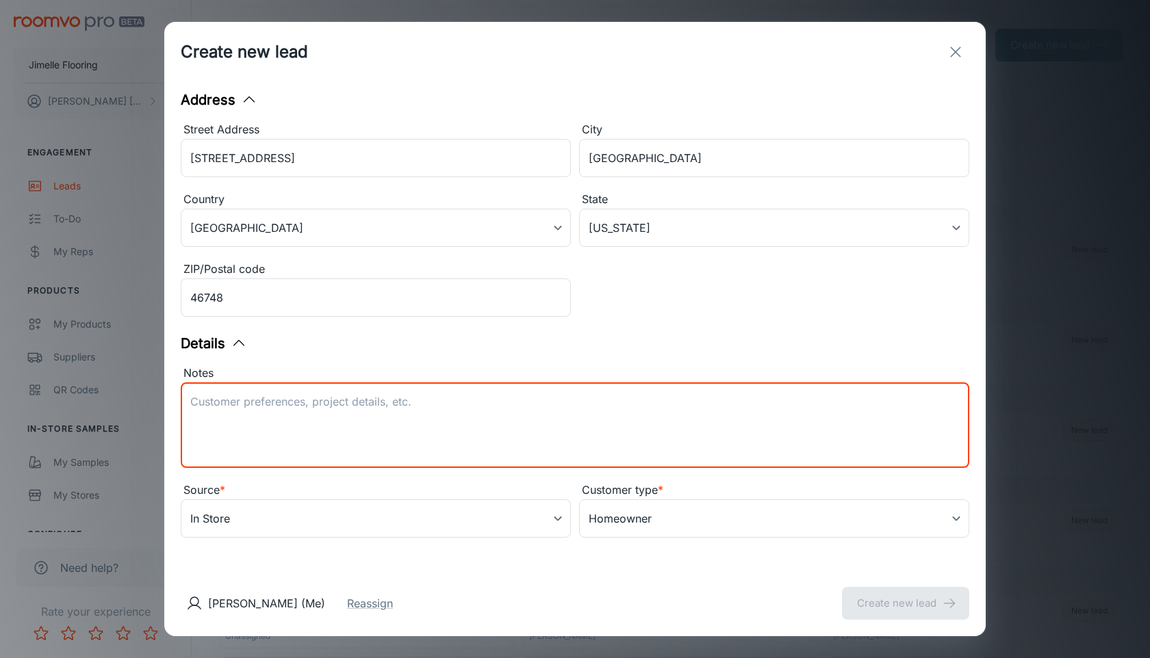
click at [597, 408] on textarea "Notes" at bounding box center [574, 425] width 769 height 63
type textarea "Luxury Vinyl Plank - Timeless Beauty - Color: Cobblestone"
click at [393, 606] on button "Reassign" at bounding box center [370, 603] width 46 height 16
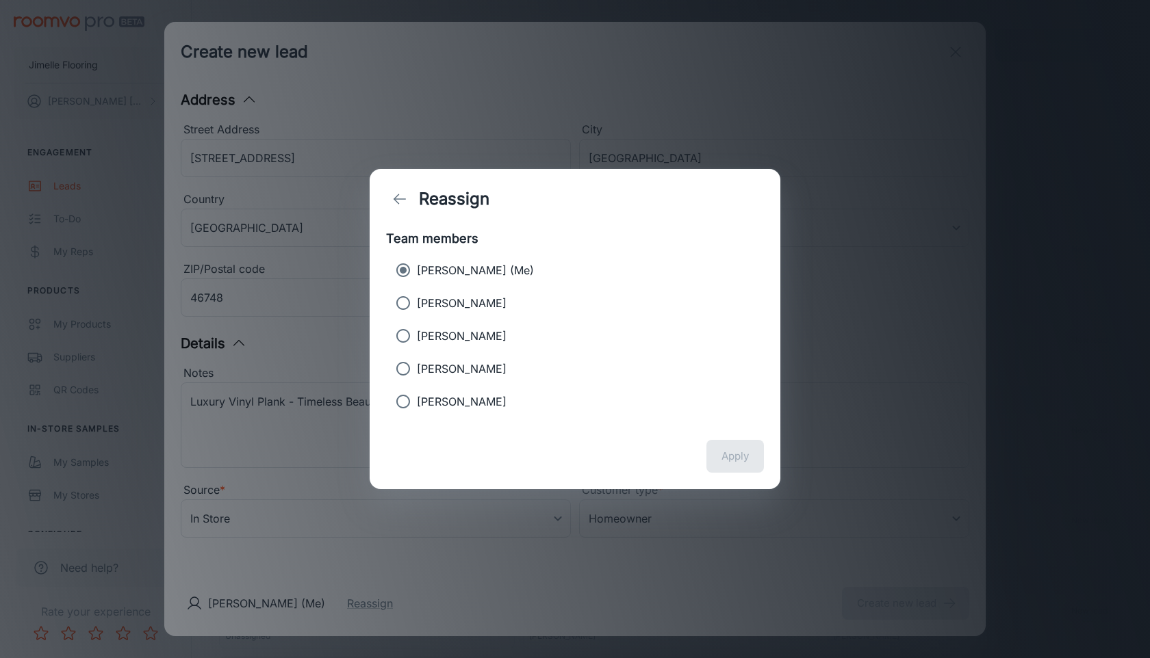
click at [478, 303] on p "[PERSON_NAME]" at bounding box center [462, 303] width 90 height 16
click at [417, 303] on input "[PERSON_NAME]" at bounding box center [402, 302] width 27 height 27
radio input "true"
radio input "false"
click at [737, 460] on button "Apply" at bounding box center [734, 456] width 57 height 33
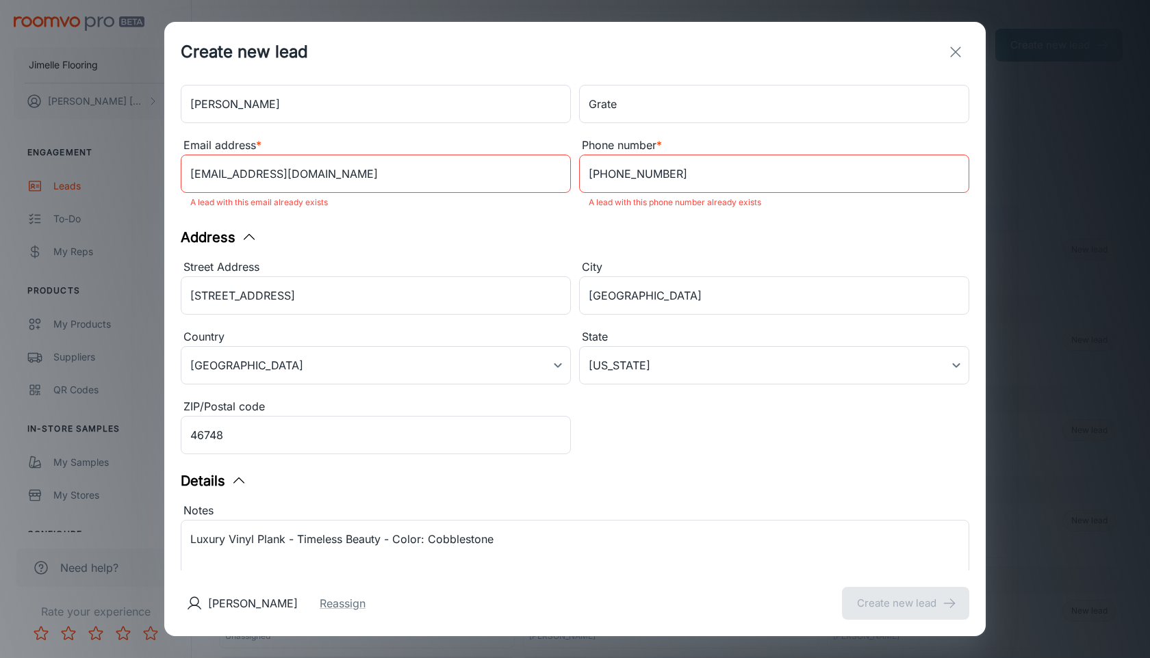
scroll to position [0, 0]
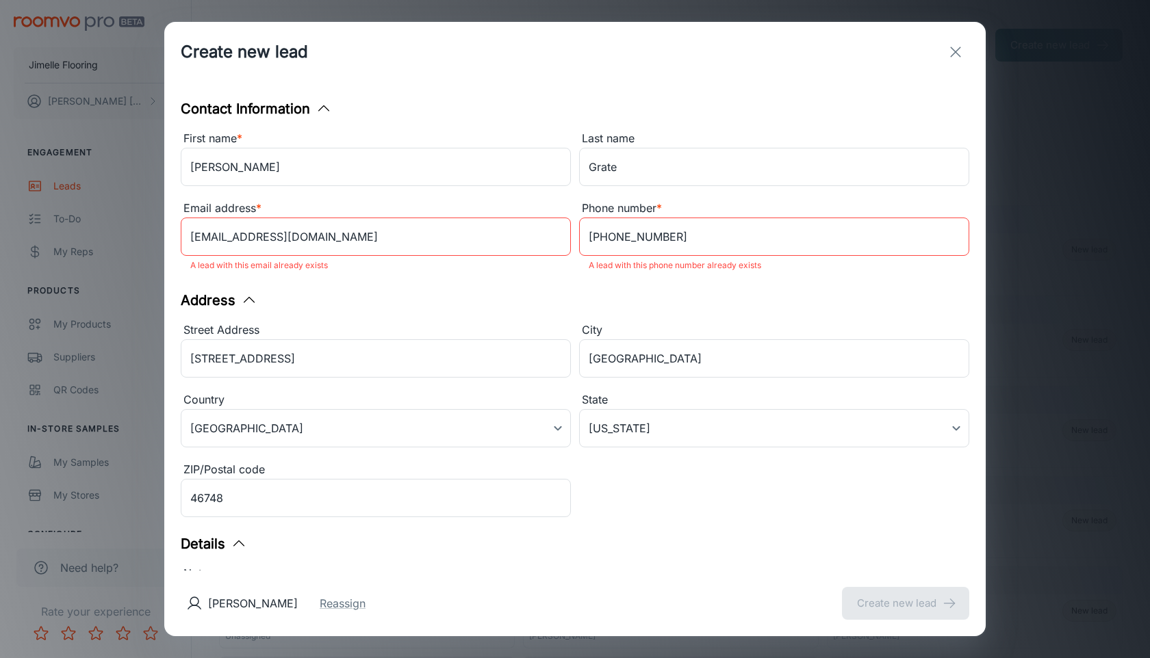
click at [947, 45] on icon "exit" at bounding box center [955, 52] width 16 height 16
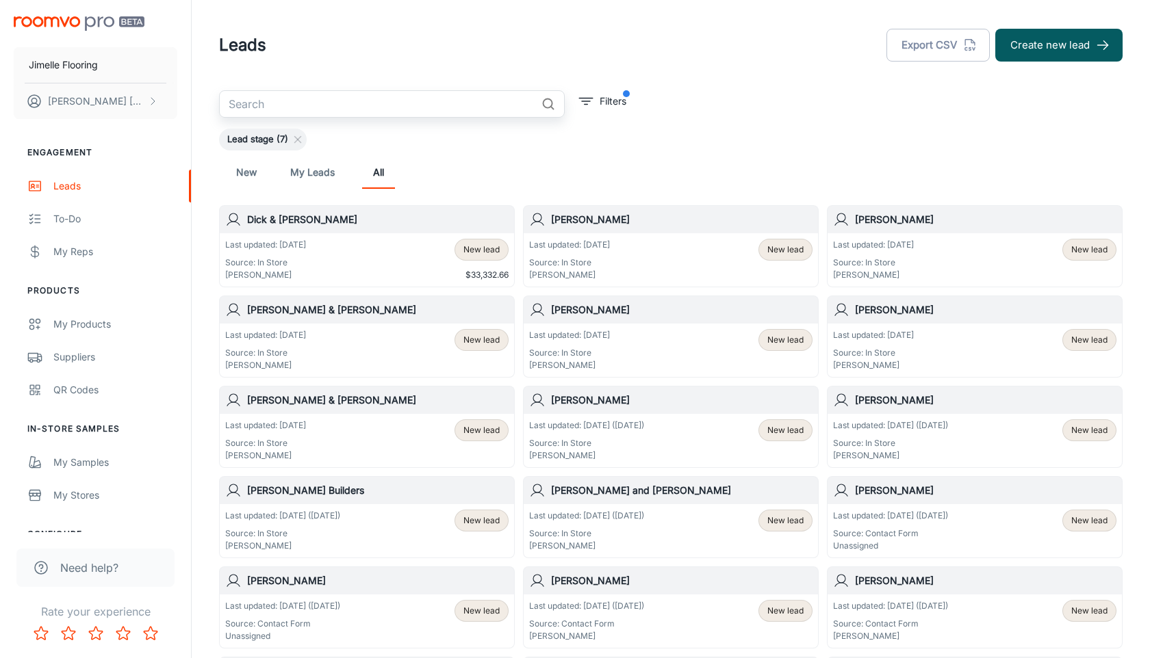
click at [378, 99] on input "text" at bounding box center [377, 103] width 317 height 27
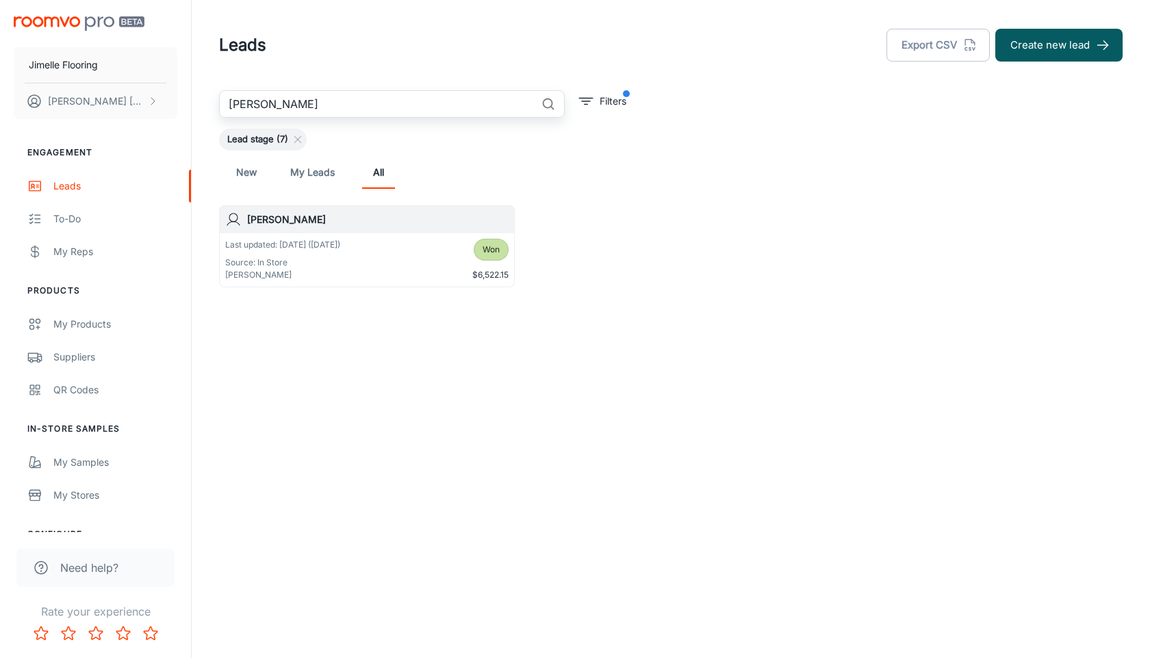
type input "[PERSON_NAME]"
click at [320, 225] on h6 "[PERSON_NAME]" at bounding box center [377, 219] width 261 height 15
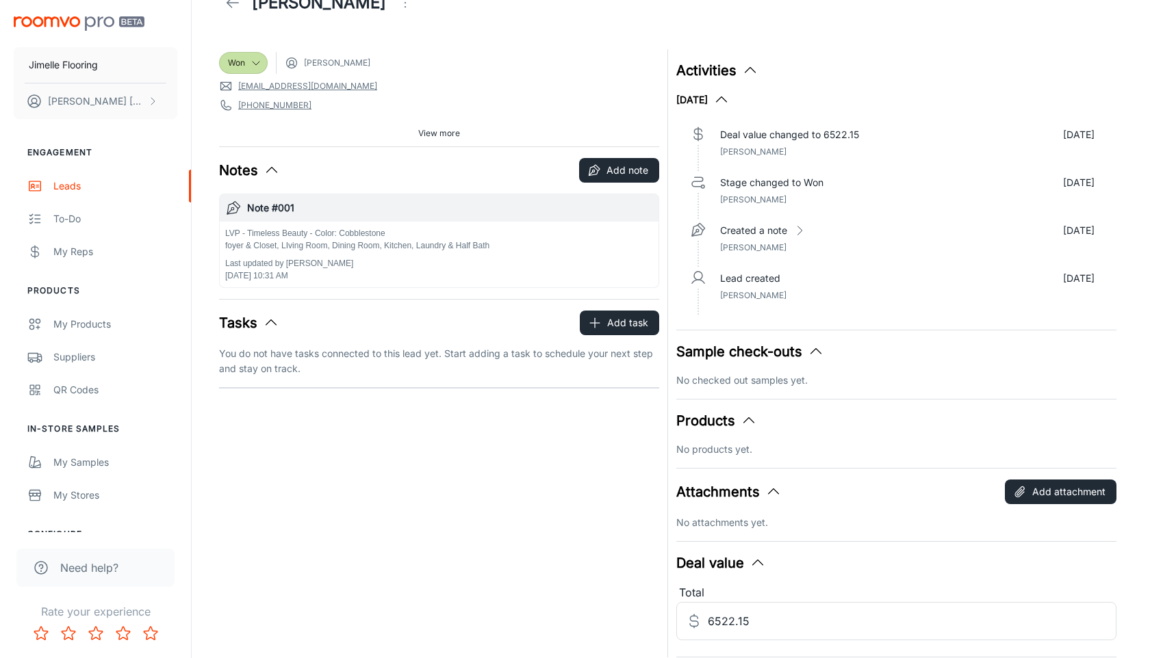
scroll to position [57, 0]
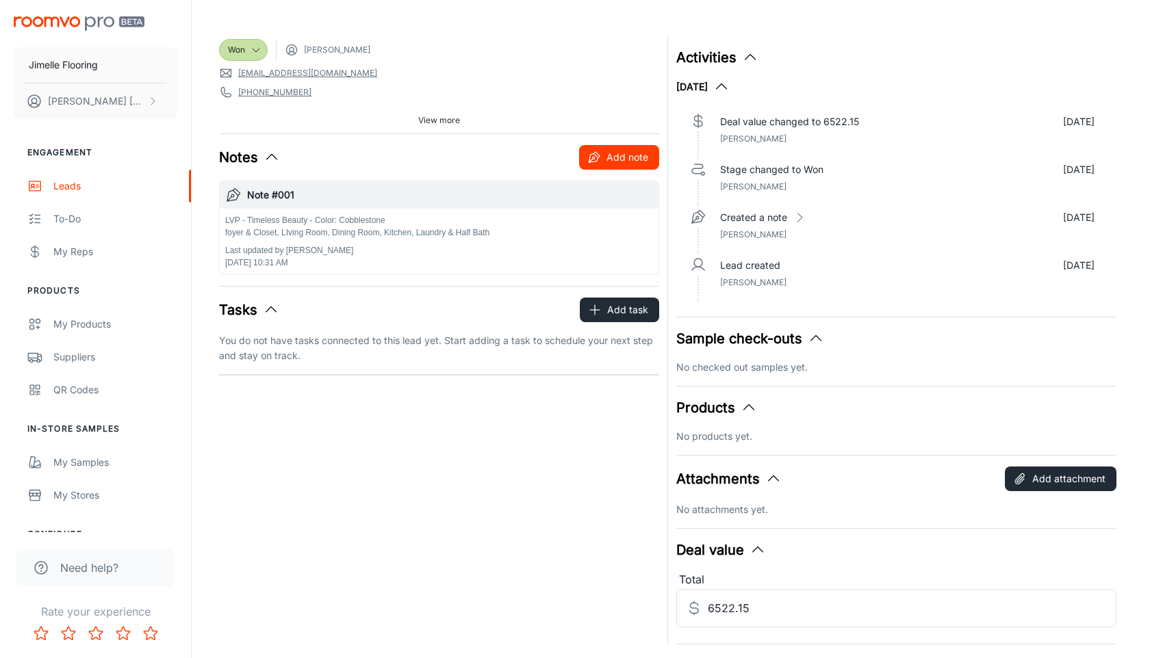
click at [641, 159] on button "Add note" at bounding box center [619, 157] width 80 height 25
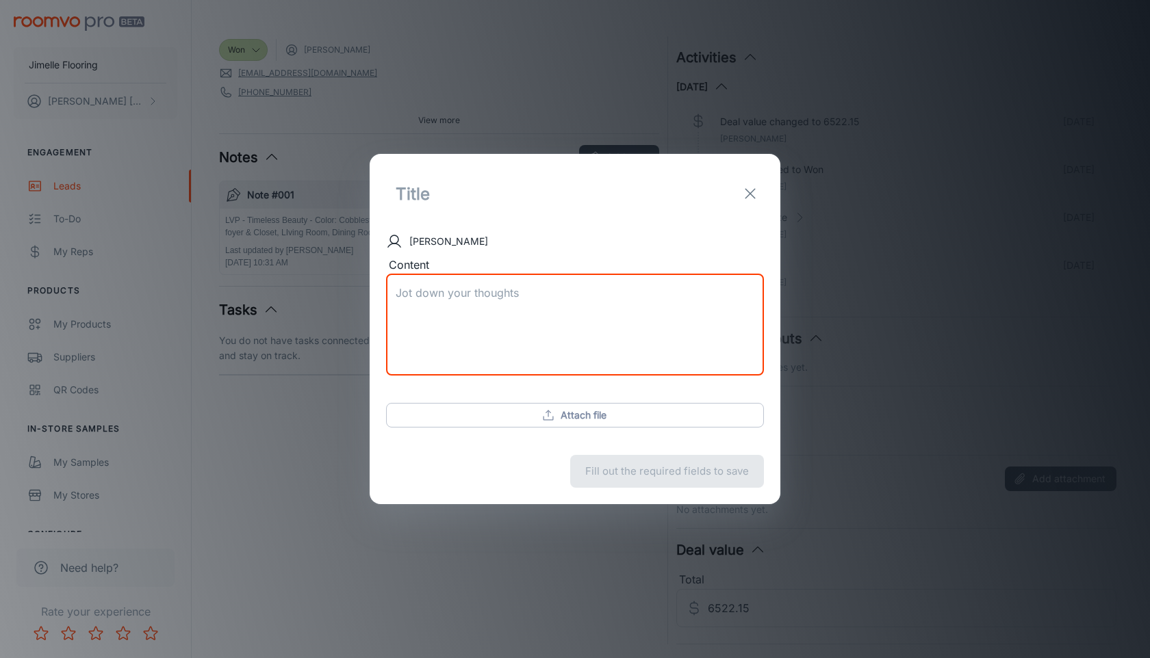
click at [612, 312] on textarea "Content" at bounding box center [575, 324] width 359 height 79
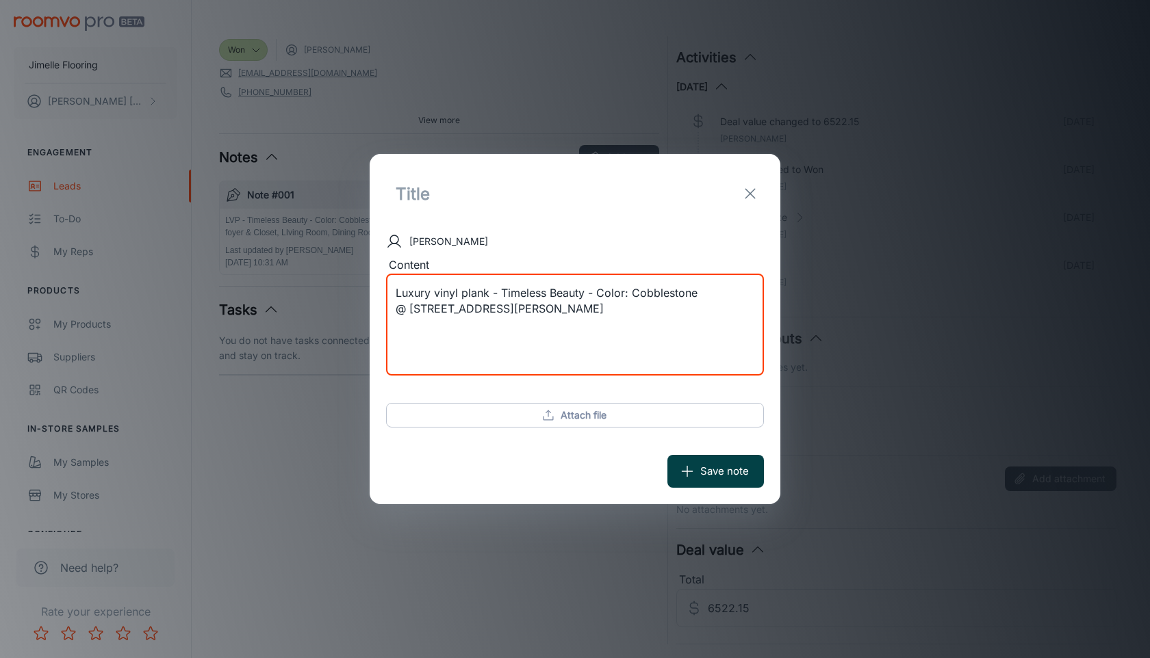
type textarea "Luxury vinyl plank - Timeless Beauty - Color: Cobblestone @ [STREET_ADDRESS][PE…"
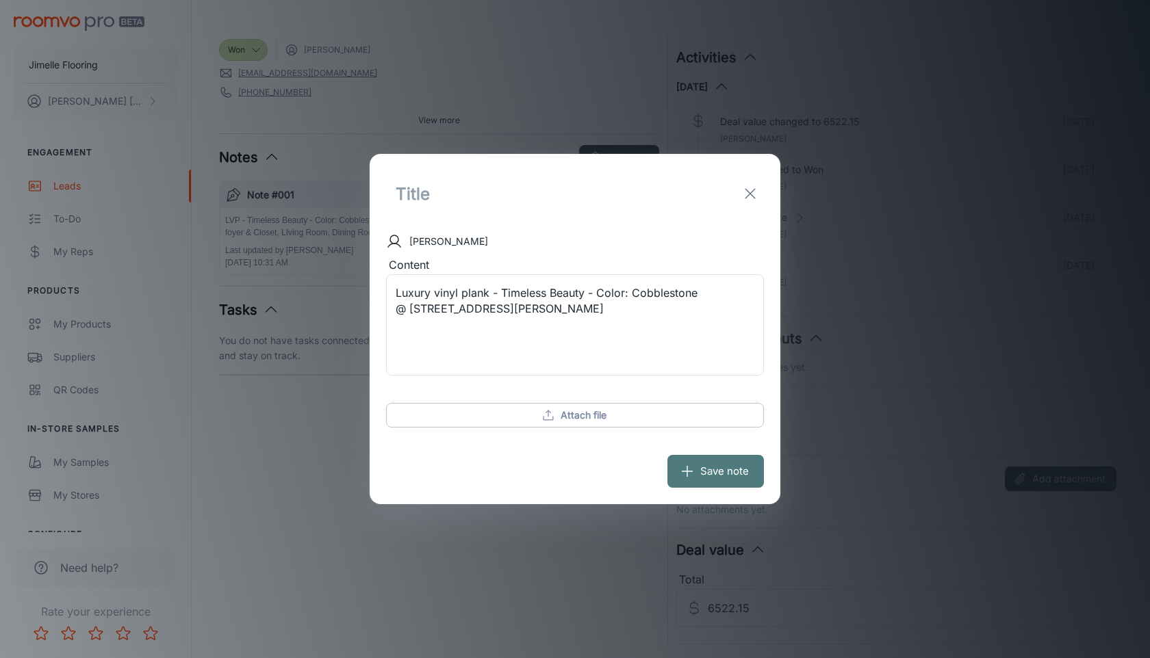
click at [736, 476] on button "Save note" at bounding box center [715, 471] width 96 height 33
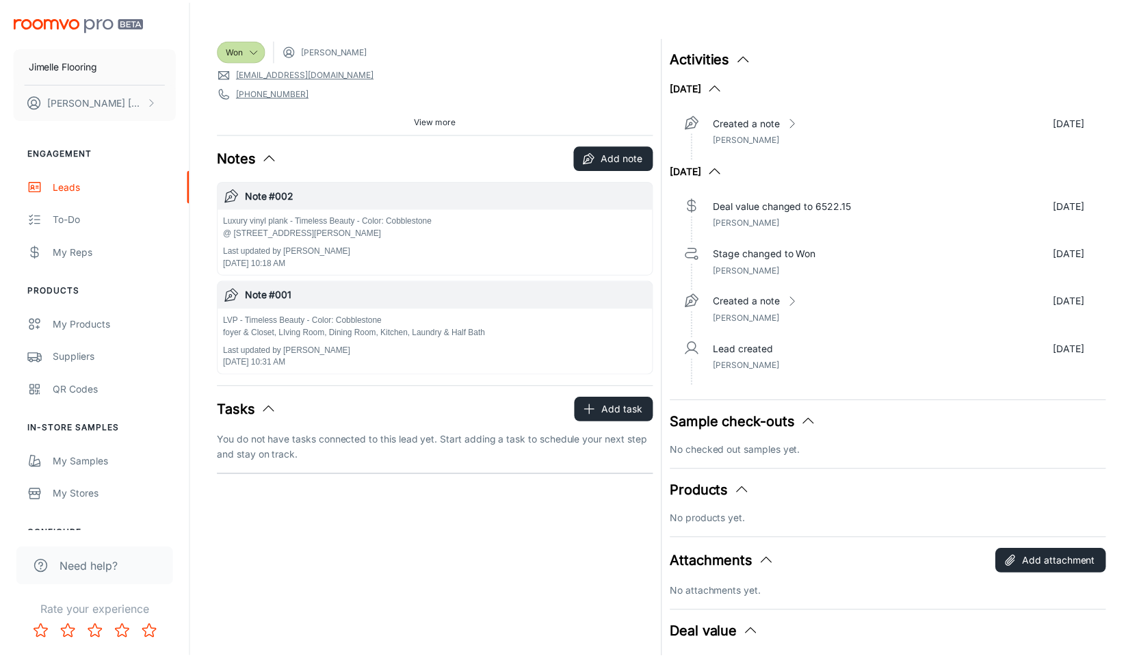
scroll to position [0, 0]
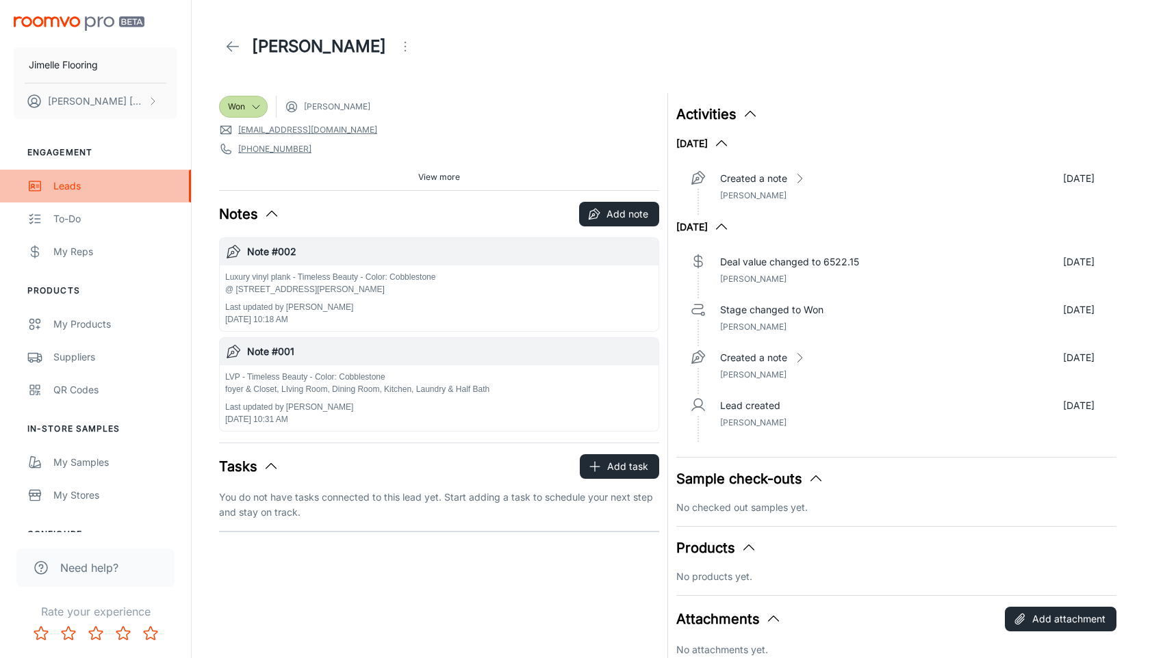
click at [77, 192] on div "Leads" at bounding box center [115, 186] width 124 height 15
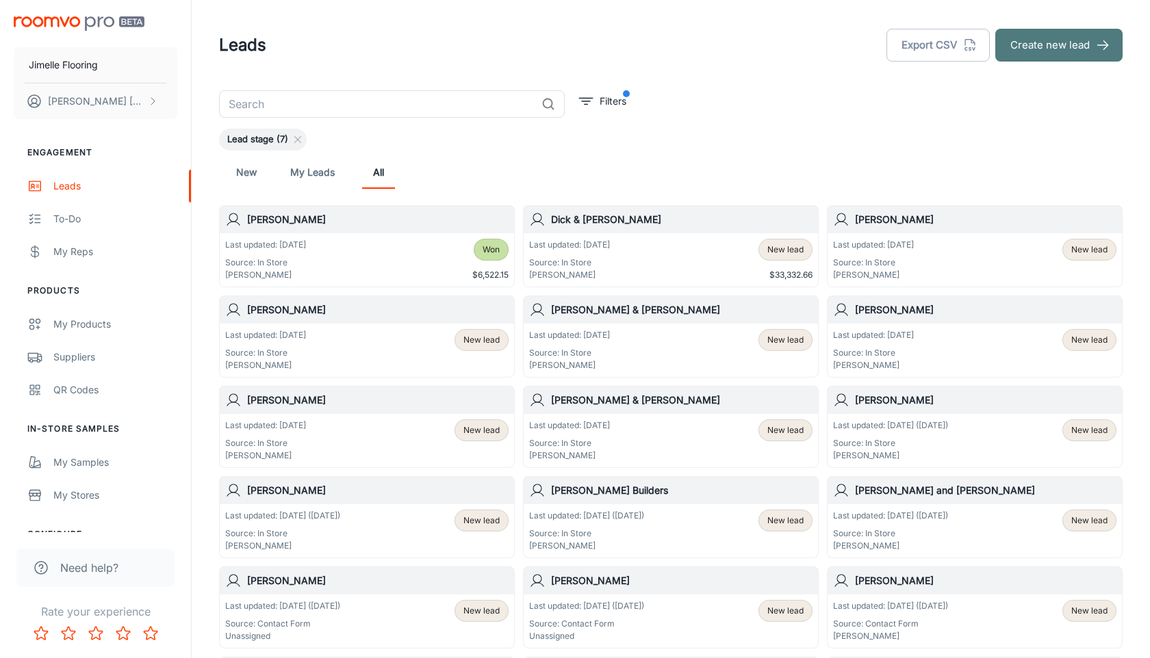
click at [1070, 40] on button "Create new lead" at bounding box center [1058, 45] width 127 height 33
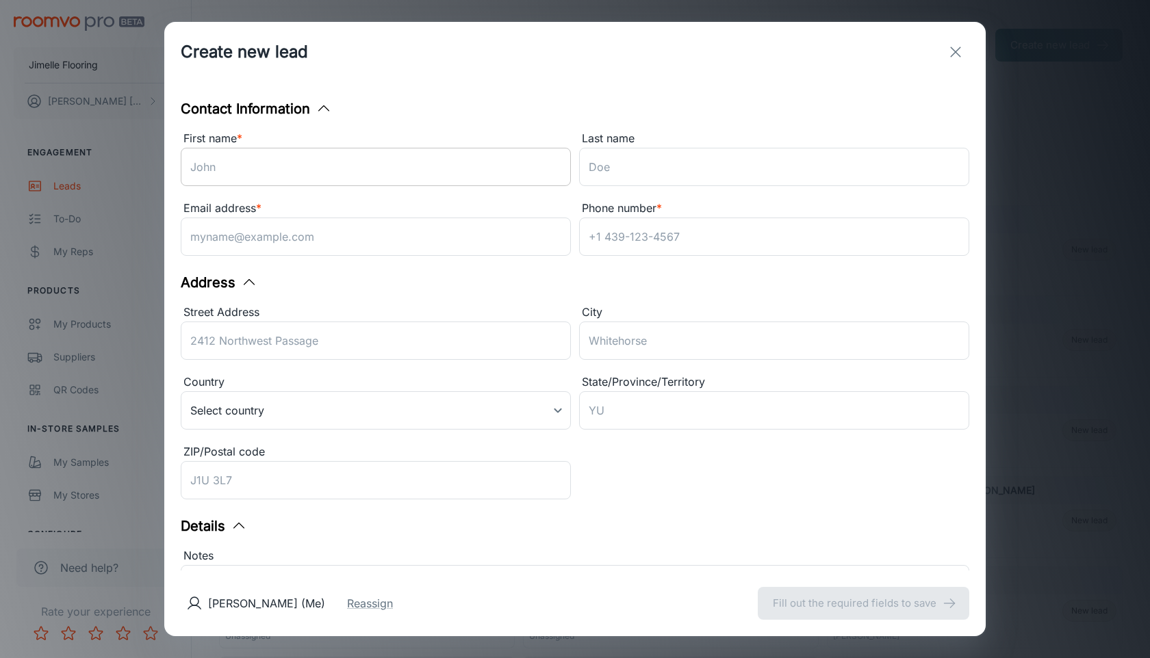
click at [452, 177] on input "First name *" at bounding box center [376, 167] width 390 height 38
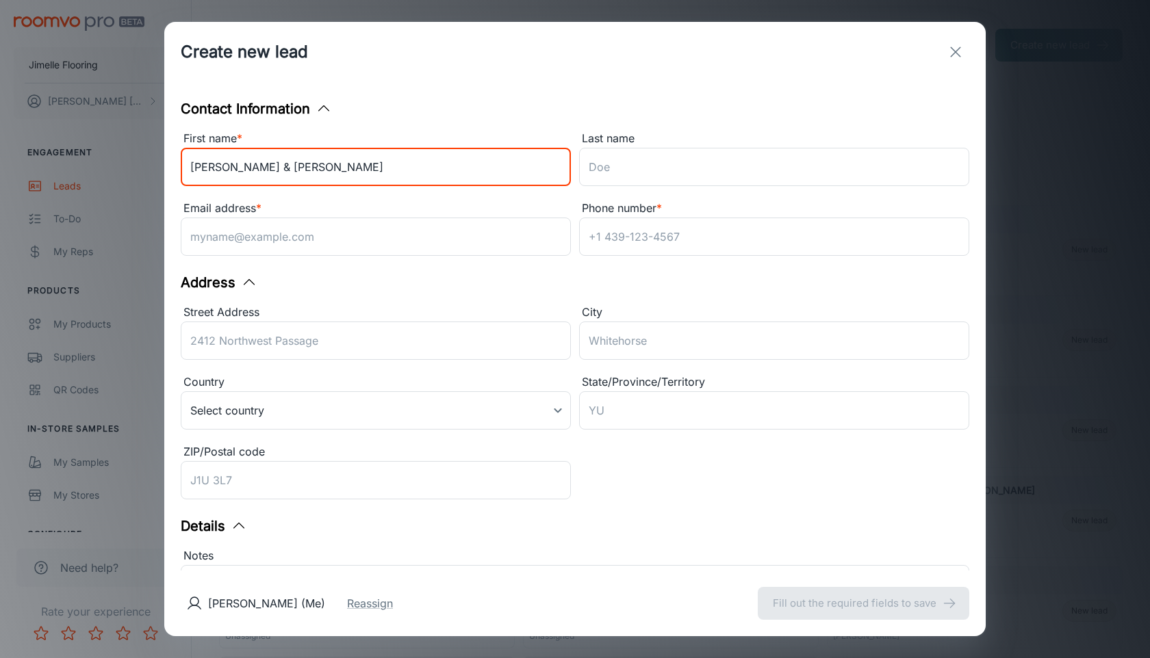
type input "[PERSON_NAME] & [PERSON_NAME]"
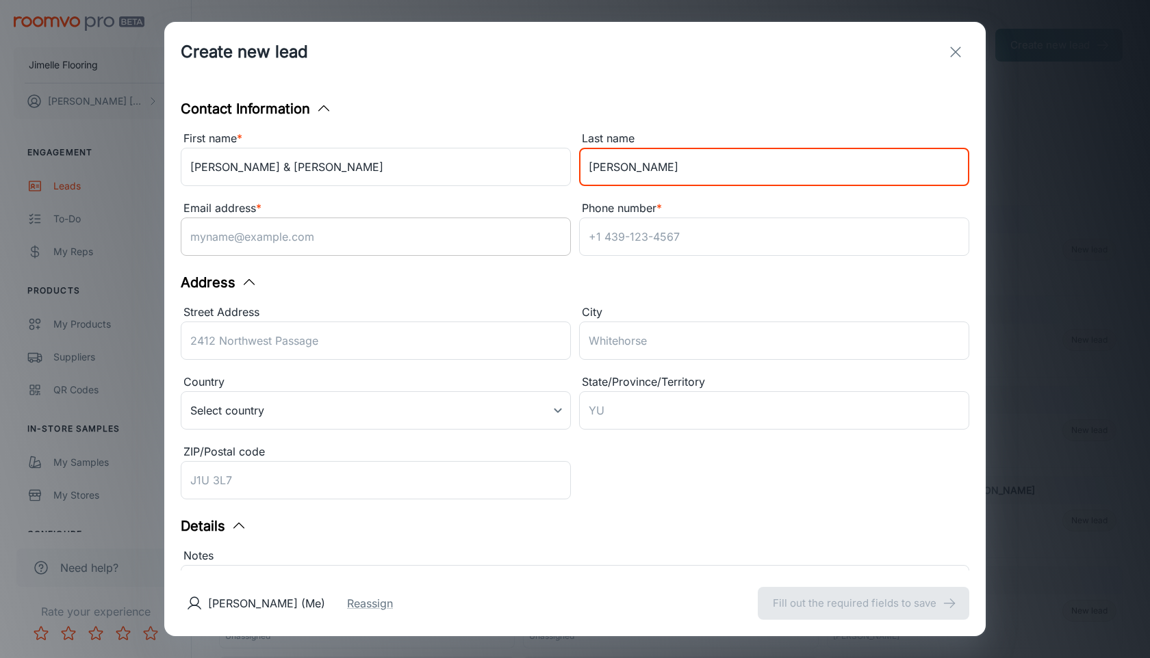
type input "[PERSON_NAME]"
click at [285, 235] on input "Email address *" at bounding box center [376, 237] width 390 height 38
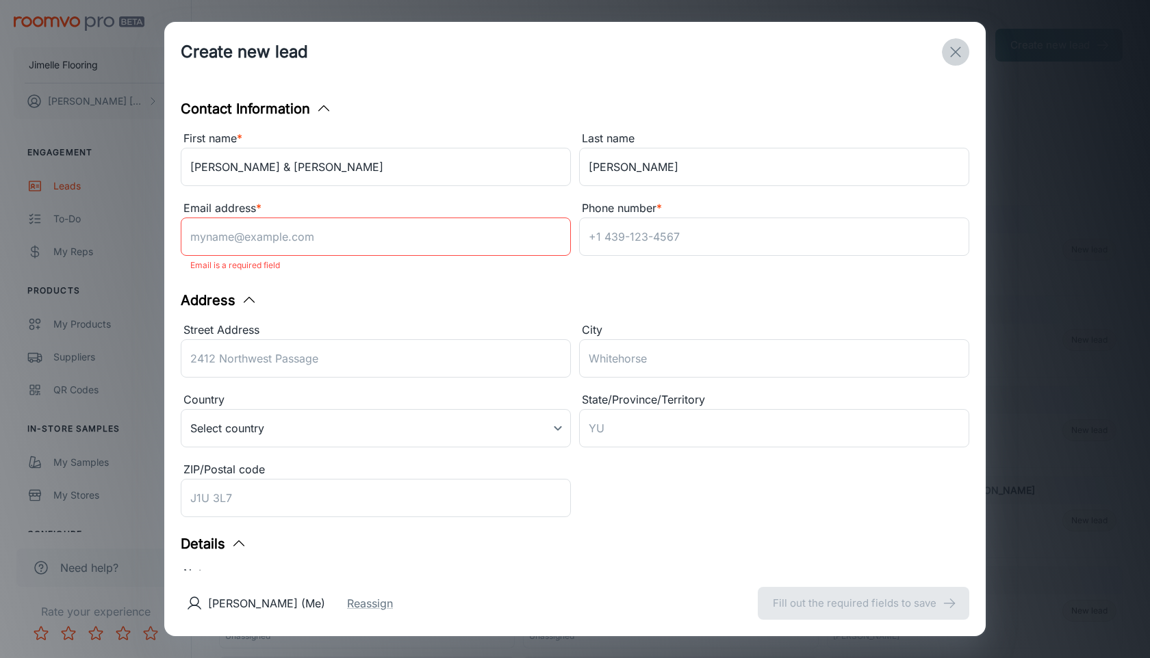
click at [947, 52] on icon "exit" at bounding box center [955, 52] width 16 height 16
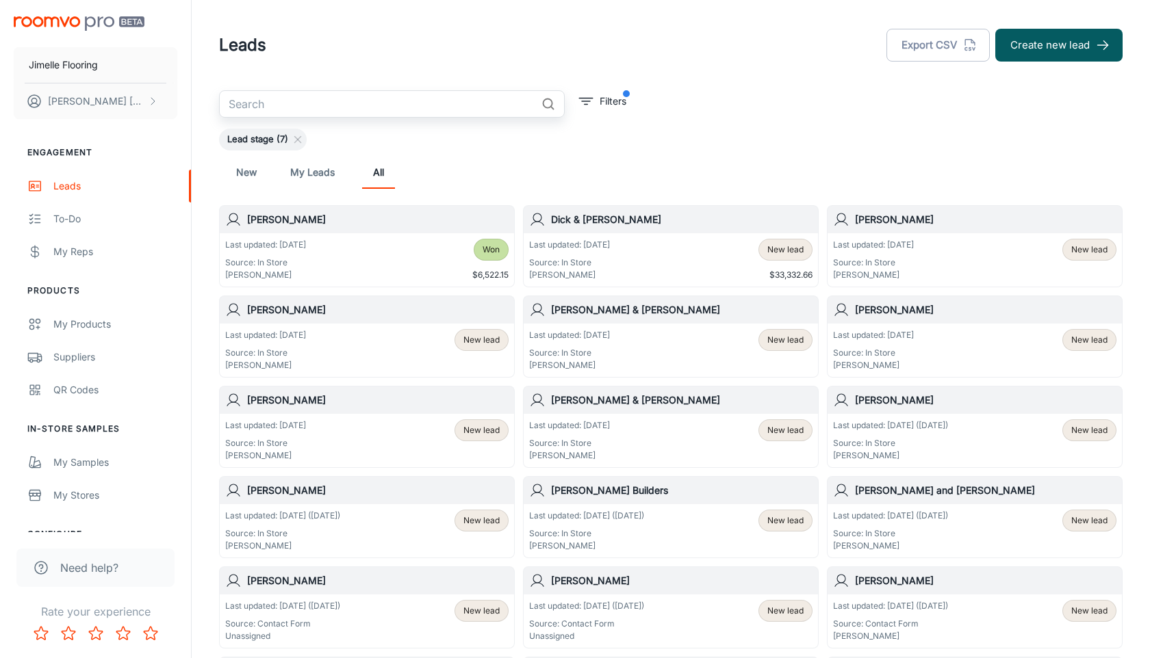
click at [346, 109] on input "text" at bounding box center [377, 103] width 317 height 27
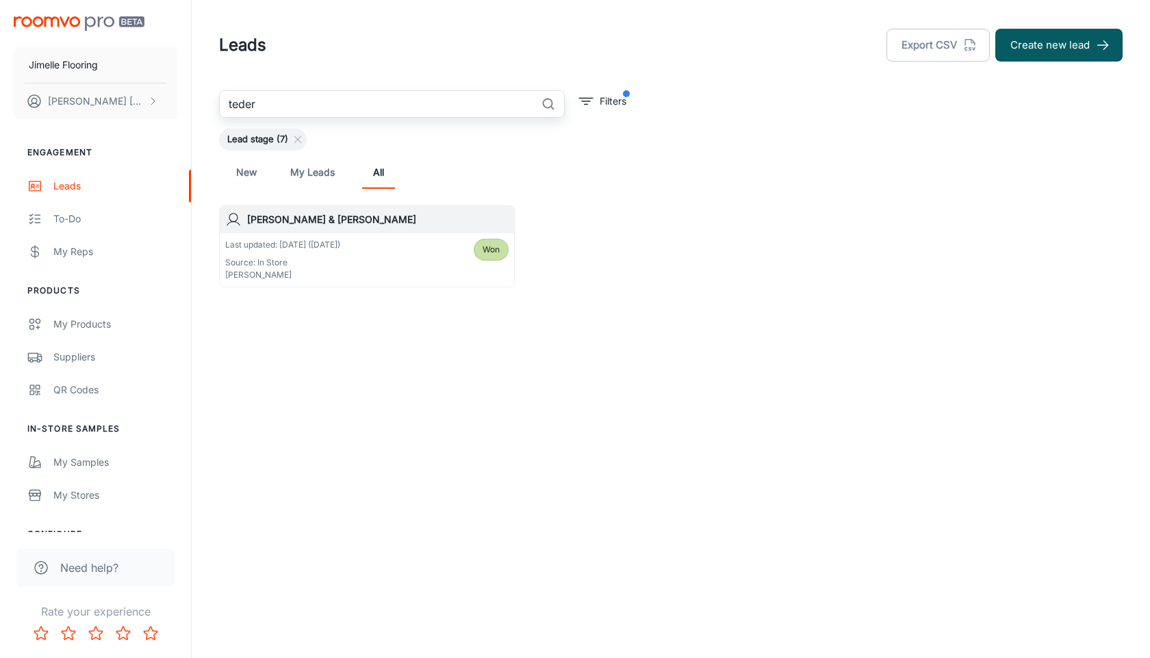
type input "teder"
click at [407, 222] on h6 "[PERSON_NAME] & [PERSON_NAME]" at bounding box center [377, 219] width 261 height 15
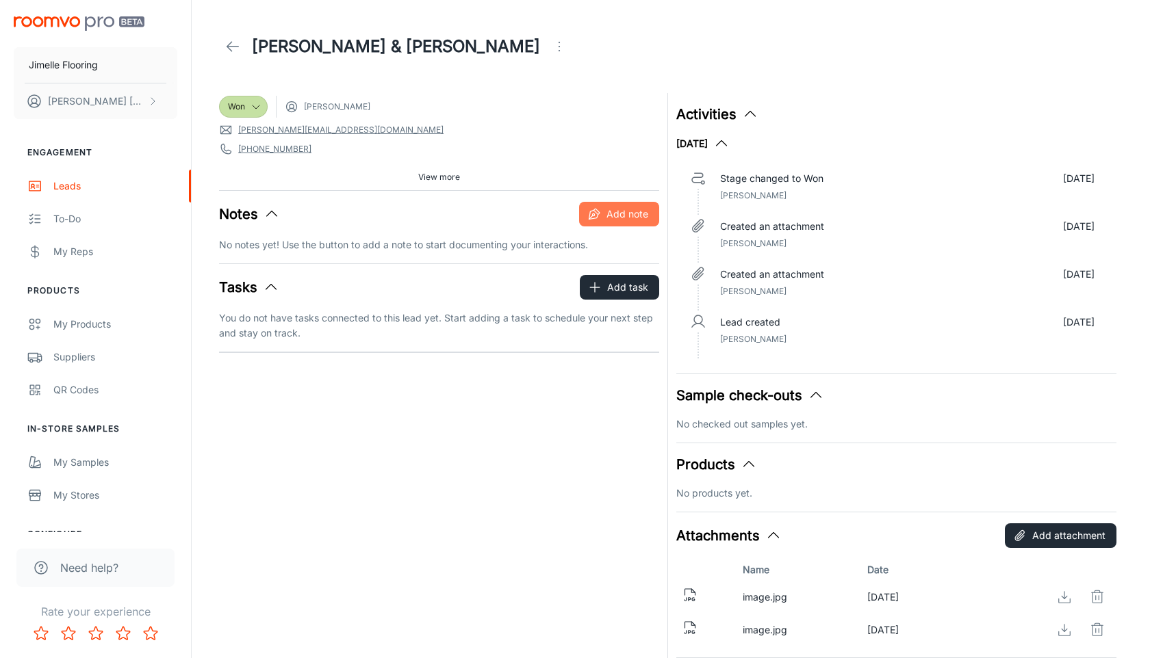
click at [640, 214] on button "Add note" at bounding box center [619, 214] width 80 height 25
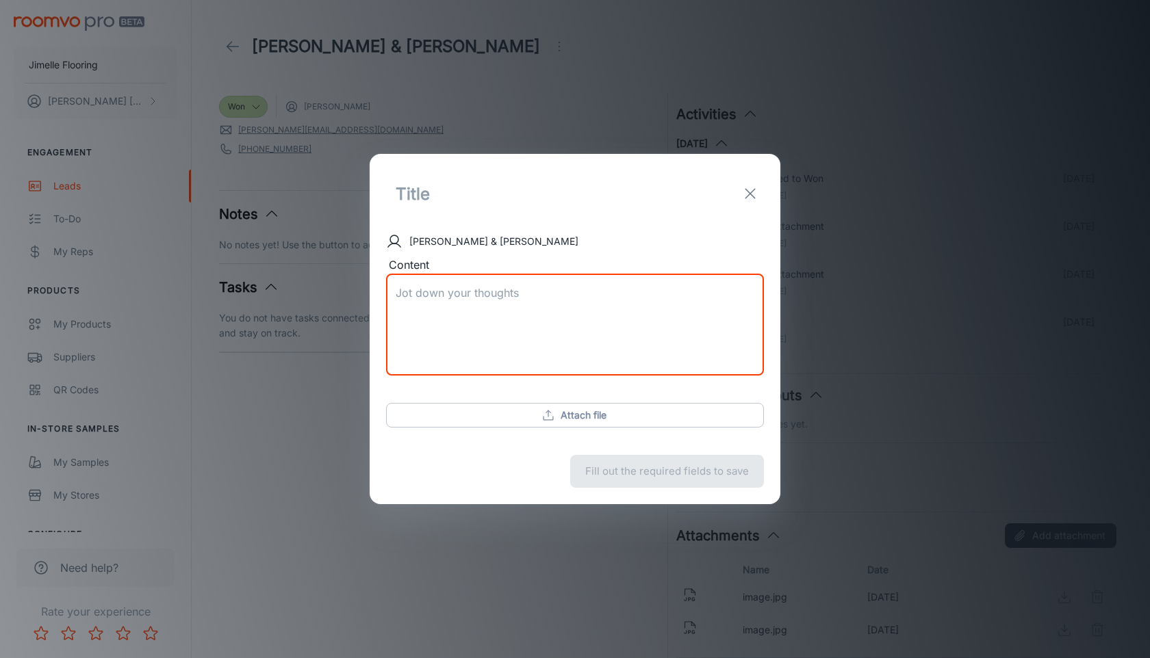
click at [468, 296] on textarea "Content" at bounding box center [575, 324] width 359 height 79
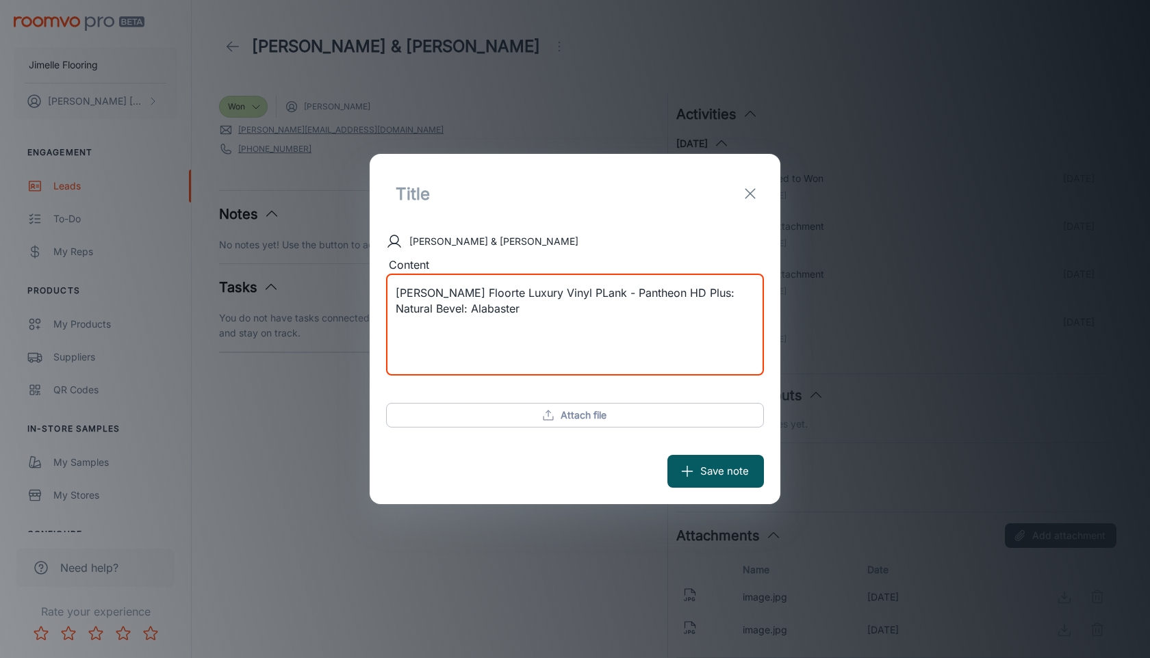
click at [545, 289] on textarea "[PERSON_NAME] Floorte Luxury Vinyl PLank - Pantheon HD Plus: Natural Bevel: Ala…" at bounding box center [575, 324] width 359 height 79
click at [491, 327] on textarea "[PERSON_NAME] Floorte Luxury Vinyl Plank - Pantheon HD Plus: Natural Bevel: Ala…" at bounding box center [575, 324] width 359 height 79
type textarea "[PERSON_NAME] Floorte Luxury Vinyl Plank - Pantheon HD Plus: Natural Bevel: Ala…"
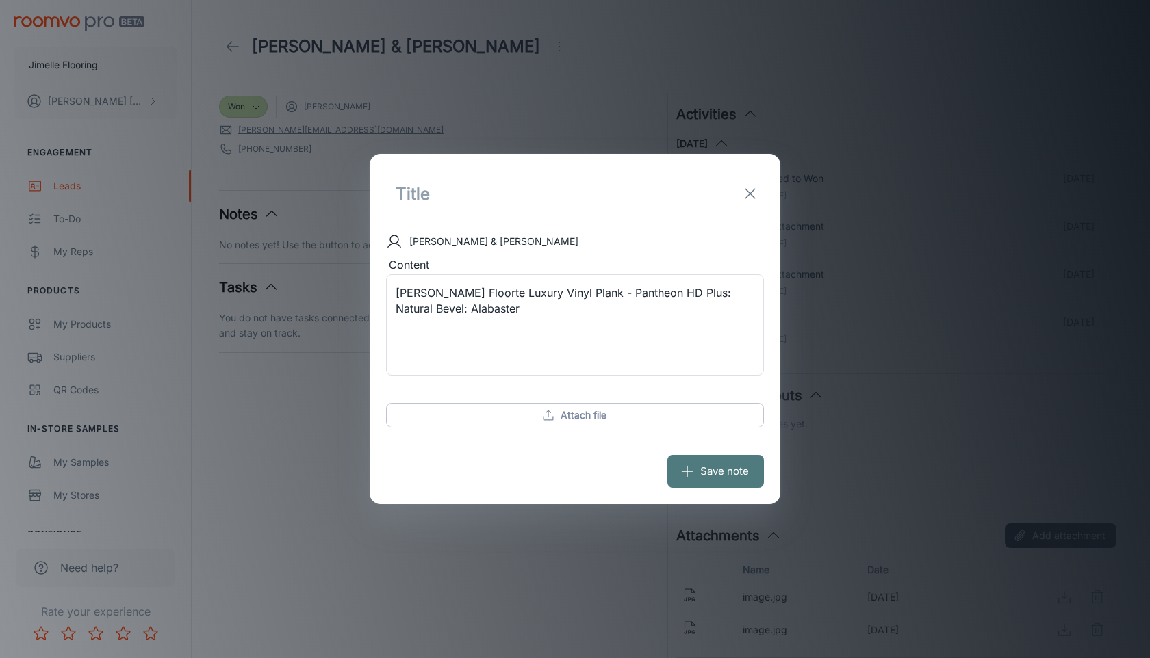
click at [689, 470] on icon "submit" at bounding box center [687, 471] width 15 height 15
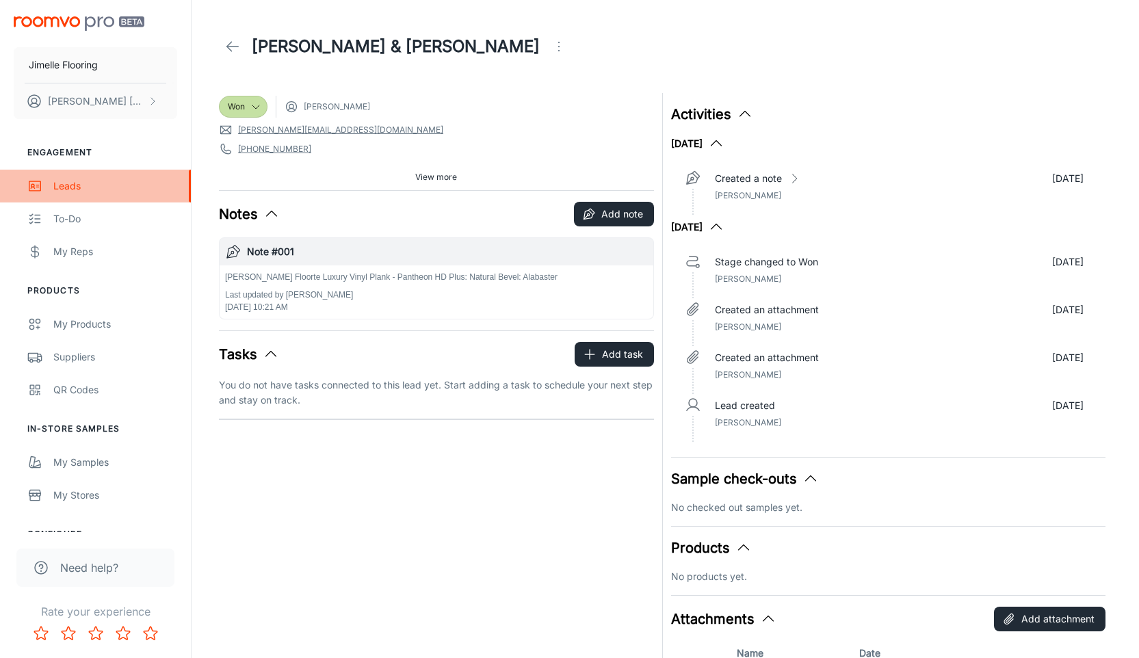
click at [66, 188] on div "Leads" at bounding box center [115, 186] width 124 height 15
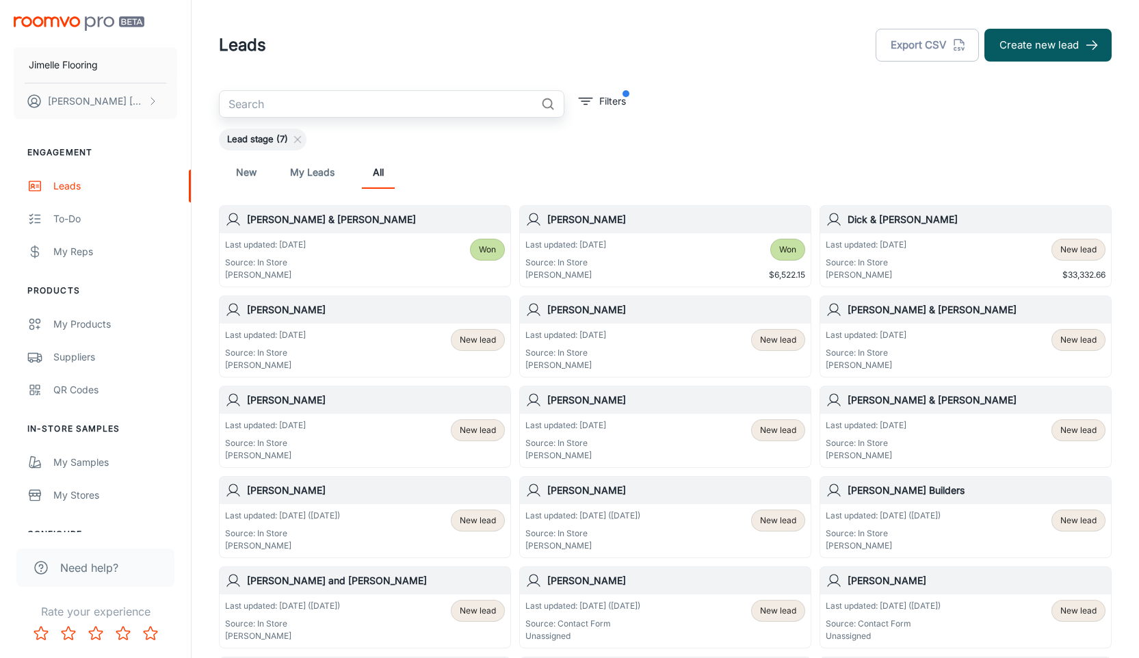
click at [259, 102] on input "text" at bounding box center [377, 103] width 317 height 27
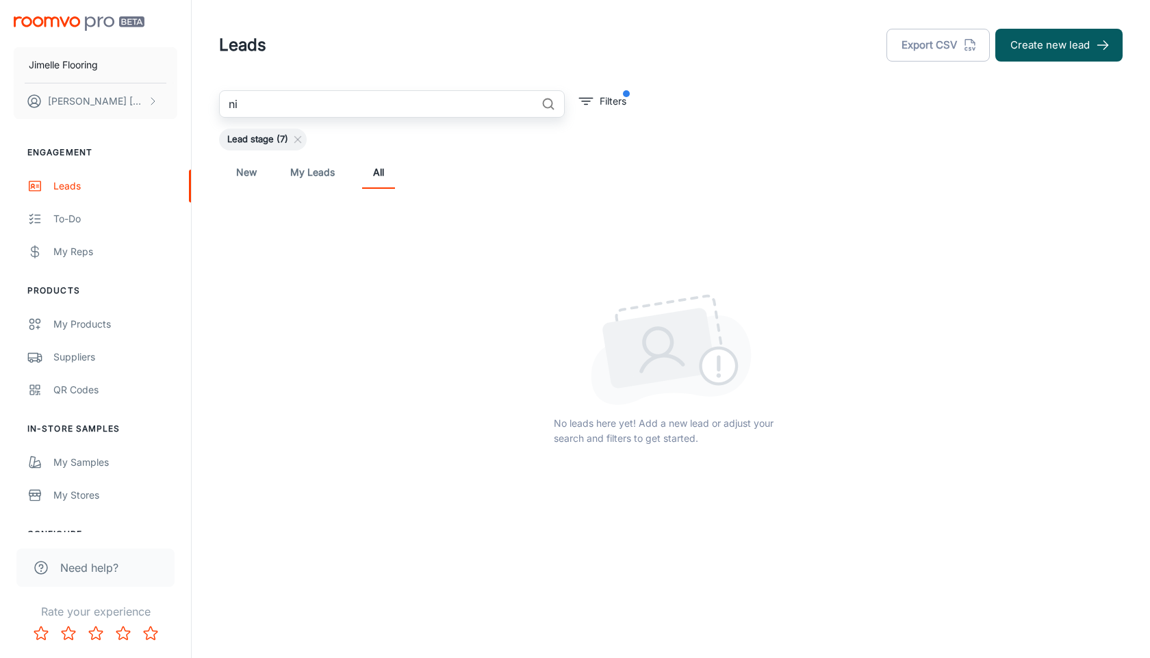
type input "n"
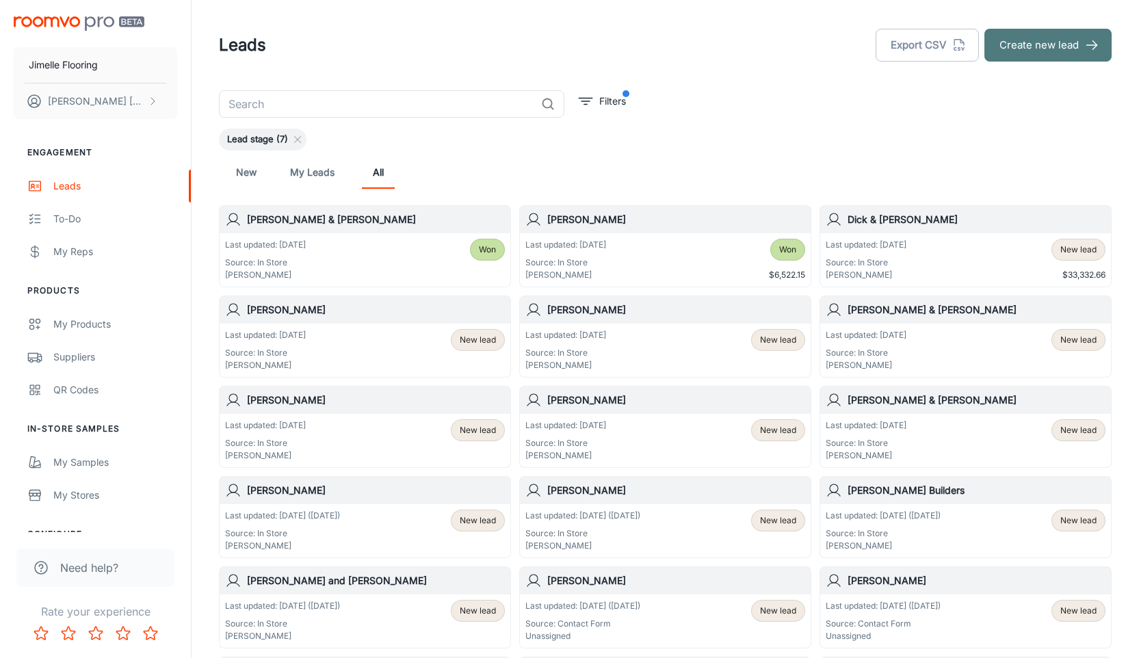
click at [1065, 29] on button "Create new lead" at bounding box center [1048, 45] width 127 height 33
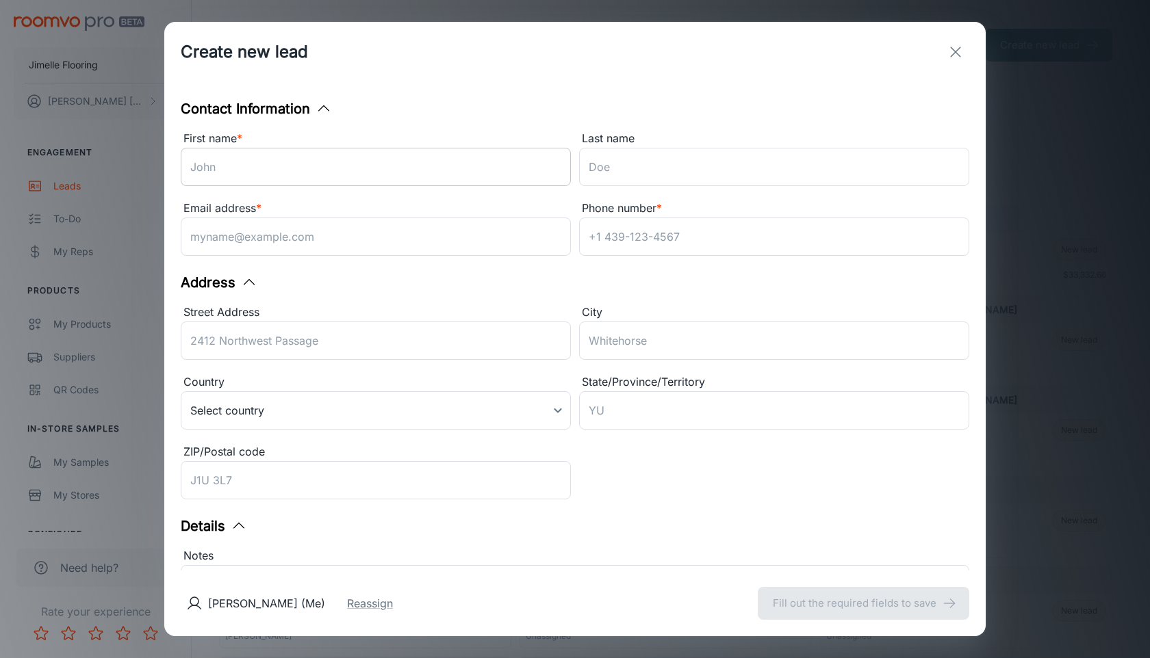
click at [461, 184] on input "First name *" at bounding box center [376, 167] width 390 height 38
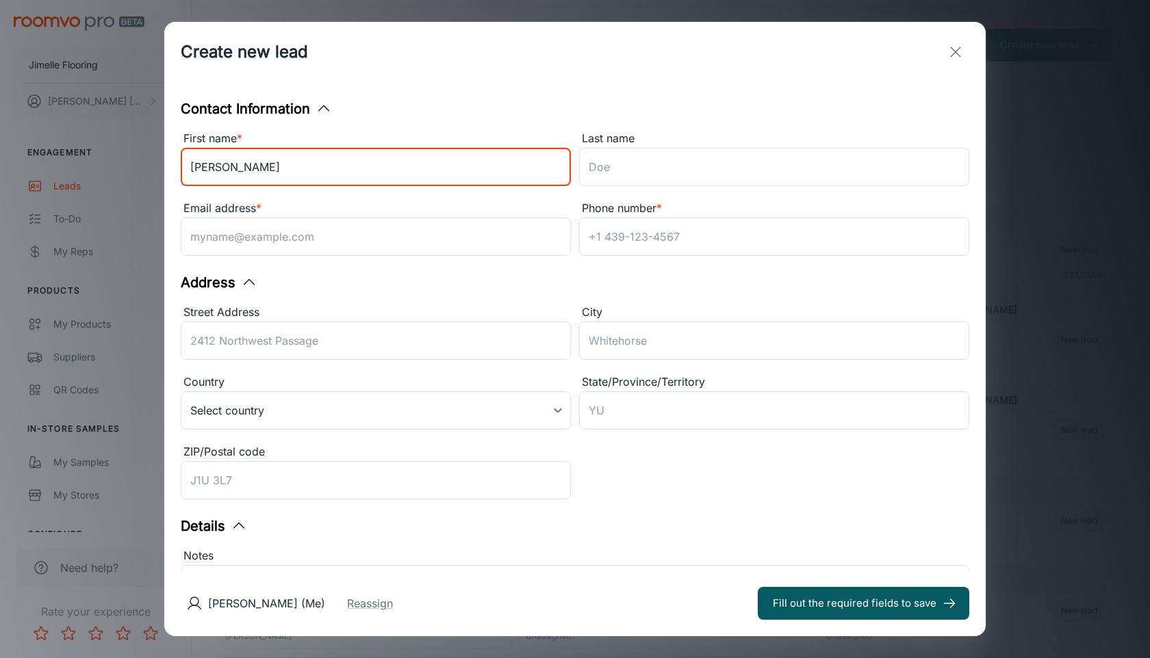
type input "[PERSON_NAME]"
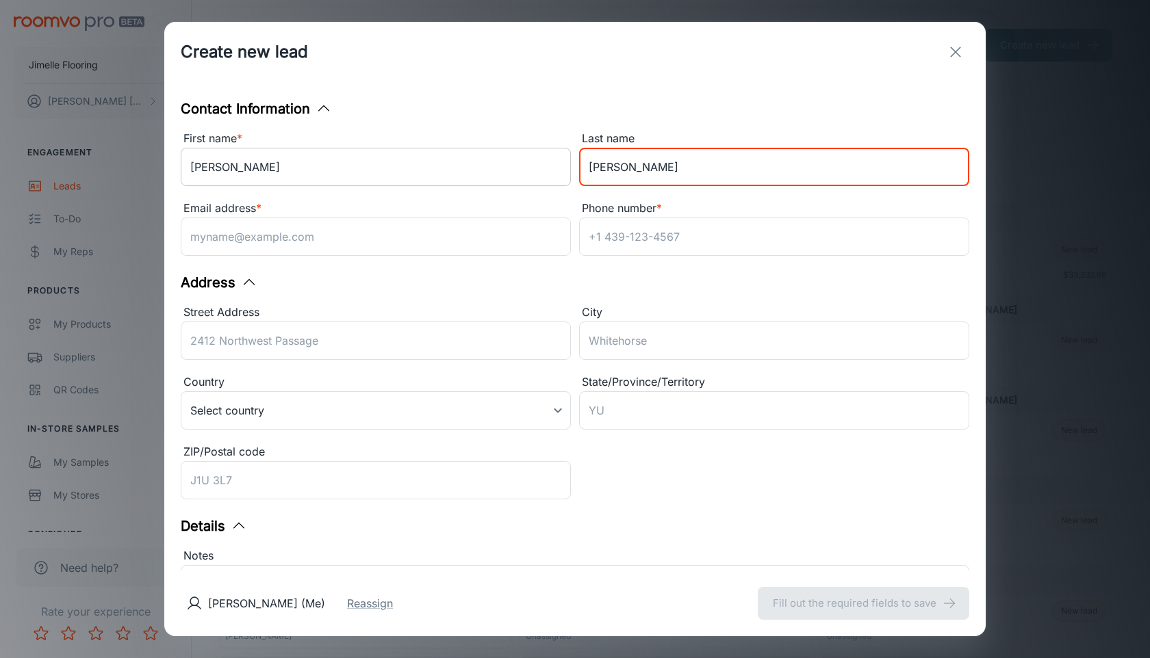
type input "[PERSON_NAME]"
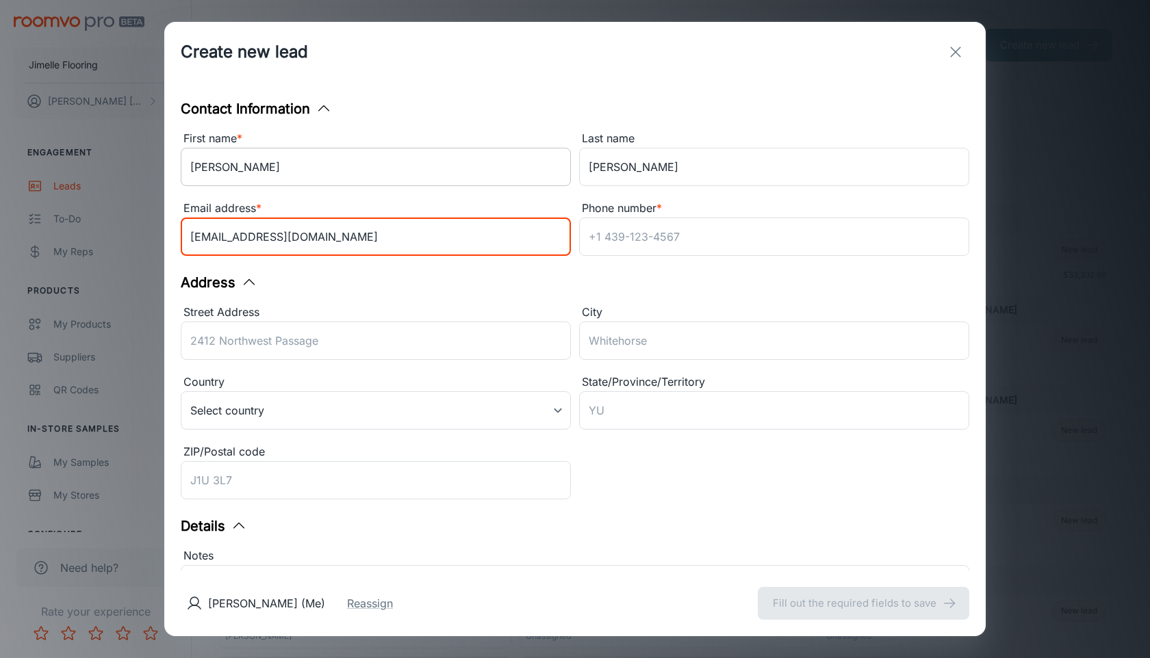
type input "[EMAIL_ADDRESS][DOMAIN_NAME]"
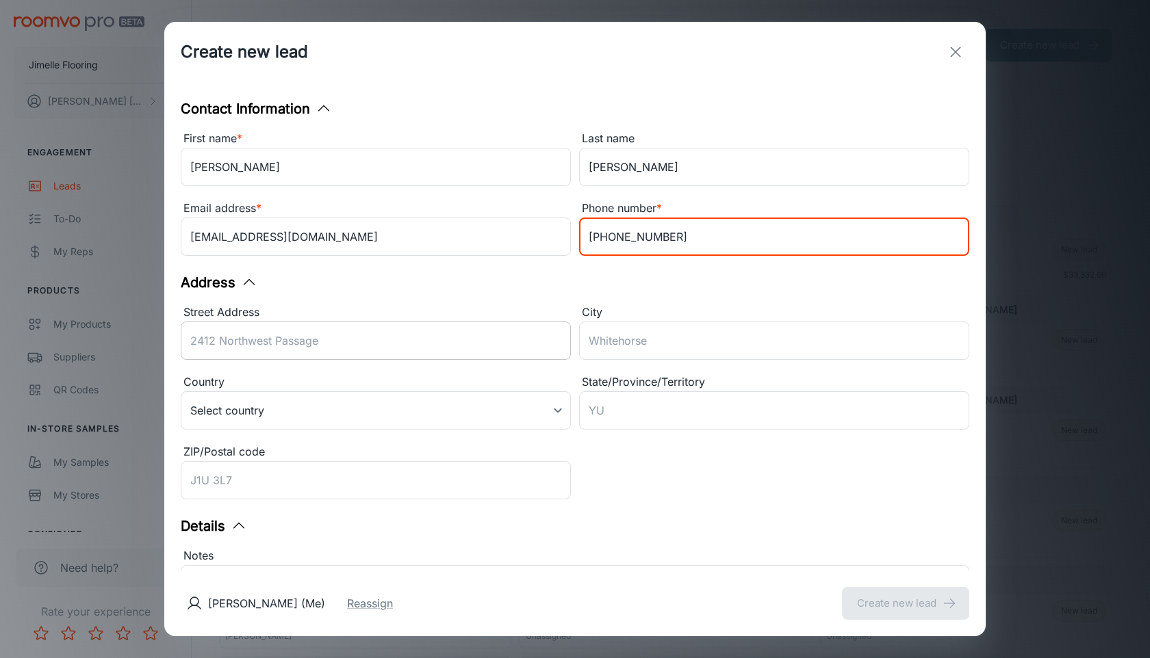
type input "[PHONE_NUMBER]"
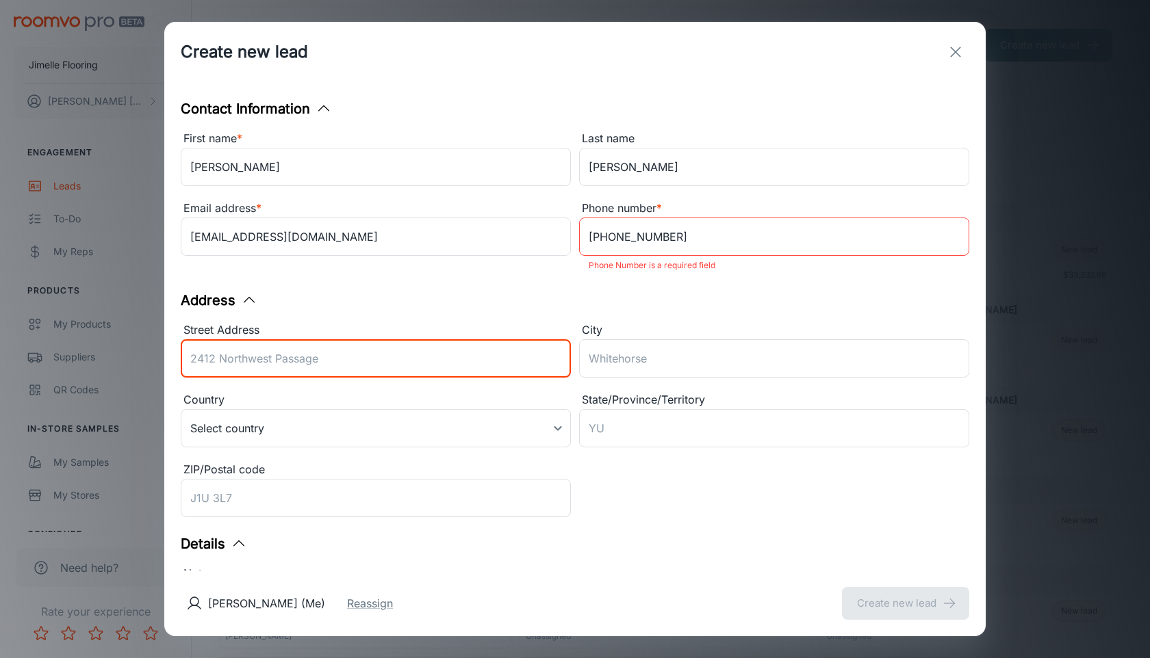
click at [279, 335] on div "Street Address ​" at bounding box center [376, 353] width 390 height 62
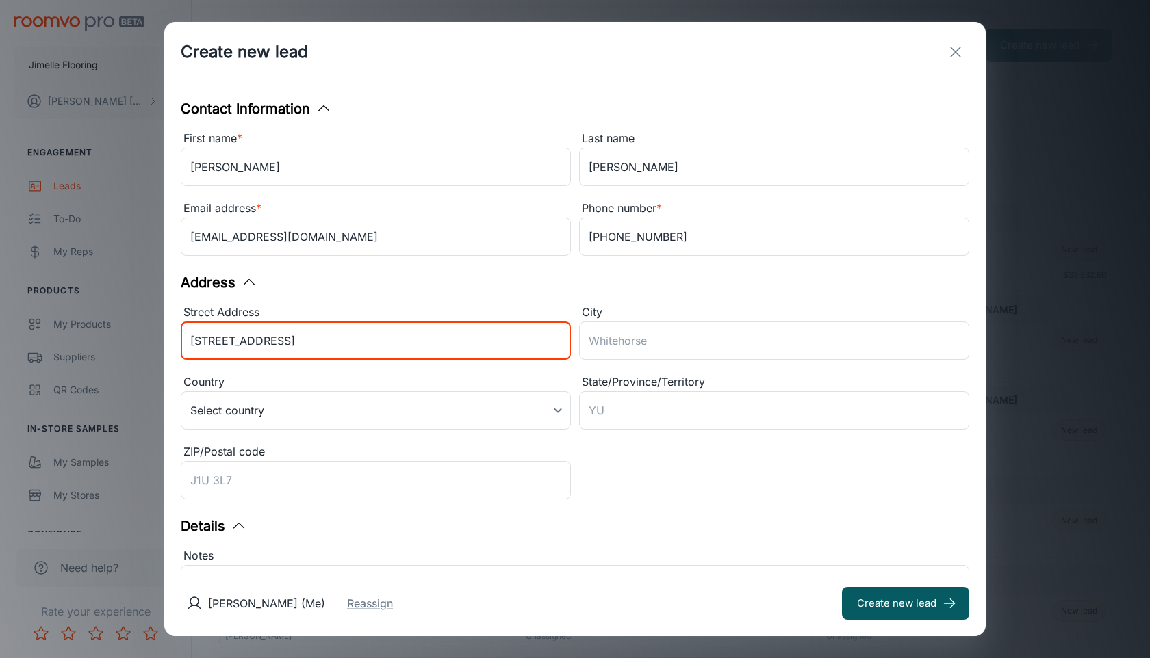
type input "[STREET_ADDRESS]"
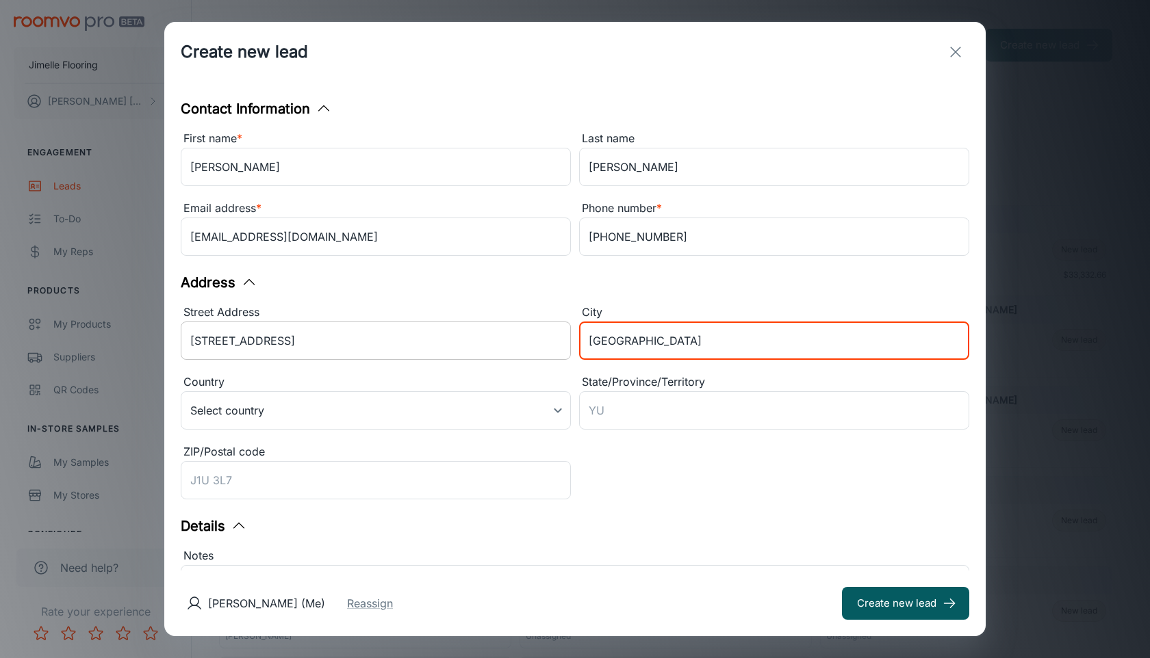
type input "[GEOGRAPHIC_DATA]"
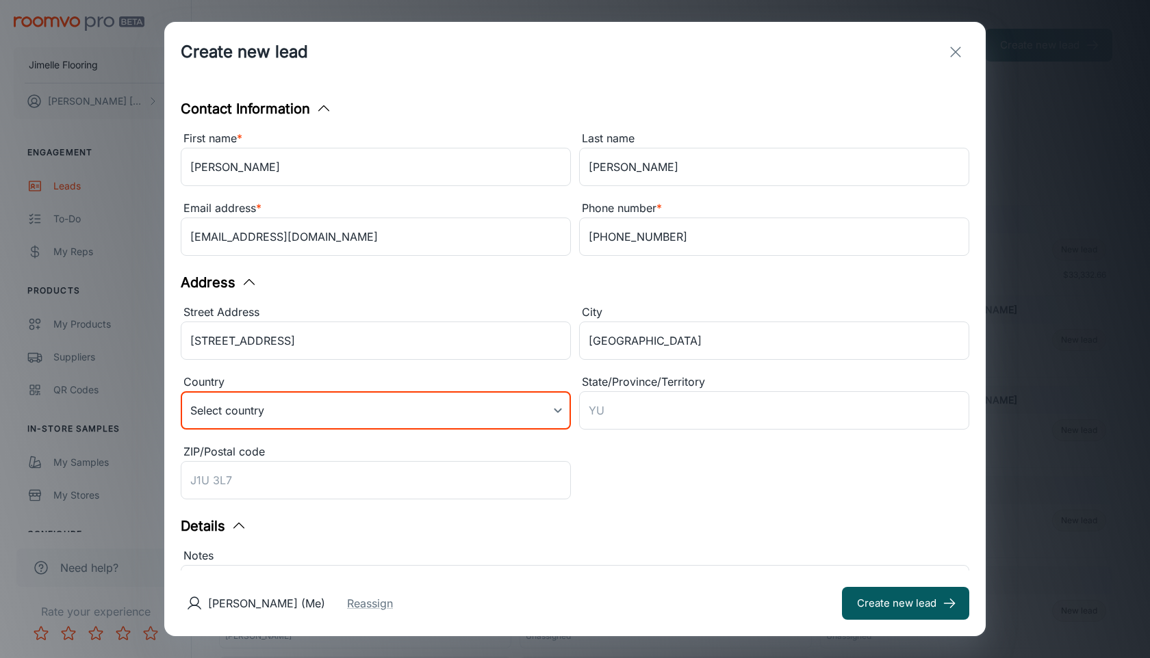
click at [275, 407] on body "Jimelle Flooring [PERSON_NAME] Engagement Leads To-do My Reps Products My Produ…" at bounding box center [575, 329] width 1150 height 658
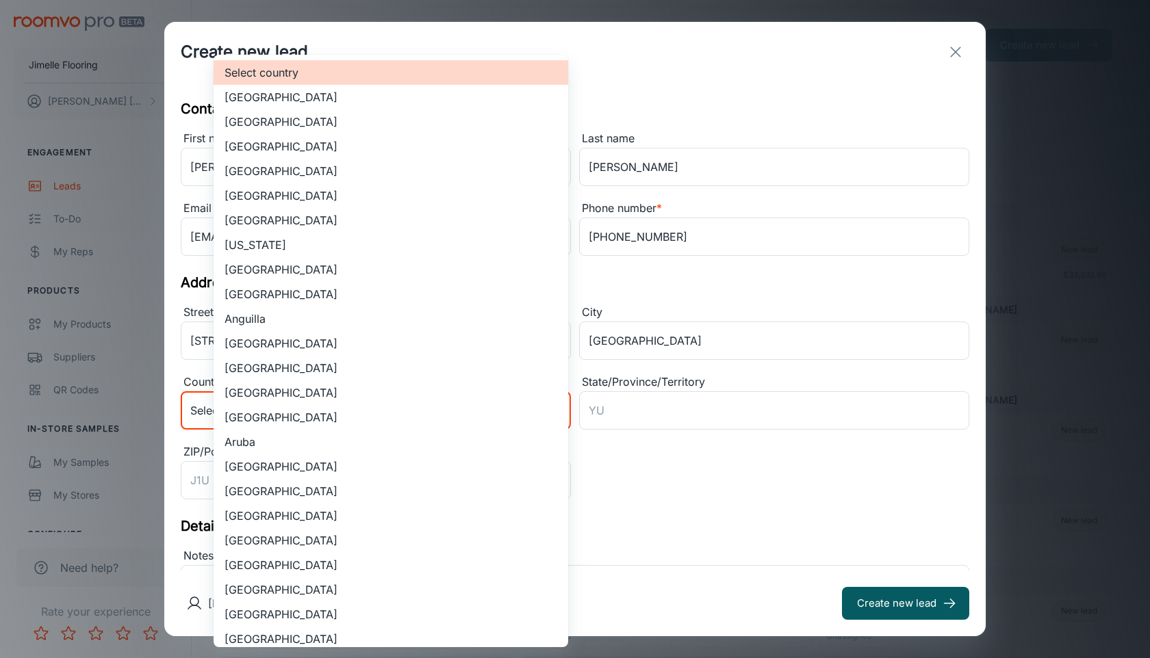
scroll to position [1, 0]
click at [416, 129] on li "[GEOGRAPHIC_DATA]" at bounding box center [391, 121] width 355 height 25
type input "US"
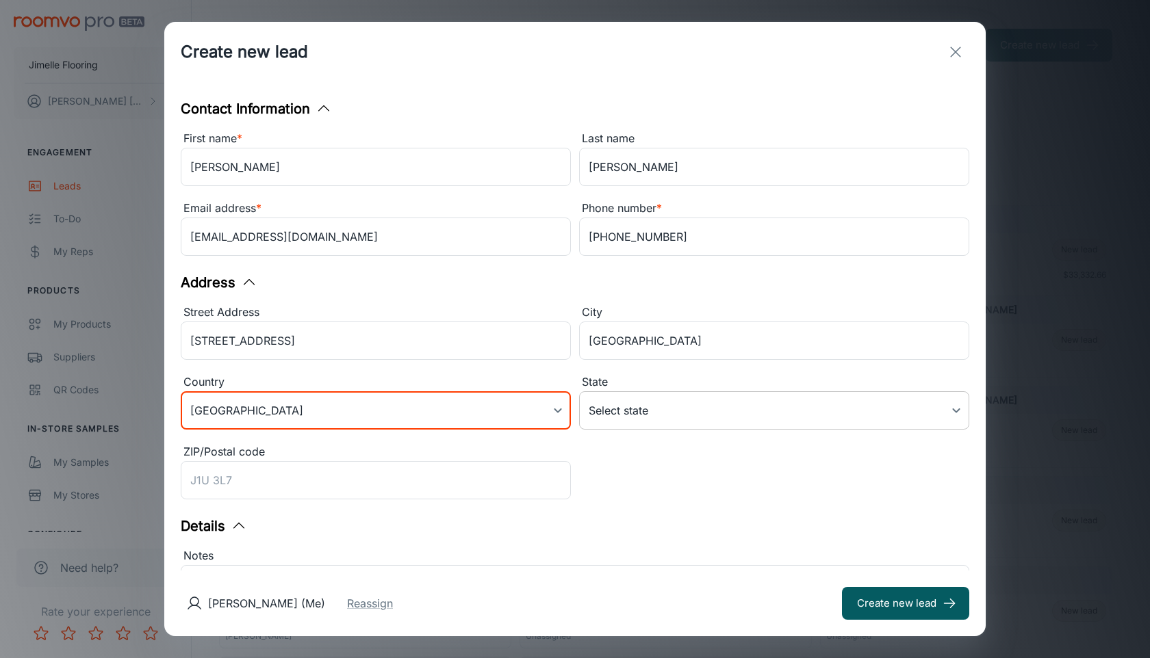
click at [669, 417] on body "Jimelle Flooring [PERSON_NAME] Engagement Leads To-do My Reps Products My Produ…" at bounding box center [575, 329] width 1150 height 658
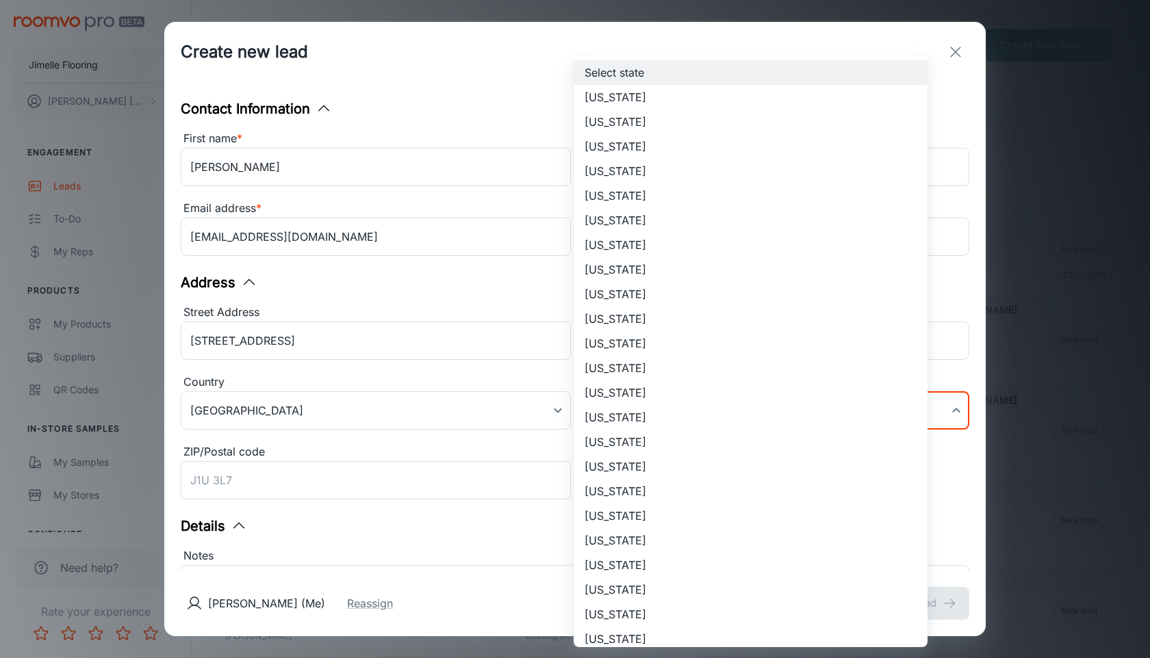
click at [655, 446] on li "[US_STATE]" at bounding box center [751, 442] width 354 height 25
type input "[US_STATE]"
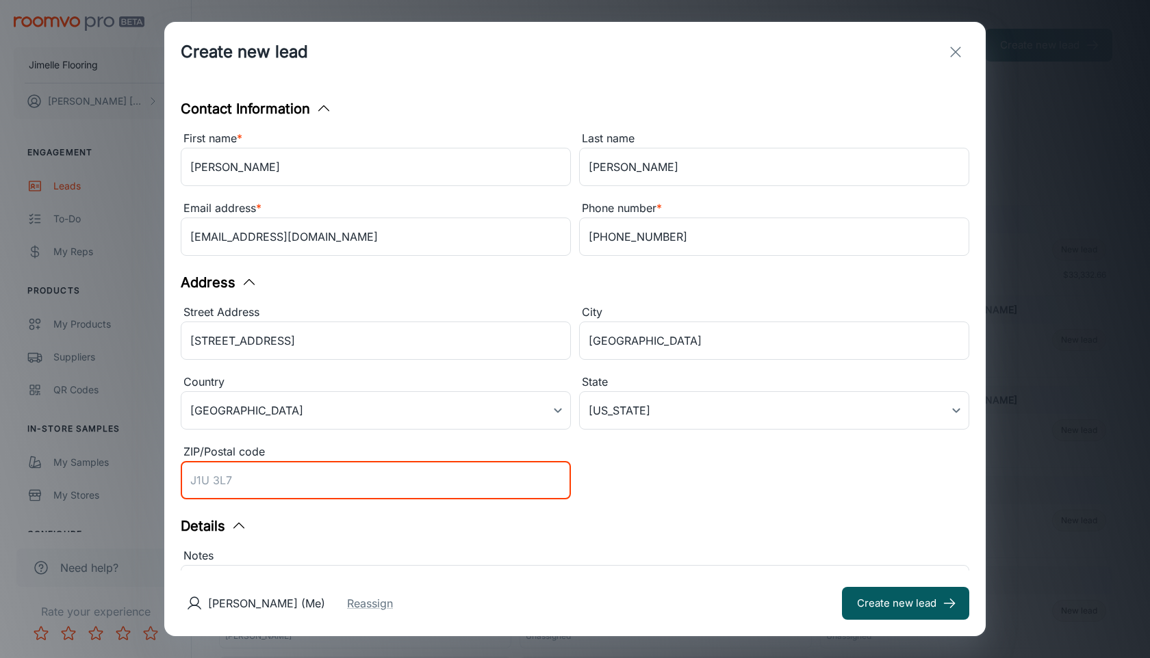
click at [440, 495] on input "ZIP/Postal code" at bounding box center [376, 480] width 390 height 38
type input "46793"
click at [708, 537] on div "Details Notes x ​ Source * In Store in_store ​ Customer type * Homeowner 5 ​" at bounding box center [575, 621] width 788 height 210
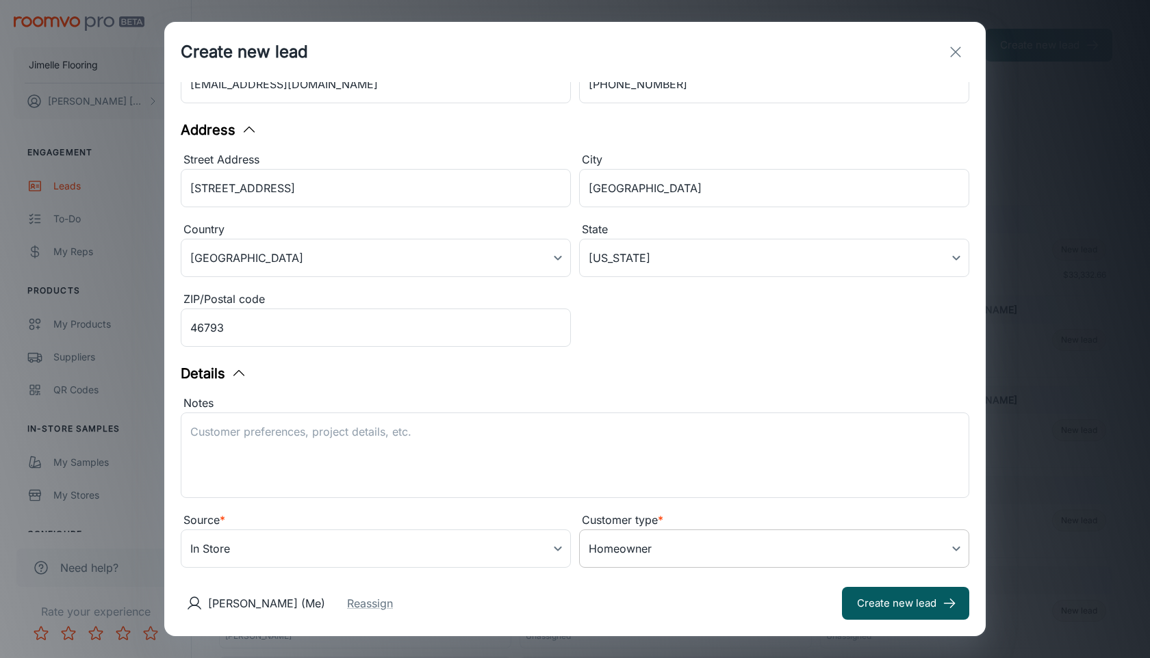
scroll to position [163, 0]
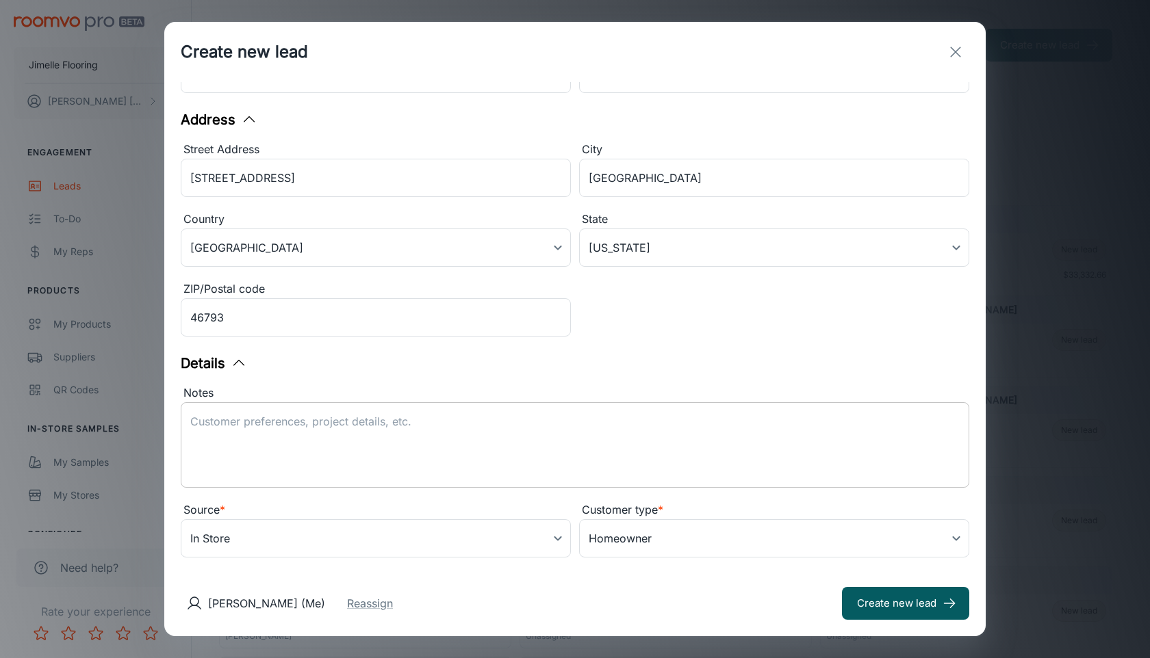
click at [574, 432] on textarea "Notes" at bounding box center [574, 445] width 769 height 63
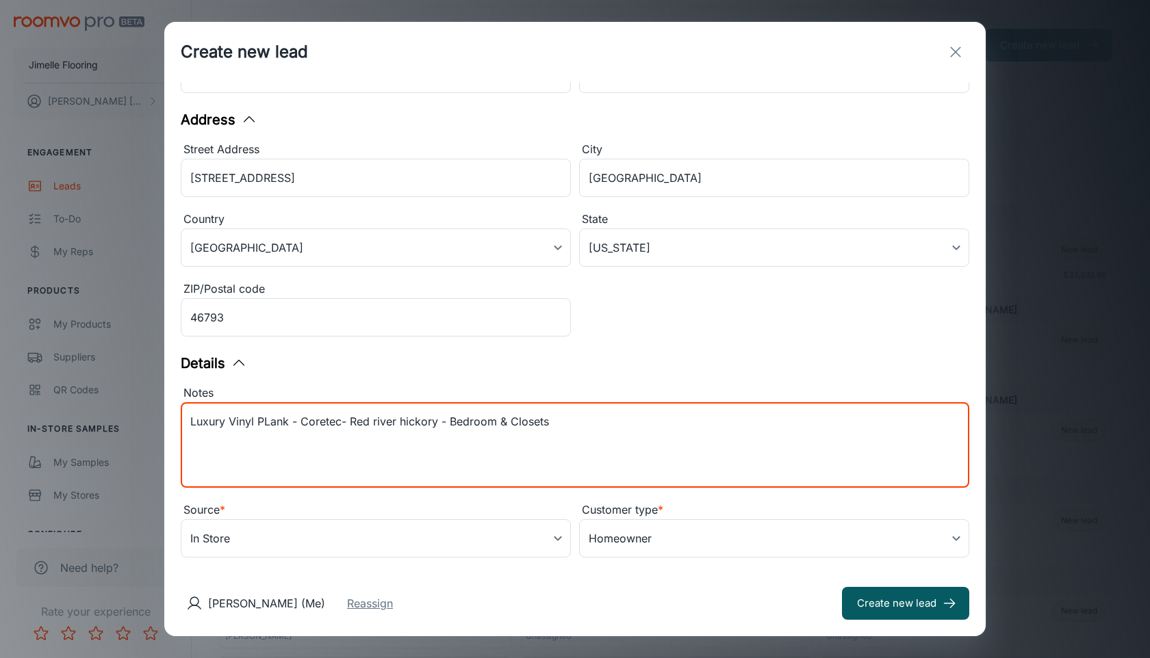
type textarea "Luxury Vinyl PLank - Coretec- Red river hickory - Bedroom & Closets"
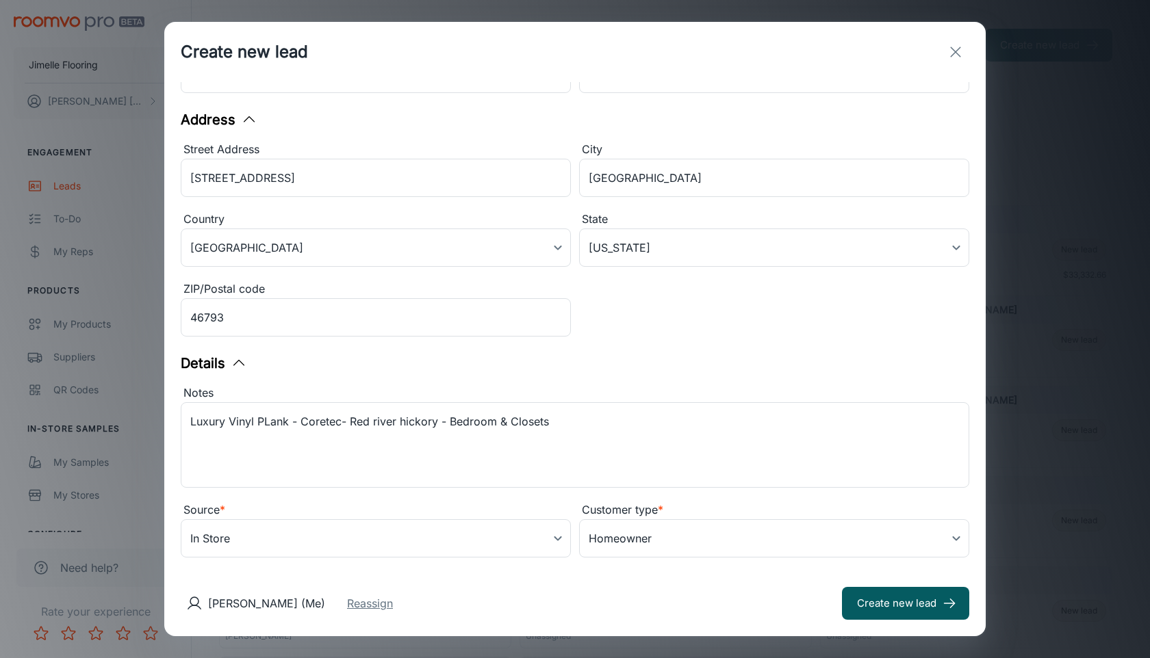
click at [393, 601] on button "Reassign" at bounding box center [370, 603] width 46 height 16
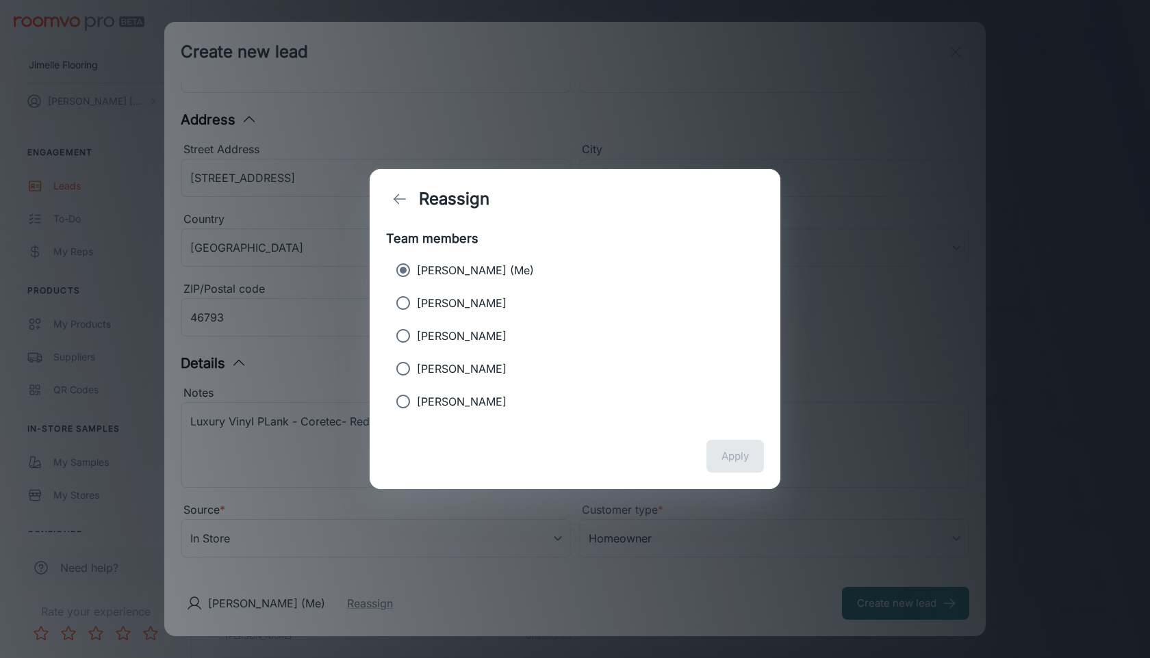
click at [465, 305] on p "[PERSON_NAME]" at bounding box center [462, 303] width 90 height 16
click at [417, 305] on input "[PERSON_NAME]" at bounding box center [402, 302] width 27 height 27
radio input "true"
radio input "false"
click at [738, 450] on button "Apply" at bounding box center [734, 456] width 57 height 33
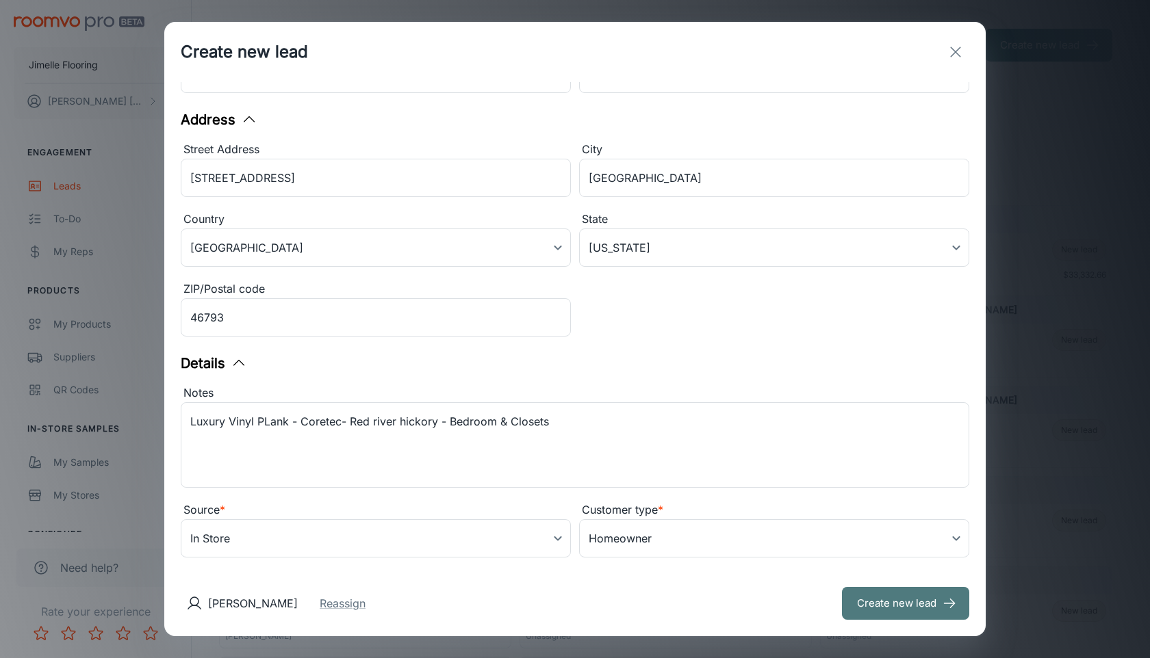
click at [877, 610] on button "Create new lead" at bounding box center [905, 603] width 127 height 33
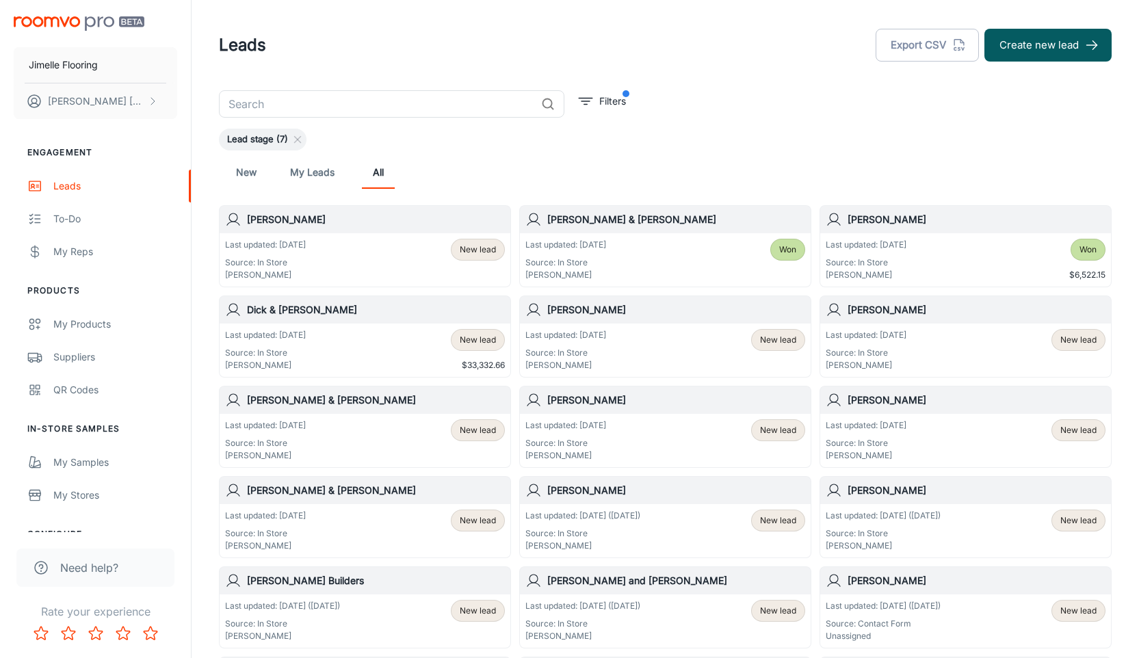
click at [368, 120] on div "​ Filters Lead stage (7) New My Leads All [PERSON_NAME] Last updated: [DATE] So…" at bounding box center [666, 650] width 926 height 1121
click at [365, 109] on input "text" at bounding box center [377, 103] width 317 height 27
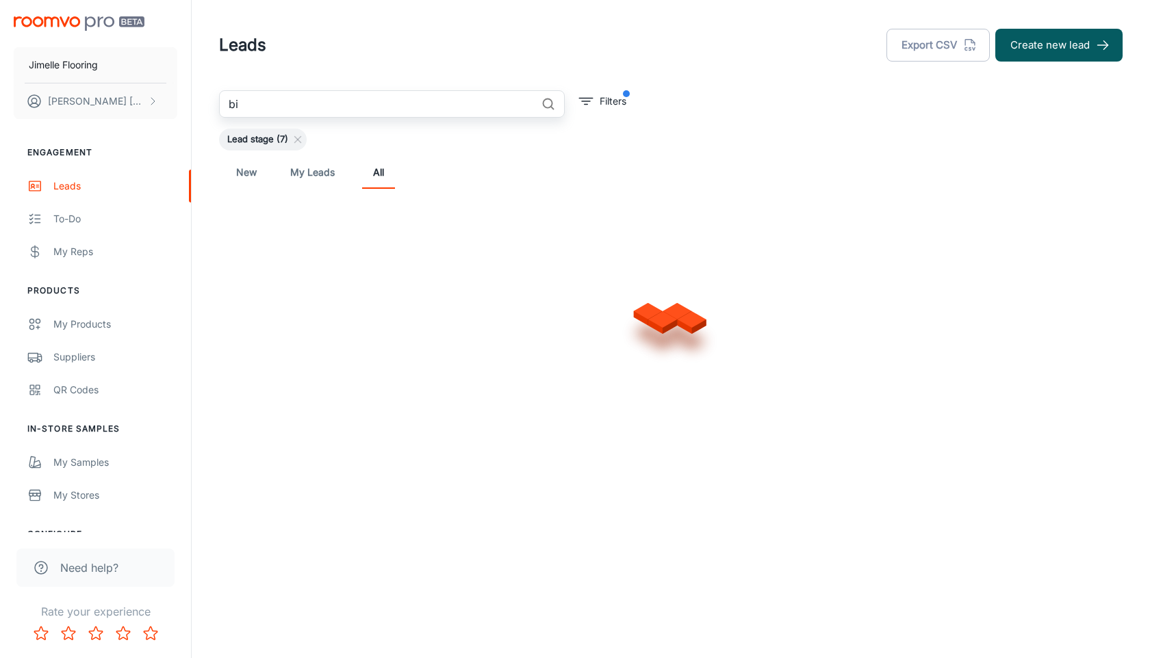
type input "b"
type input "H"
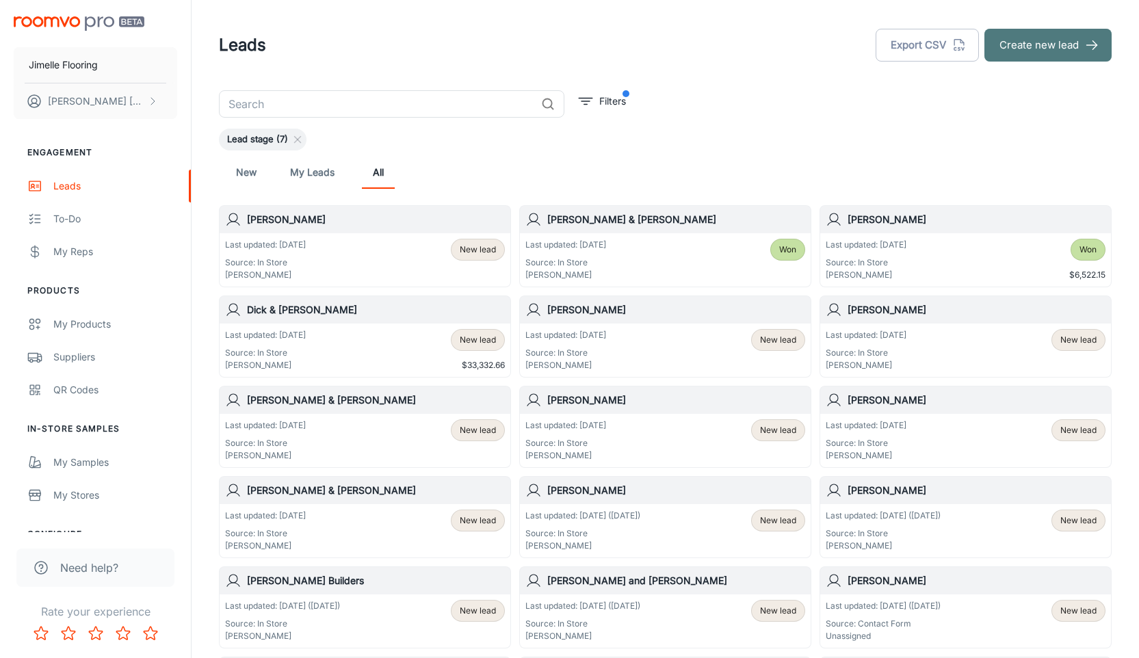
click at [1063, 44] on button "Create new lead" at bounding box center [1048, 45] width 127 height 33
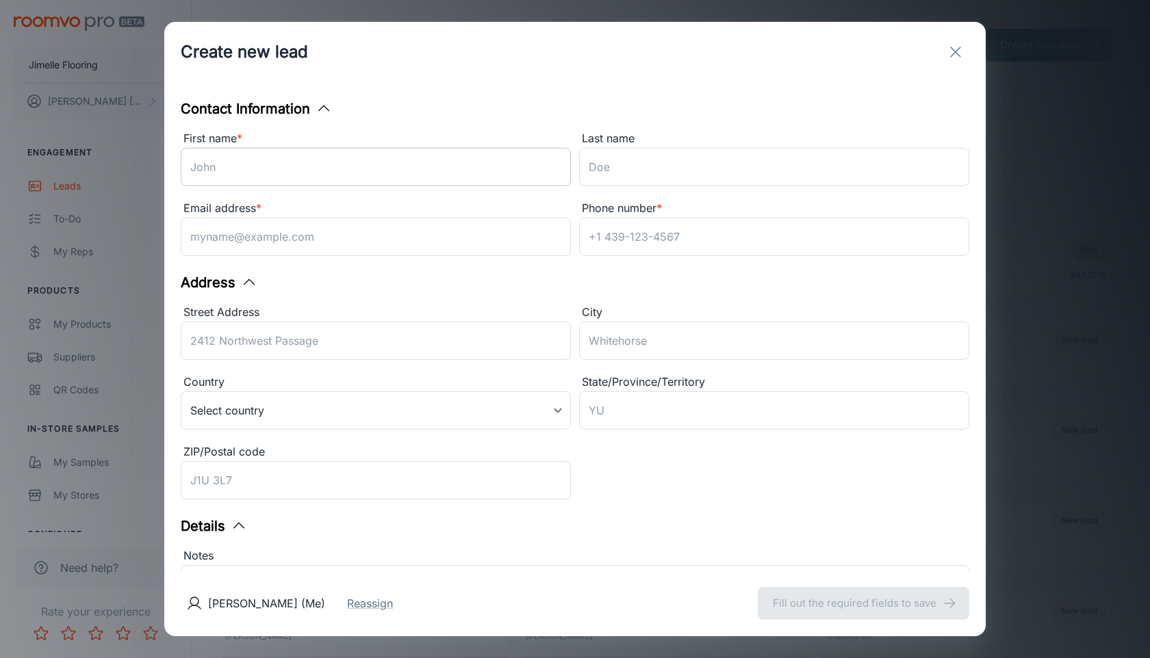
click at [434, 176] on input "First name *" at bounding box center [376, 167] width 390 height 38
type input "n"
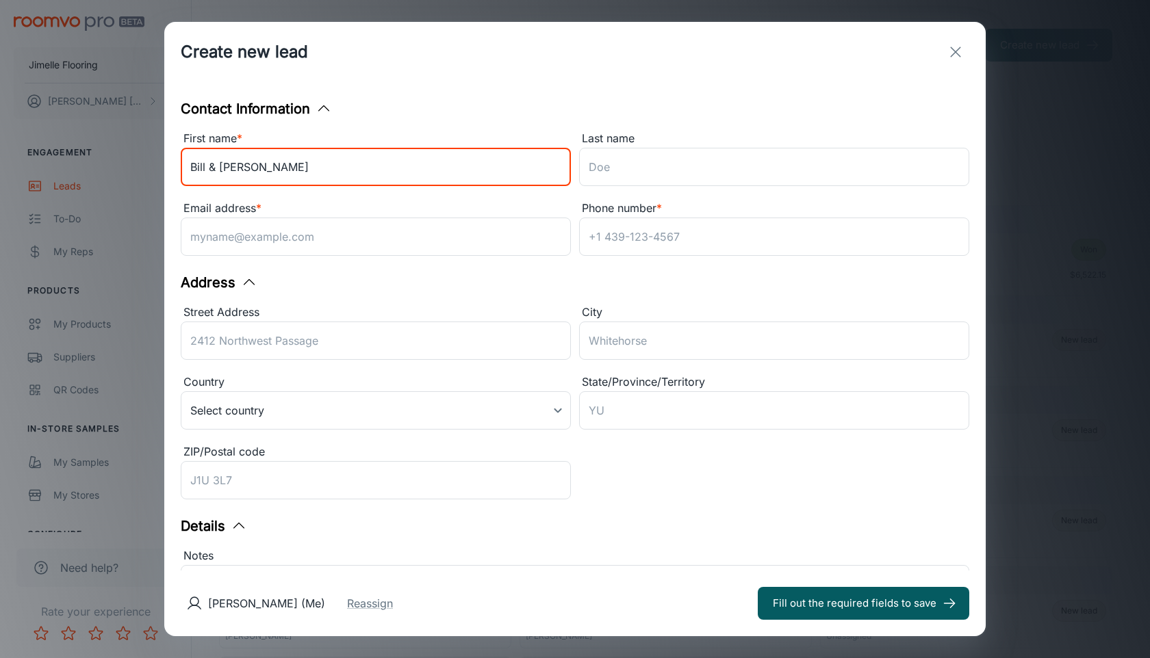
type input "Bill & [PERSON_NAME]"
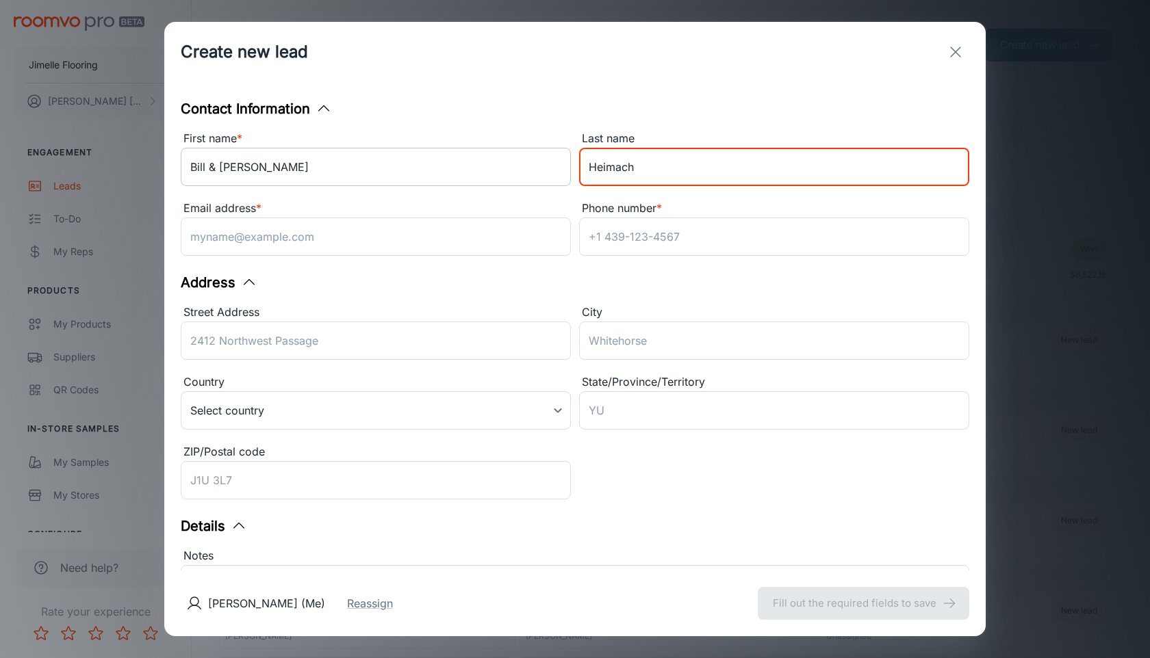
type input "Heimach"
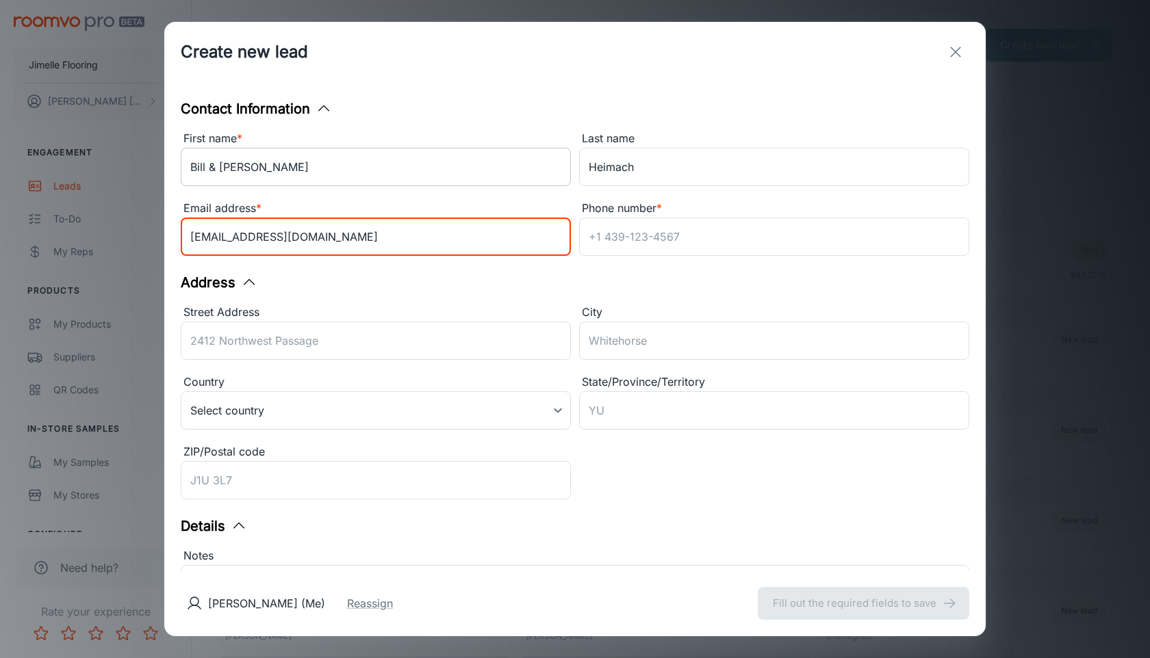
type input "[EMAIL_ADDRESS][DOMAIN_NAME]"
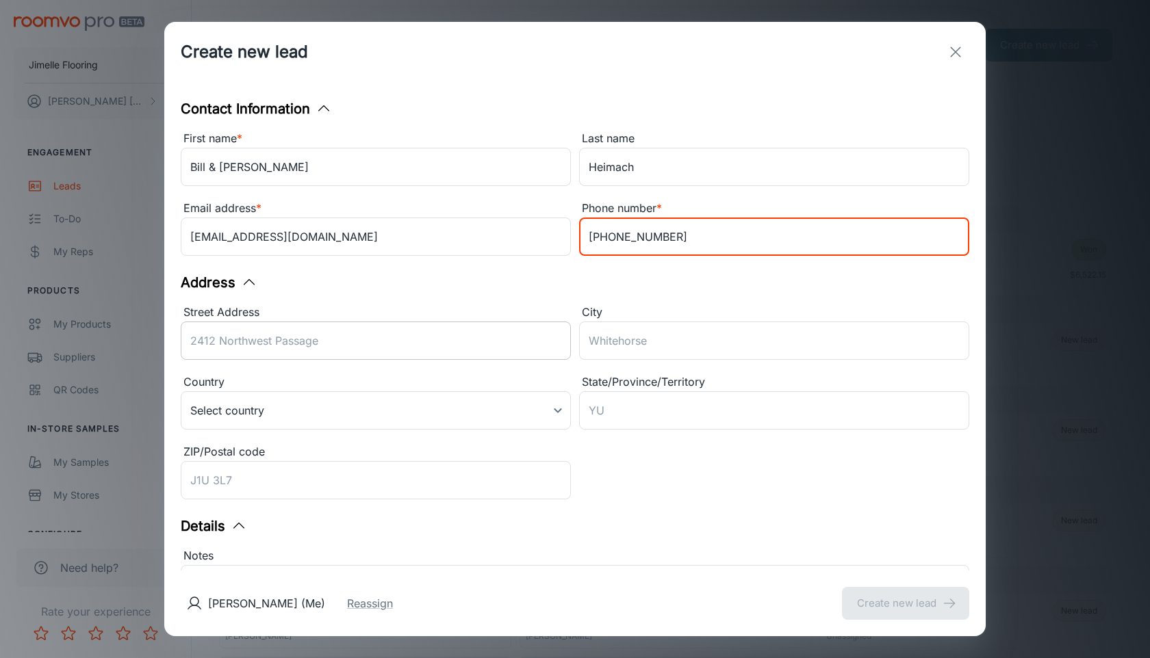
type input "[PHONE_NUMBER]"
click at [399, 333] on div "Street Address ​" at bounding box center [376, 335] width 390 height 62
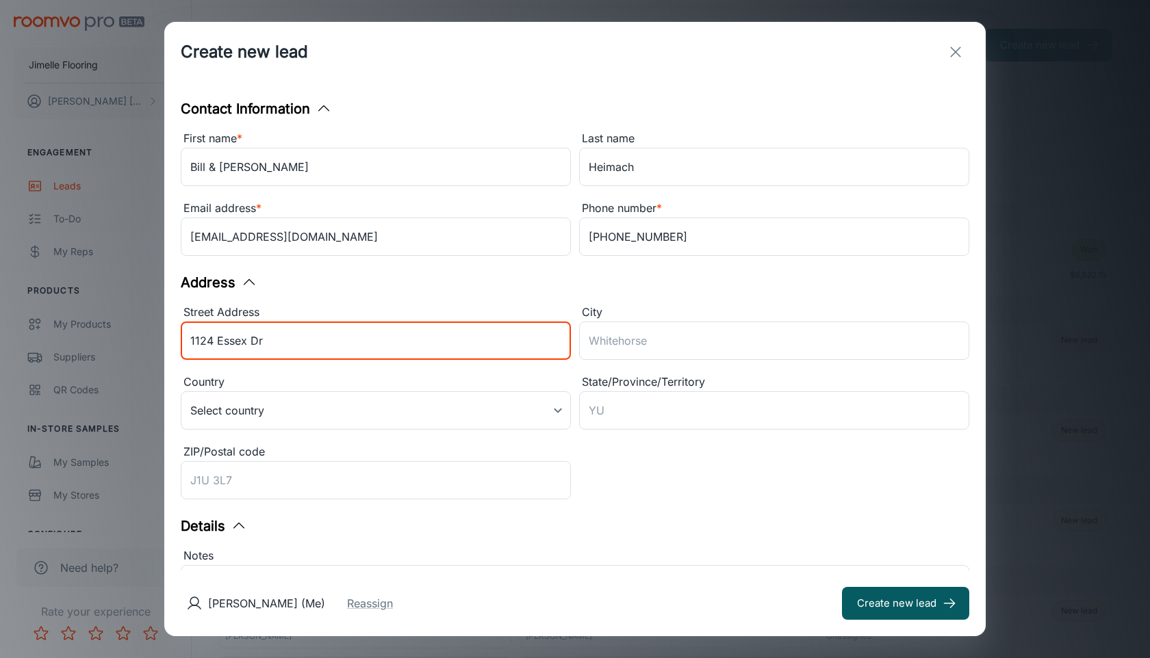
type input "1124 Essex Dr"
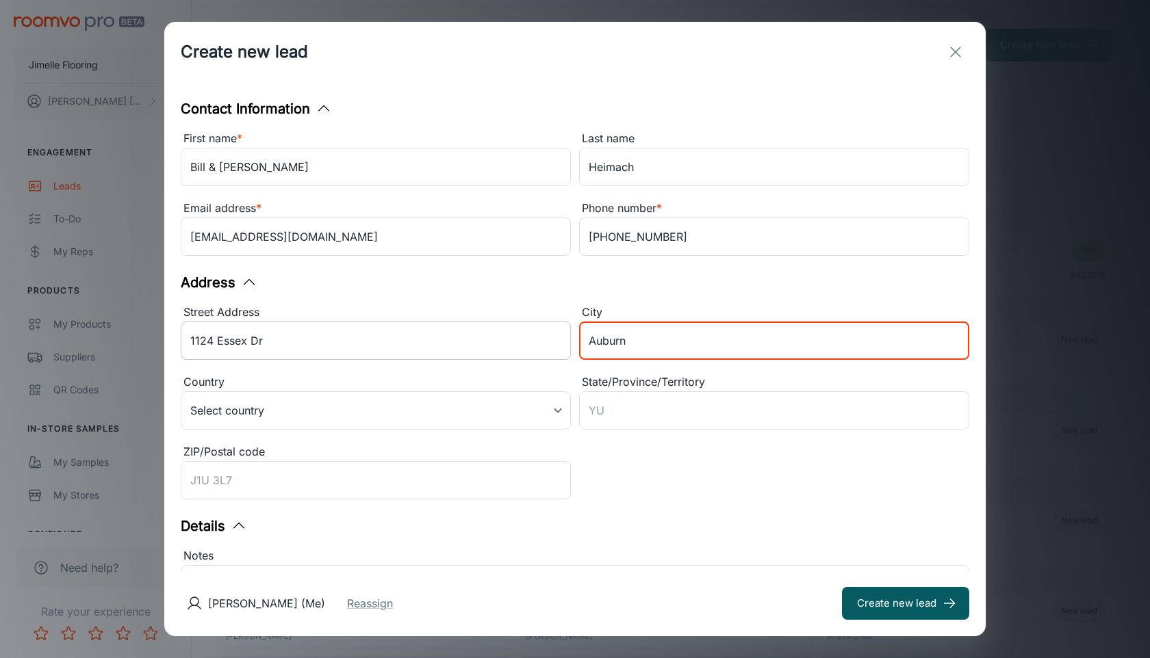
type input "Auburn"
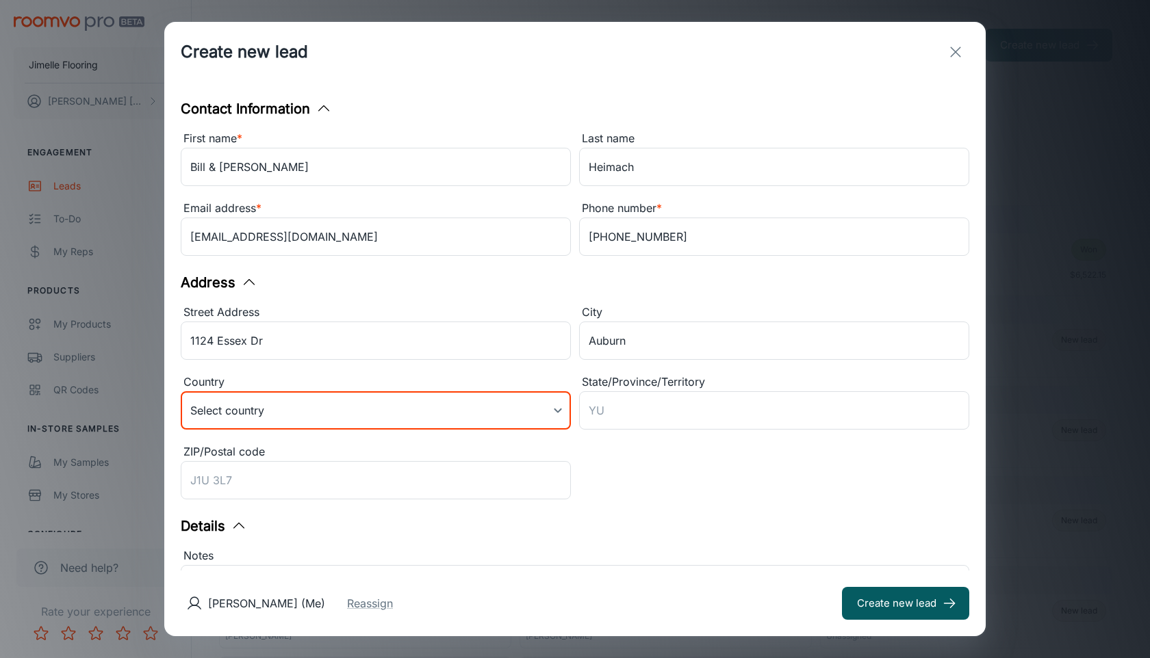
click at [263, 407] on body "Jimelle Flooring [PERSON_NAME] Engagement Leads To-do My Reps Products My Produ…" at bounding box center [575, 329] width 1150 height 658
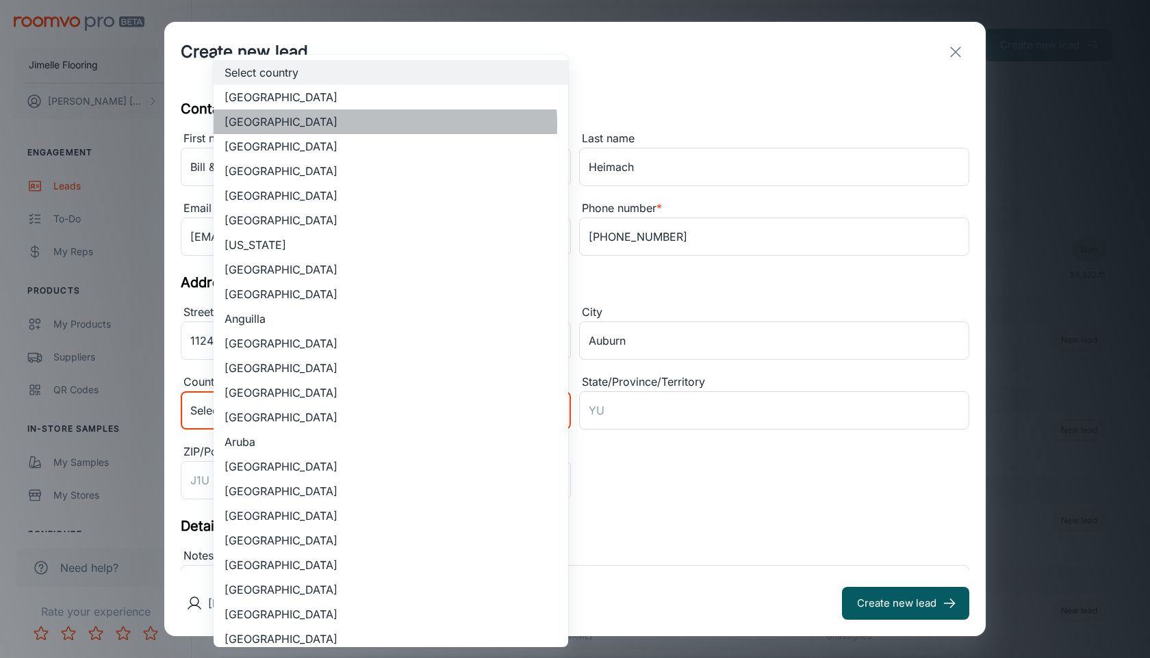
click at [359, 125] on li "[GEOGRAPHIC_DATA]" at bounding box center [391, 122] width 355 height 25
type input "US"
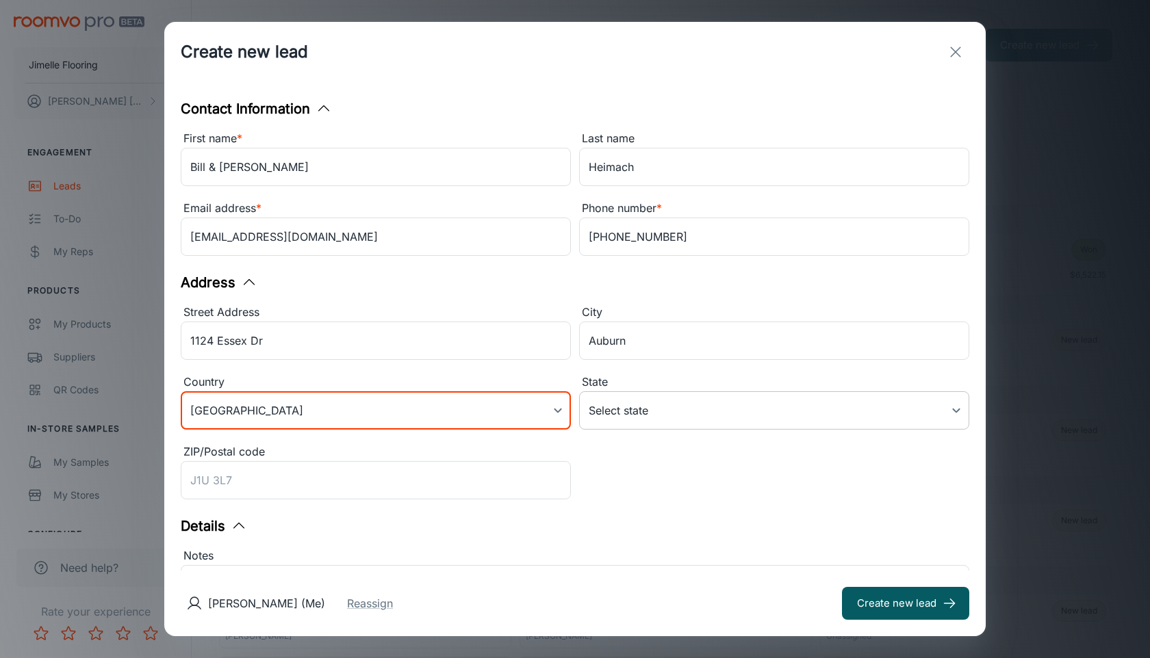
click at [682, 424] on body "Jimelle Flooring [PERSON_NAME] Engagement Leads To-do My Reps Products My Produ…" at bounding box center [575, 329] width 1150 height 658
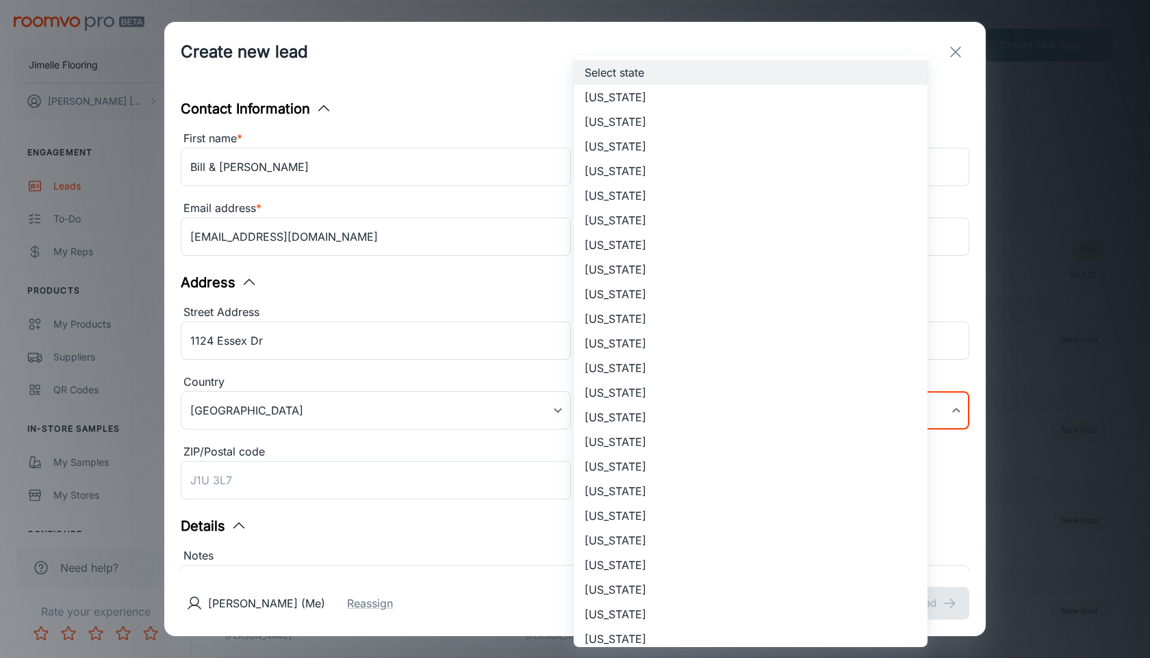
click at [662, 445] on li "[US_STATE]" at bounding box center [751, 442] width 354 height 25
type input "[US_STATE]"
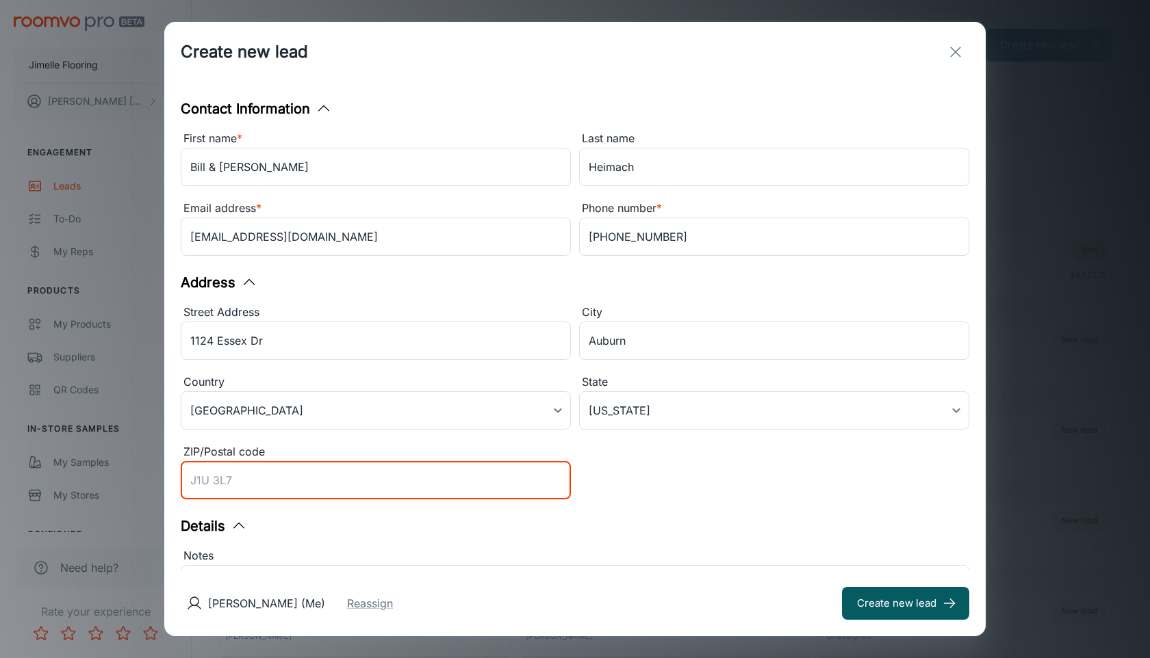
click at [382, 498] on input "ZIP/Postal code" at bounding box center [376, 480] width 390 height 38
type input "46706"
click at [630, 541] on div "Notes x ​" at bounding box center [570, 597] width 797 height 117
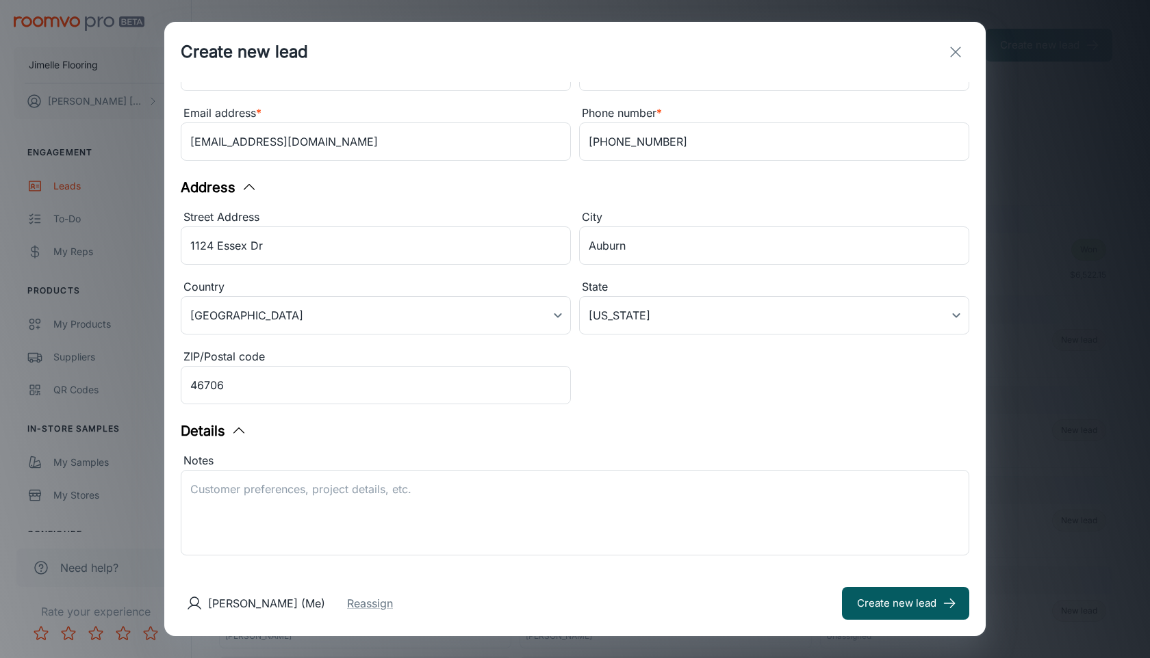
scroll to position [99, 0]
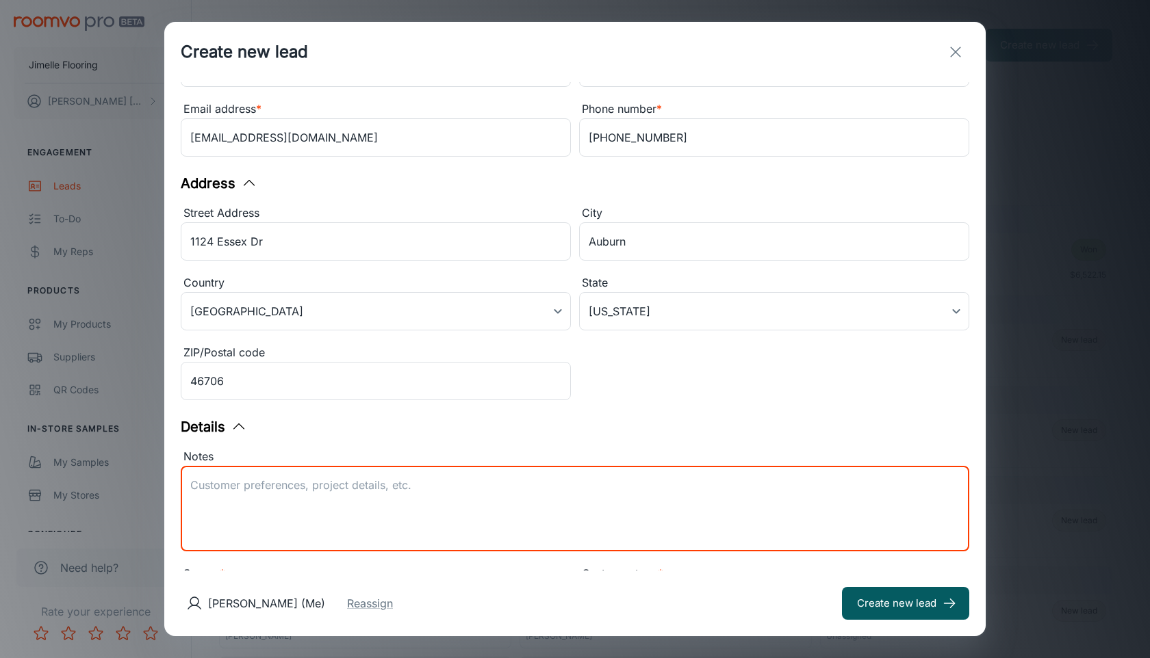
click at [565, 478] on textarea "Notes" at bounding box center [574, 509] width 769 height 63
type textarea "Laminate - Wood Tech - Hemlock Trail - bedroom & Closet Carpet - Mystique - Col…"
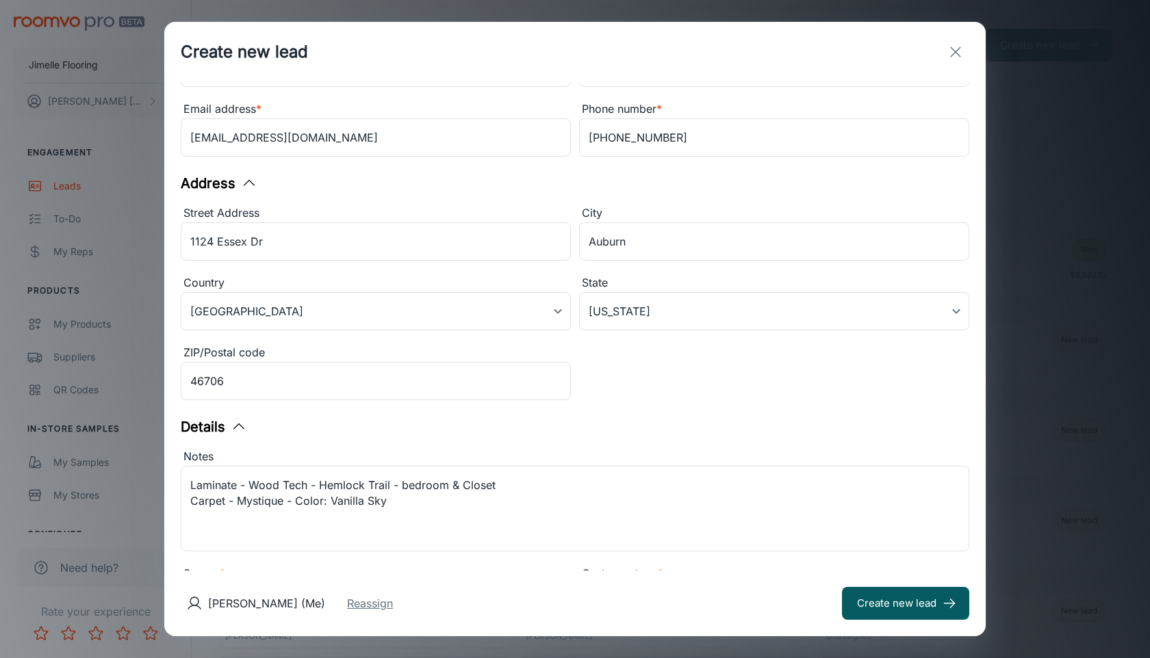
click at [393, 597] on button "Reassign" at bounding box center [370, 603] width 46 height 16
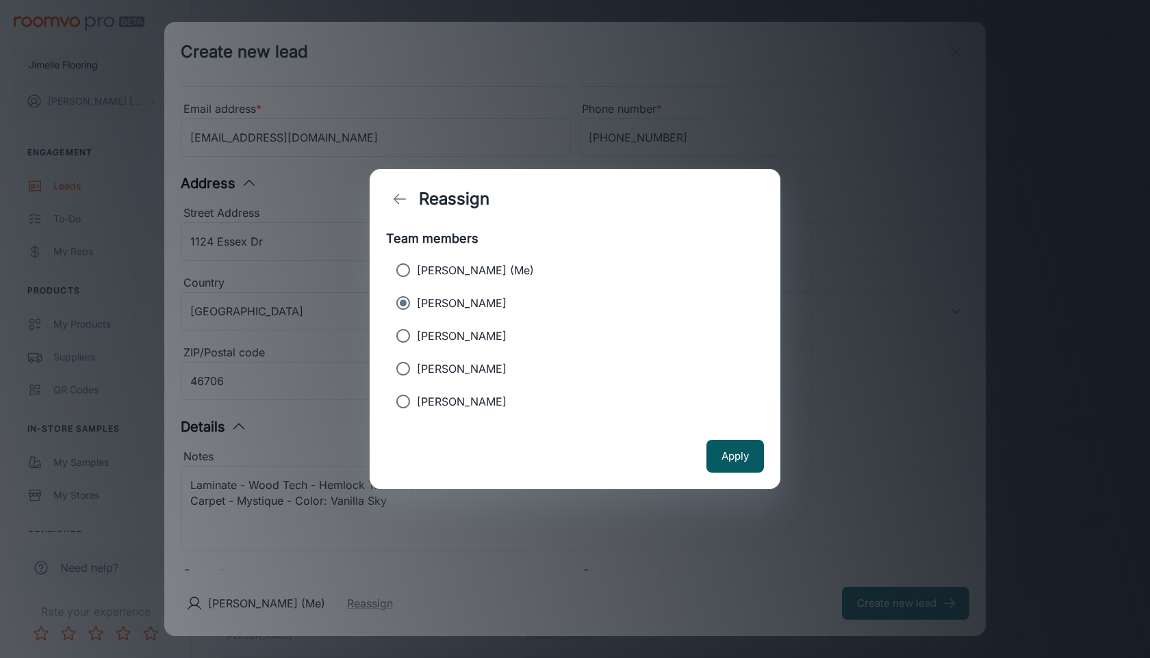
click at [465, 301] on p "[PERSON_NAME]" at bounding box center [462, 303] width 90 height 16
click at [417, 301] on input "[PERSON_NAME]" at bounding box center [402, 302] width 27 height 27
click at [726, 464] on button "Apply" at bounding box center [734, 456] width 57 height 33
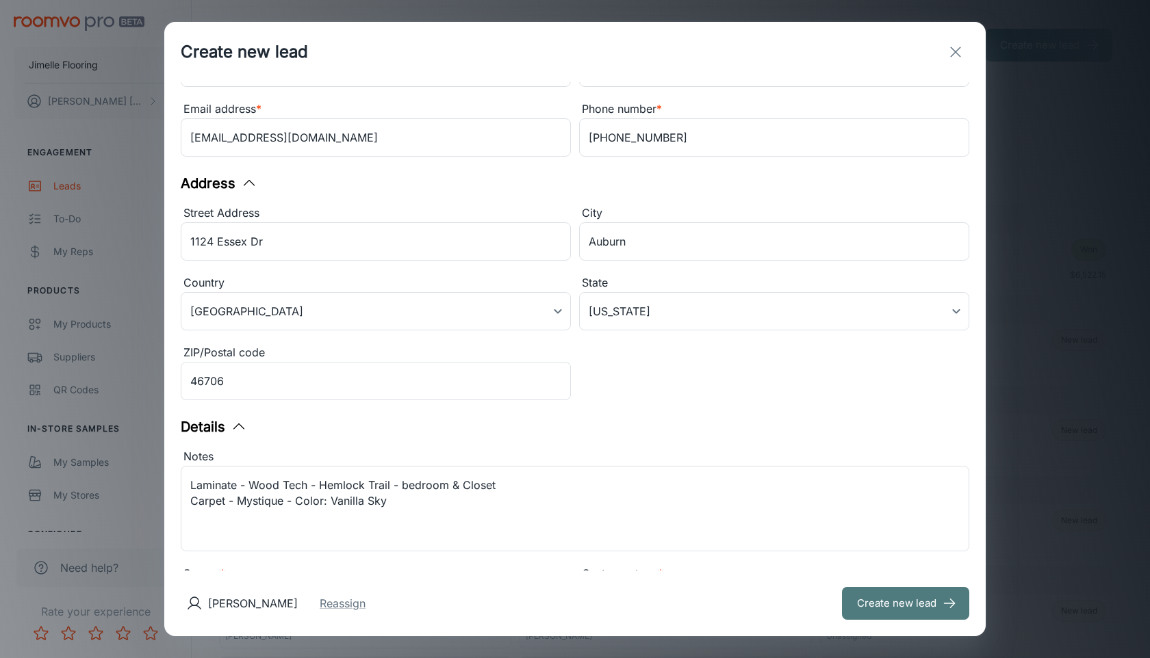
click at [866, 613] on button "Create new lead" at bounding box center [905, 603] width 127 height 33
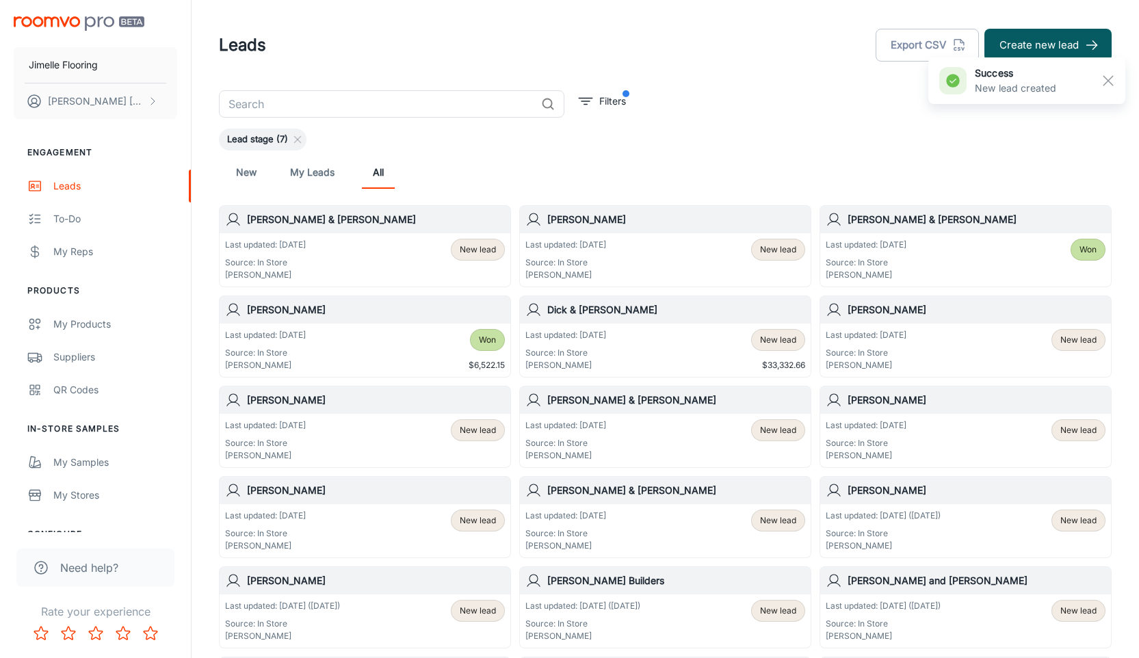
click at [472, 108] on input "text" at bounding box center [377, 103] width 317 height 27
click at [702, 177] on div "New My Leads All" at bounding box center [665, 172] width 871 height 33
click at [372, 111] on input "text" at bounding box center [377, 103] width 317 height 27
click at [1040, 42] on button "Create new lead" at bounding box center [1048, 45] width 127 height 33
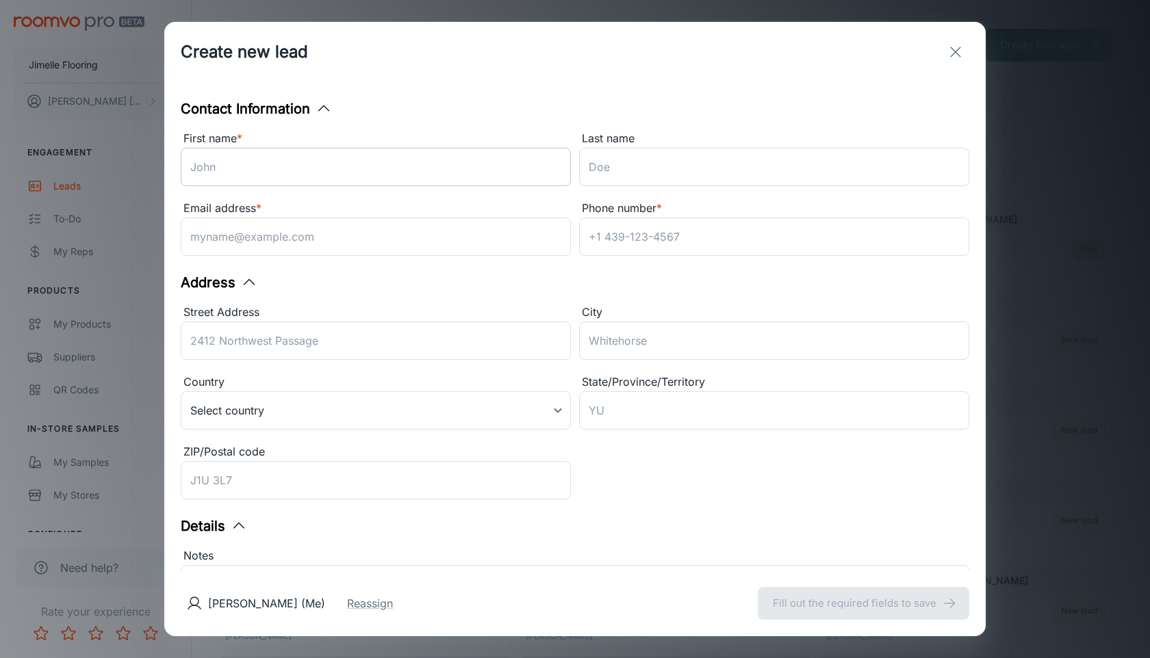
click at [417, 170] on input "First name *" at bounding box center [376, 167] width 390 height 38
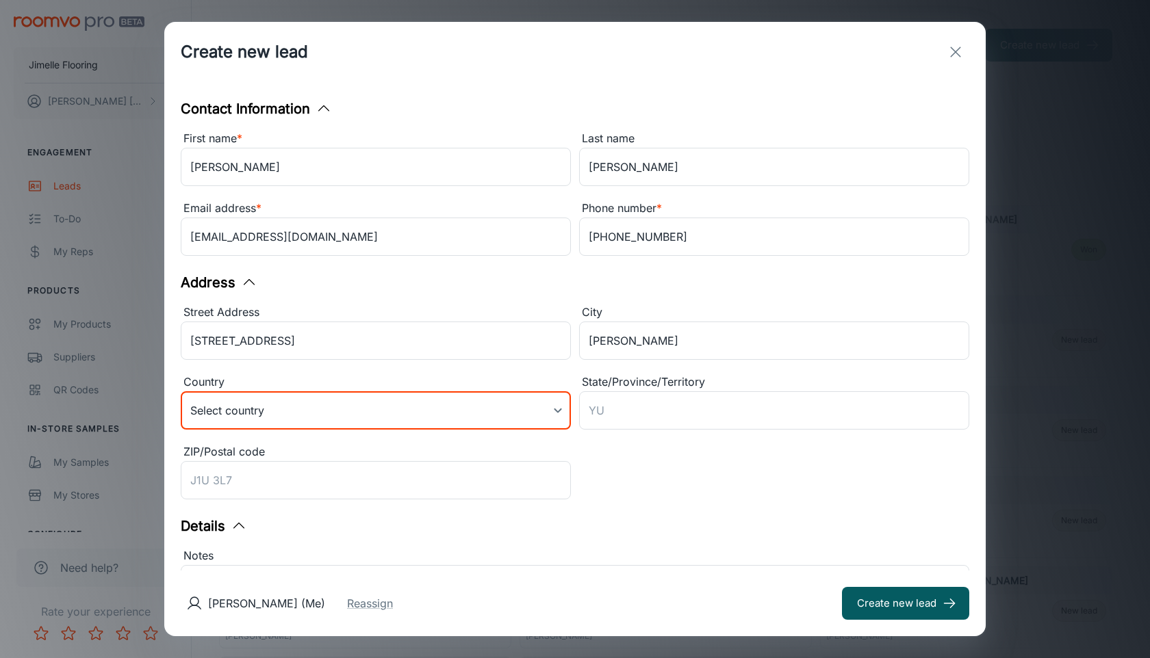
click at [336, 410] on body "Jimelle Flooring [PERSON_NAME] Engagement Leads To-do My Reps Products My Produ…" at bounding box center [575, 329] width 1150 height 658
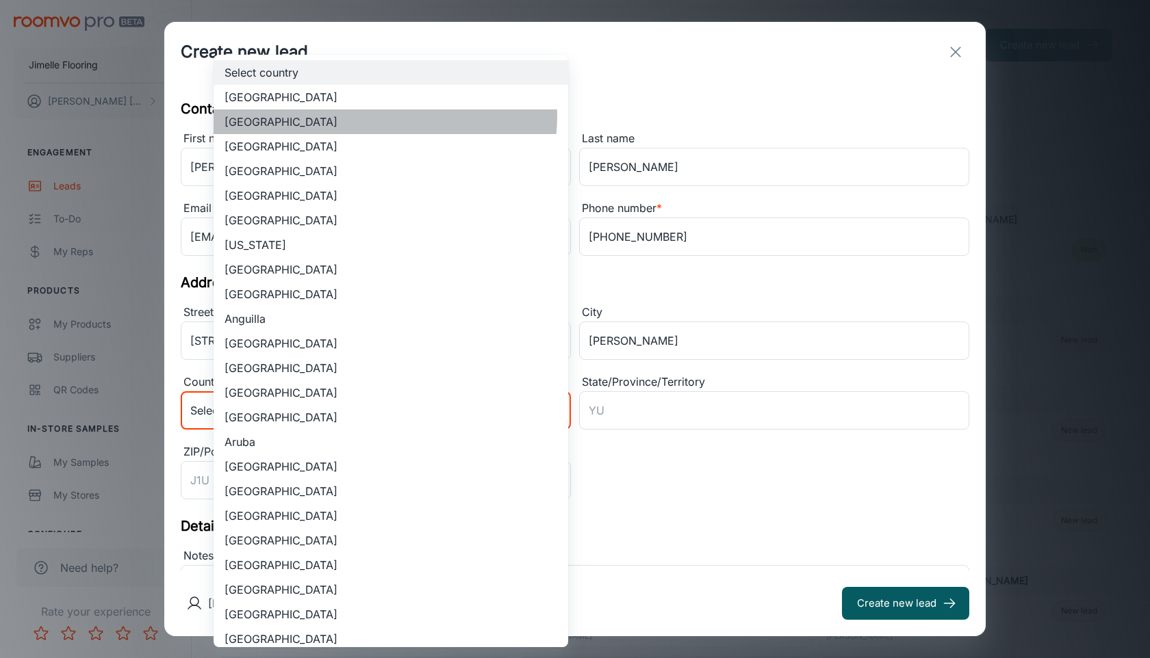
click at [376, 116] on li "[GEOGRAPHIC_DATA]" at bounding box center [391, 122] width 355 height 25
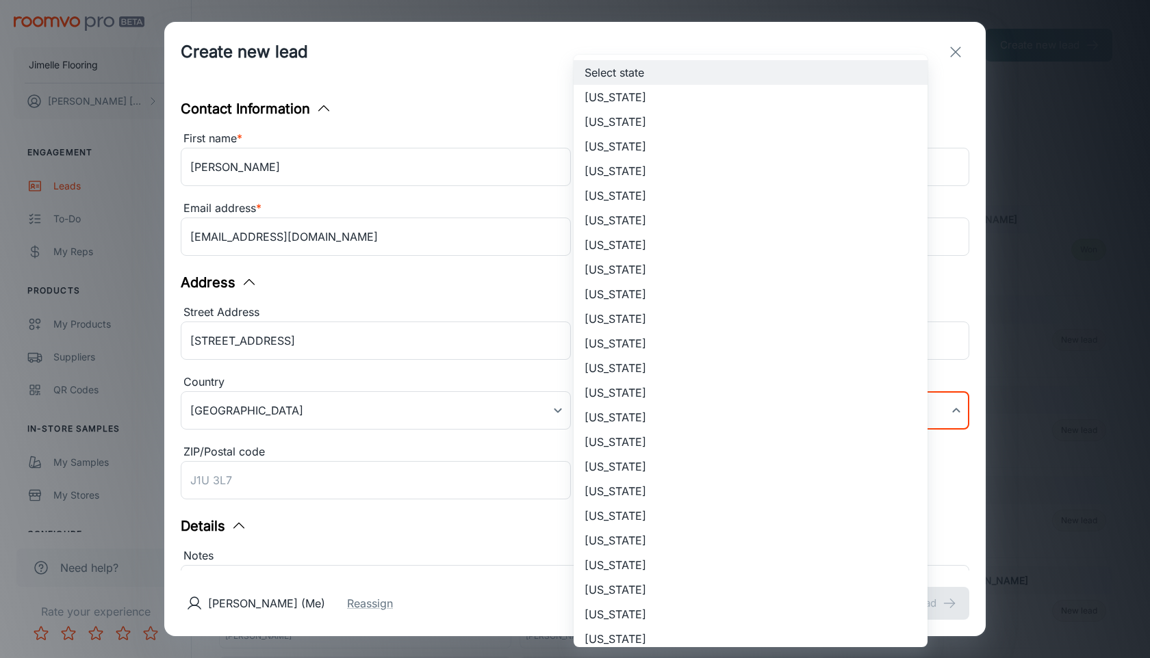
click at [676, 406] on body "Jimelle Flooring [PERSON_NAME] Engagement Leads To-do My Reps Products My Produ…" at bounding box center [575, 329] width 1150 height 658
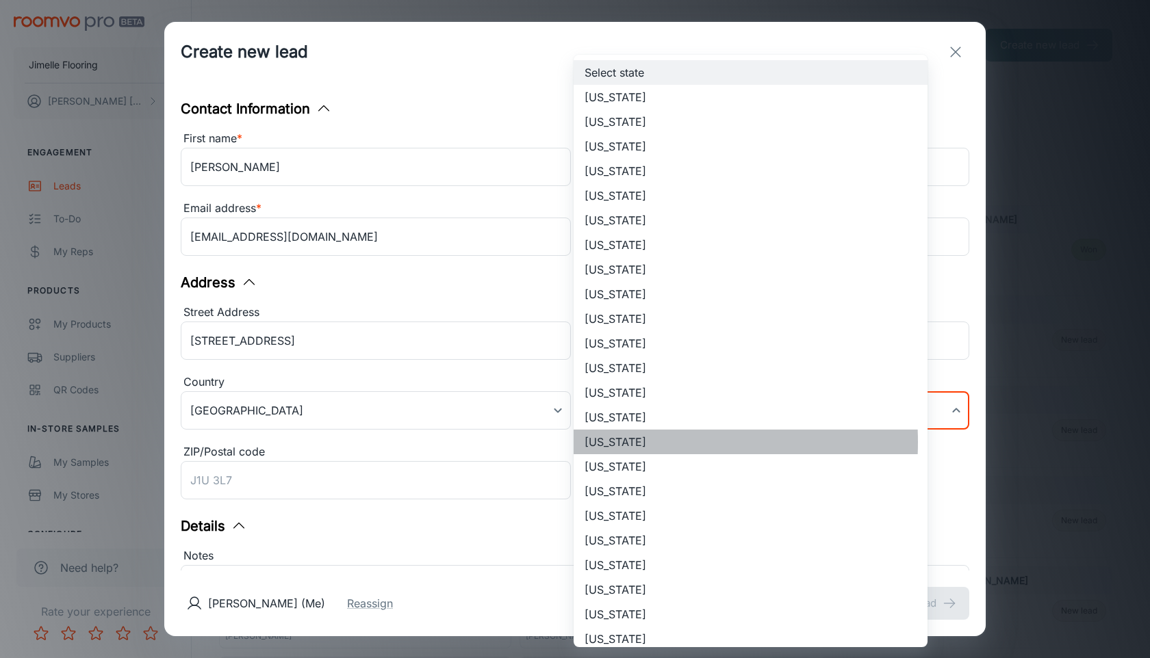
click at [617, 442] on li "[US_STATE]" at bounding box center [751, 442] width 354 height 25
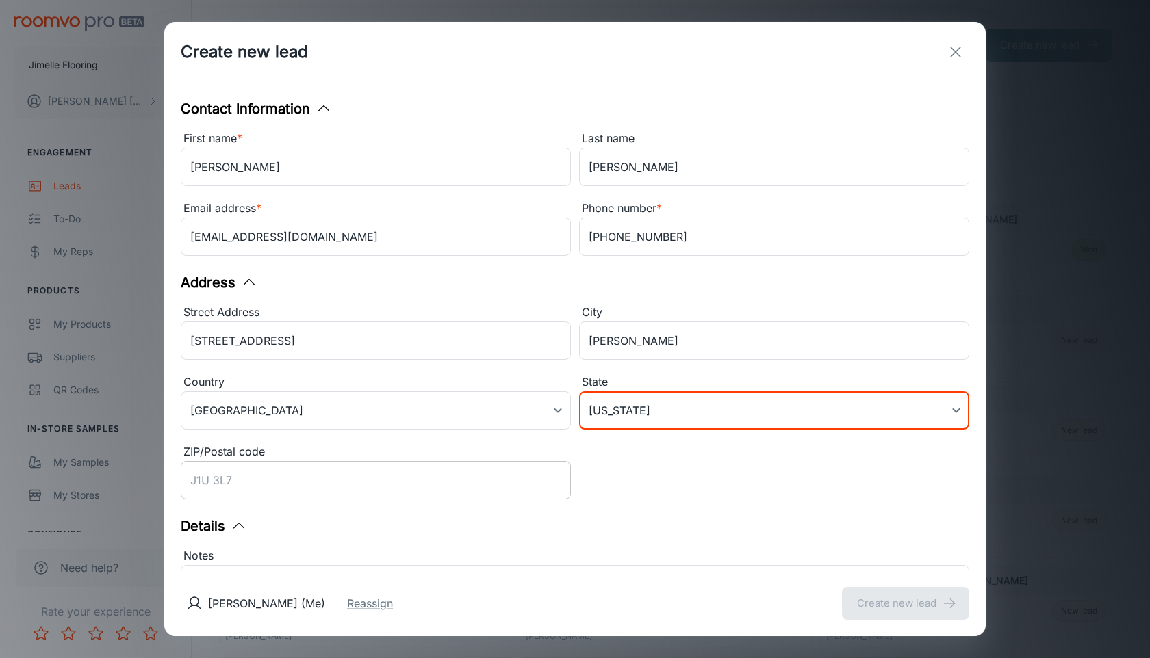
click at [369, 491] on input "ZIP/Postal code" at bounding box center [376, 480] width 390 height 38
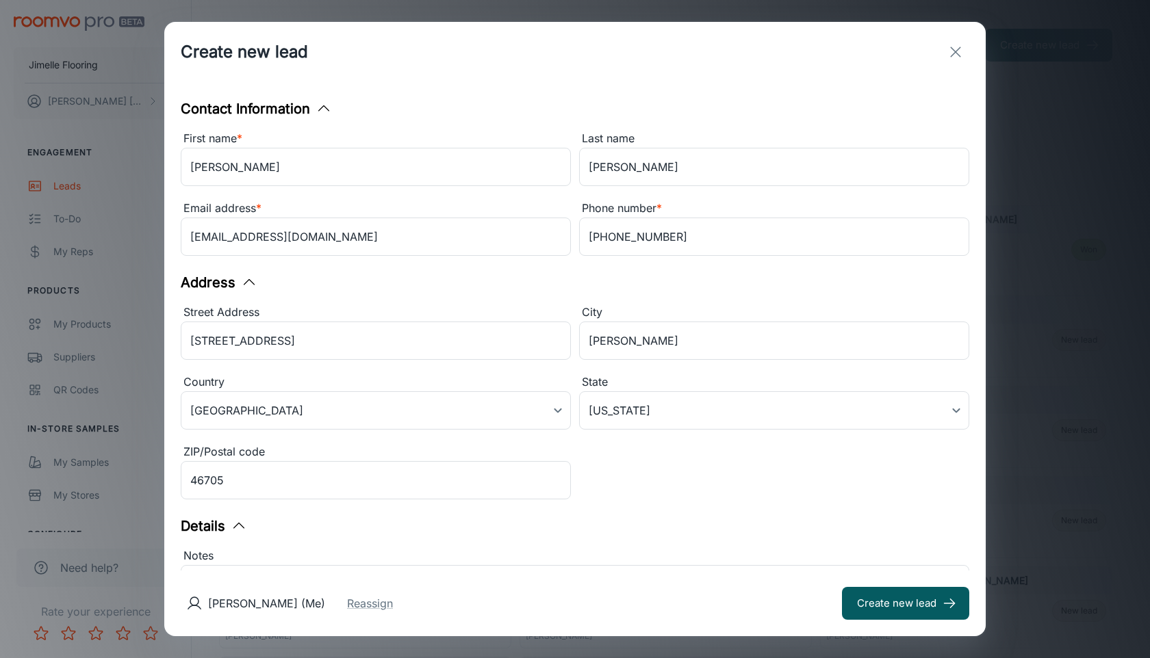
click at [570, 526] on div "Details" at bounding box center [575, 526] width 788 height 21
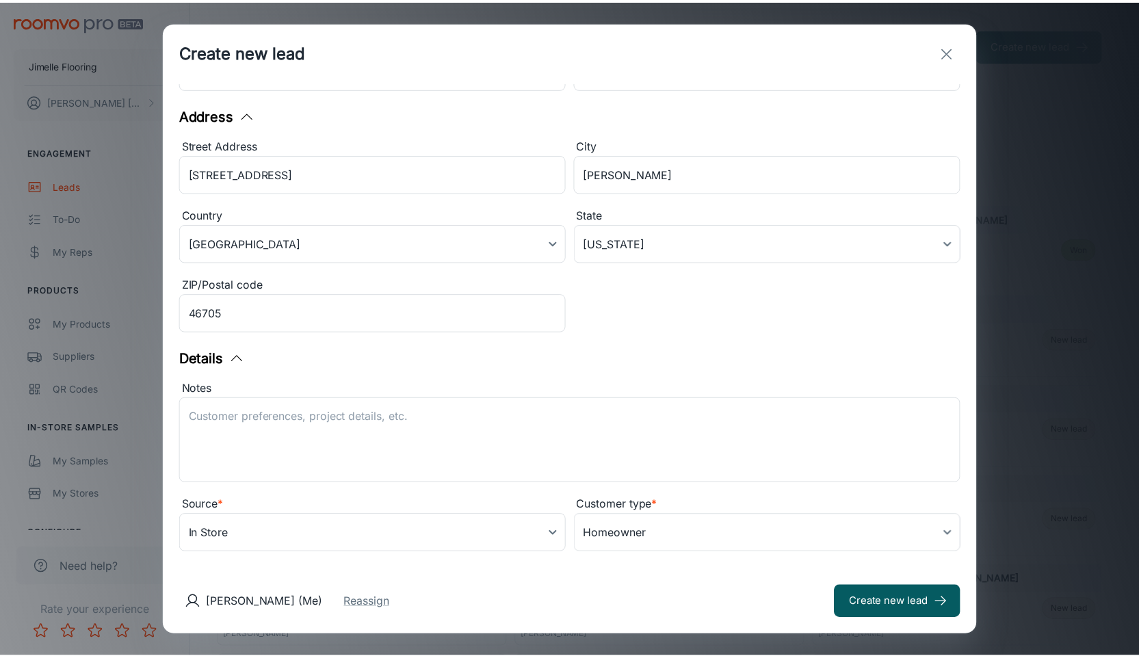
scroll to position [183, 0]
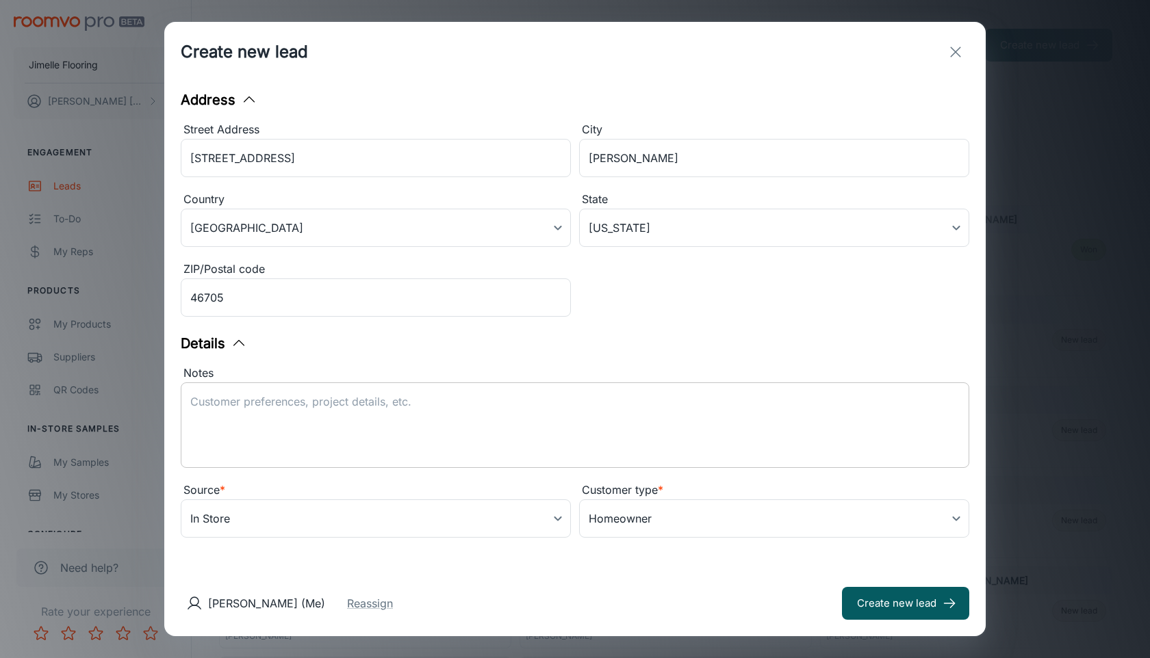
click at [476, 442] on textarea "Notes" at bounding box center [574, 425] width 769 height 63
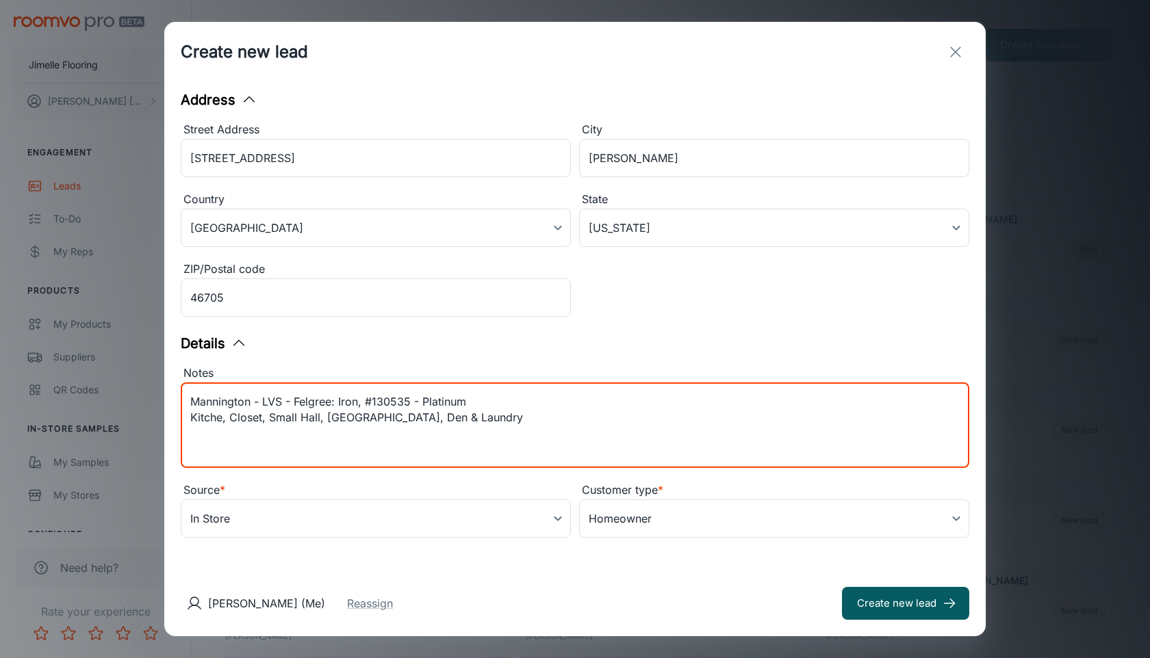
click at [263, 418] on textarea "Mannington - LVS - Felgree: Iron, #130535 - Platinum Kitche, Closet, Small Hall…" at bounding box center [574, 425] width 769 height 63
click at [489, 423] on textarea "Mannington - LVS - Felgree: Iron, #130535 - Platinum Kitchen, Closet, Small Hal…" at bounding box center [574, 425] width 769 height 63
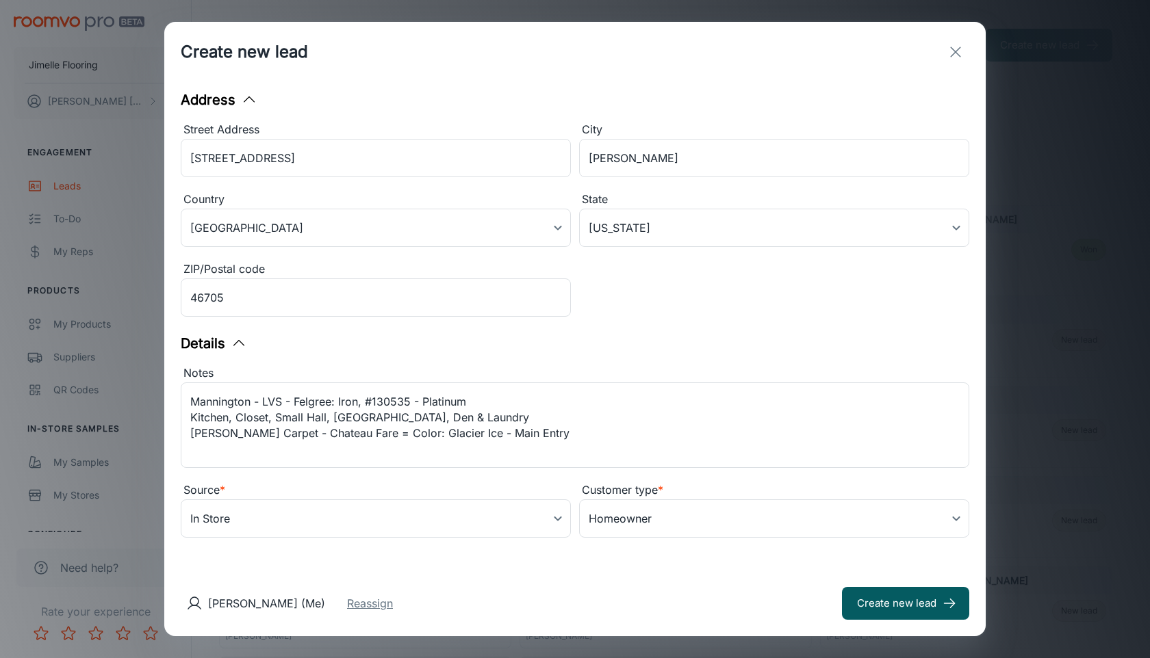
click at [393, 606] on button "Reassign" at bounding box center [370, 603] width 46 height 16
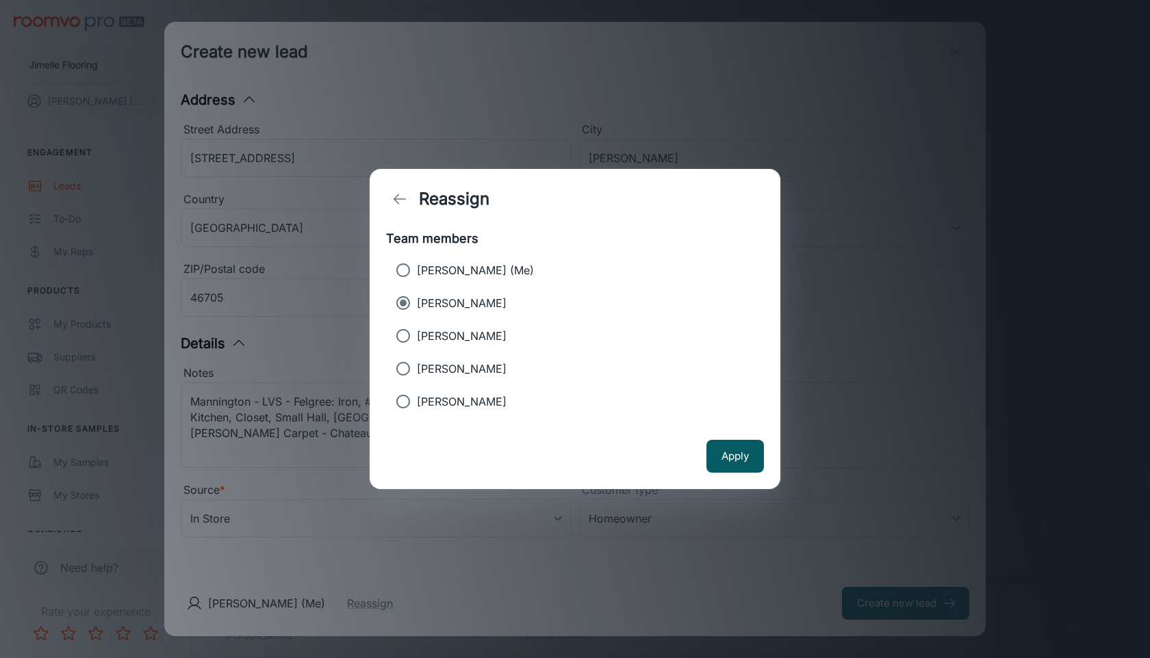
click at [478, 311] on label "[PERSON_NAME]" at bounding box center [565, 302] width 352 height 27
click at [417, 311] on input "[PERSON_NAME]" at bounding box center [402, 302] width 27 height 27
click at [478, 302] on p "[PERSON_NAME]" at bounding box center [462, 303] width 90 height 16
click at [417, 302] on input "[PERSON_NAME]" at bounding box center [402, 302] width 27 height 27
click at [741, 456] on button "Apply" at bounding box center [734, 456] width 57 height 33
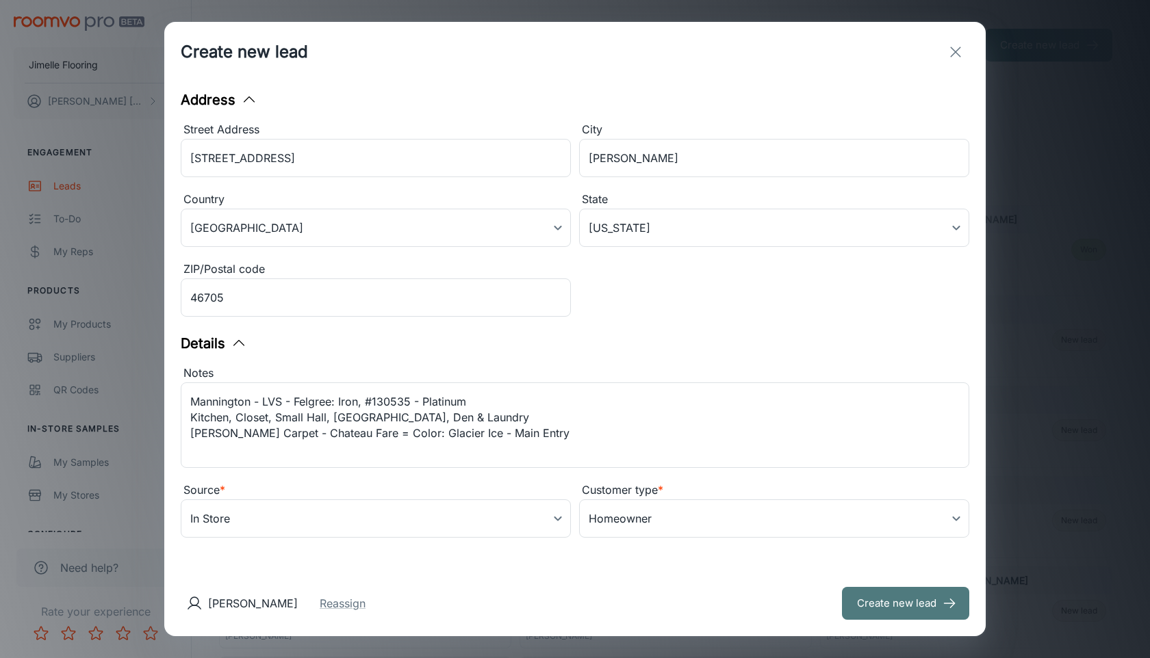
click at [864, 608] on button "Create new lead" at bounding box center [905, 603] width 127 height 33
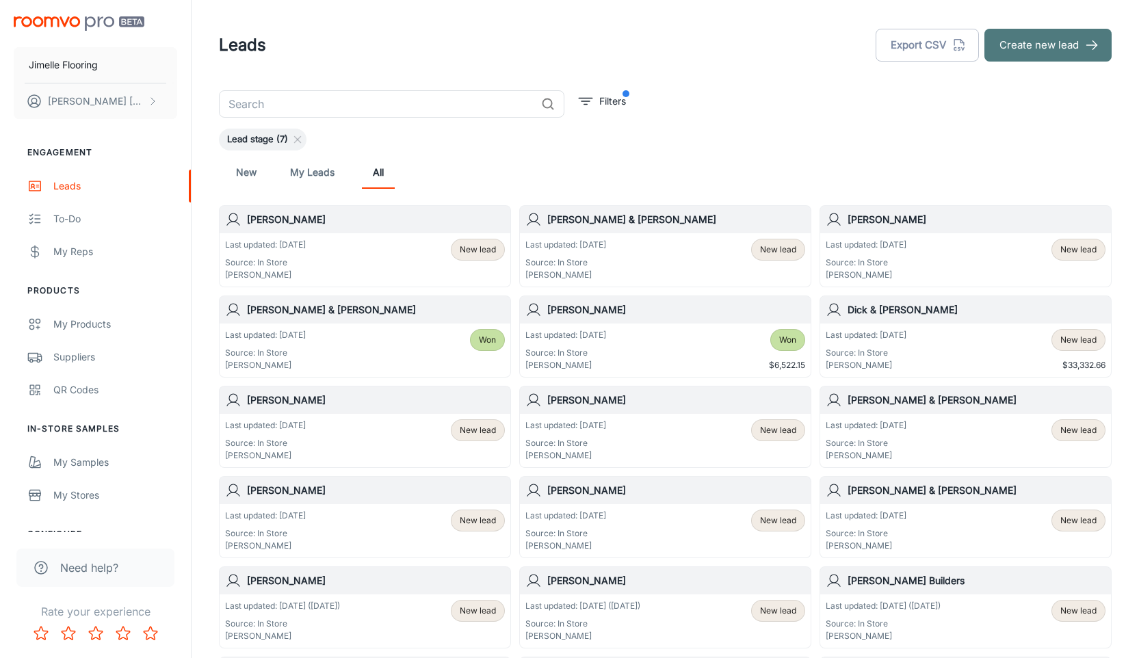
click at [1059, 52] on button "Create new lead" at bounding box center [1048, 45] width 127 height 33
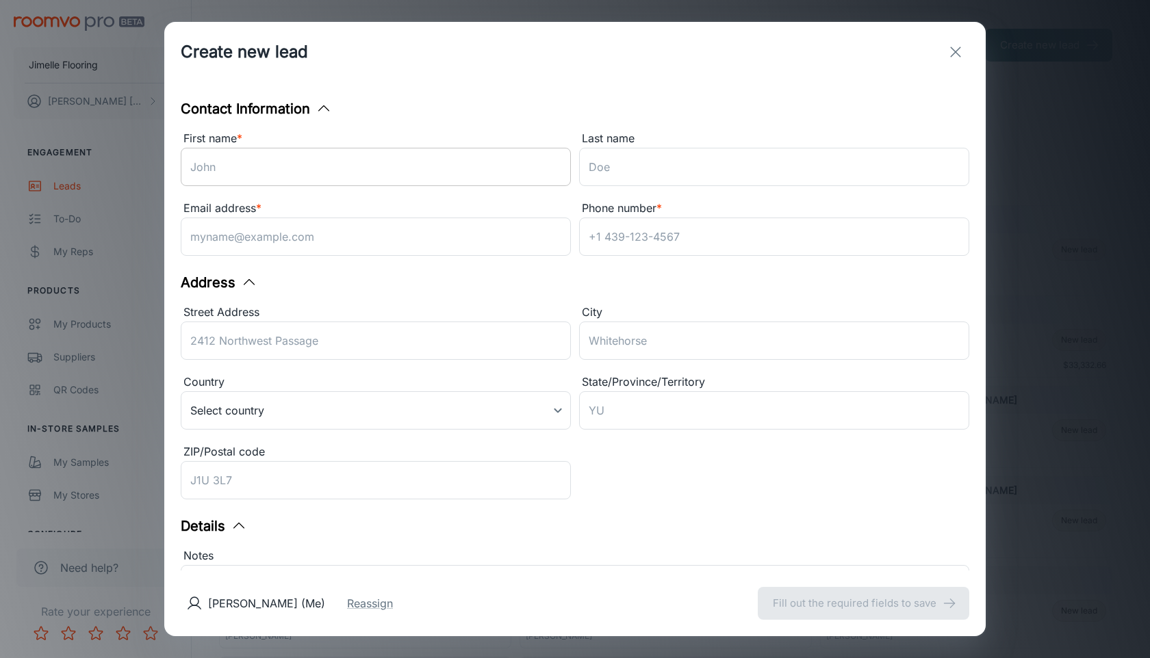
click at [460, 174] on input "First name *" at bounding box center [376, 167] width 390 height 38
click at [349, 166] on input "First name *" at bounding box center [376, 167] width 390 height 38
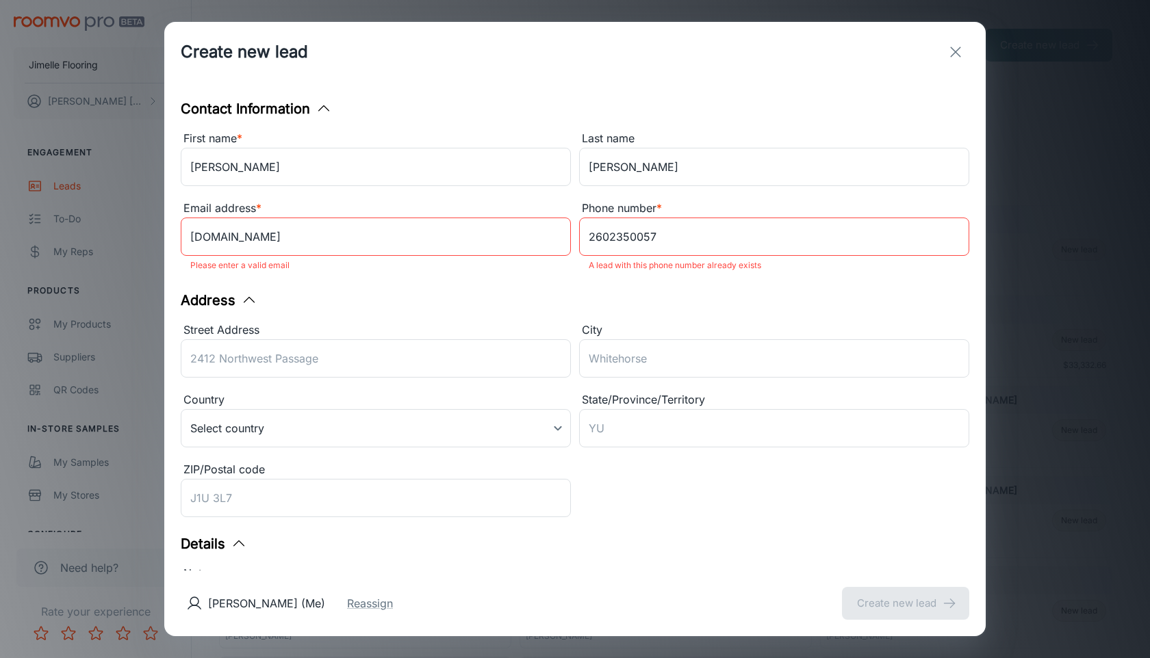
click at [936, 44] on div "Create new lead" at bounding box center [574, 52] width 821 height 60
click at [947, 50] on icon "exit" at bounding box center [955, 52] width 16 height 16
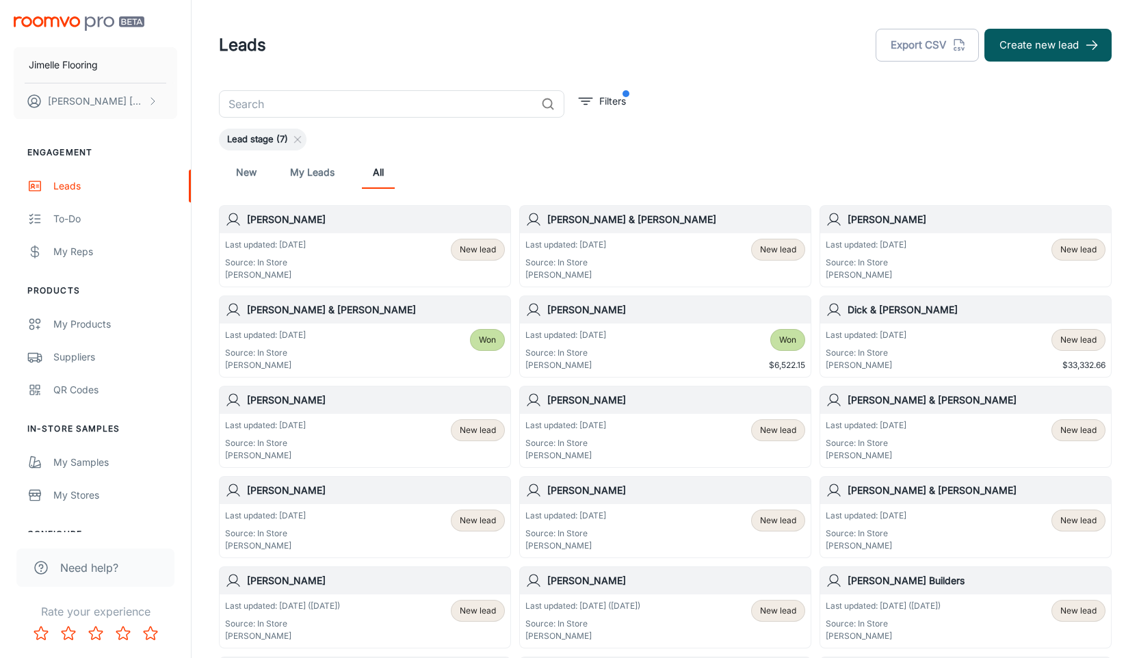
click at [482, 107] on input "text" at bounding box center [377, 103] width 317 height 27
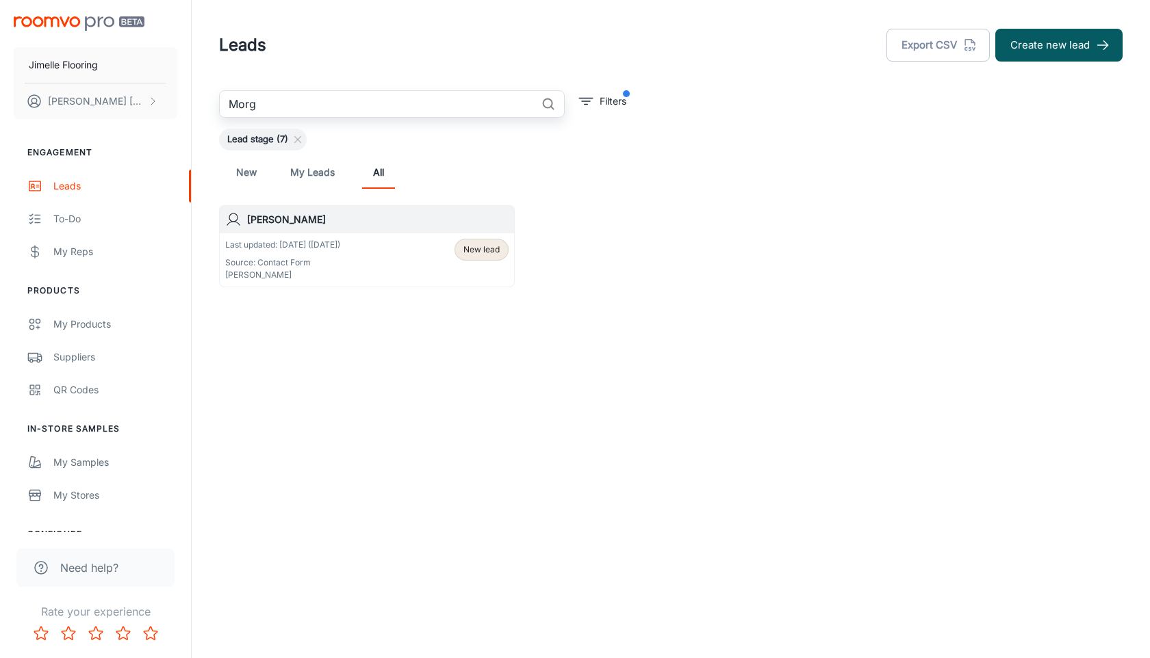
click at [368, 259] on div "Last updated: [DATE] ([DATE]) Source: Contact Form [PERSON_NAME] New lead" at bounding box center [366, 260] width 283 height 42
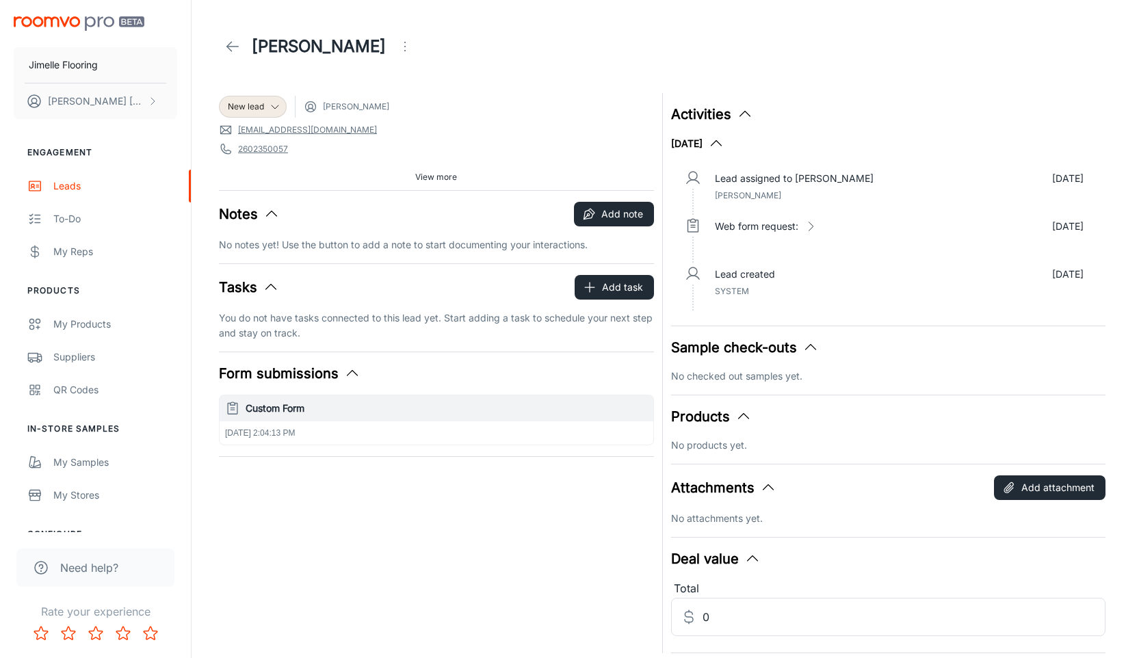
click at [292, 411] on h6 "Custom Form" at bounding box center [447, 408] width 402 height 15
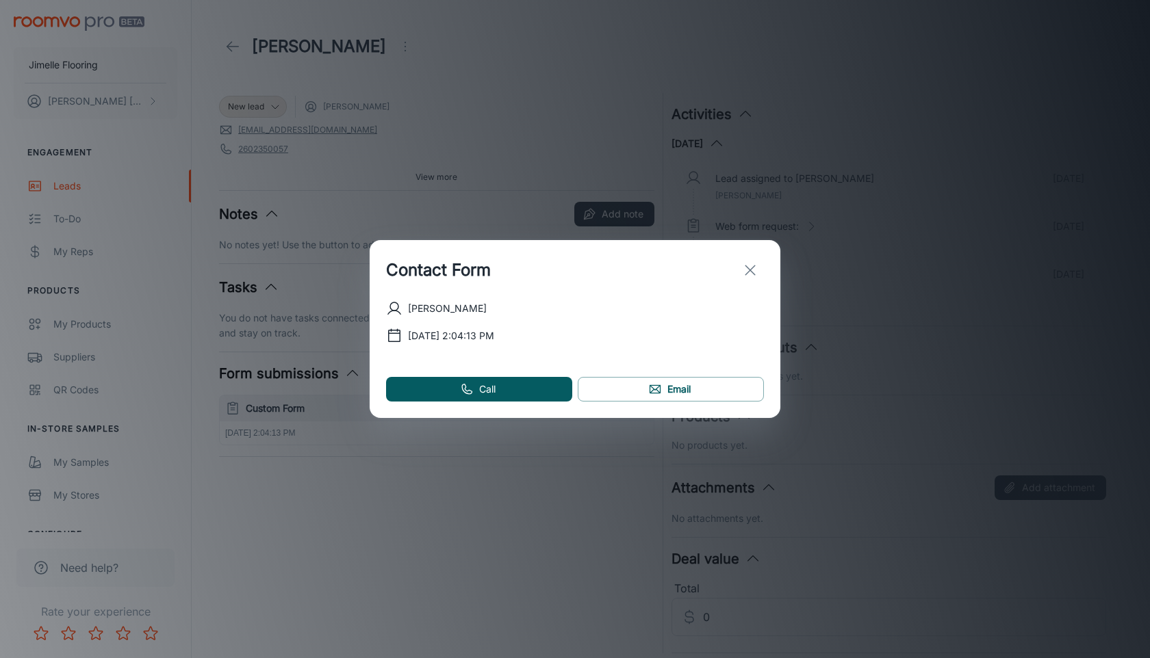
click at [749, 269] on line "exit" at bounding box center [750, 271] width 10 height 10
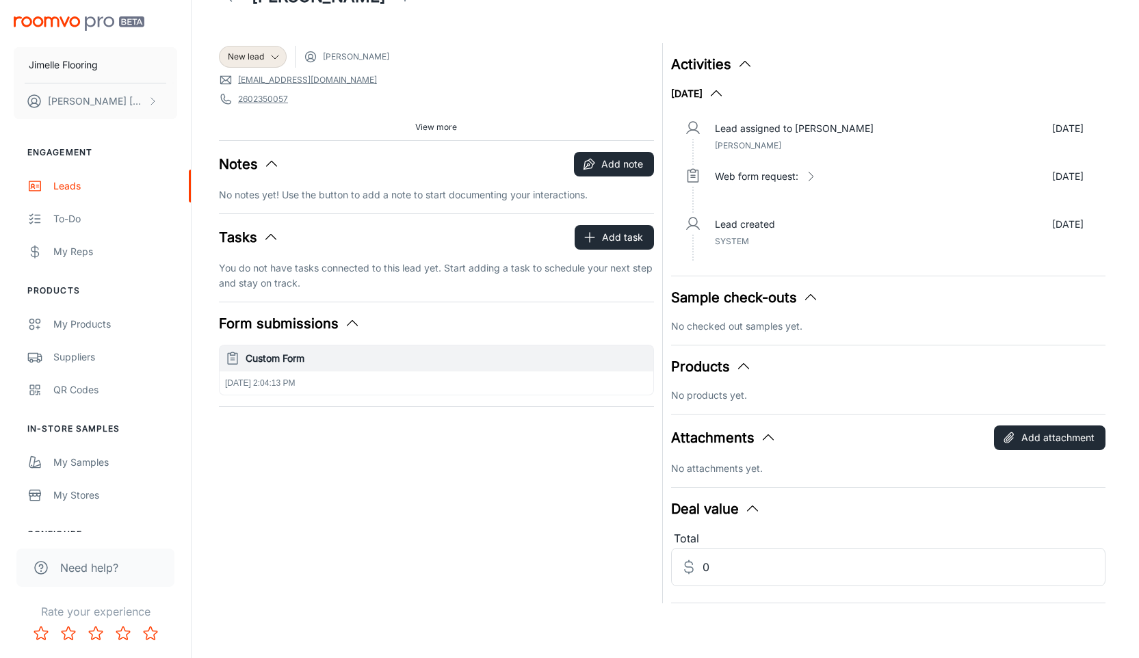
scroll to position [49, 0]
click at [633, 168] on button "Add note" at bounding box center [614, 165] width 80 height 25
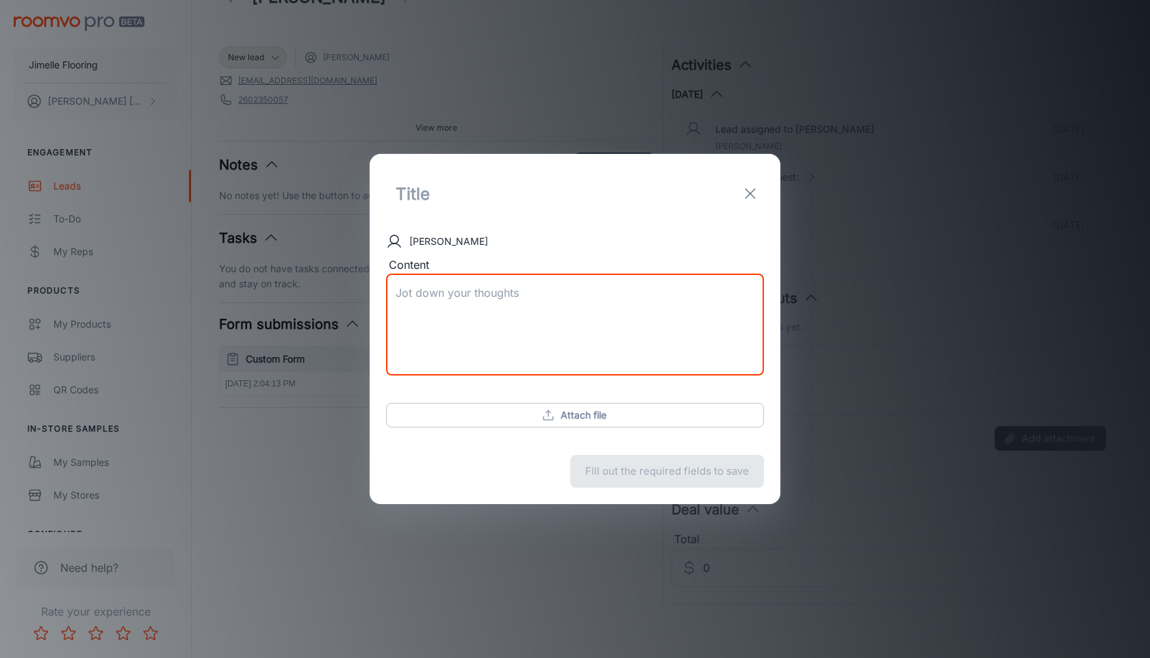
click at [469, 312] on textarea "Content" at bounding box center [575, 324] width 359 height 79
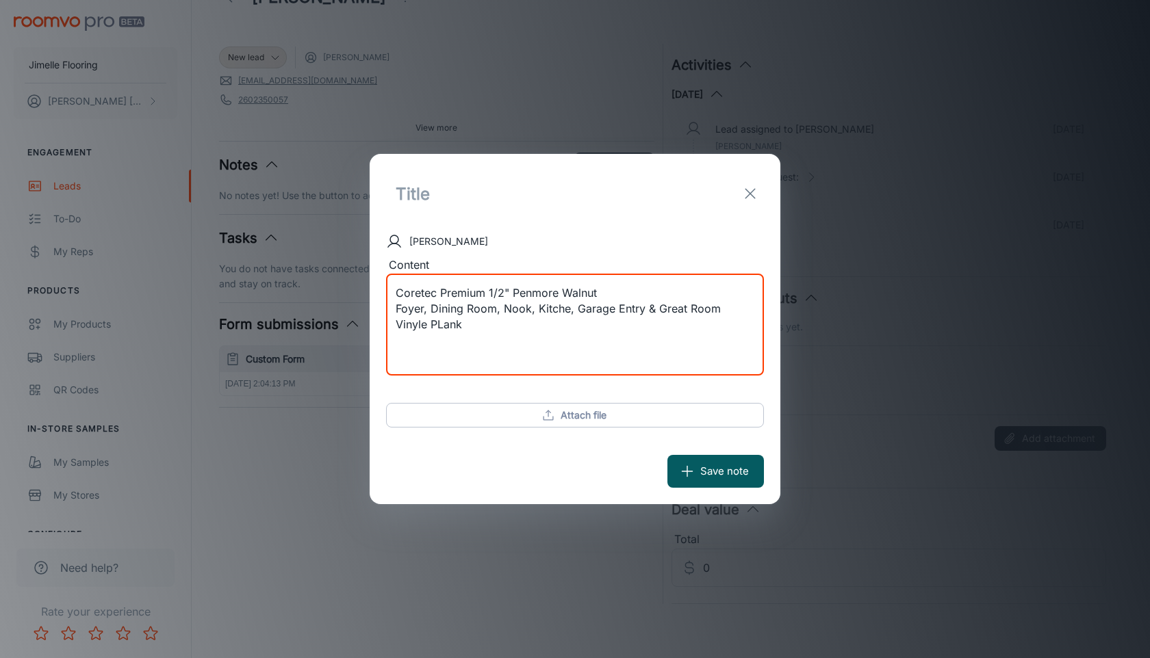
click at [566, 309] on textarea "Coretec Premium 1/2" Penmore Walnut Foyer, Dining Room, Nook, Kitche, Garage En…" at bounding box center [575, 324] width 359 height 79
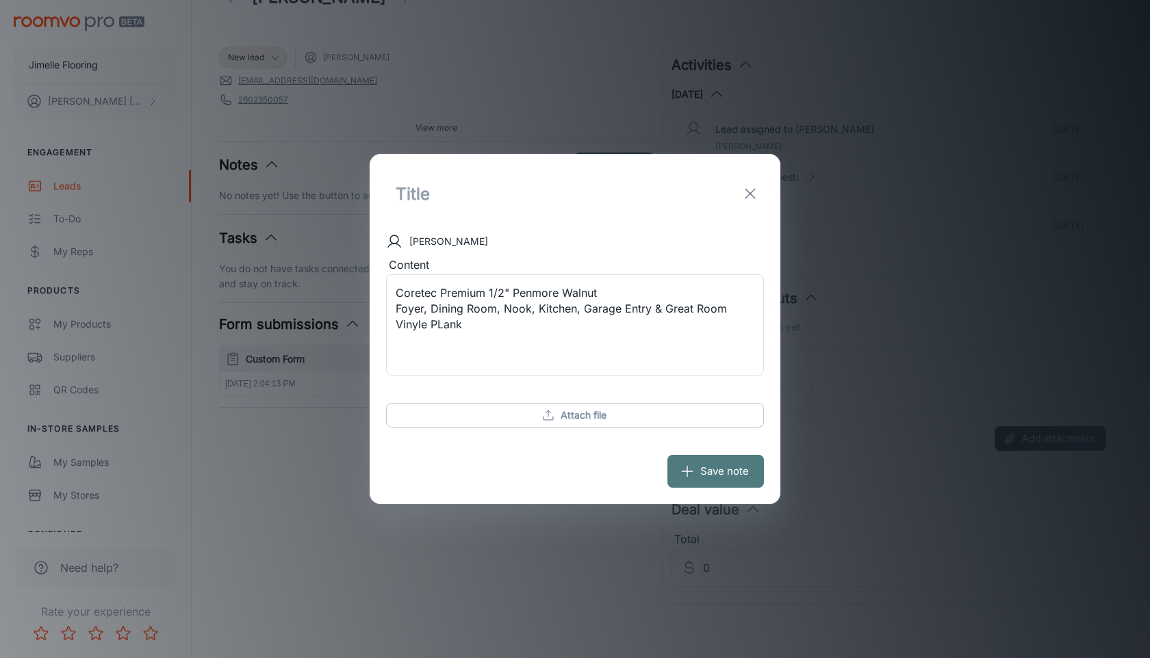
click at [701, 469] on button "Save note" at bounding box center [715, 471] width 96 height 33
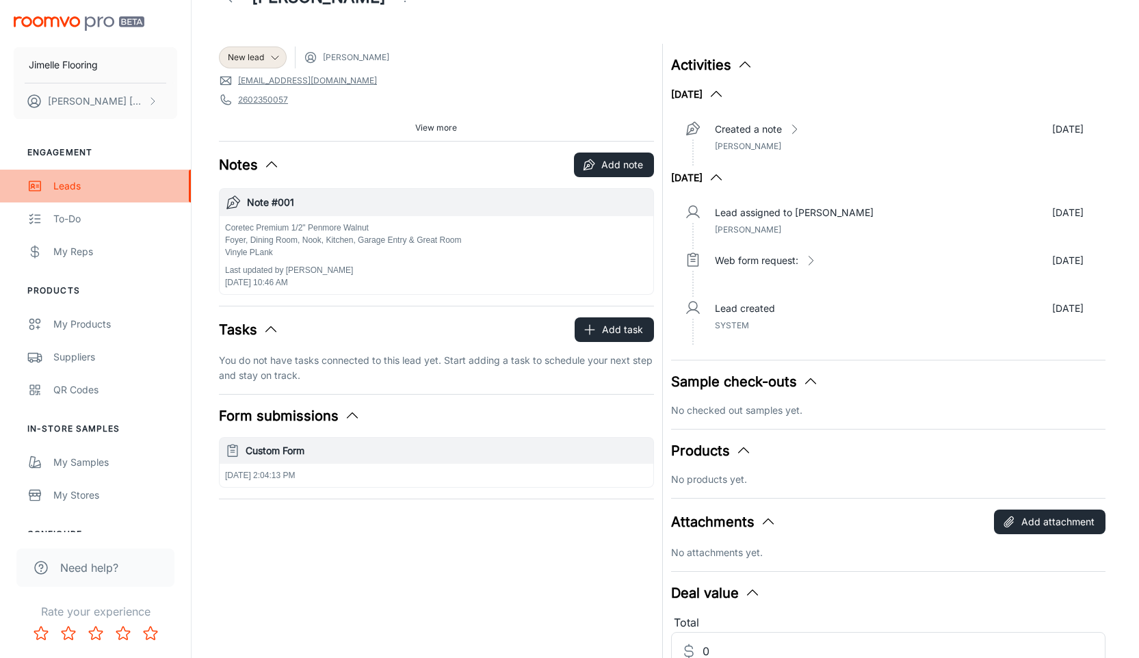
click at [64, 184] on div "Leads" at bounding box center [115, 186] width 124 height 15
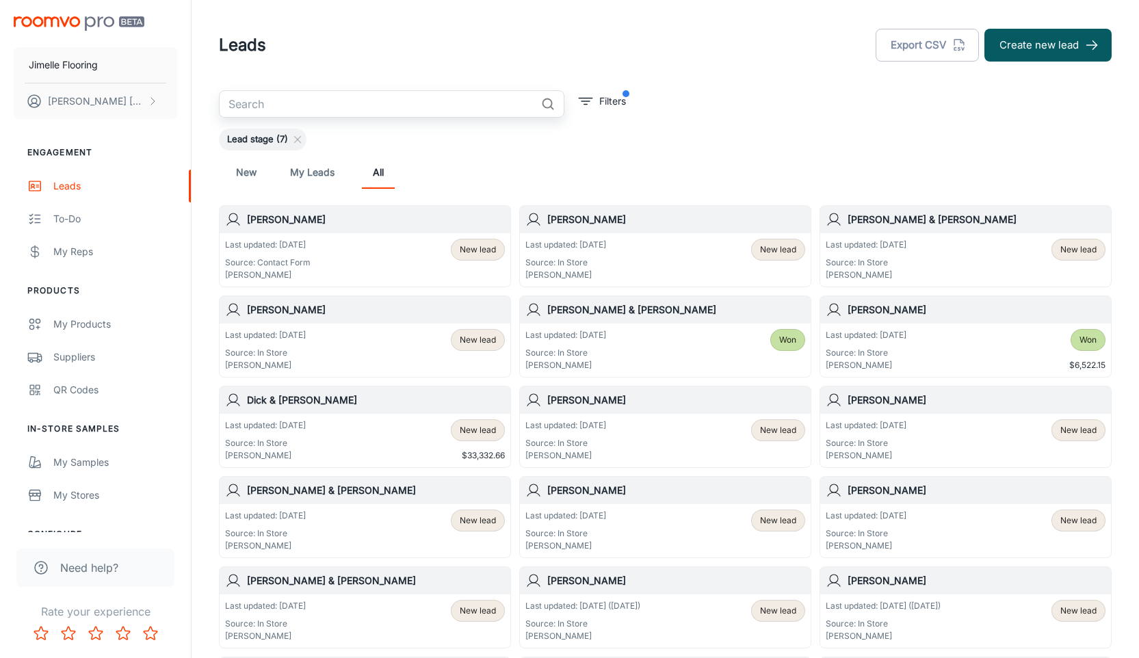
click at [305, 104] on input "text" at bounding box center [377, 103] width 317 height 27
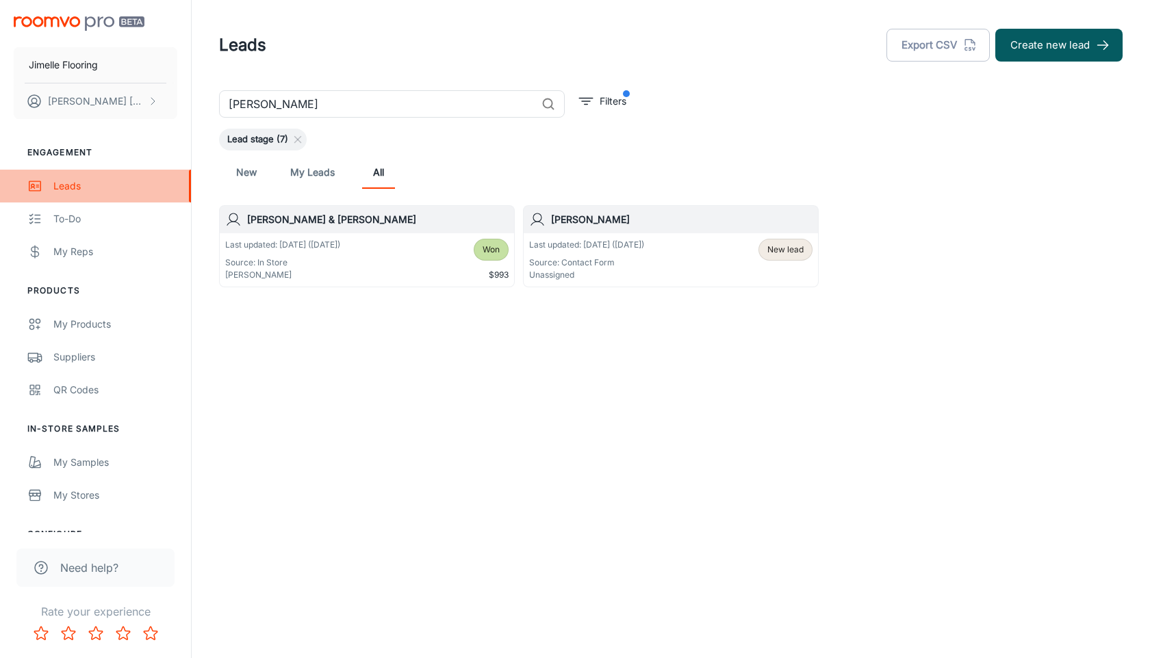
click at [94, 189] on div "Leads" at bounding box center [115, 186] width 124 height 15
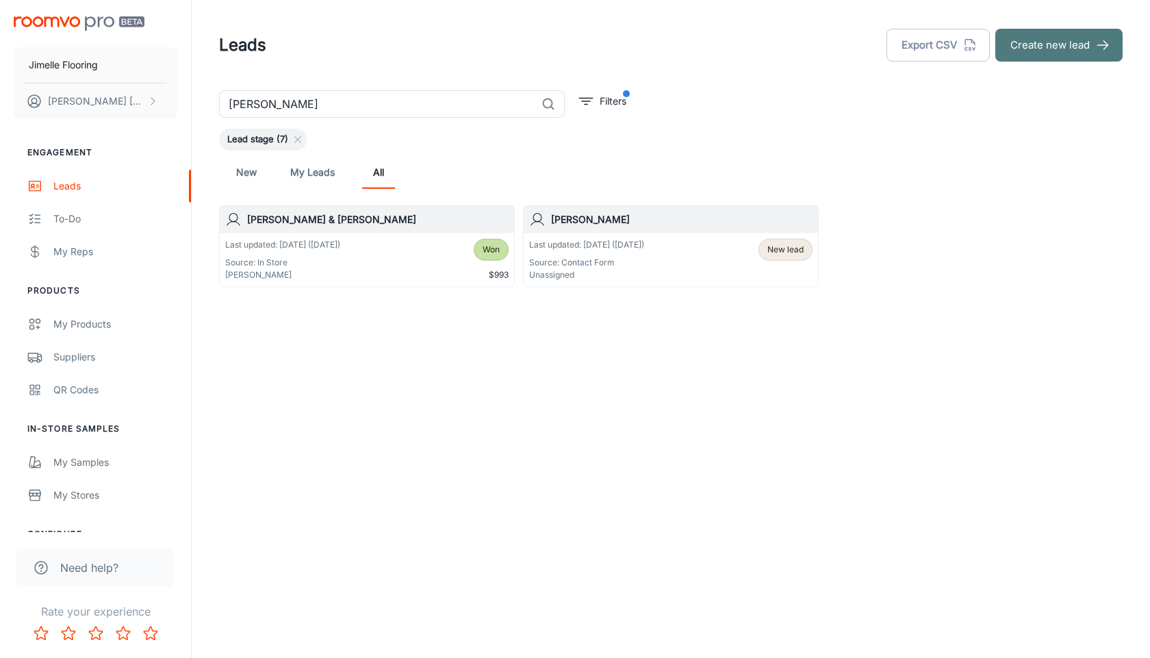
click at [1057, 52] on button "Create new lead" at bounding box center [1058, 45] width 127 height 33
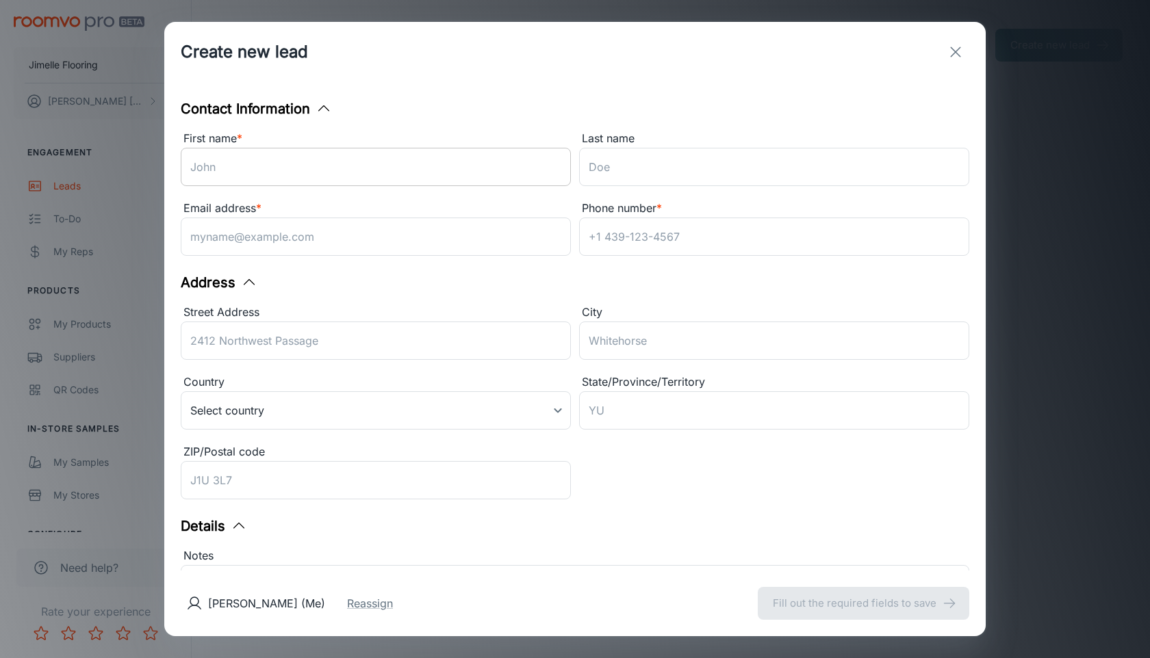
click at [456, 172] on input "First name *" at bounding box center [376, 167] width 390 height 38
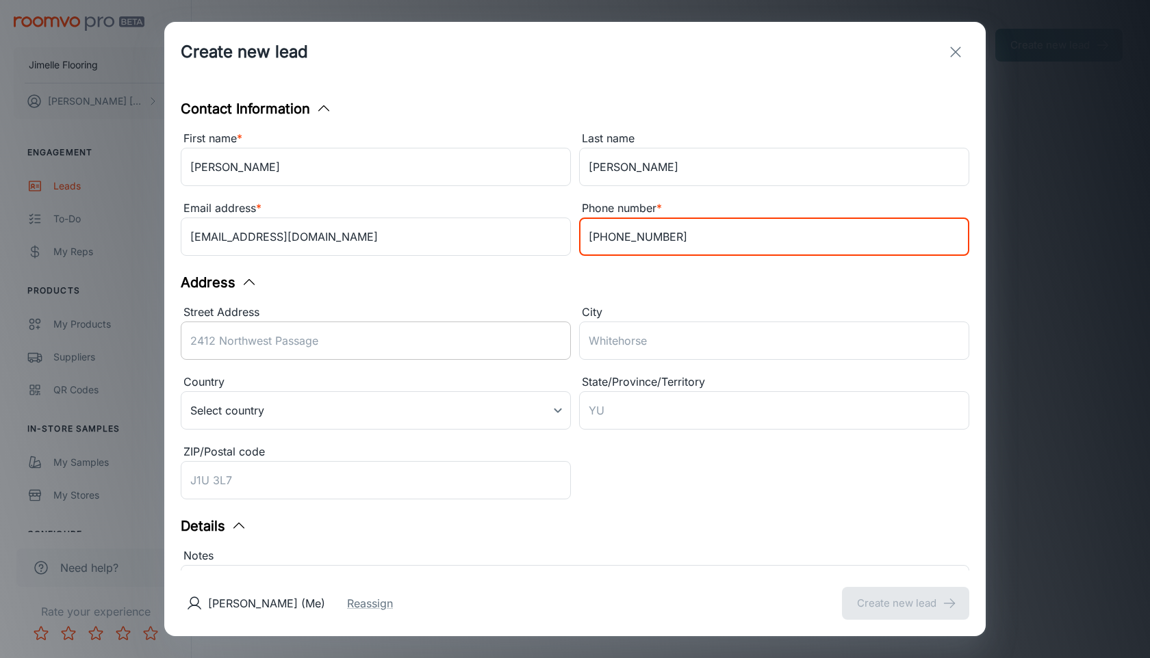
click at [351, 335] on div "Street Address ​" at bounding box center [376, 335] width 390 height 62
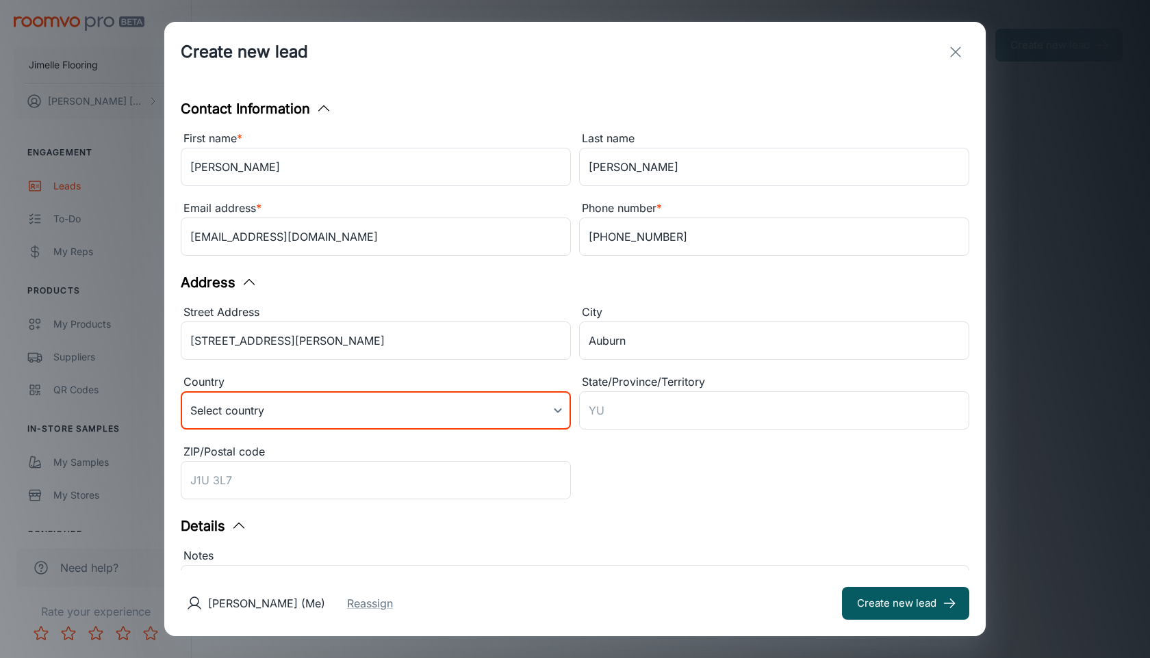
click at [246, 417] on body "Jimelle Flooring [PERSON_NAME] Engagement Leads To-do My Reps Products My Produ…" at bounding box center [575, 329] width 1150 height 658
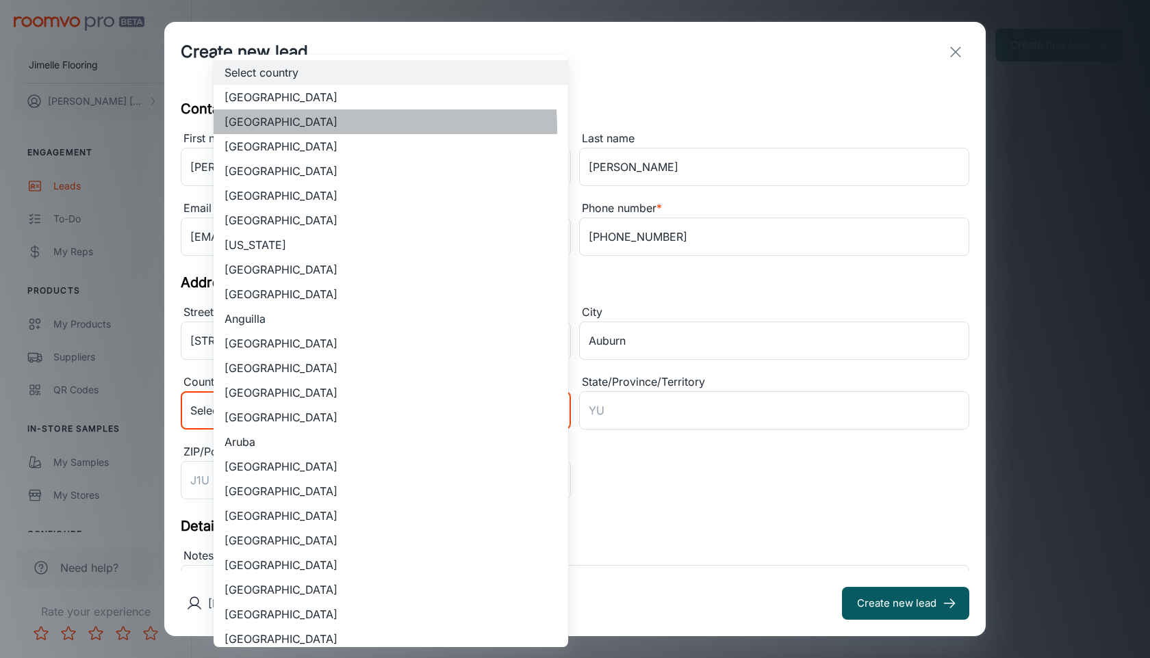
click at [350, 128] on li "[GEOGRAPHIC_DATA]" at bounding box center [391, 122] width 355 height 25
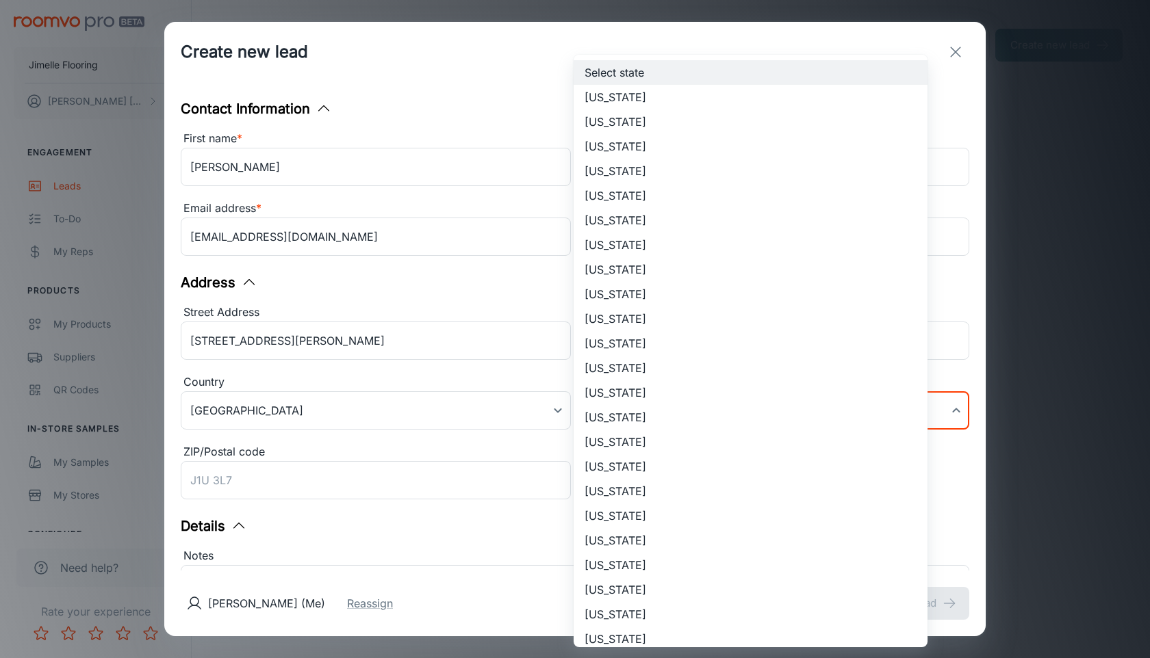
click at [641, 414] on body "Jimelle Flooring [PERSON_NAME] Engagement Leads To-do My Reps Products My Produ…" at bounding box center [575, 329] width 1150 height 658
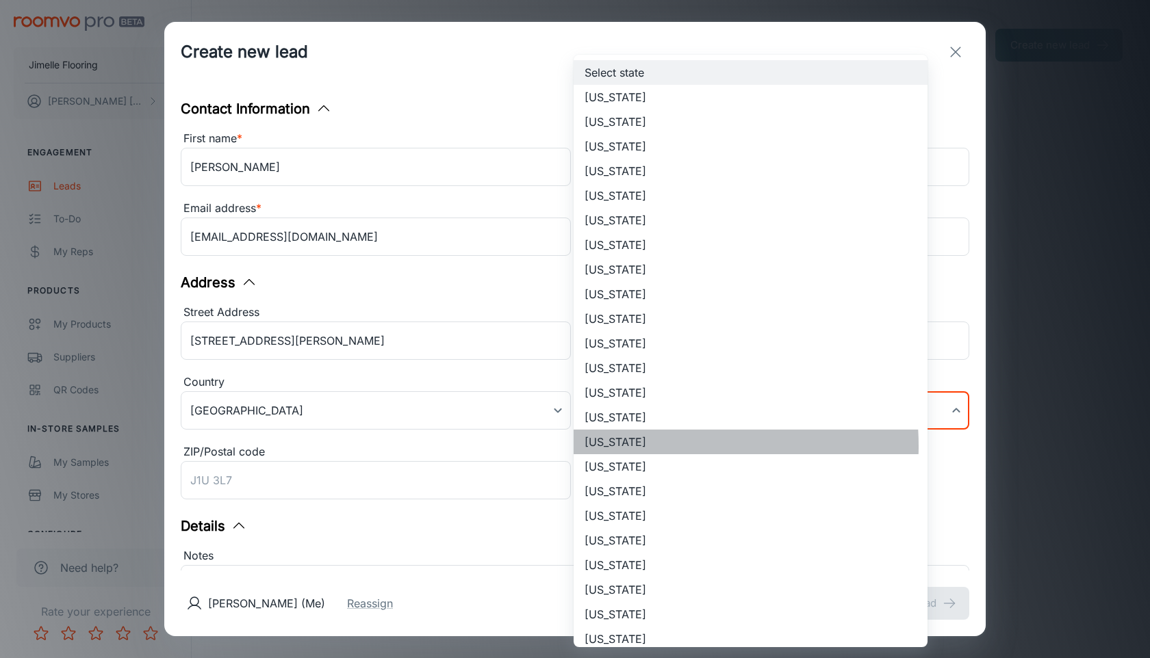
click at [639, 446] on li "[US_STATE]" at bounding box center [751, 442] width 354 height 25
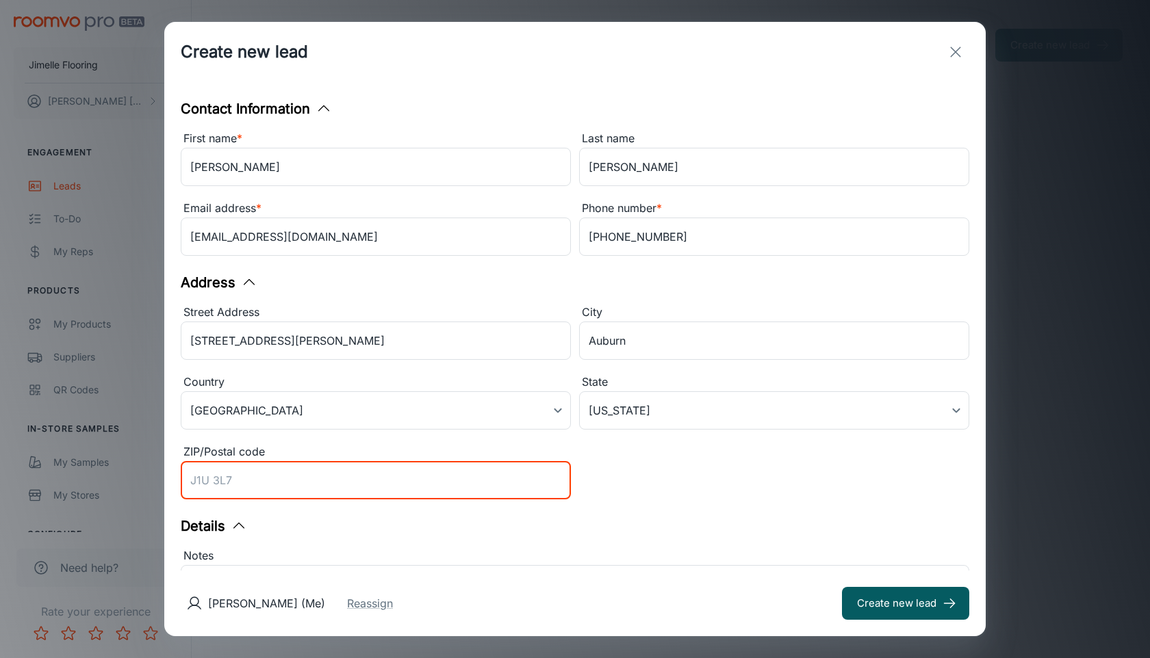
click at [400, 488] on input "ZIP/Postal code" at bounding box center [376, 480] width 390 height 38
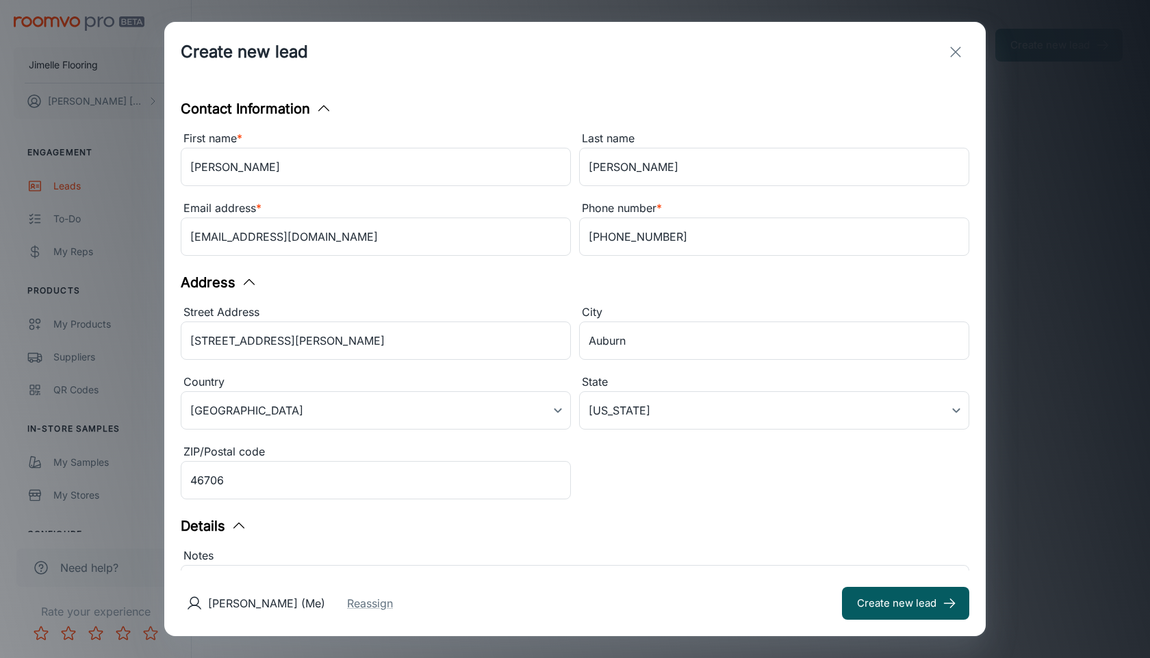
click at [554, 532] on div "Details" at bounding box center [575, 526] width 788 height 21
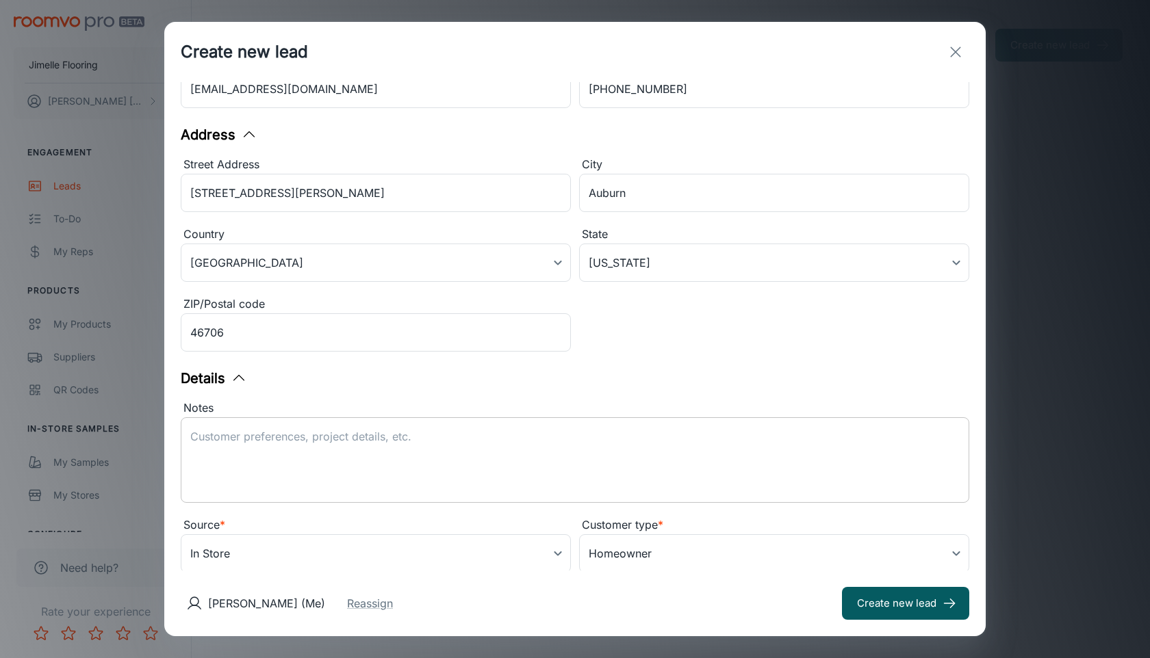
scroll to position [150, 0]
click at [519, 451] on textarea "Notes" at bounding box center [574, 458] width 769 height 63
click at [393, 608] on button "Reassign" at bounding box center [370, 603] width 46 height 16
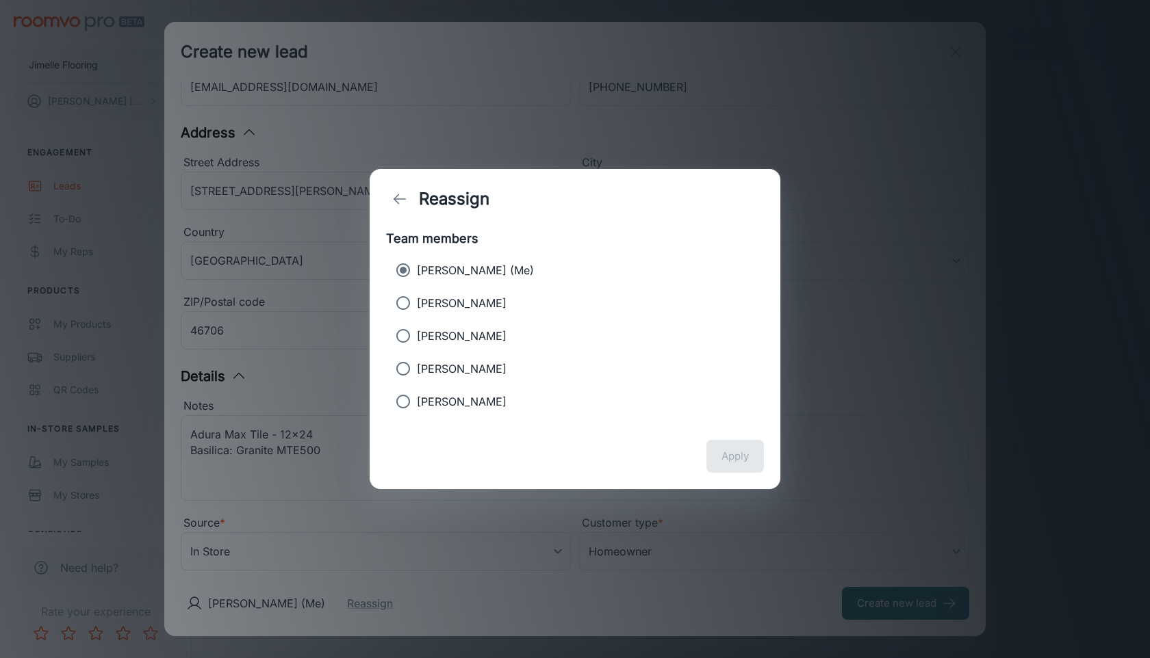
click at [463, 295] on p "[PERSON_NAME]" at bounding box center [462, 303] width 90 height 16
click at [417, 295] on input "[PERSON_NAME]" at bounding box center [402, 302] width 27 height 27
click at [728, 461] on button "Apply" at bounding box center [734, 456] width 57 height 33
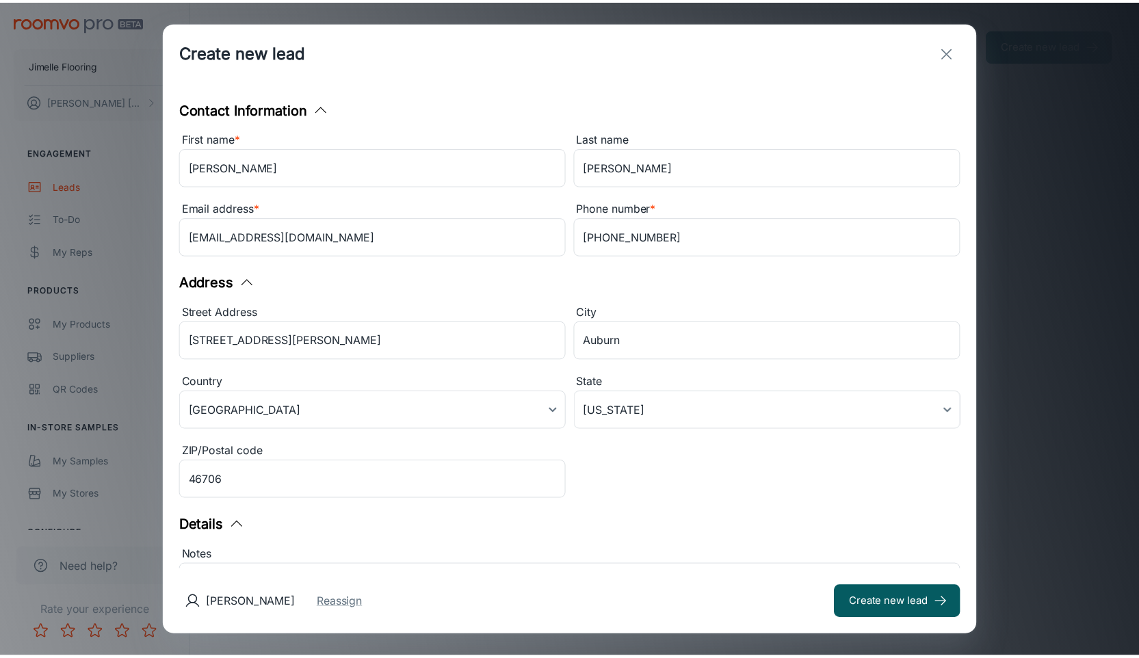
scroll to position [183, 0]
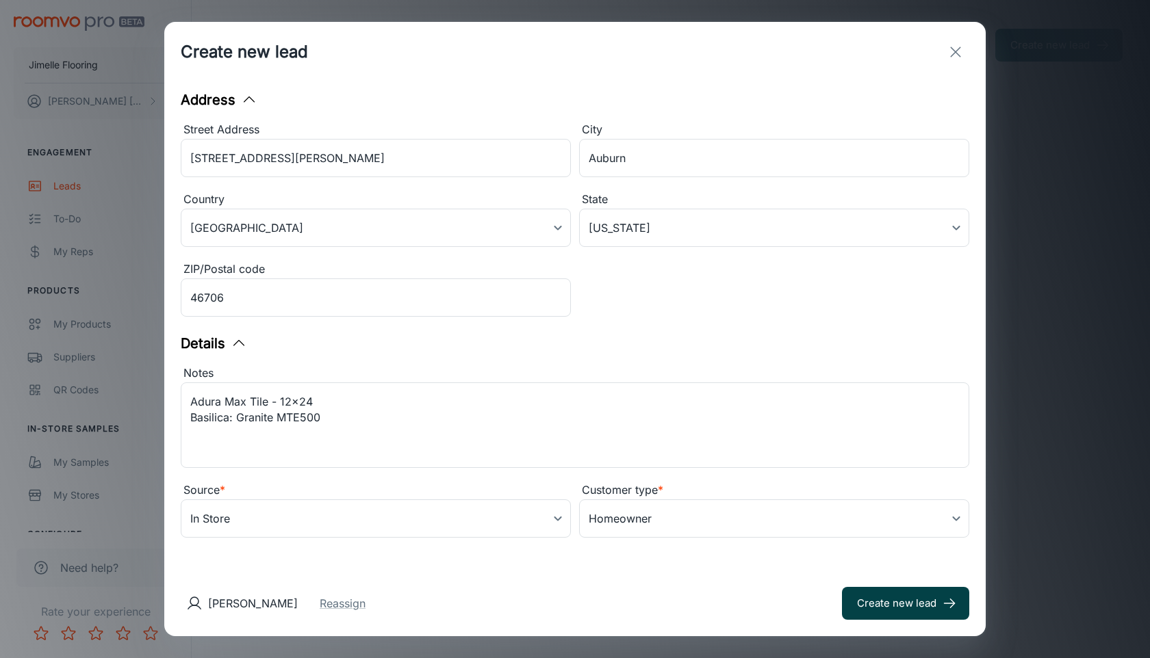
click at [845, 608] on button "Create new lead" at bounding box center [905, 603] width 127 height 33
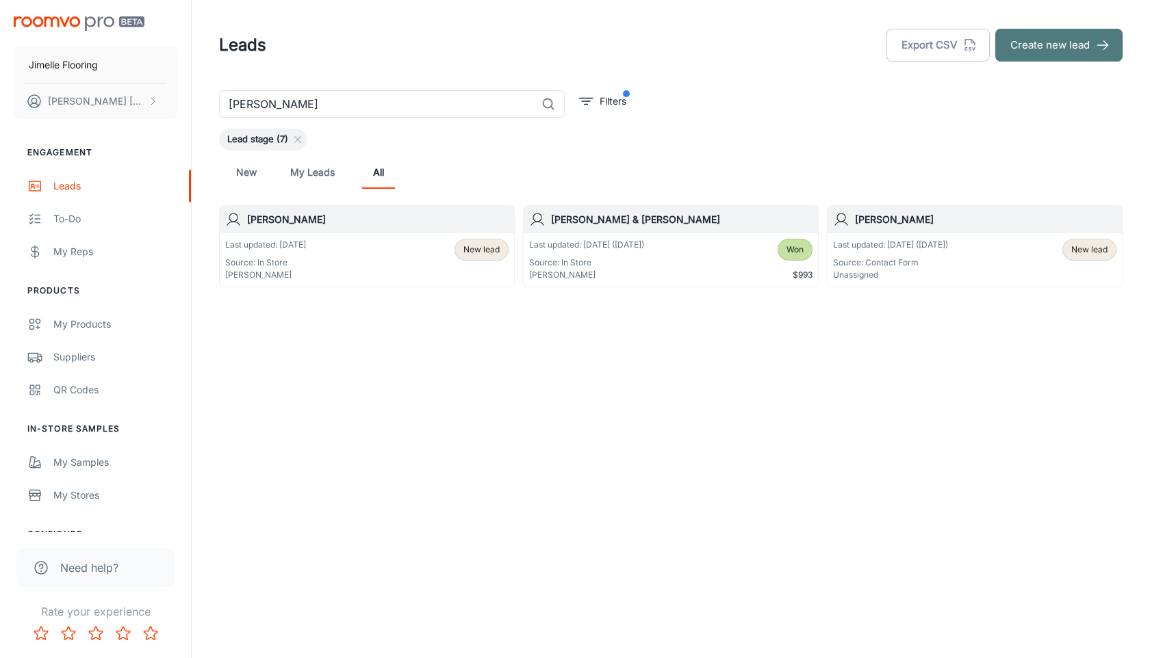
click at [1079, 47] on button "Create new lead" at bounding box center [1058, 45] width 127 height 33
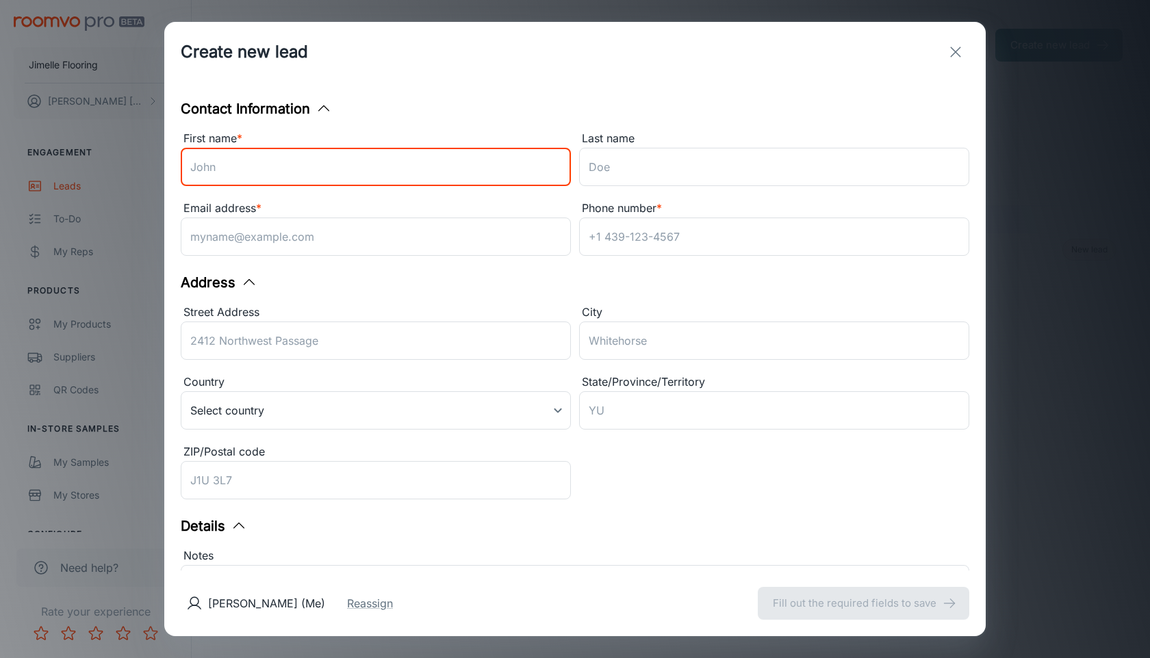
click at [363, 170] on input "First name *" at bounding box center [376, 167] width 390 height 38
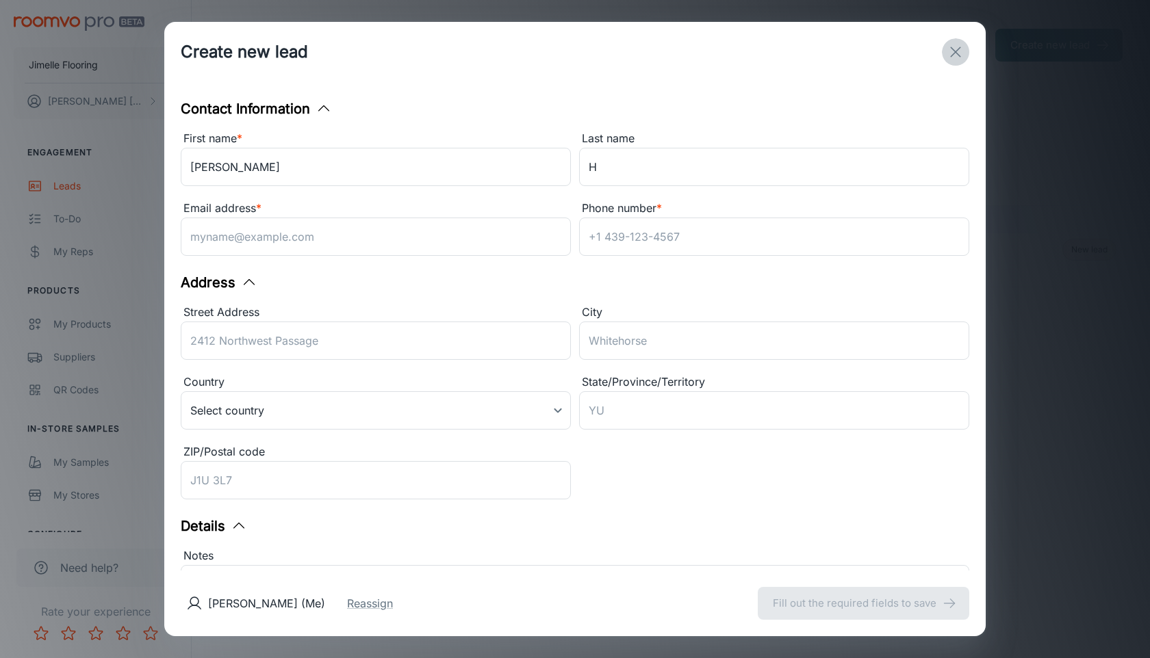
click at [942, 40] on button "exit" at bounding box center [955, 51] width 27 height 27
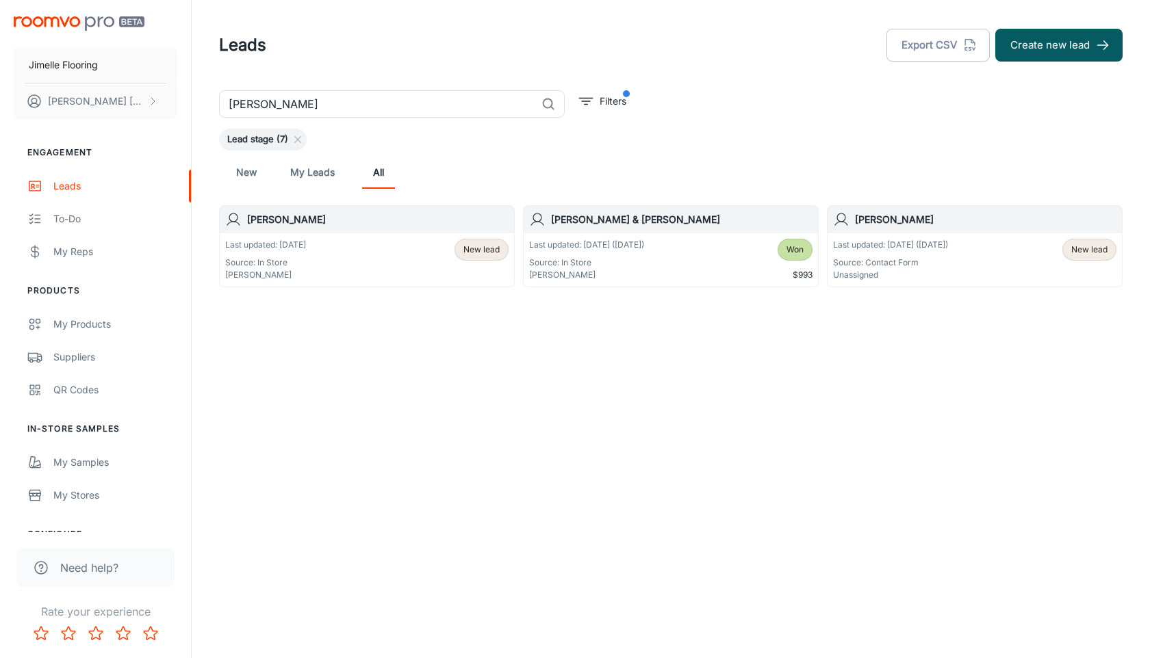
click at [349, 104] on input "[PERSON_NAME]" at bounding box center [377, 103] width 317 height 27
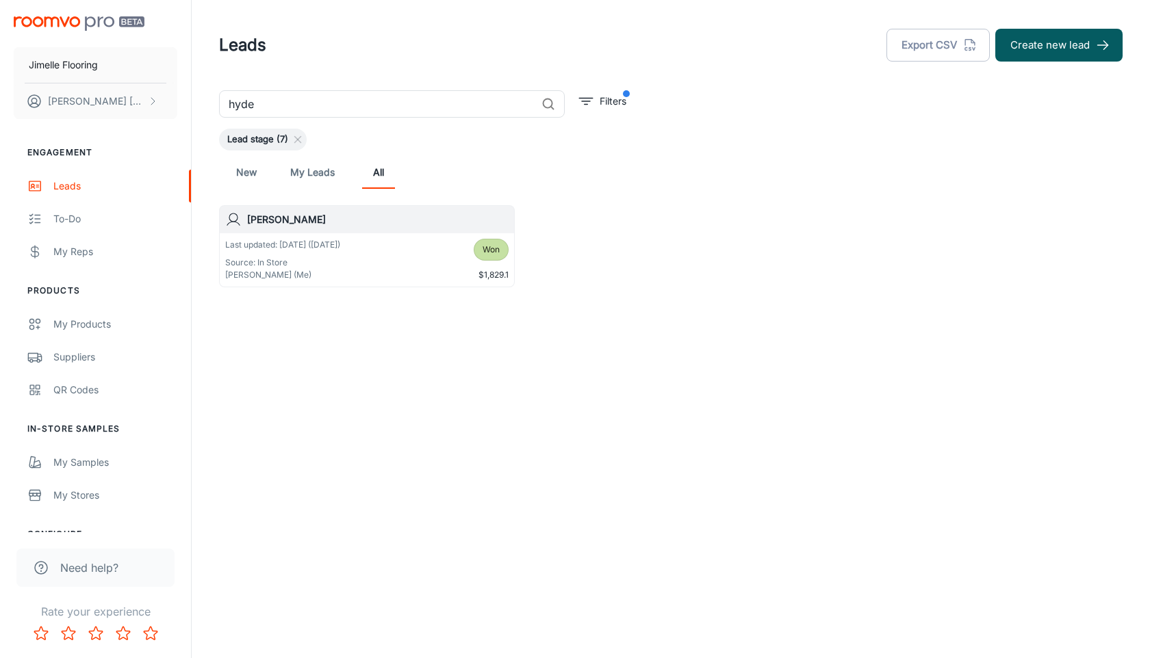
click at [340, 253] on div "Last updated: [DATE] ([DATE]) Source: In Store [PERSON_NAME] (Me)" at bounding box center [282, 260] width 115 height 42
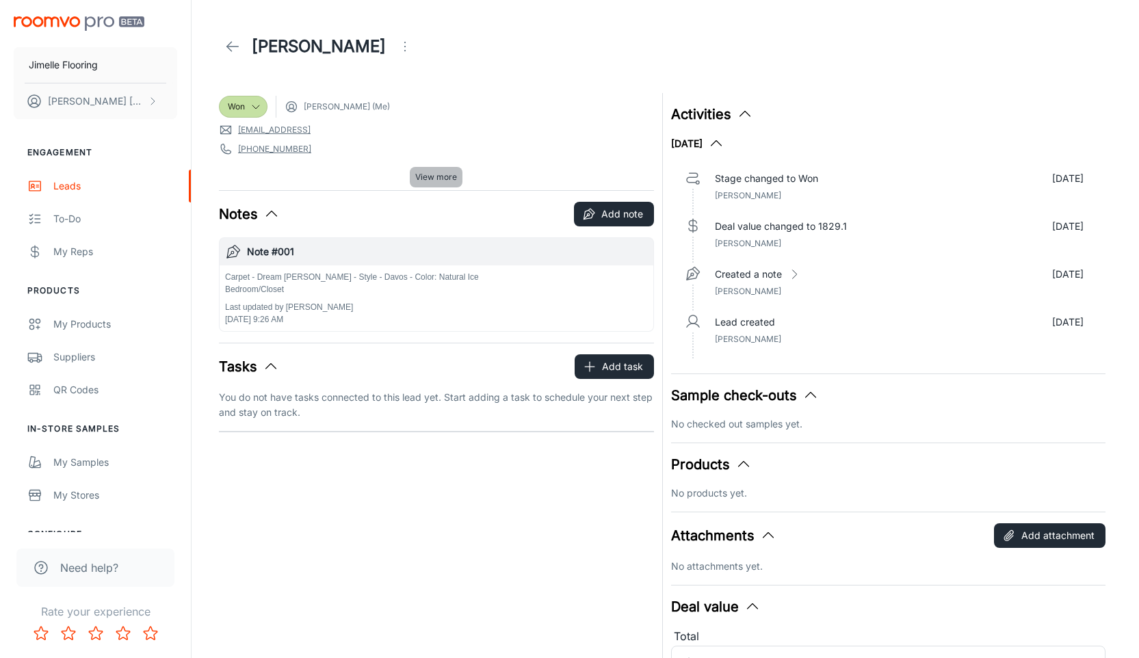
click at [431, 181] on span "View more" at bounding box center [436, 177] width 42 height 12
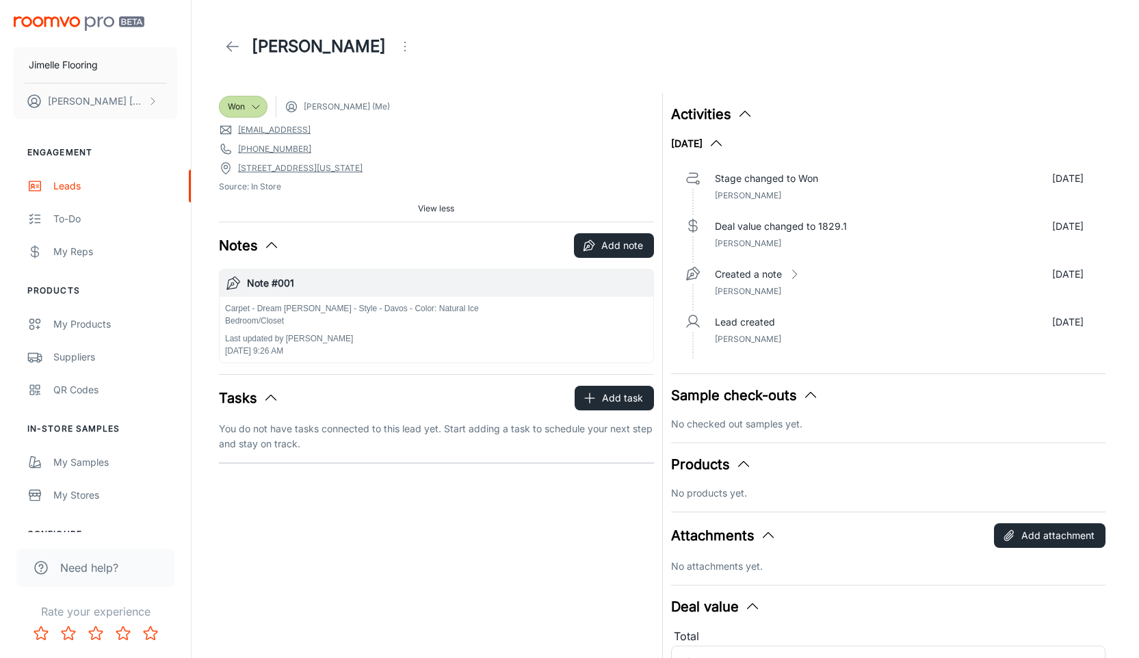
click at [237, 47] on icon at bounding box center [232, 46] width 16 height 16
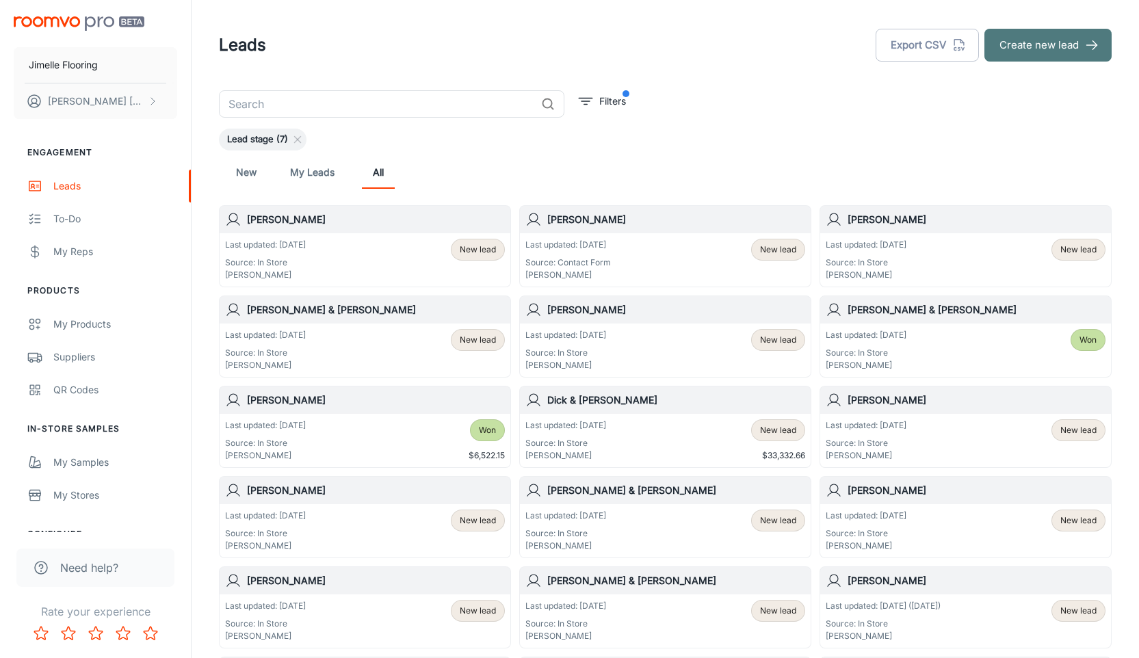
click at [1043, 53] on button "Create new lead" at bounding box center [1048, 45] width 127 height 33
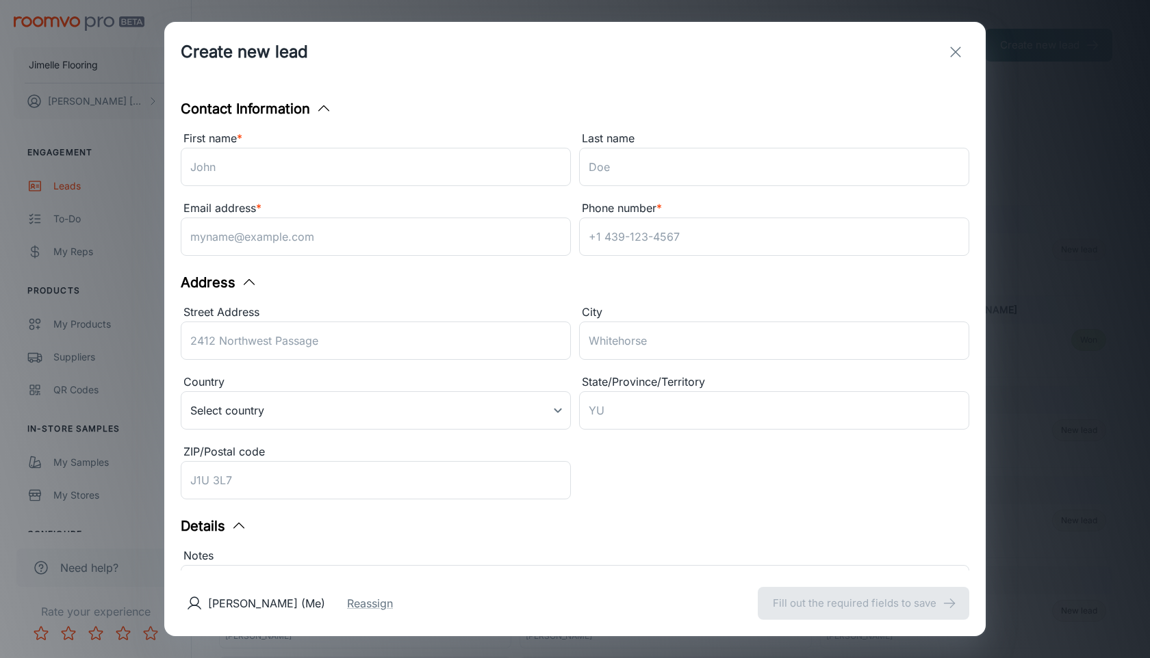
click at [399, 214] on div "Email address *" at bounding box center [376, 209] width 390 height 18
click at [399, 218] on input "Email address *" at bounding box center [376, 237] width 390 height 38
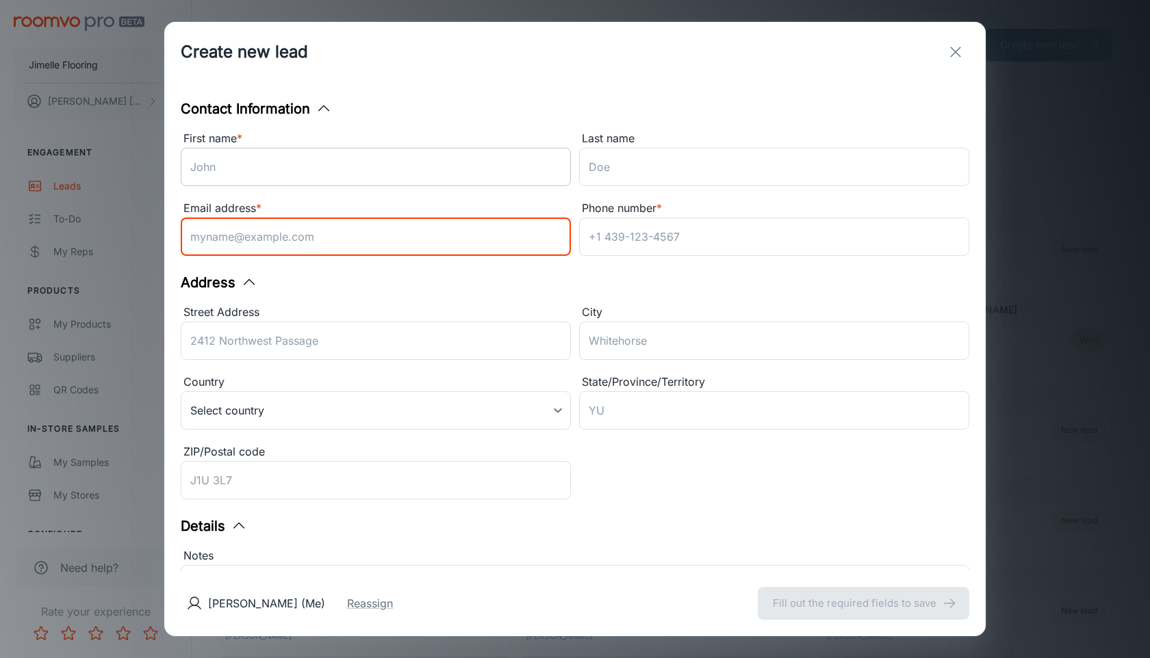
click at [417, 157] on input "First name *" at bounding box center [376, 167] width 390 height 38
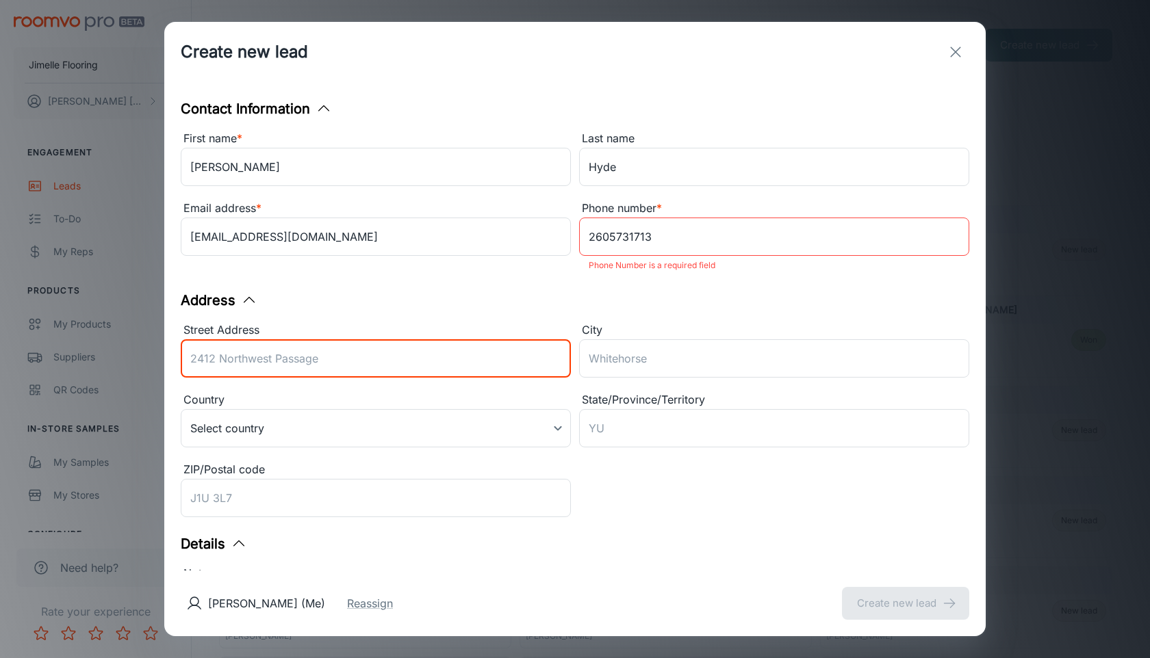
click at [335, 353] on input "Street Address" at bounding box center [376, 358] width 390 height 38
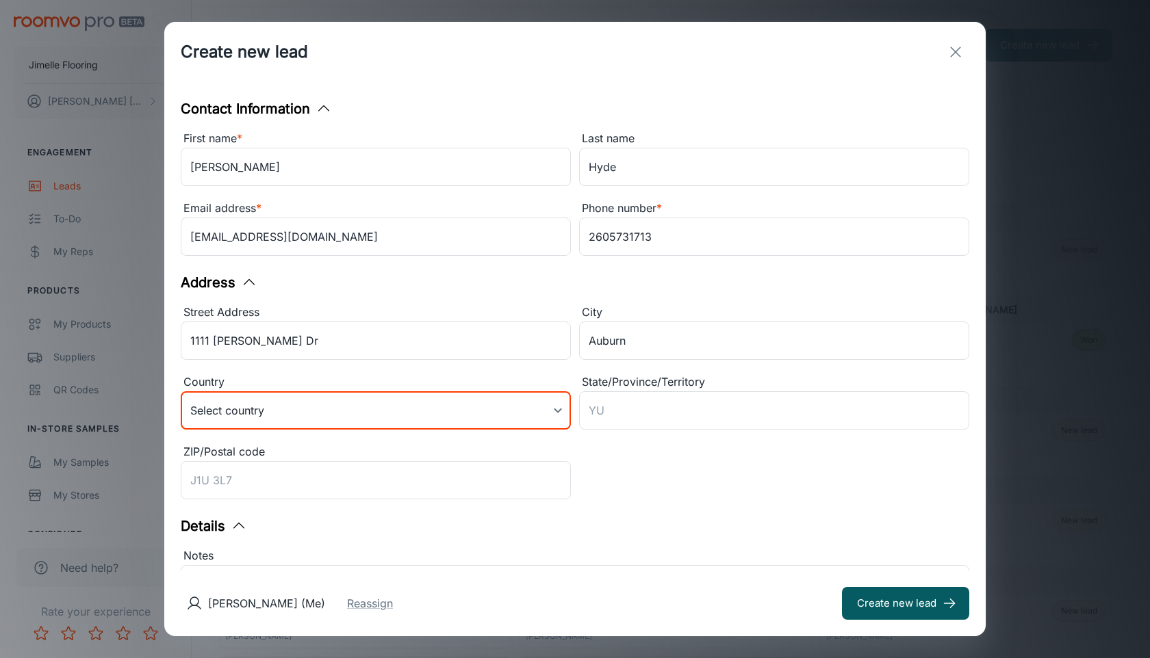
click at [299, 415] on body "Jimelle Flooring [PERSON_NAME] Engagement Leads To-do My Reps Products My Produ…" at bounding box center [575, 329] width 1150 height 658
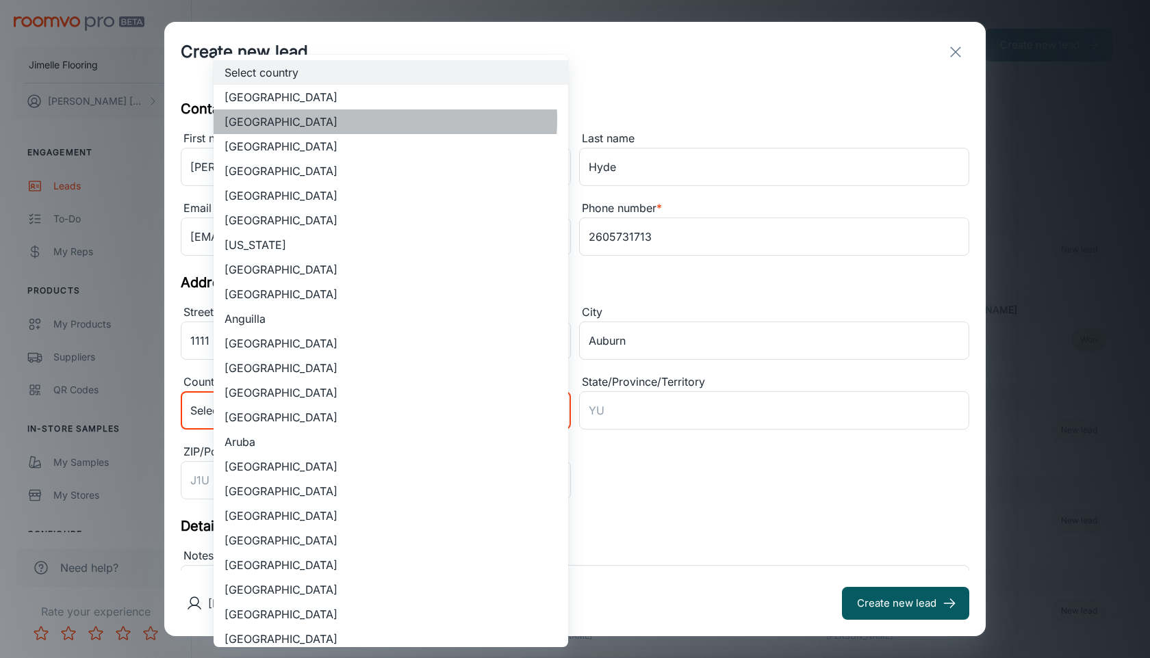
click at [362, 120] on li "[GEOGRAPHIC_DATA]" at bounding box center [391, 122] width 355 height 25
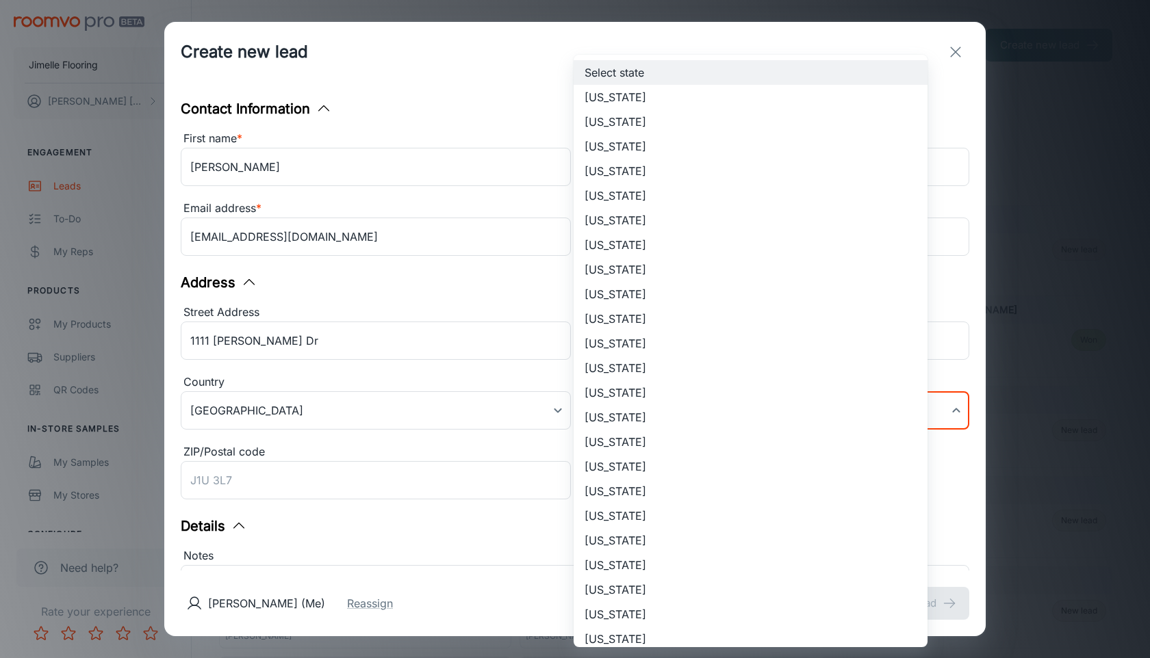
click at [717, 400] on body "Jimelle Flooring [PERSON_NAME] Engagement Leads To-do My Reps Products My Produ…" at bounding box center [575, 329] width 1150 height 658
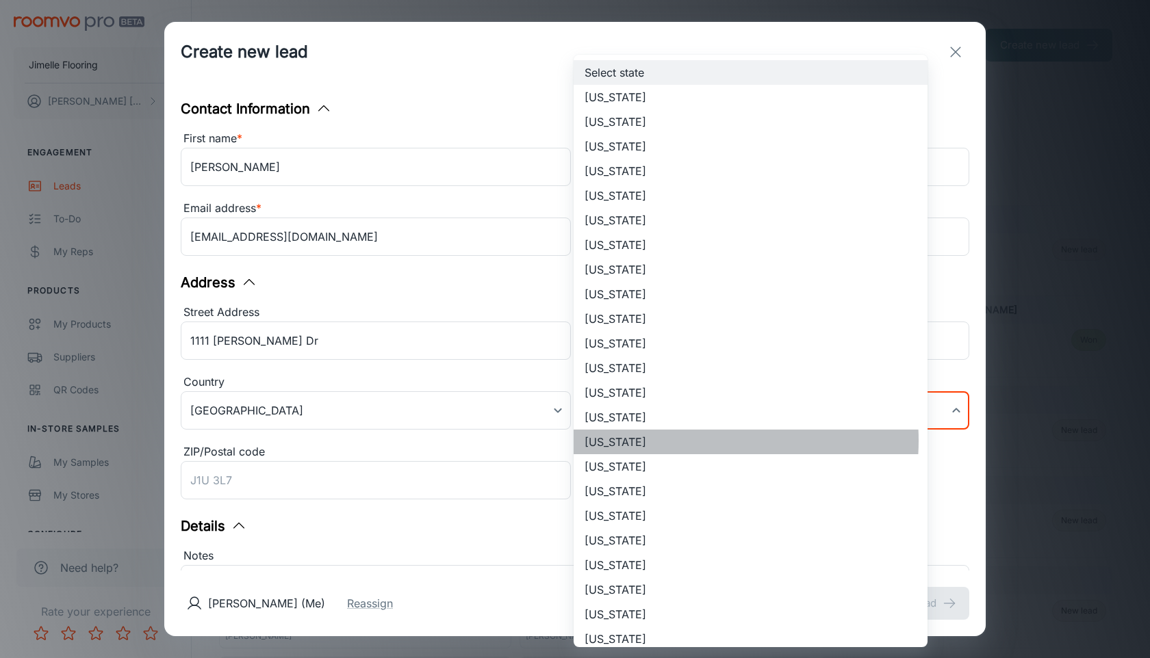
click at [681, 441] on li "[US_STATE]" at bounding box center [751, 442] width 354 height 25
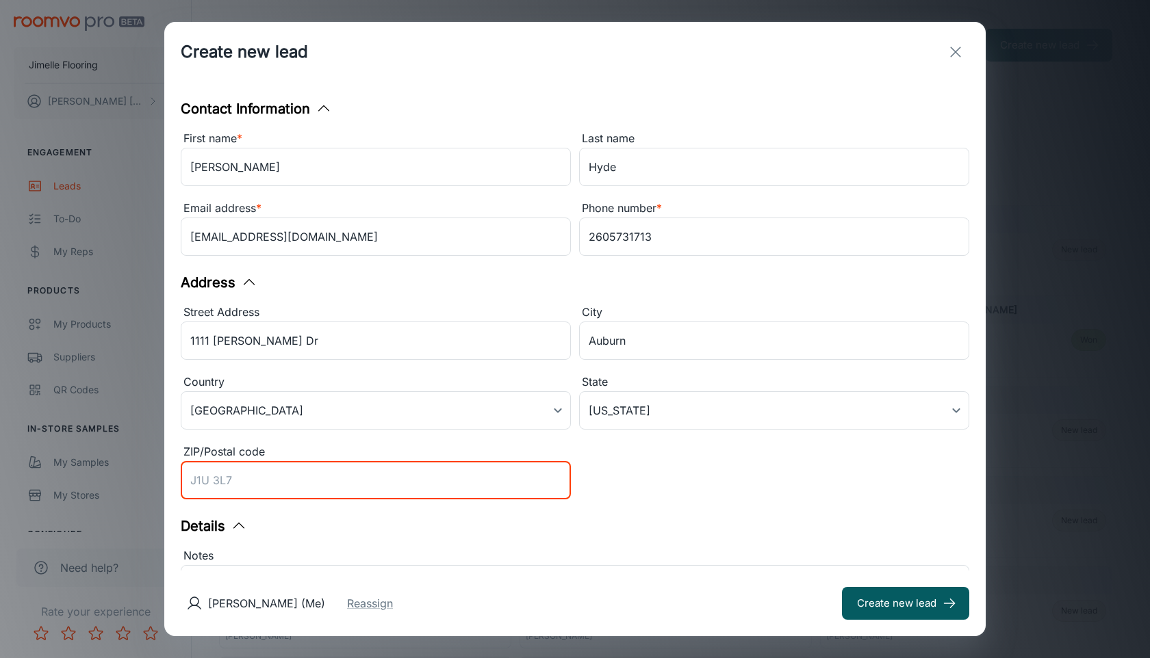
click at [381, 483] on input "ZIP/Postal code" at bounding box center [376, 480] width 390 height 38
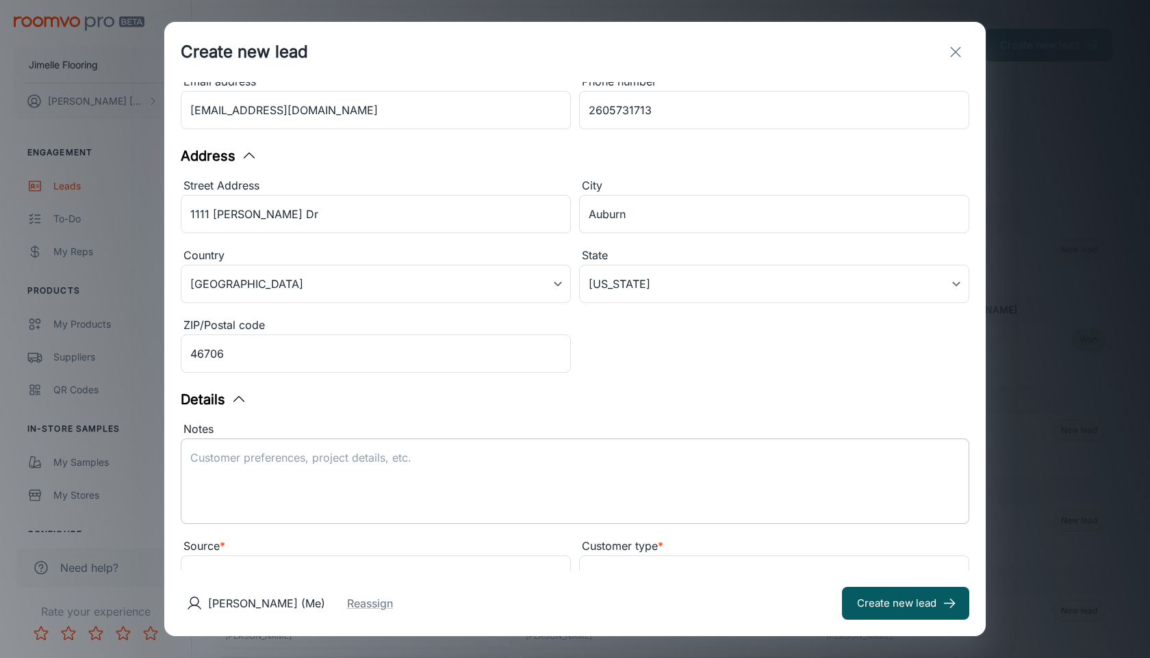
scroll to position [133, 0]
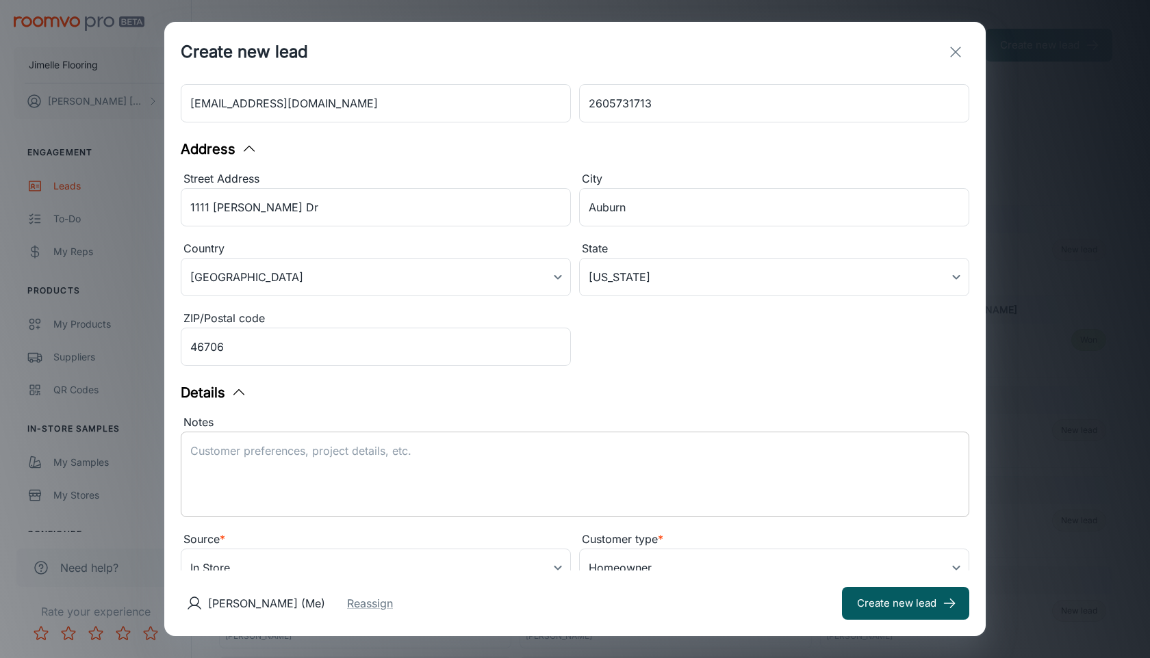
click at [295, 489] on textarea "Notes" at bounding box center [574, 474] width 769 height 63
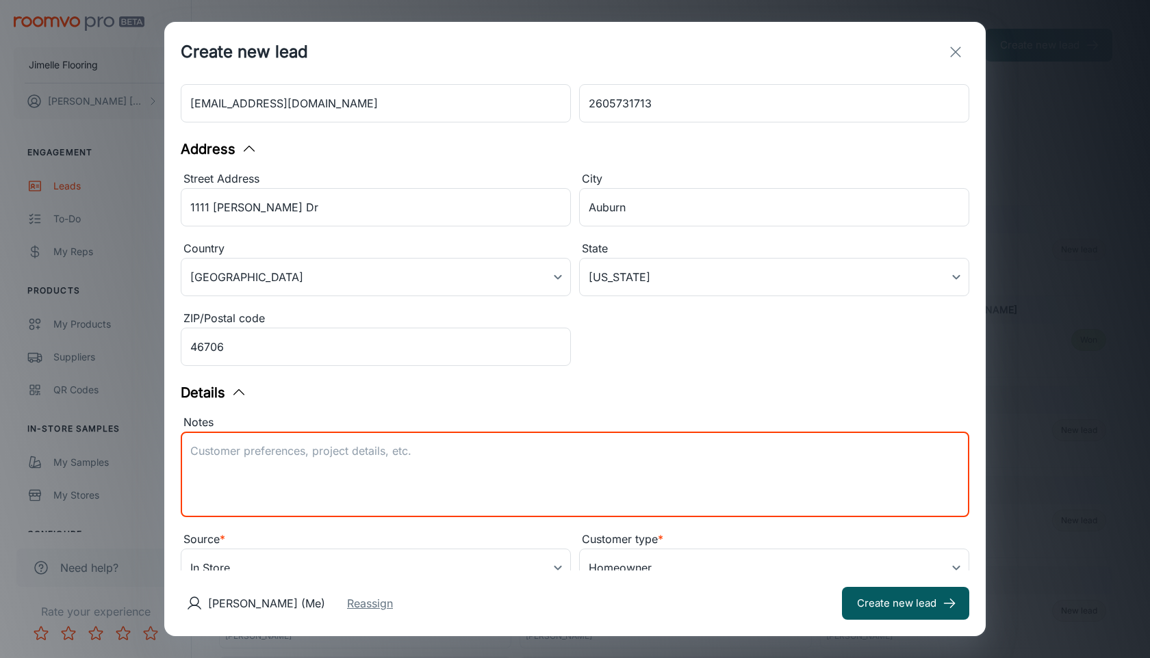
click at [393, 608] on button "Reassign" at bounding box center [370, 603] width 46 height 16
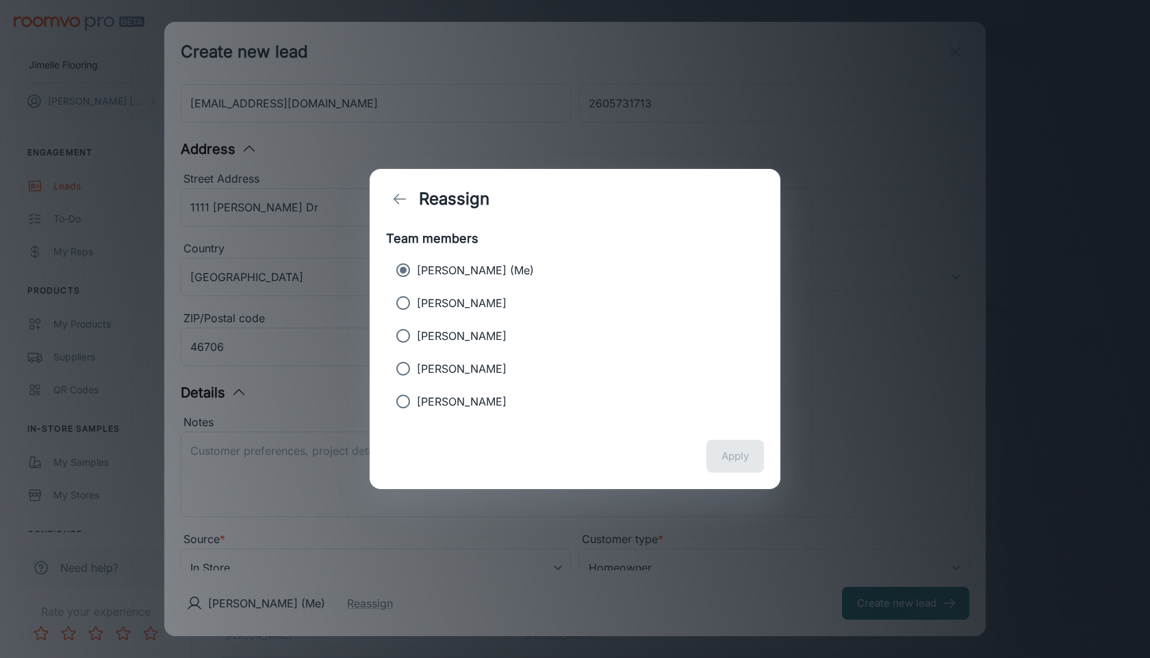
click at [498, 298] on label "[PERSON_NAME]" at bounding box center [565, 302] width 352 height 27
click at [417, 298] on input "[PERSON_NAME]" at bounding box center [402, 302] width 27 height 27
click at [747, 455] on button "Apply" at bounding box center [734, 456] width 57 height 33
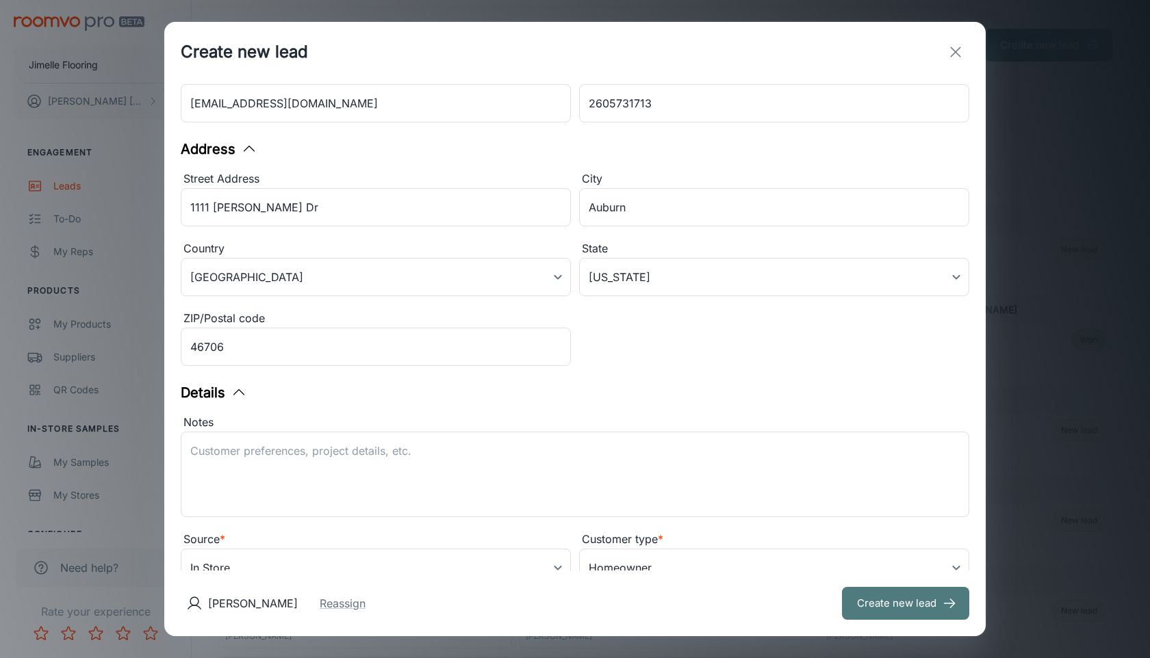
click at [877, 602] on button "Create new lead" at bounding box center [905, 603] width 127 height 33
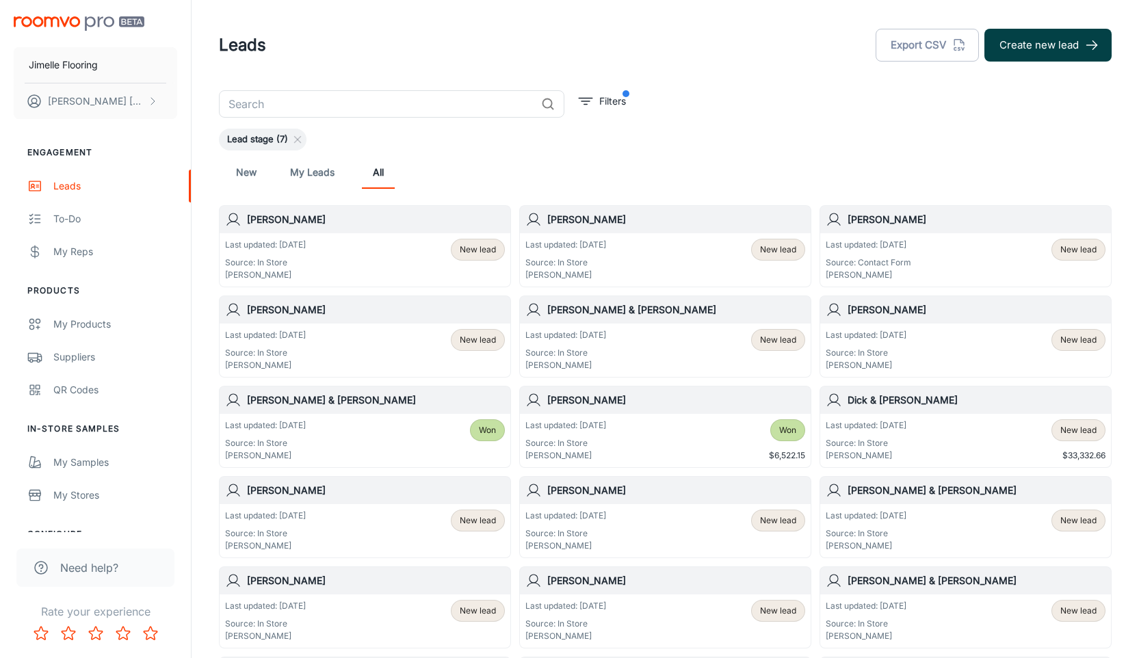
click at [1010, 57] on button "Create new lead" at bounding box center [1048, 45] width 127 height 33
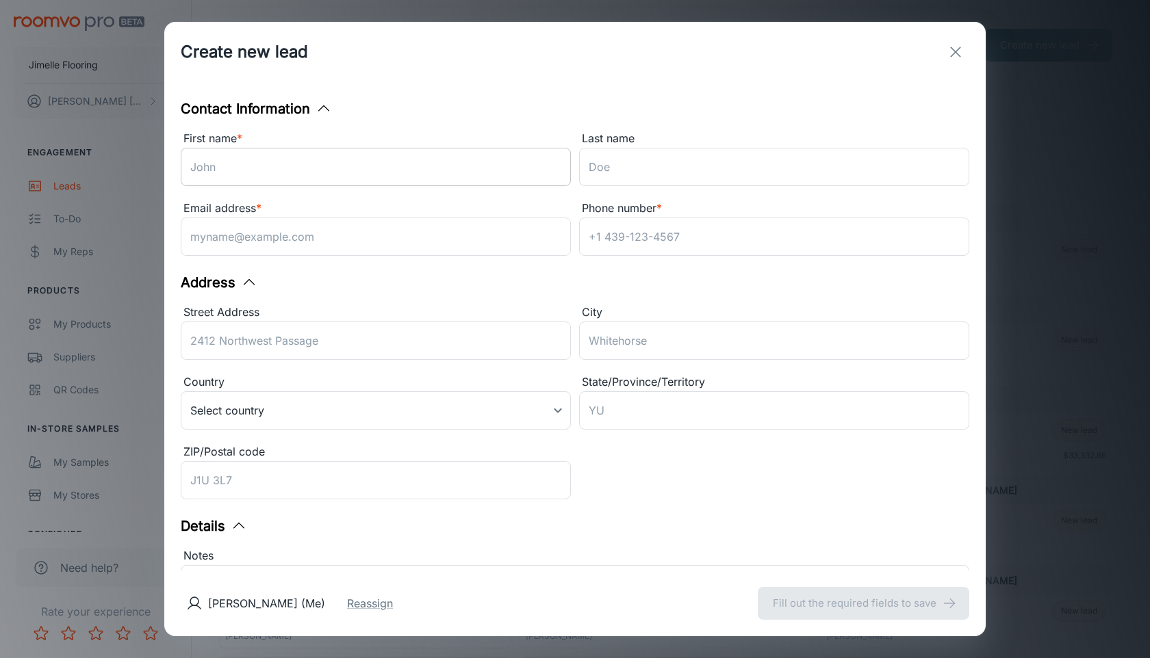
click at [291, 168] on input "First name *" at bounding box center [376, 167] width 390 height 38
click at [947, 52] on icon "exit" at bounding box center [955, 52] width 16 height 16
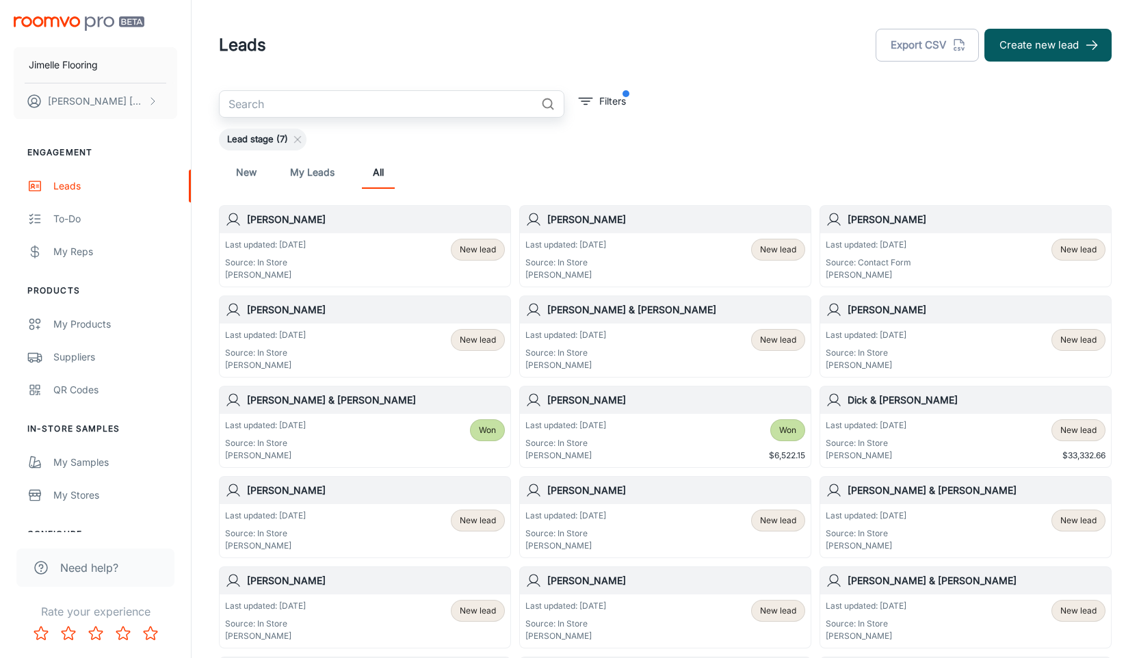
click at [417, 100] on input "text" at bounding box center [377, 103] width 317 height 27
click at [1046, 38] on button "Create new lead" at bounding box center [1048, 45] width 127 height 33
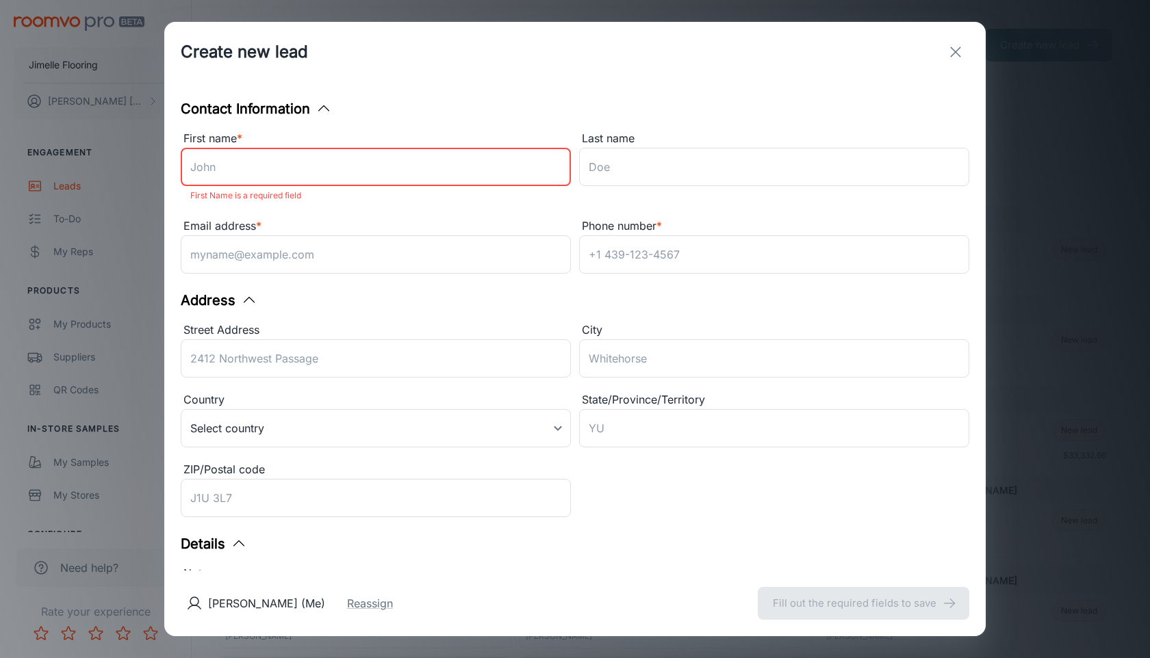
click at [490, 149] on input "First name *" at bounding box center [376, 167] width 390 height 38
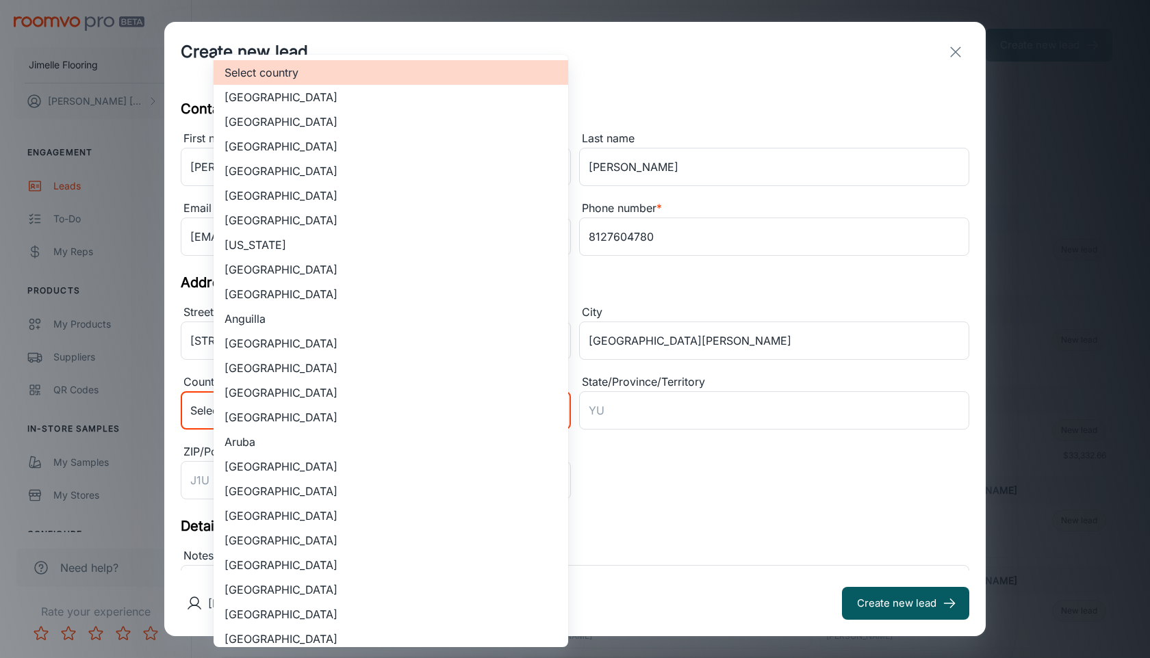
click at [356, 417] on body "Jimelle Flooring [PERSON_NAME] Engagement Leads To-do My Reps Products My Produ…" at bounding box center [575, 329] width 1150 height 658
click at [389, 118] on li "[GEOGRAPHIC_DATA]" at bounding box center [391, 122] width 355 height 25
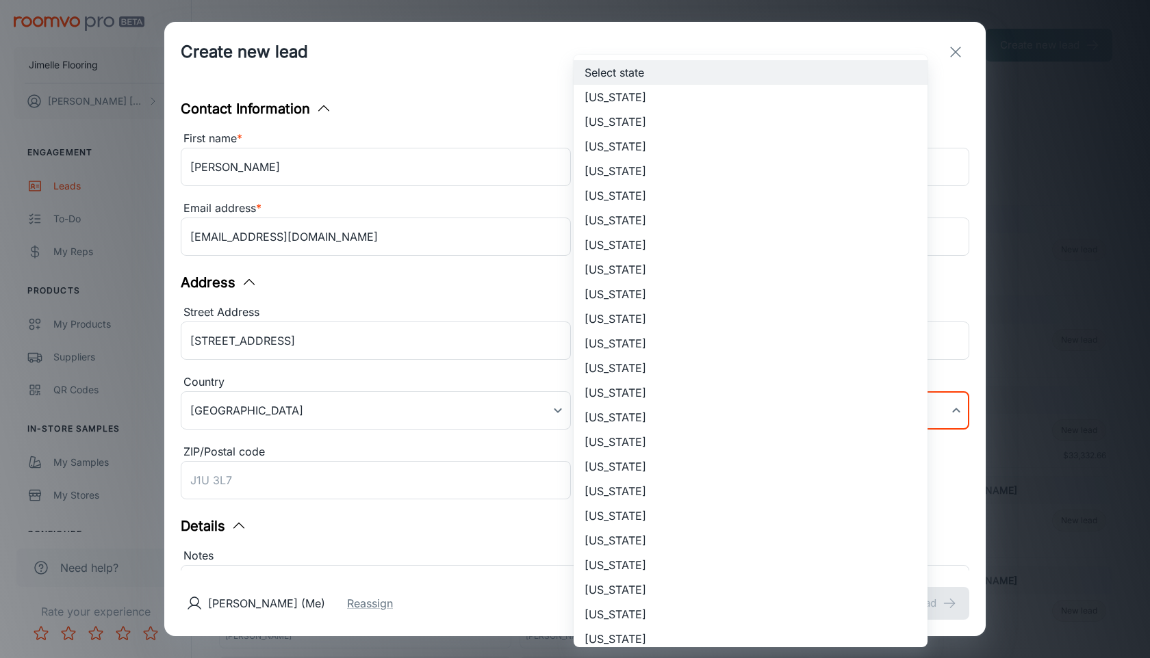
click at [644, 423] on body "Jimelle Flooring [PERSON_NAME] Engagement Leads To-do My Reps Products My Produ…" at bounding box center [575, 329] width 1150 height 658
click at [641, 442] on li "[US_STATE]" at bounding box center [751, 442] width 354 height 25
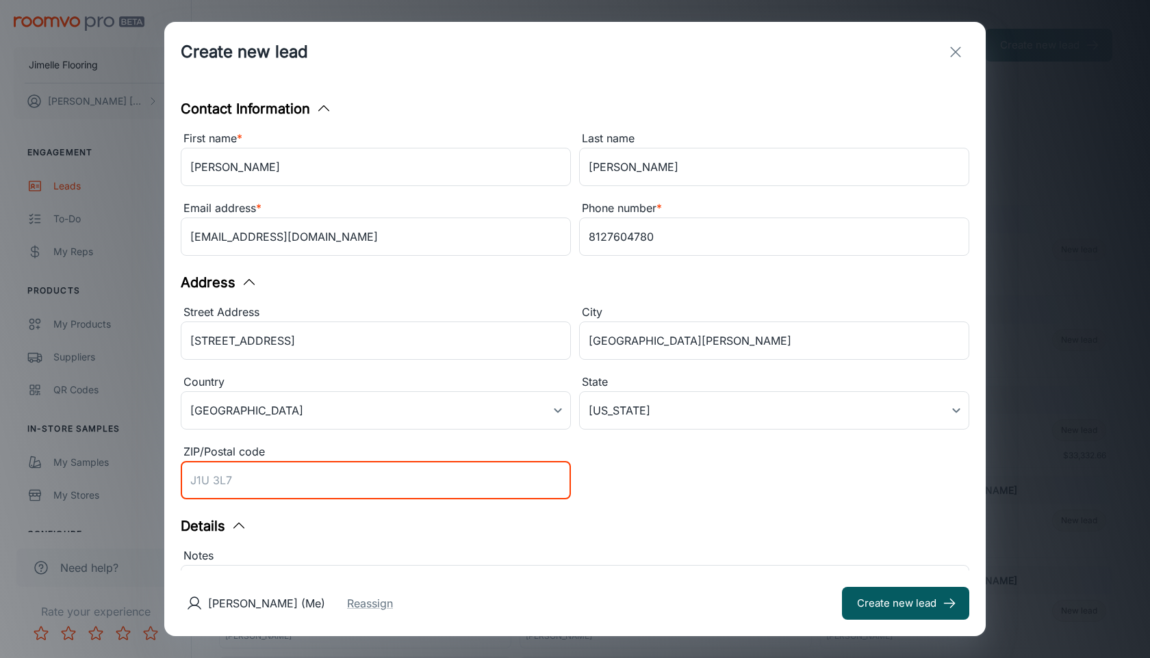
click at [459, 480] on input "ZIP/Postal code" at bounding box center [376, 480] width 390 height 38
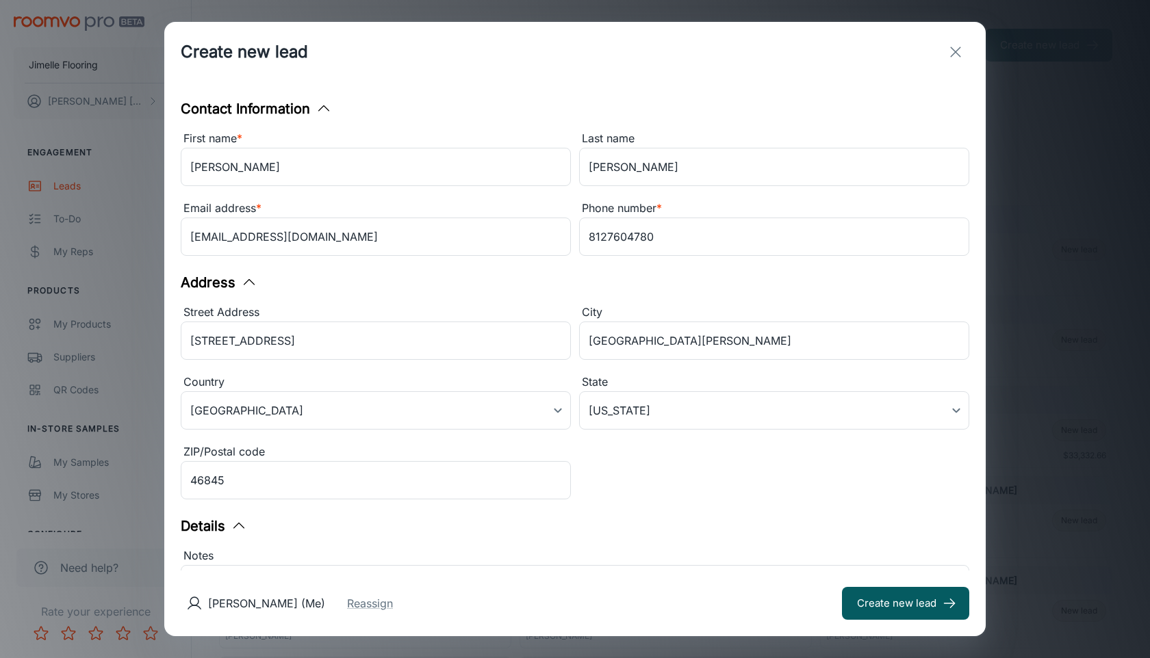
click at [732, 545] on div "Notes x ​" at bounding box center [570, 597] width 797 height 117
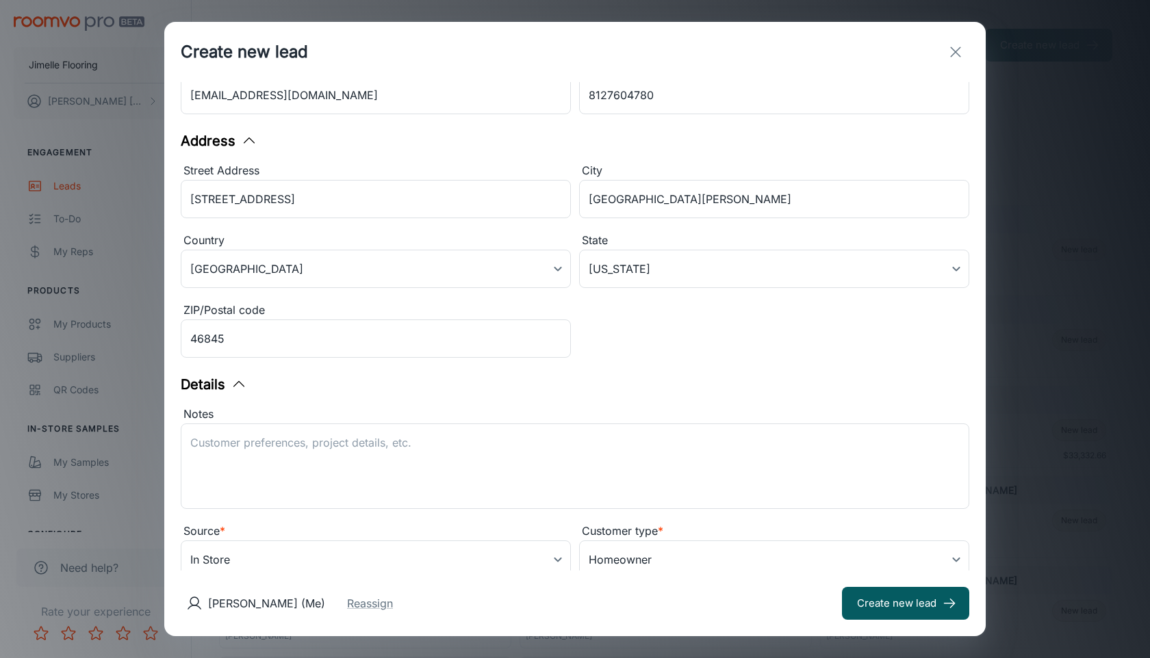
scroll to position [183, 0]
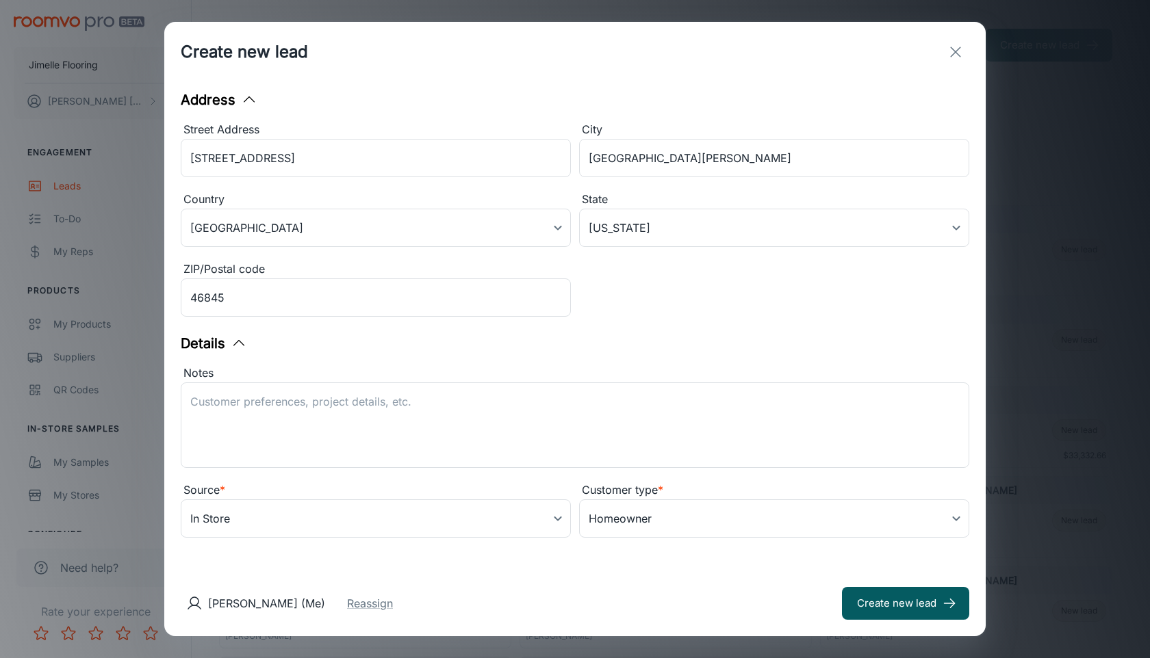
click at [456, 613] on div "[PERSON_NAME] (Me) Reassign Create new lead" at bounding box center [574, 604] width 821 height 66
click at [393, 607] on button "Reassign" at bounding box center [370, 603] width 46 height 16
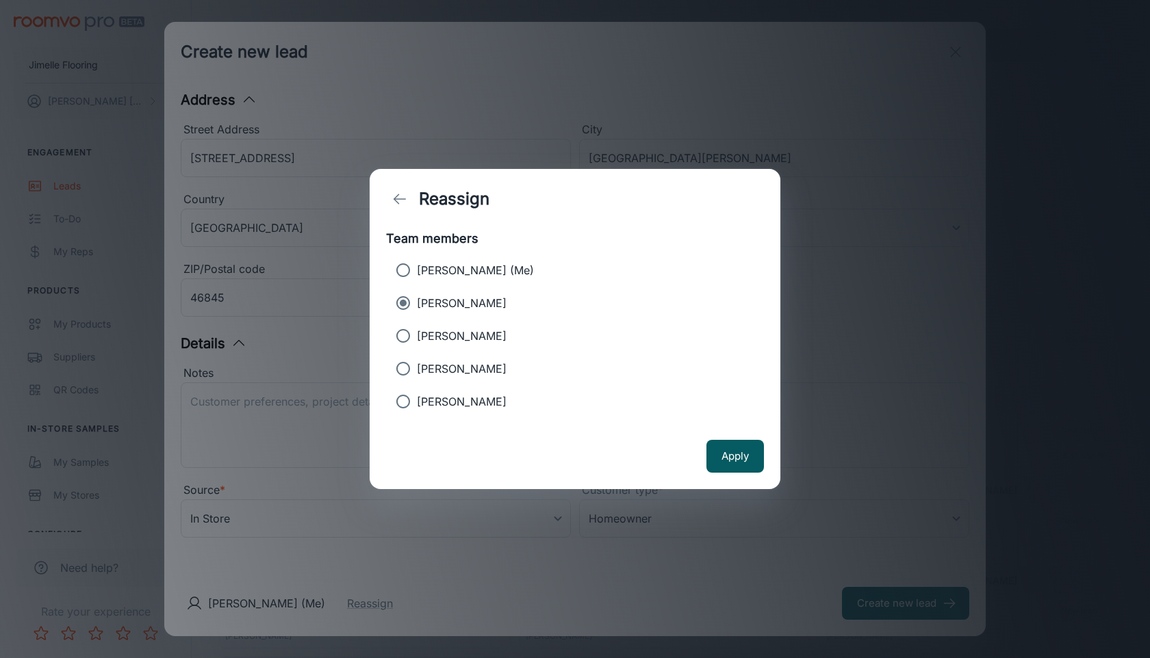
click at [476, 302] on p "[PERSON_NAME]" at bounding box center [462, 303] width 90 height 16
click at [417, 302] on input "[PERSON_NAME]" at bounding box center [402, 302] width 27 height 27
click at [773, 479] on div "Apply" at bounding box center [575, 457] width 411 height 66
click at [716, 450] on button "Apply" at bounding box center [734, 456] width 57 height 33
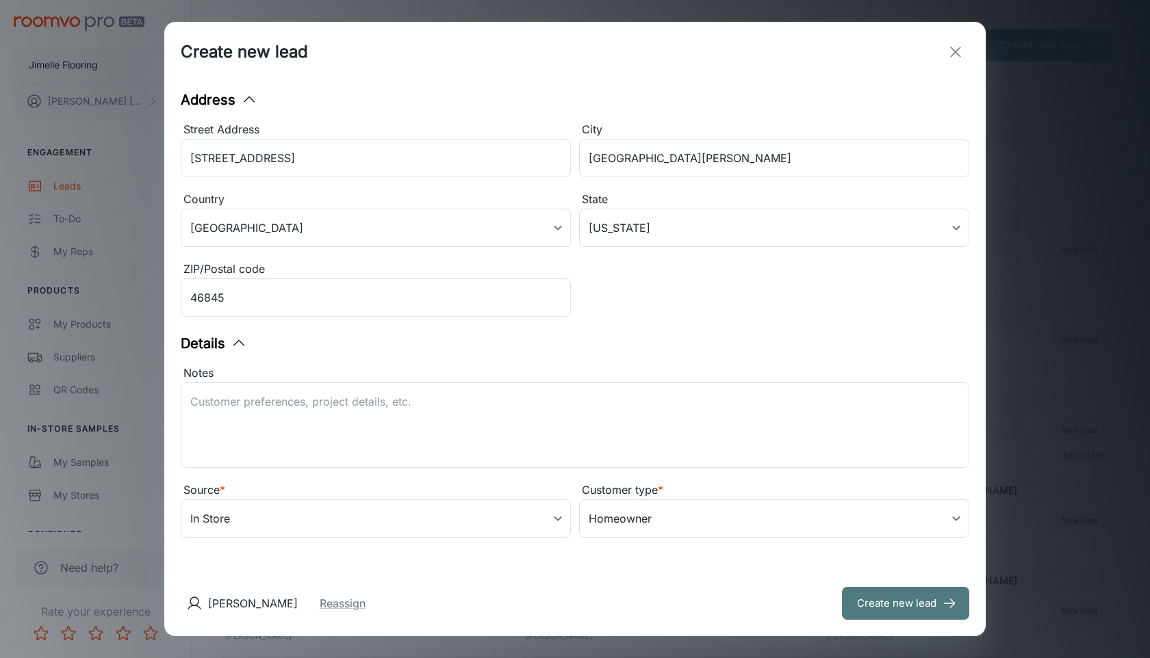
click at [864, 606] on button "Create new lead" at bounding box center [905, 603] width 127 height 33
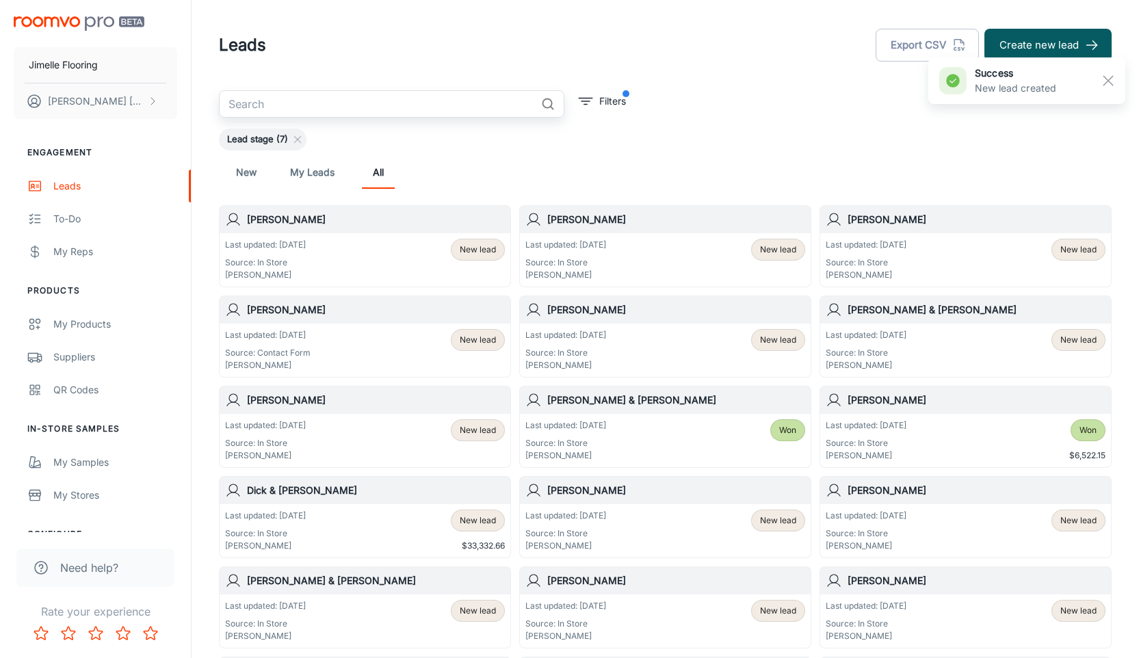
click at [421, 97] on input "text" at bounding box center [377, 103] width 317 height 27
click at [1021, 44] on button "Create new lead" at bounding box center [1048, 45] width 127 height 33
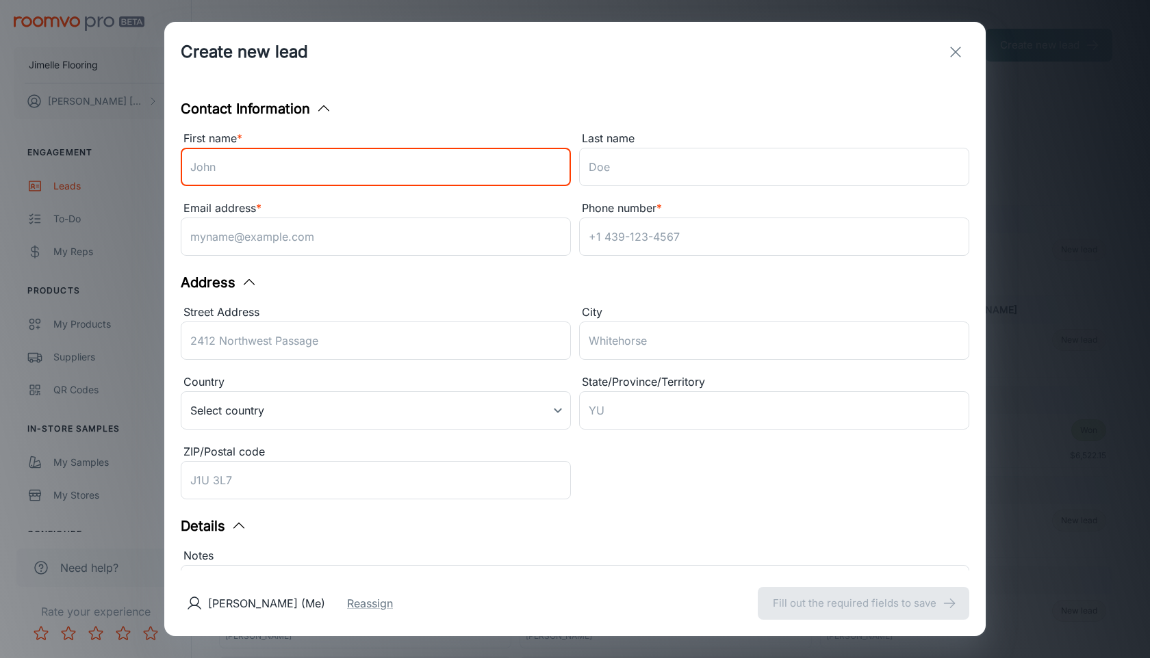
click at [357, 181] on input "First name *" at bounding box center [376, 167] width 390 height 38
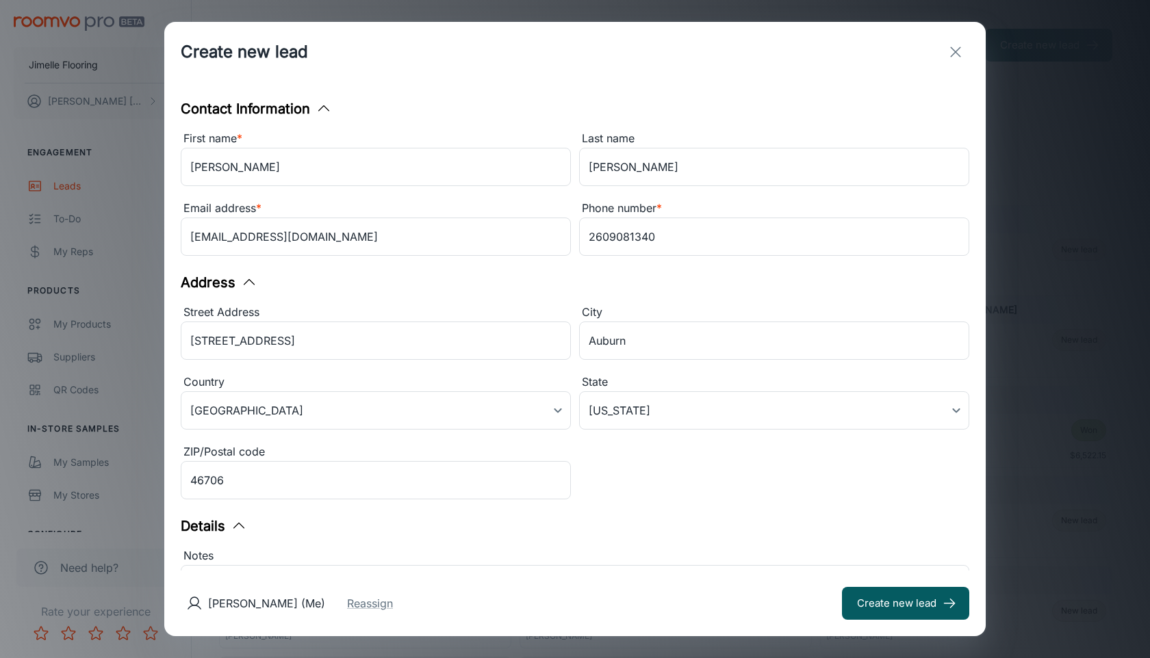
click at [644, 571] on div "[PERSON_NAME] (Me) Reassign Create new lead" at bounding box center [574, 604] width 821 height 66
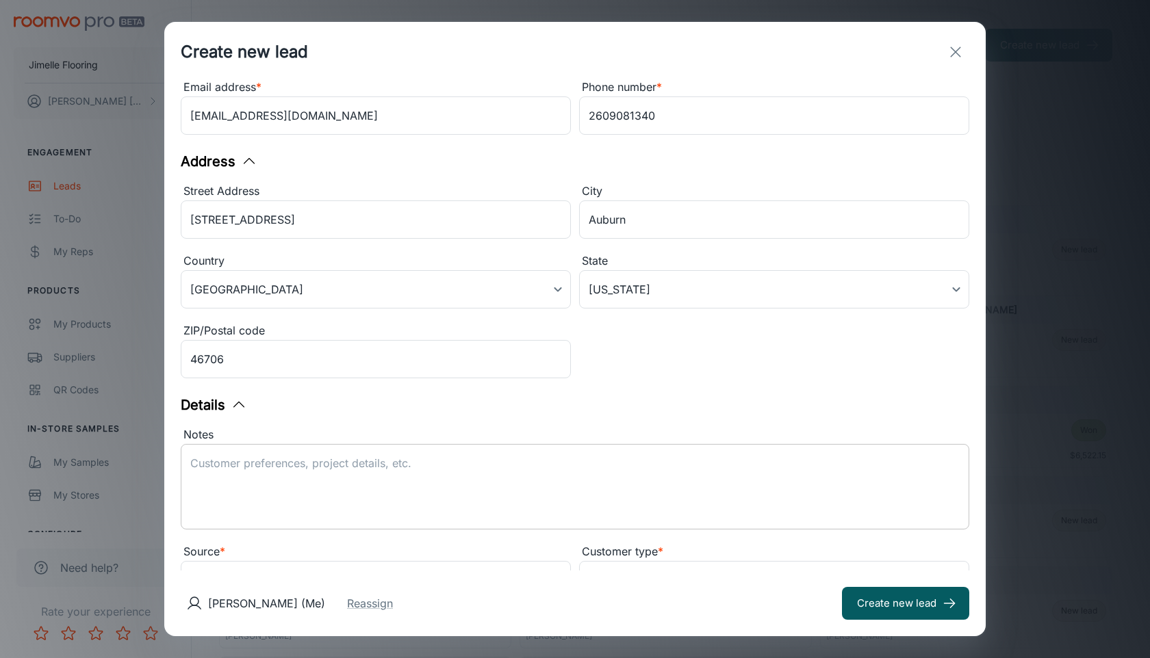
scroll to position [125, 0]
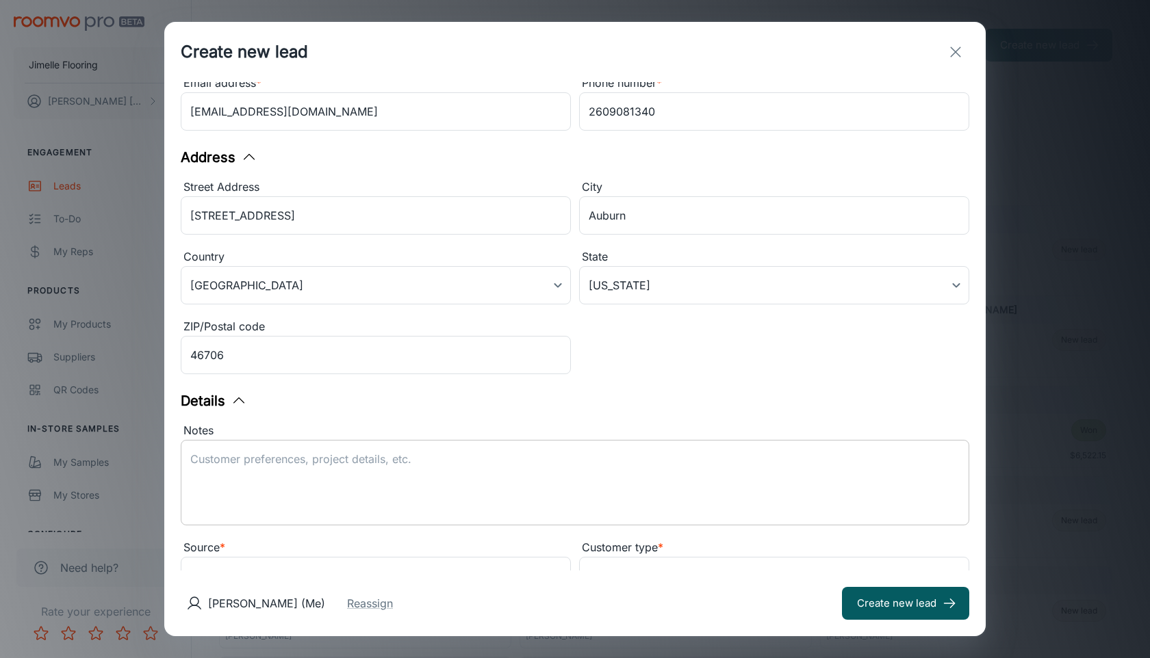
click at [420, 483] on textarea "Notes" at bounding box center [574, 483] width 769 height 63
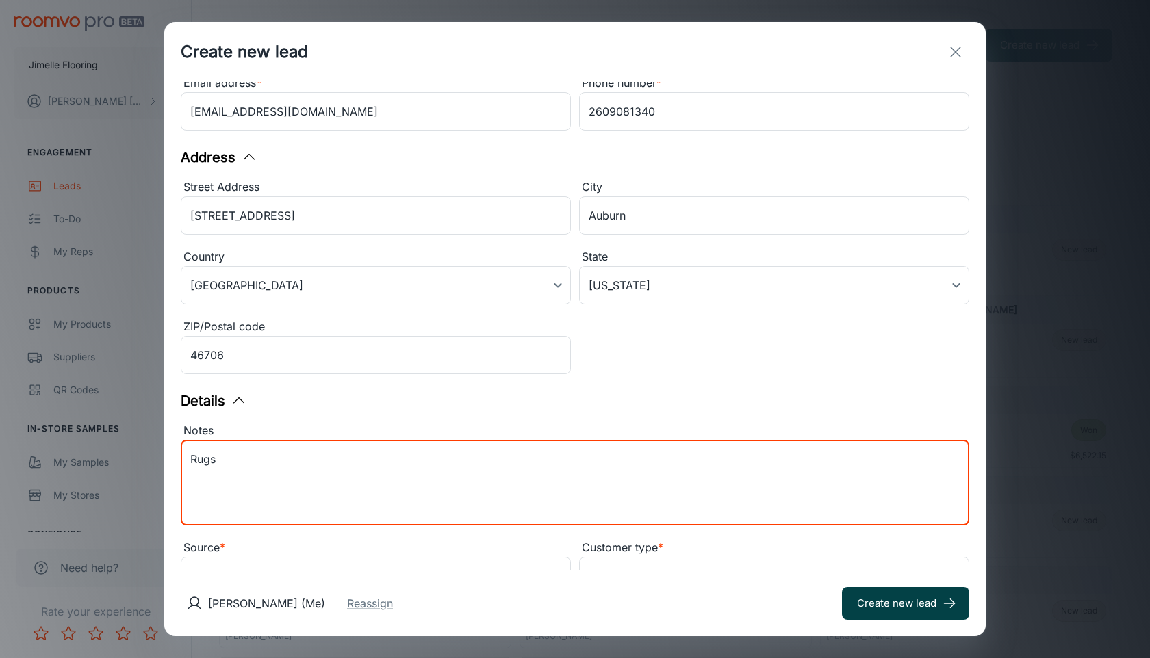
click at [874, 614] on button "Create new lead" at bounding box center [905, 603] width 127 height 33
